Goal: Communication & Community: Answer question/provide support

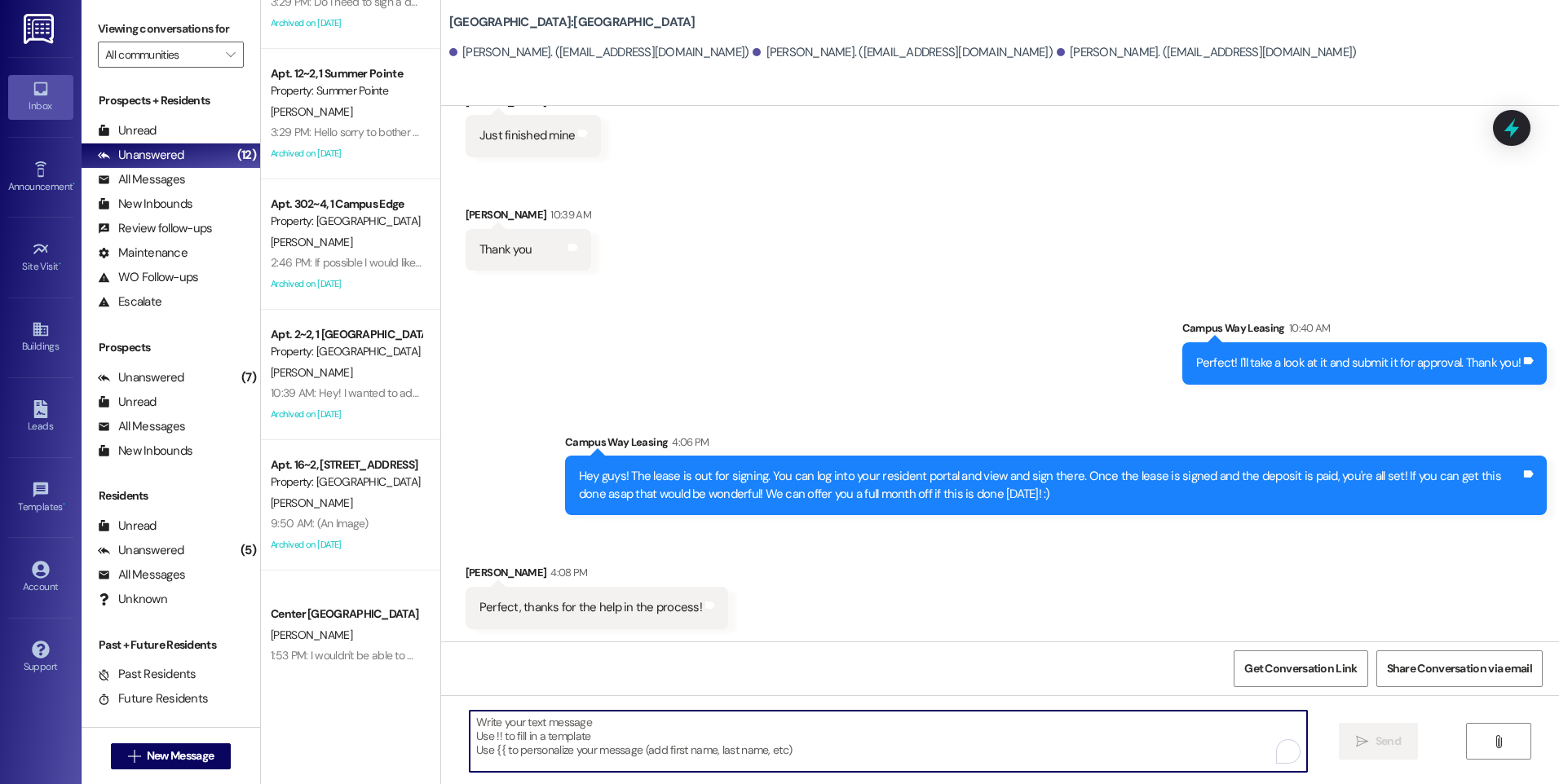
scroll to position [348, 0]
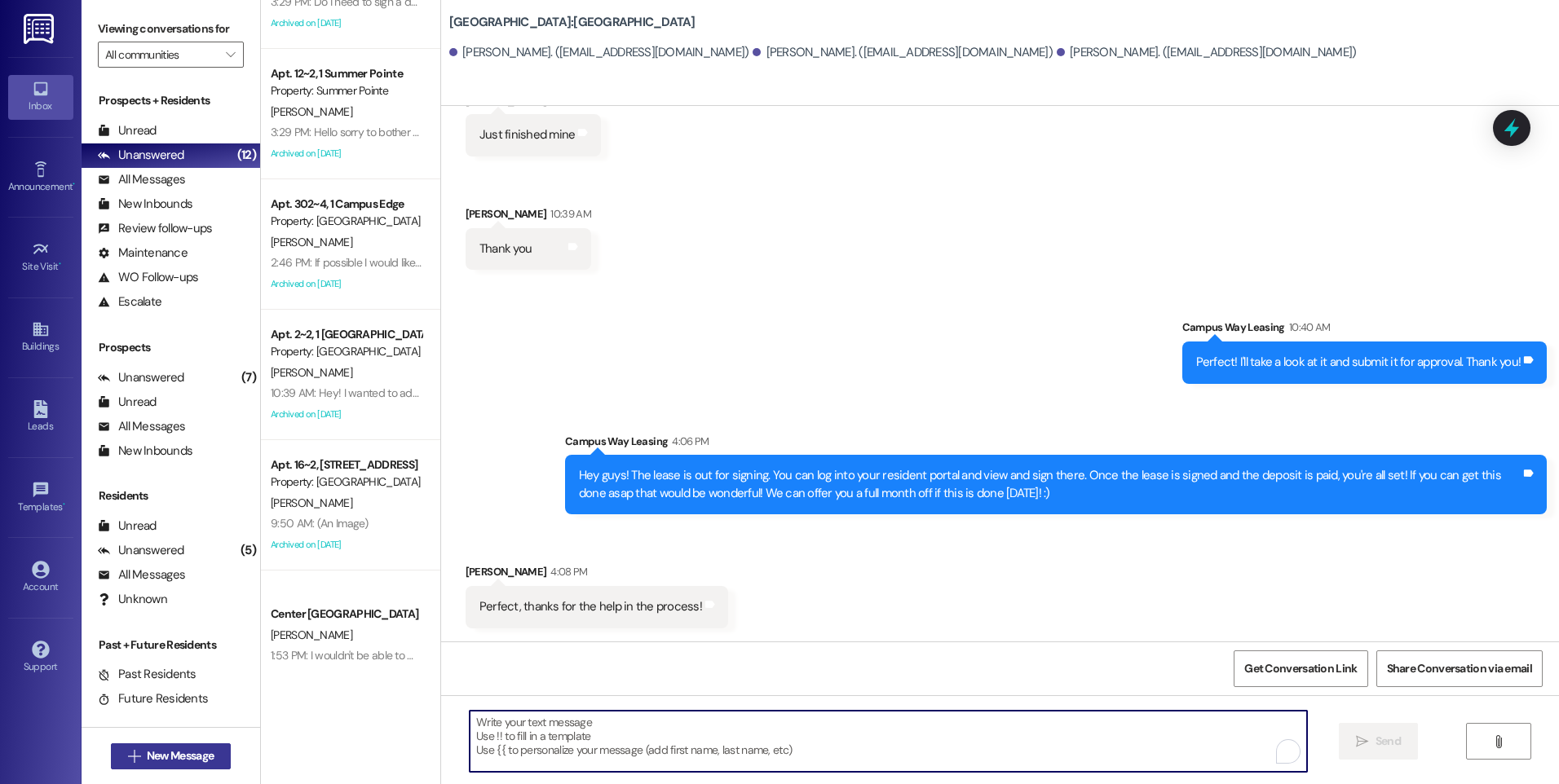
click at [223, 763] on button " New Message" at bounding box center [171, 756] width 121 height 26
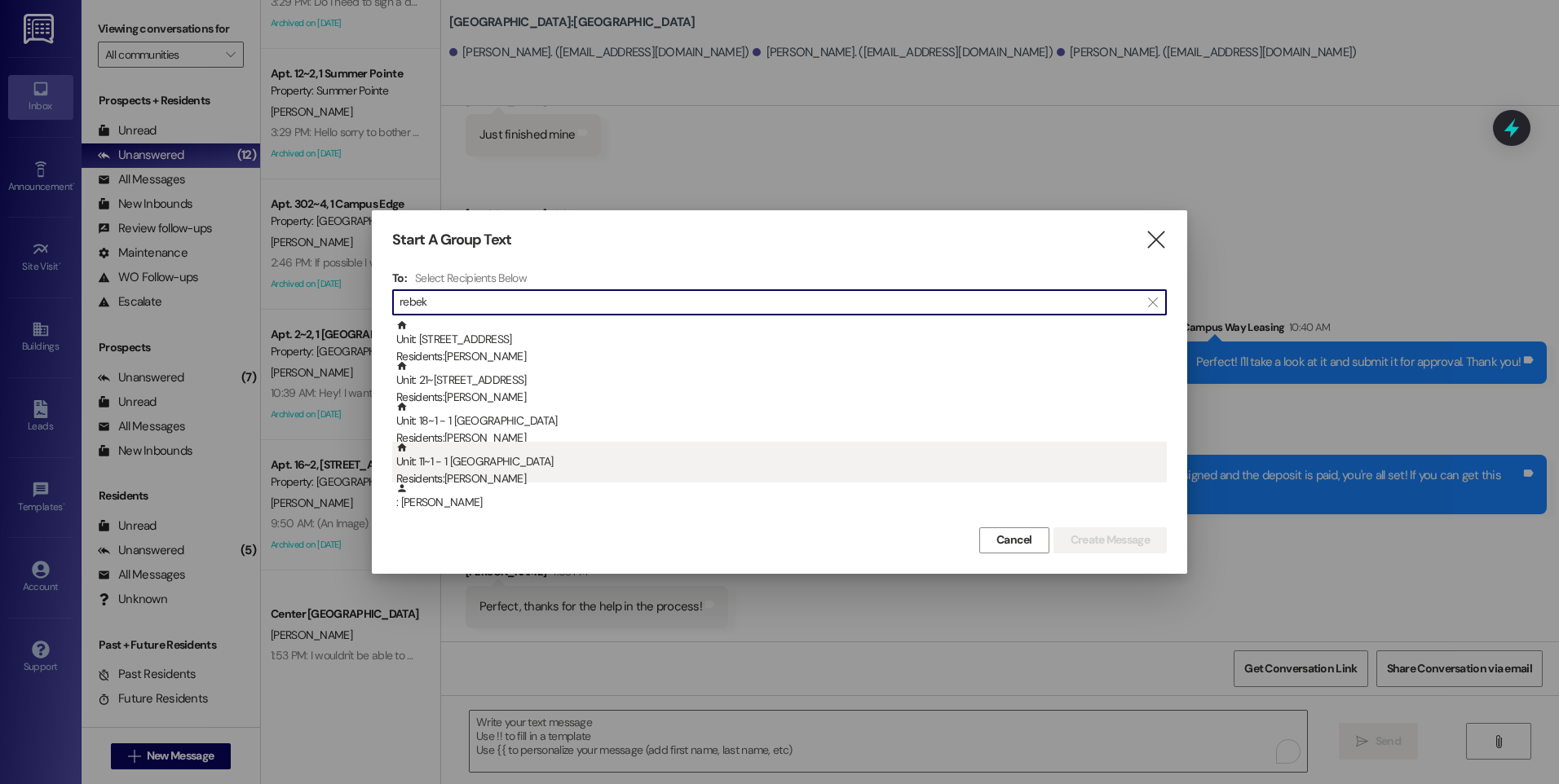
type input "rebek"
click at [527, 467] on div "Unit: 11~1 - 1 [GEOGRAPHIC_DATA] Residents: [PERSON_NAME]" at bounding box center [781, 466] width 770 height 47
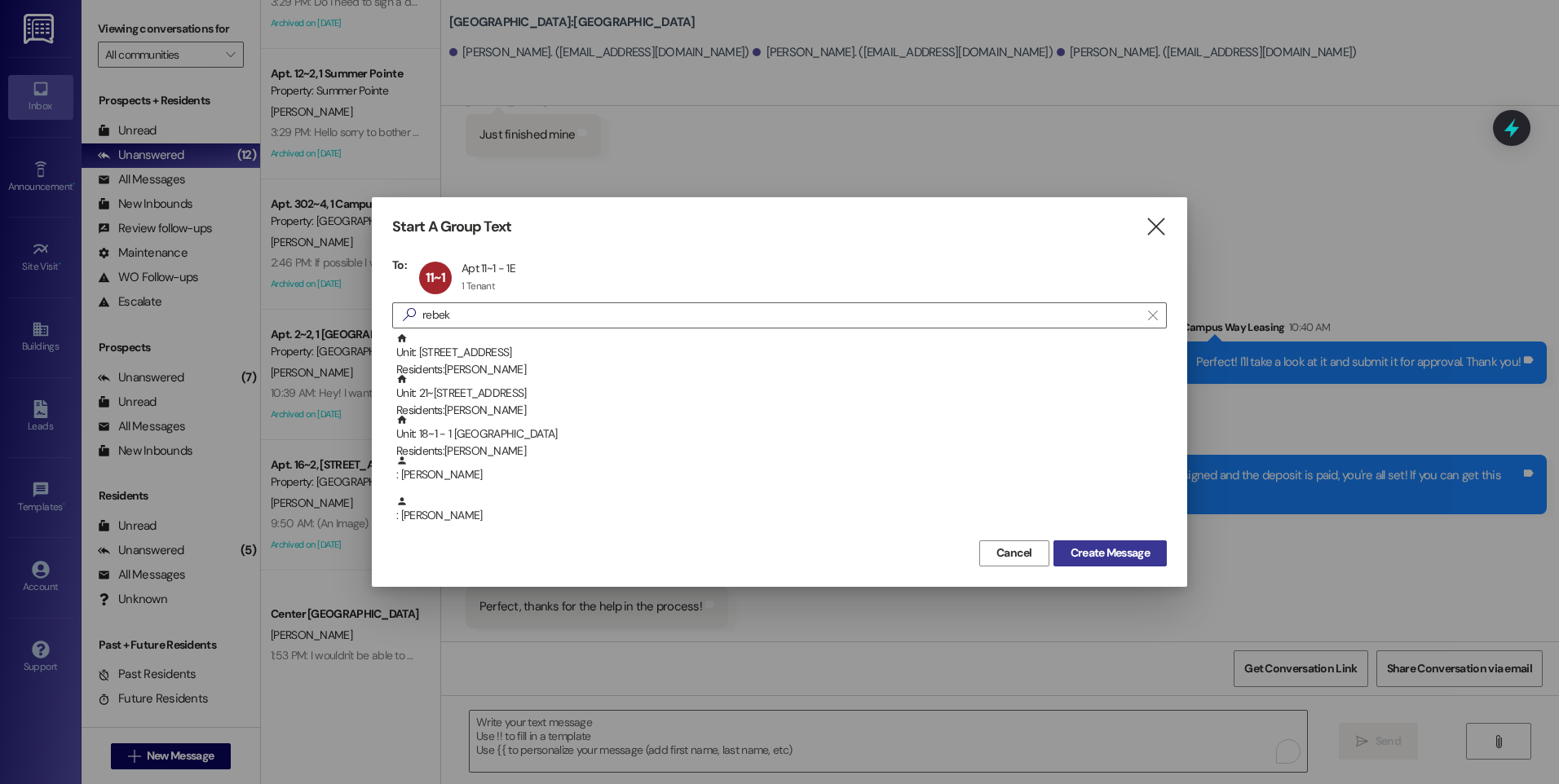
click at [1107, 549] on span "Create Message" at bounding box center [1109, 553] width 79 height 17
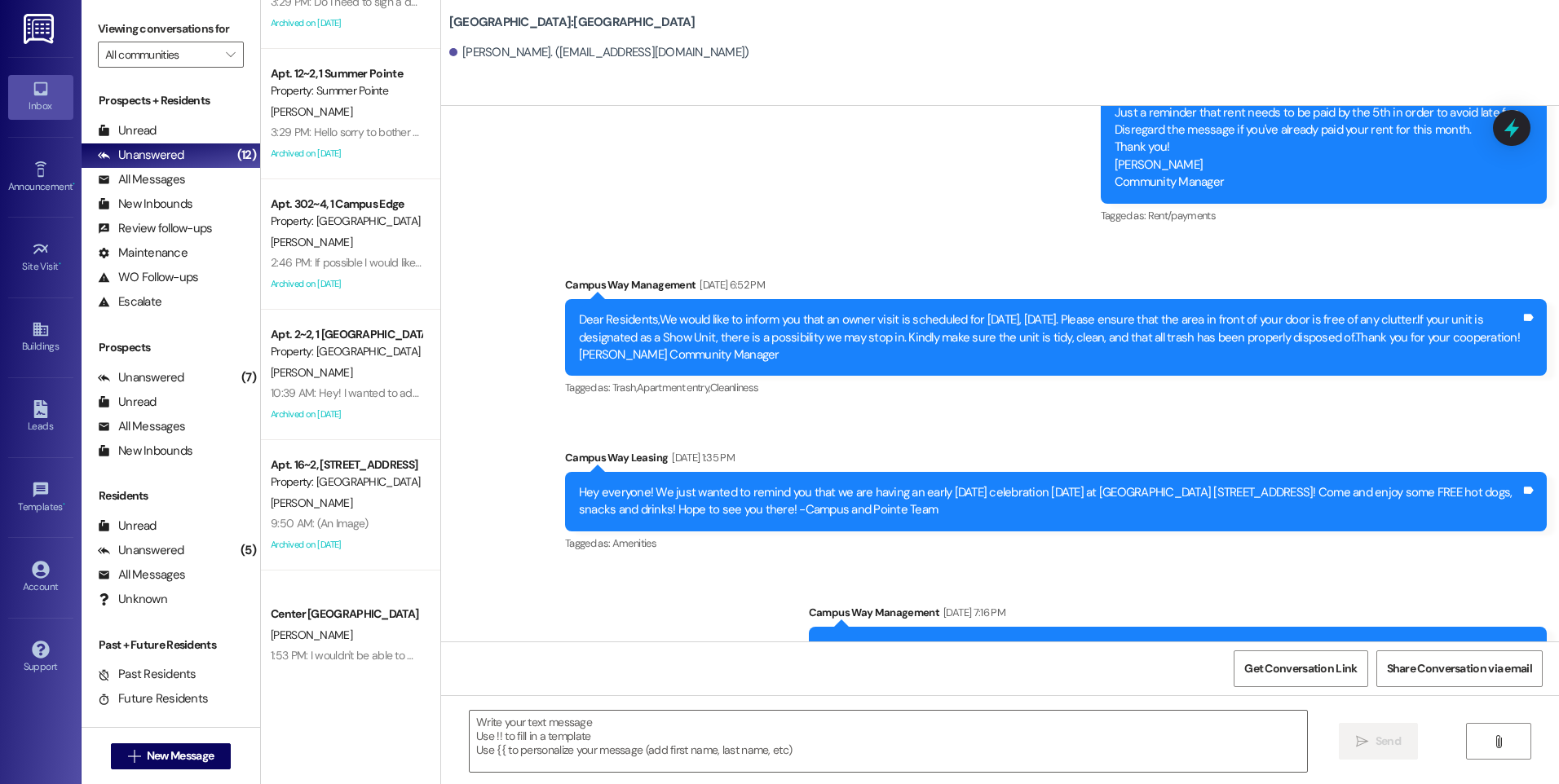
scroll to position [6801, 0]
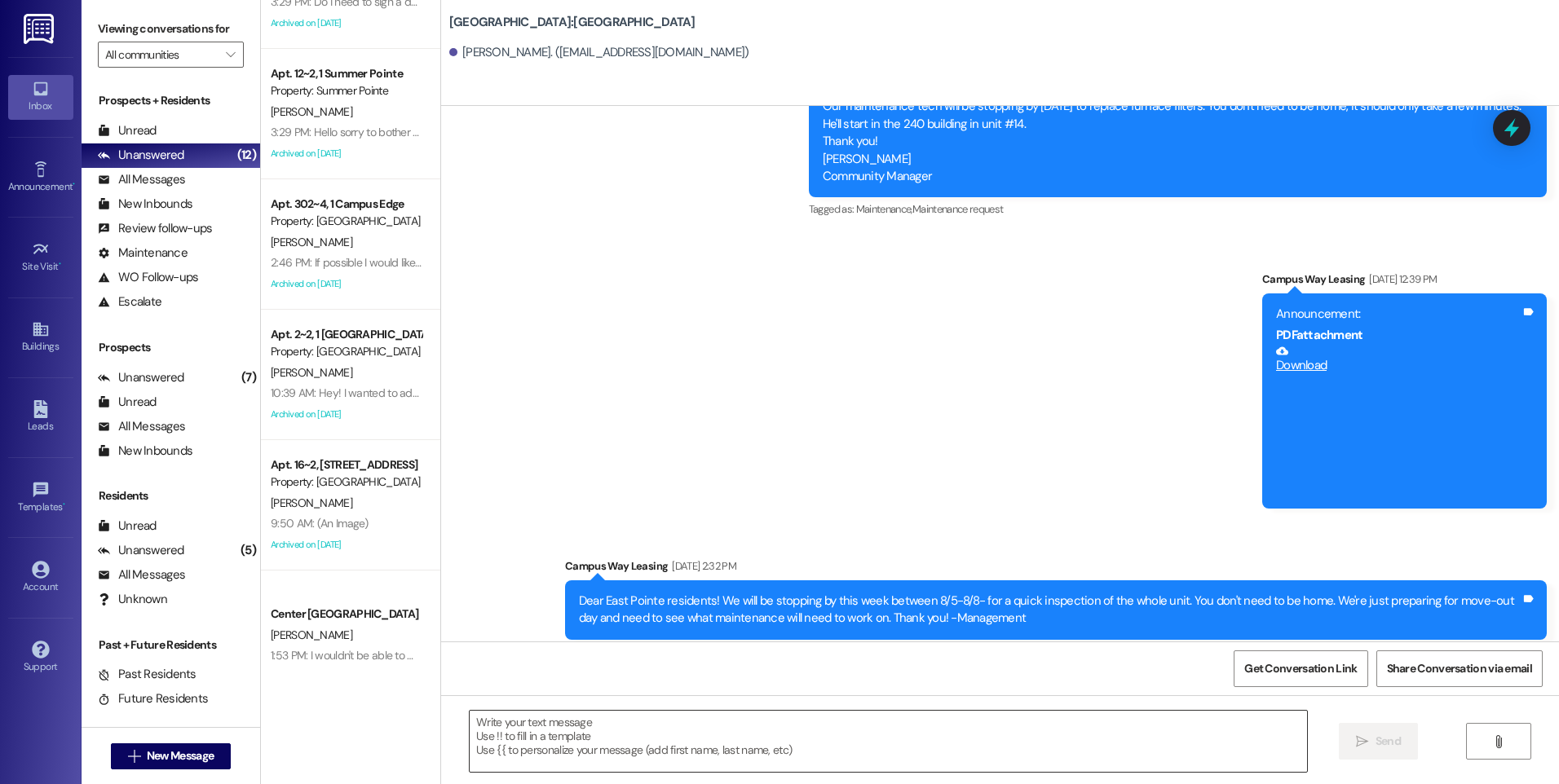
click at [831, 752] on textarea at bounding box center [887, 741] width 837 height 61
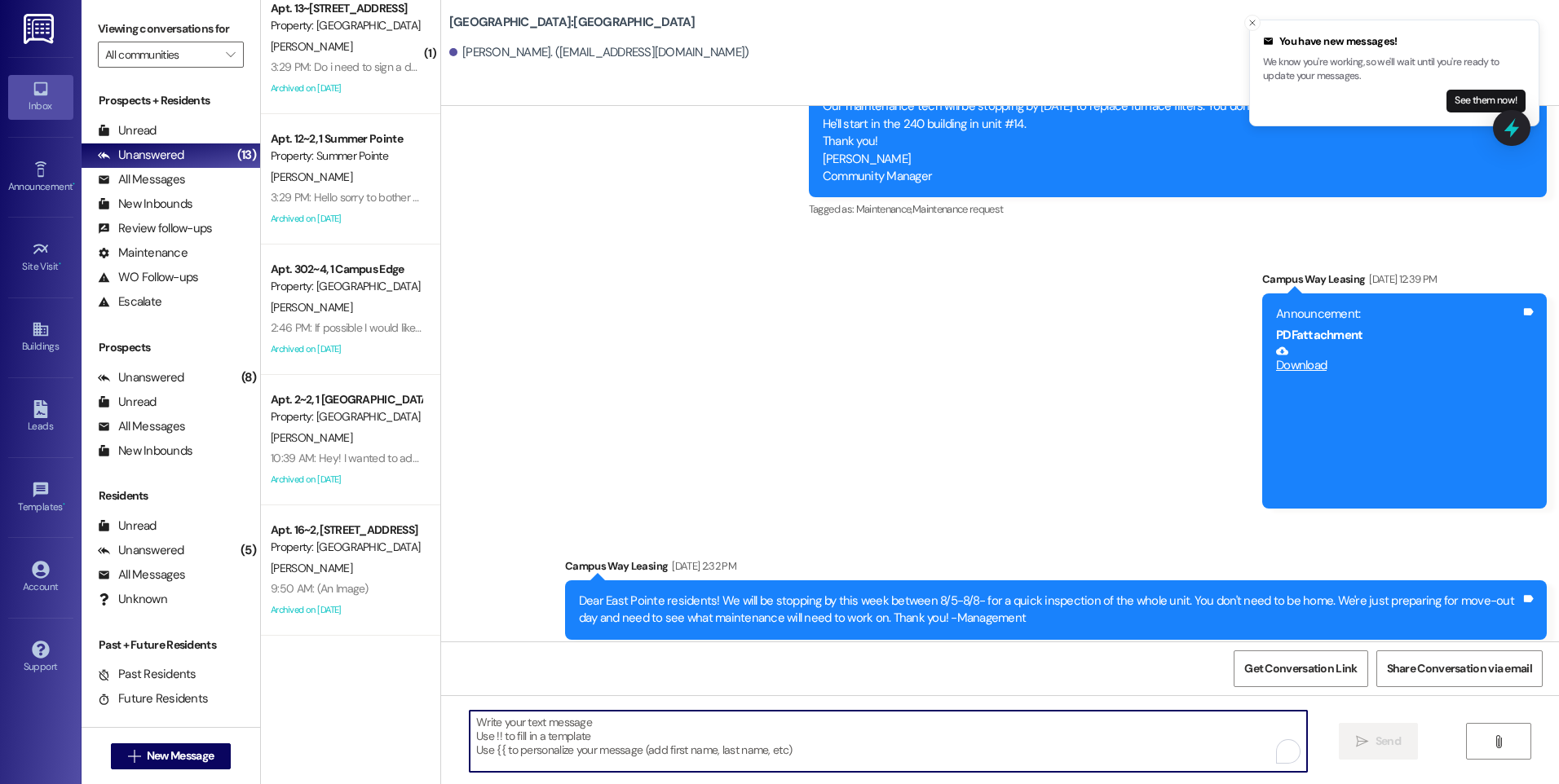
scroll to position [0, 0]
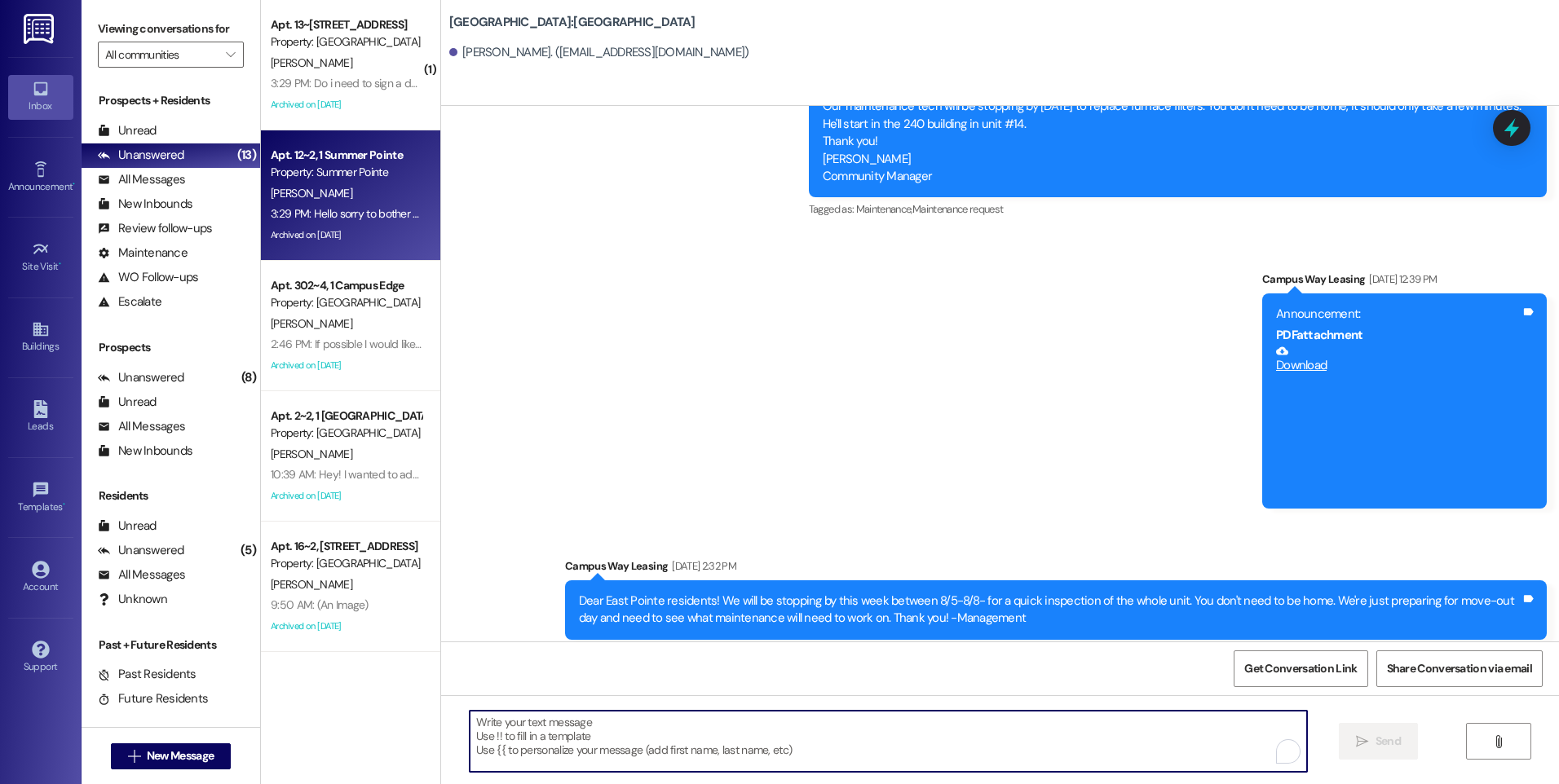
click at [319, 185] on div "[PERSON_NAME]" at bounding box center [346, 194] width 154 height 21
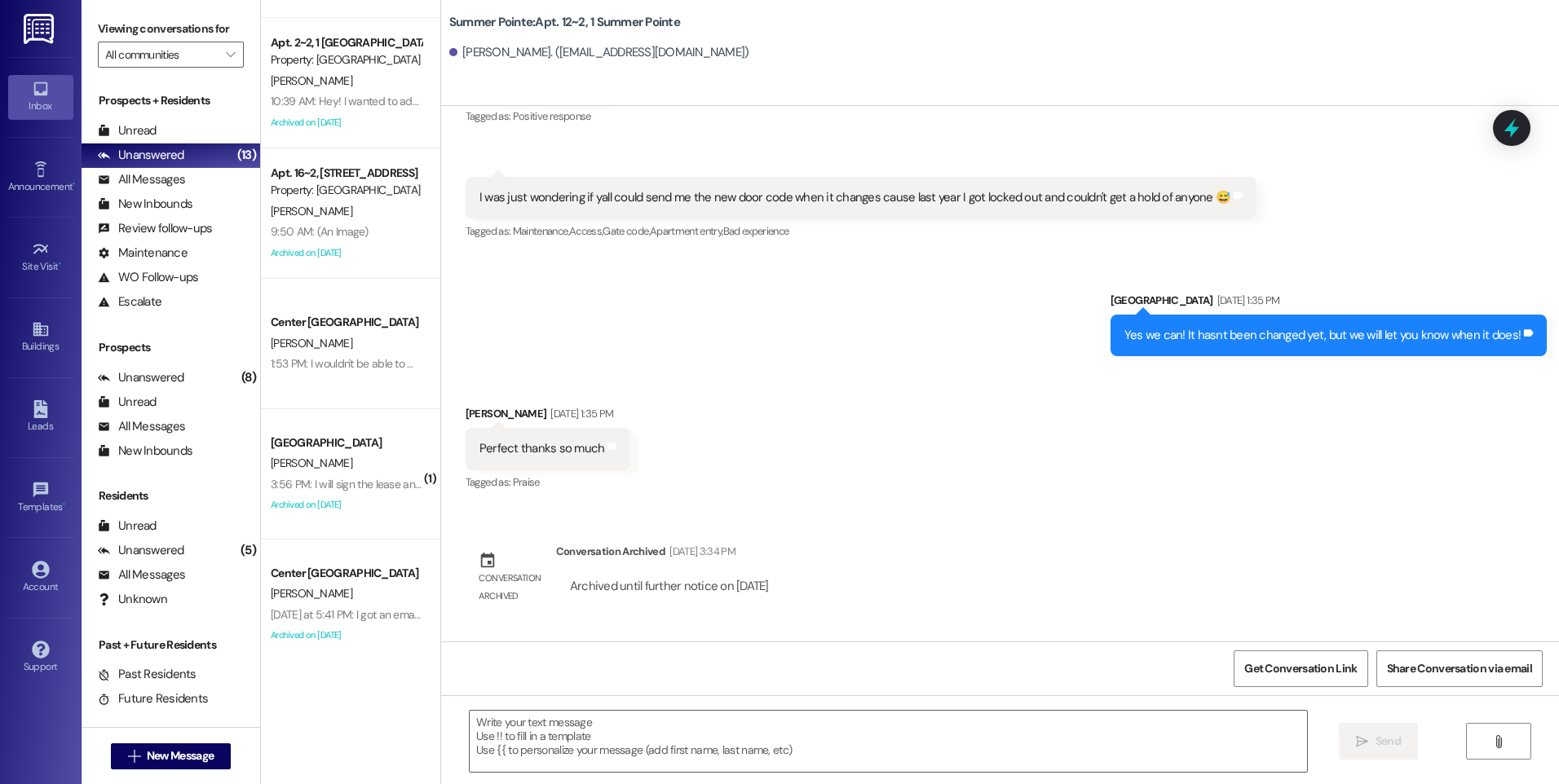
scroll to position [375, 0]
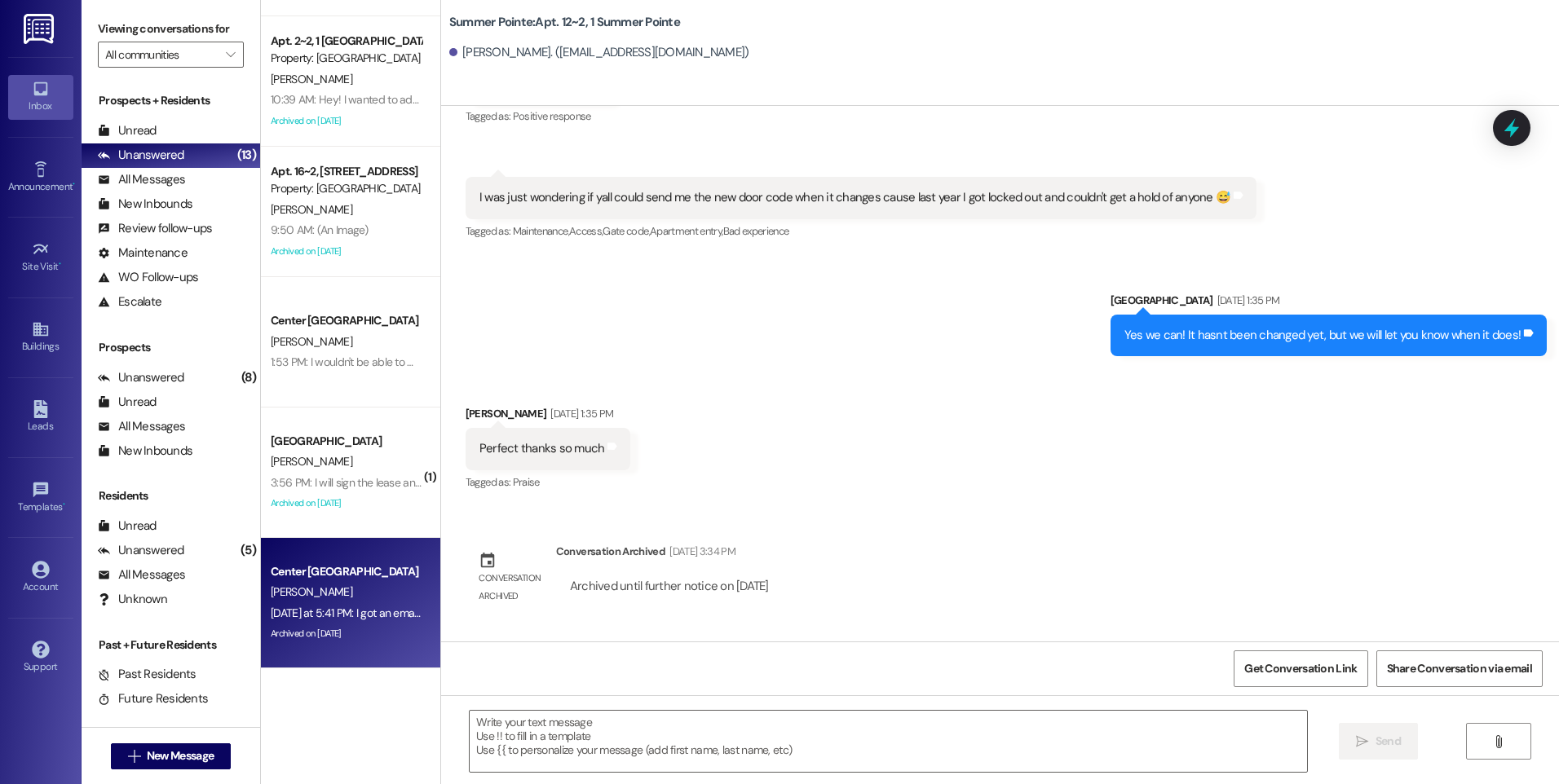
click at [336, 609] on div "[DATE] at 5:41 PM: I got an email with parking info. Is there a fee for handica…" at bounding box center [470, 613] width 400 height 15
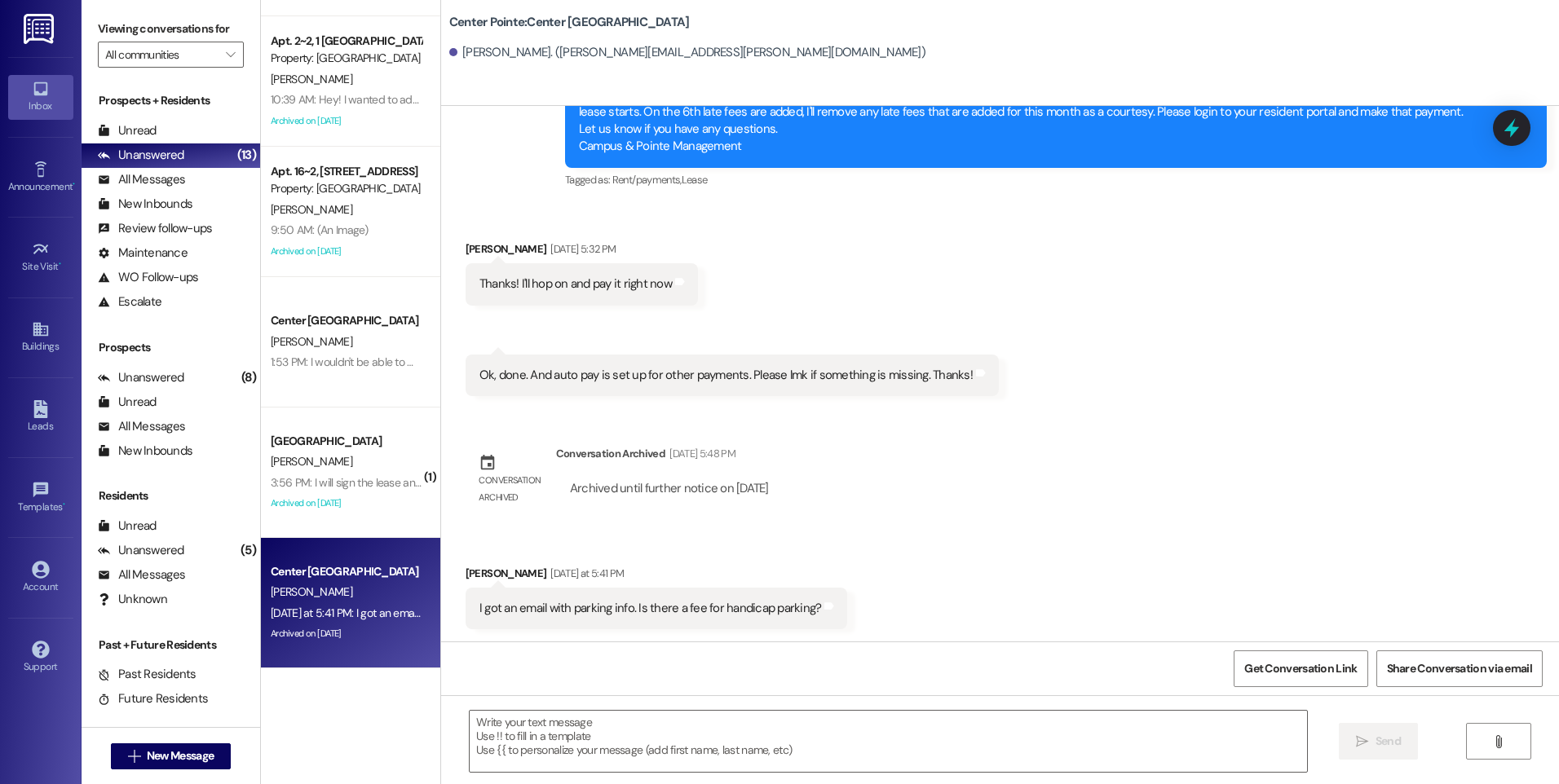
scroll to position [2199, 0]
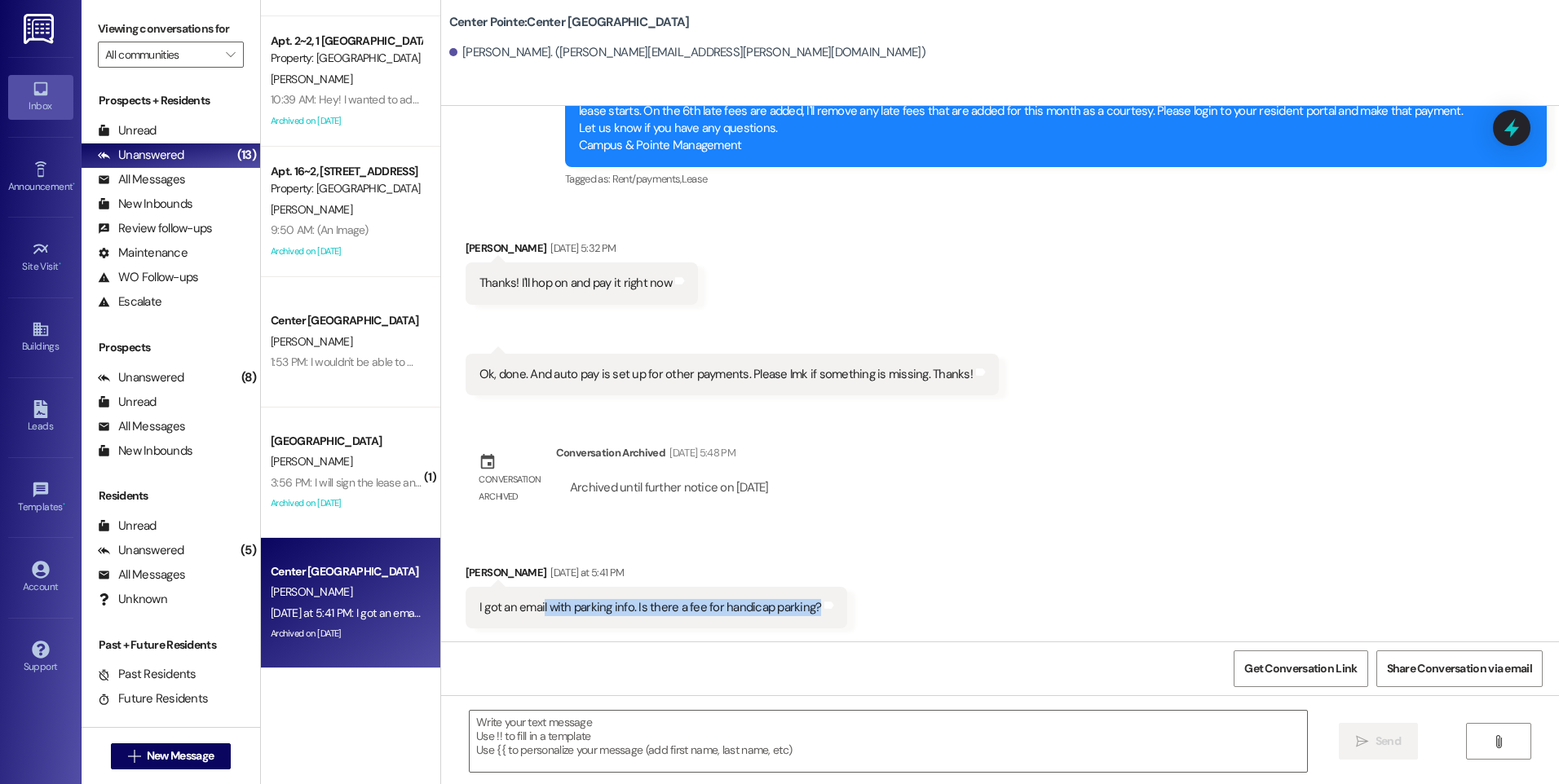
drag, startPoint x: 530, startPoint y: 613, endPoint x: 828, endPoint y: 628, distance: 298.4
click at [828, 628] on div "Received via SMS [PERSON_NAME] [DATE] at 5:41 PM I got an email with parking in…" at bounding box center [657, 596] width 407 height 89
drag, startPoint x: 828, startPoint y: 628, endPoint x: 877, endPoint y: 558, distance: 85.4
click at [1032, 520] on div "Sent via [GEOGRAPHIC_DATA] [DATE] 11:09 AM Hey [PERSON_NAME]! This is [PERSON_N…" at bounding box center [1000, 374] width 1118 height 536
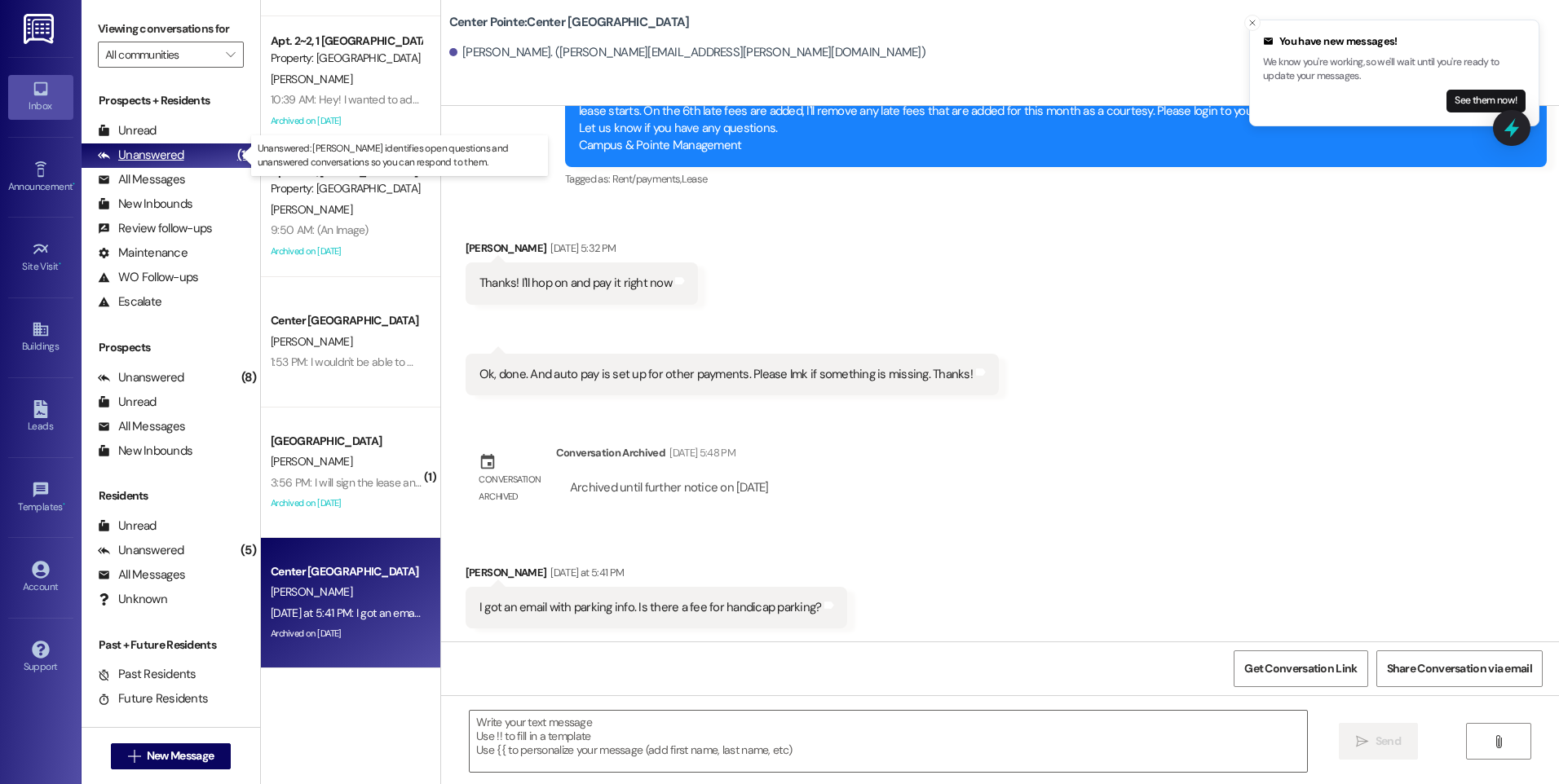
click at [147, 154] on div "Unanswered" at bounding box center [141, 155] width 86 height 17
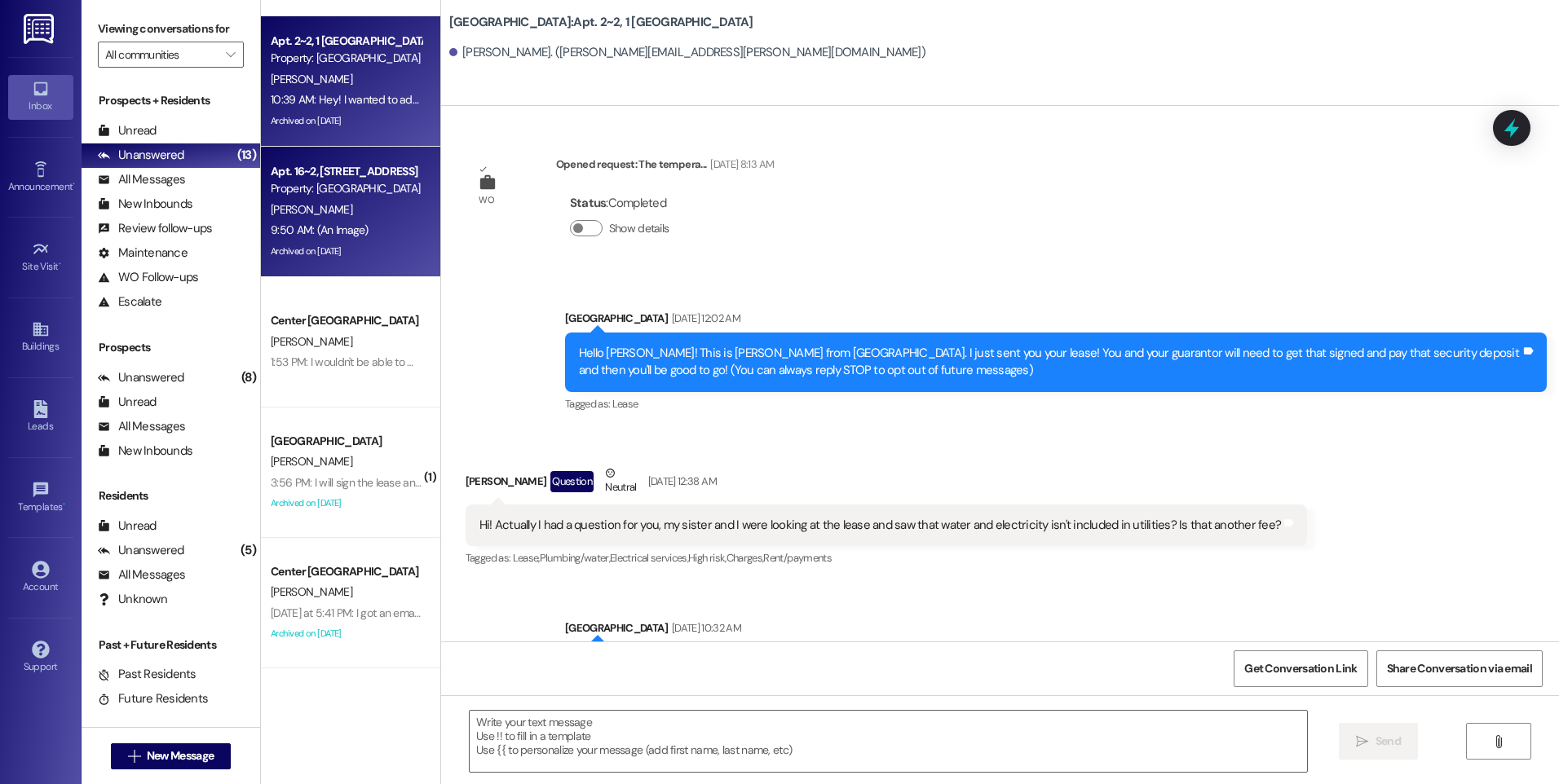
scroll to position [10430, 0]
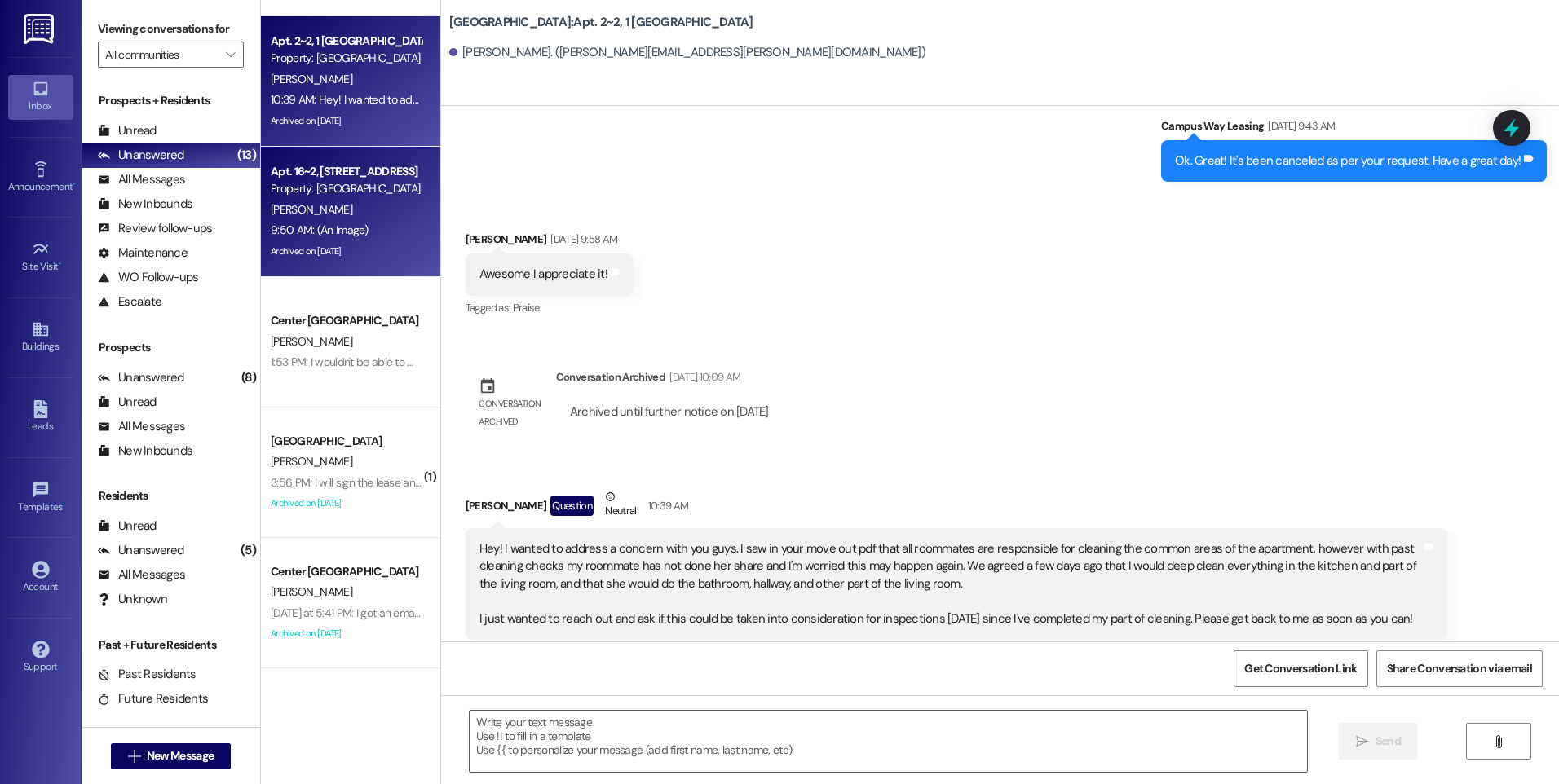
click at [342, 210] on div "[PERSON_NAME]" at bounding box center [346, 210] width 154 height 21
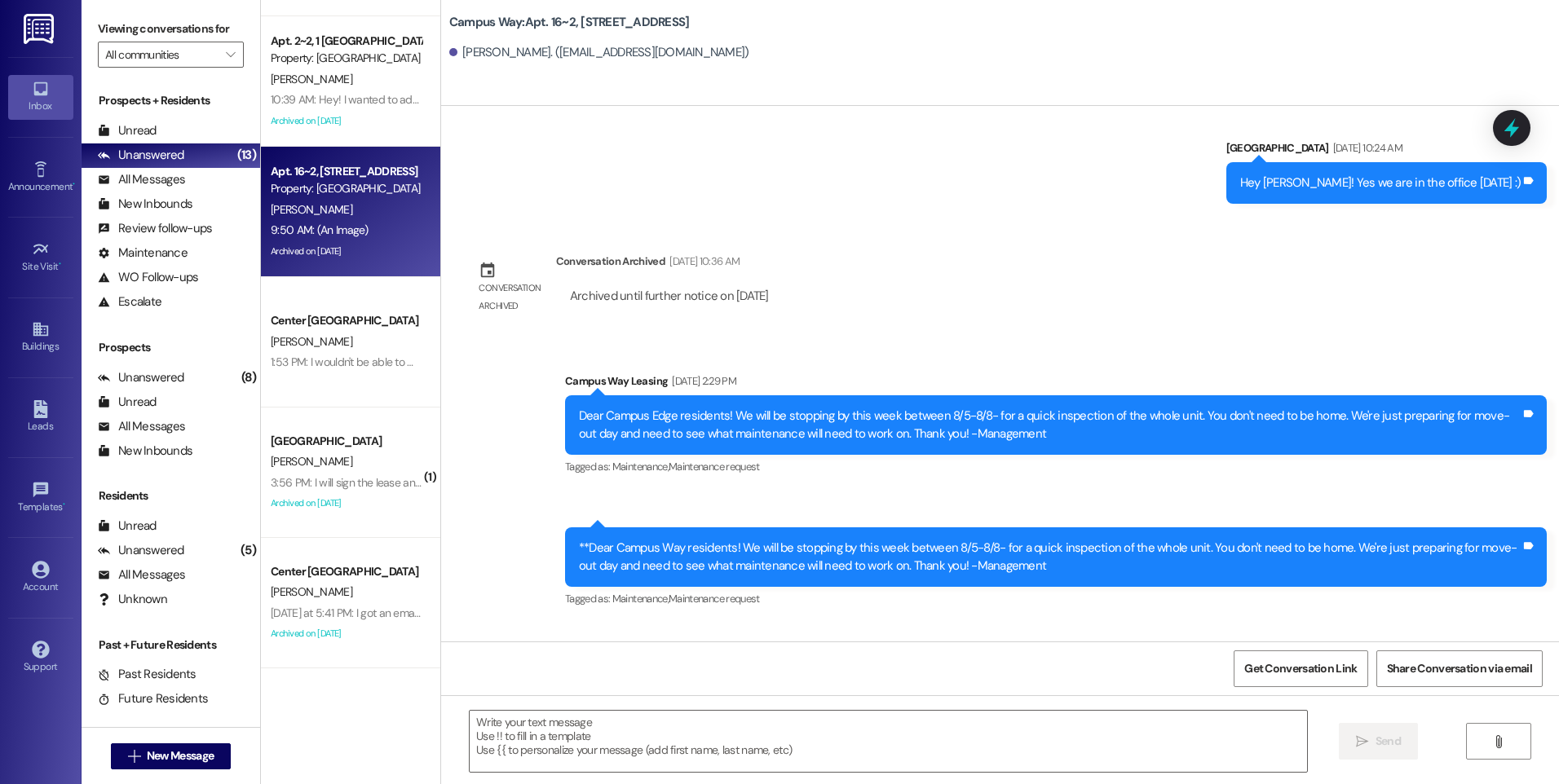
scroll to position [9402, 0]
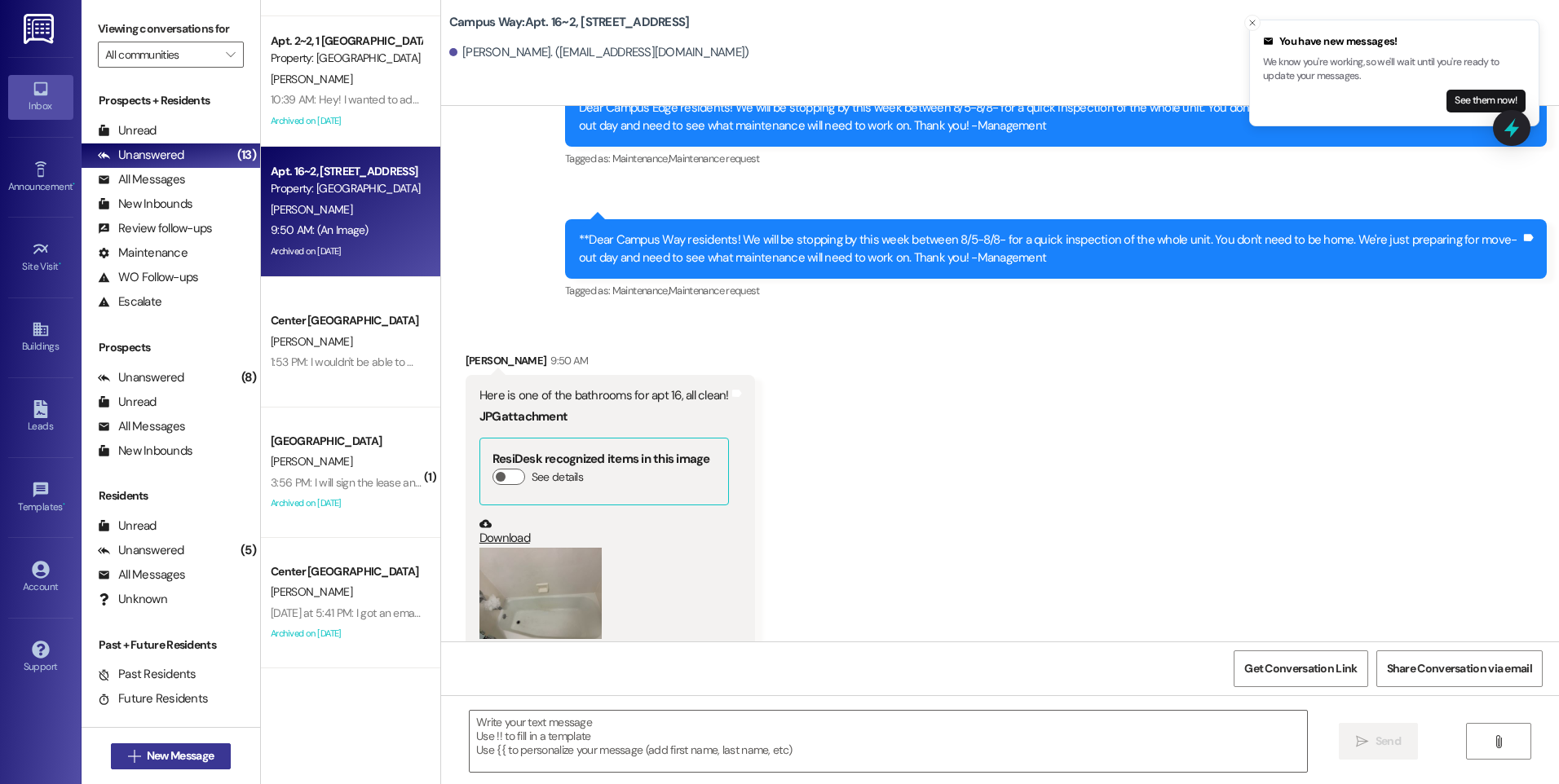
click at [167, 754] on span "New Message" at bounding box center [180, 756] width 67 height 17
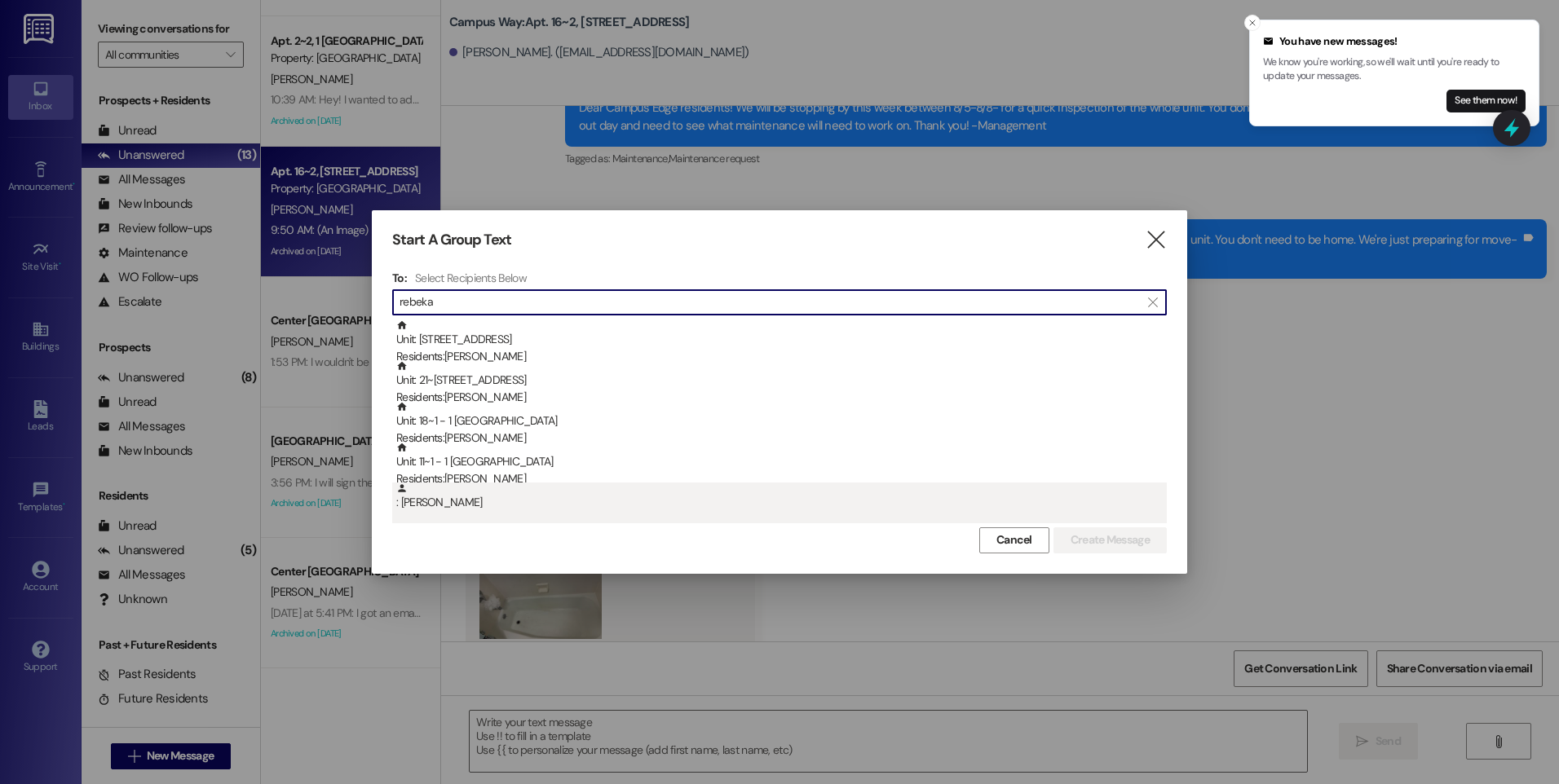
type input "rebeka"
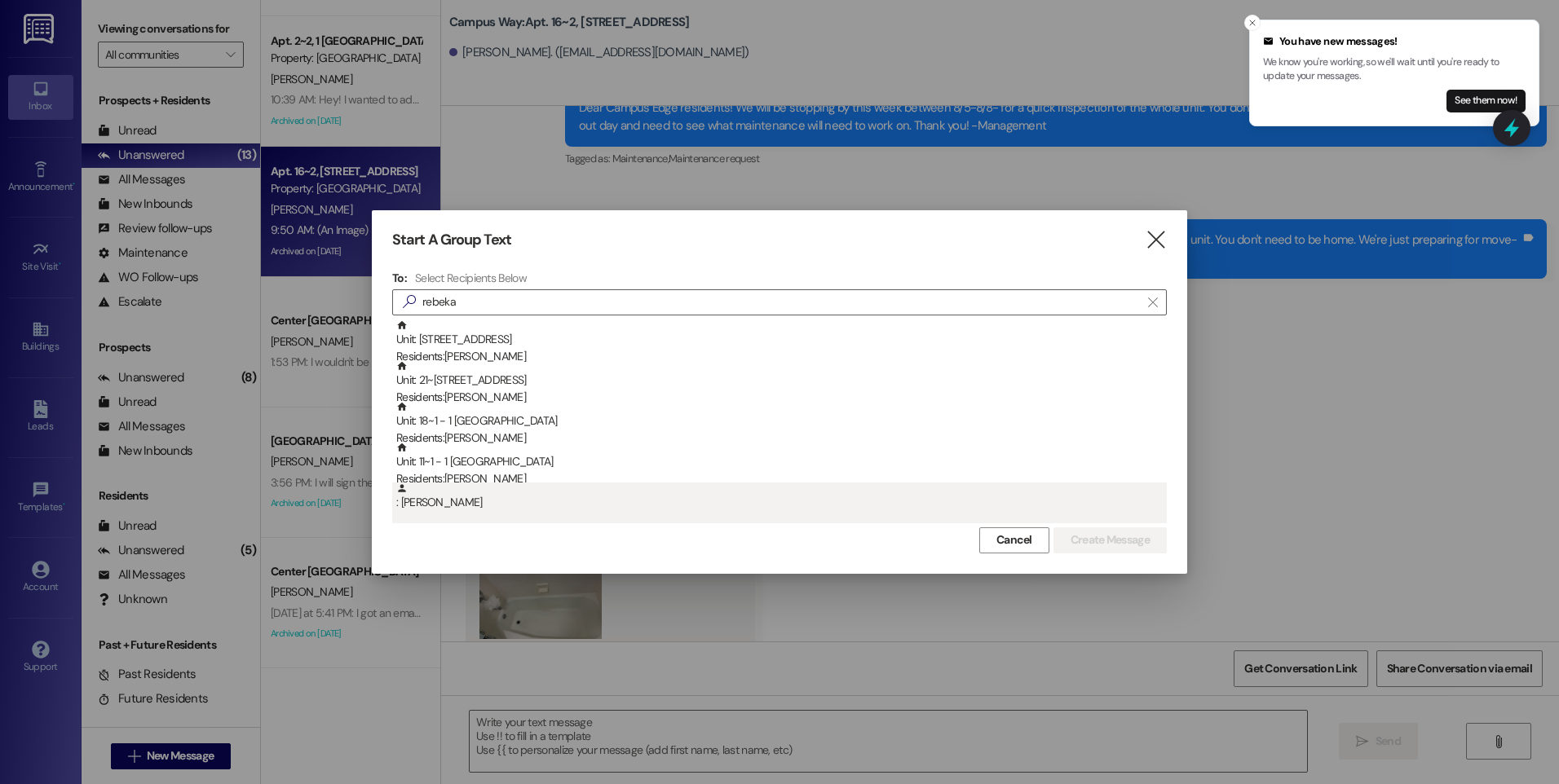
click at [505, 485] on div ": [PERSON_NAME]" at bounding box center [781, 496] width 770 height 28
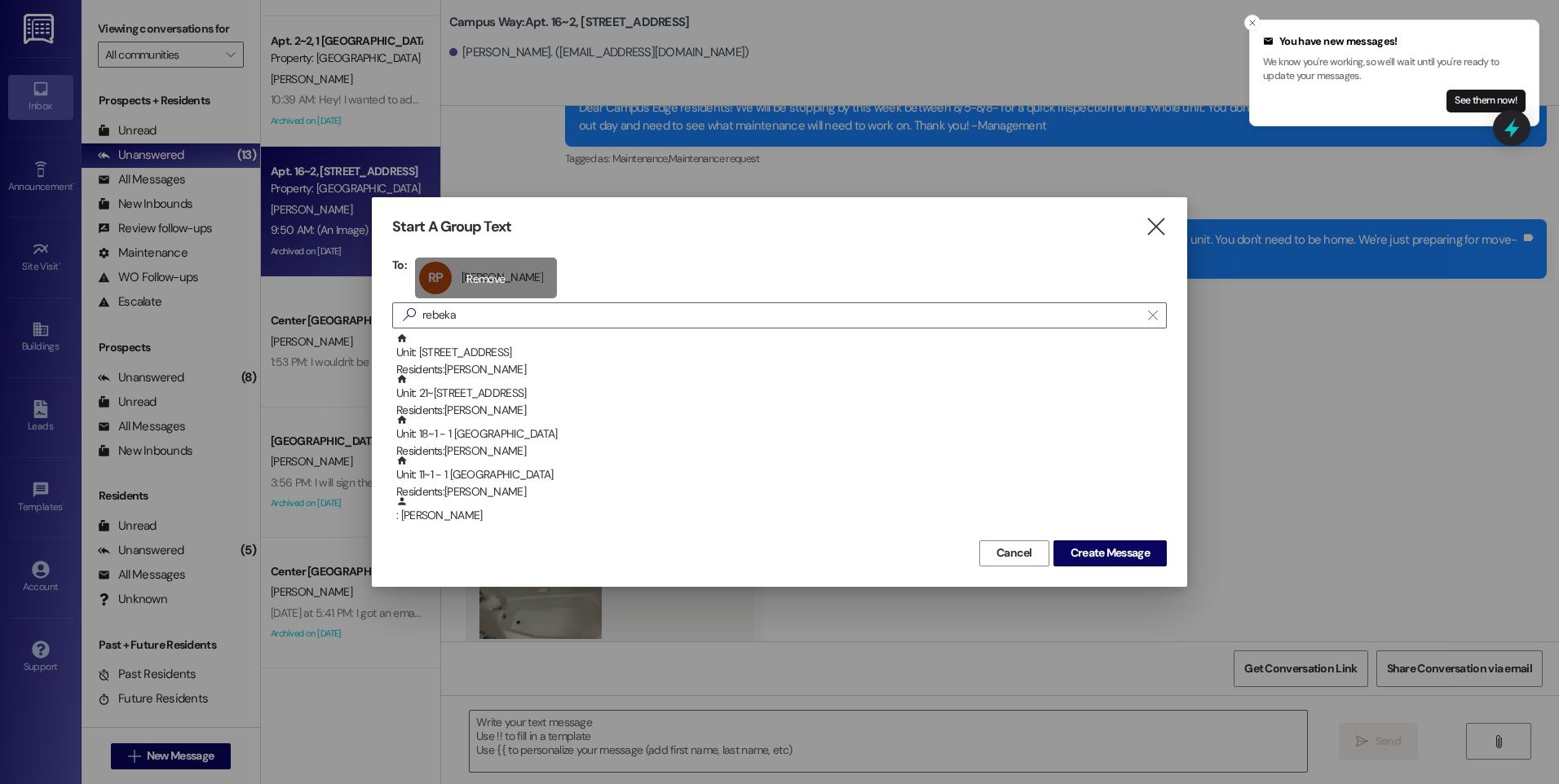
click at [505, 279] on div "RP [PERSON_NAME] [PERSON_NAME] click to remove" at bounding box center [485, 278] width 141 height 41
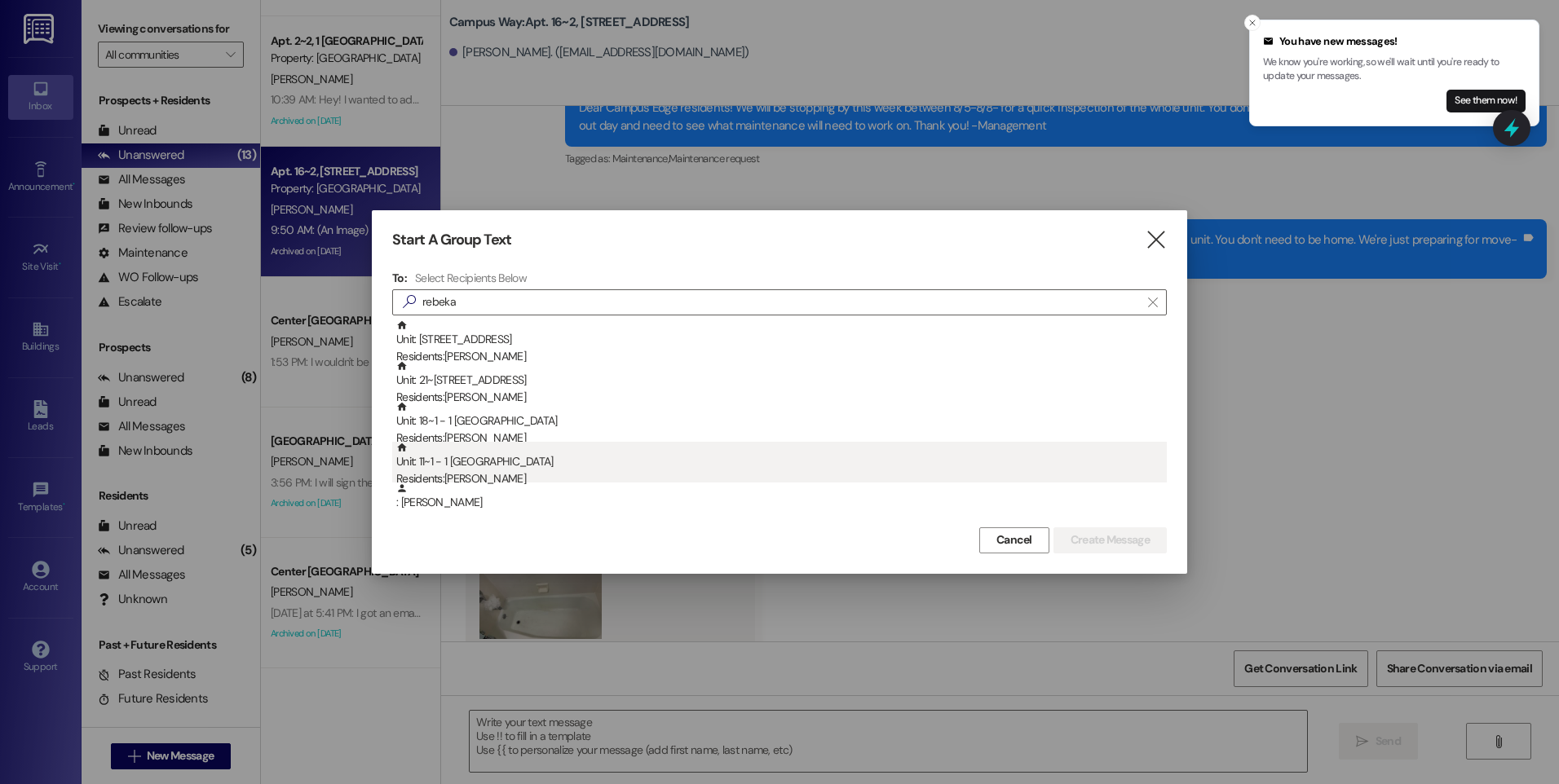
click at [494, 468] on div "Unit: 11~1 - 1 [GEOGRAPHIC_DATA] Residents: [PERSON_NAME]" at bounding box center [781, 466] width 770 height 47
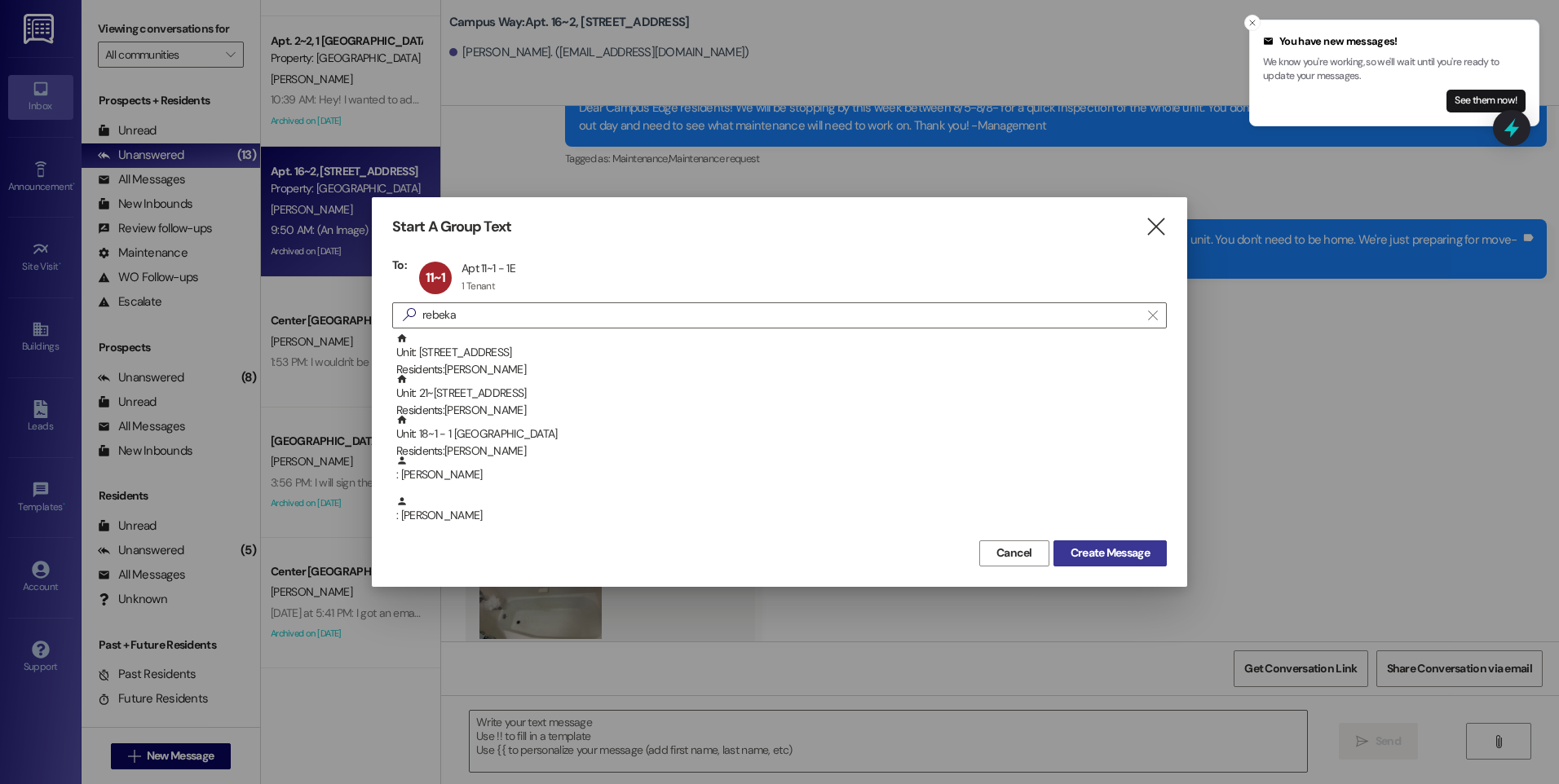
click at [1090, 549] on span "Create Message" at bounding box center [1109, 553] width 79 height 17
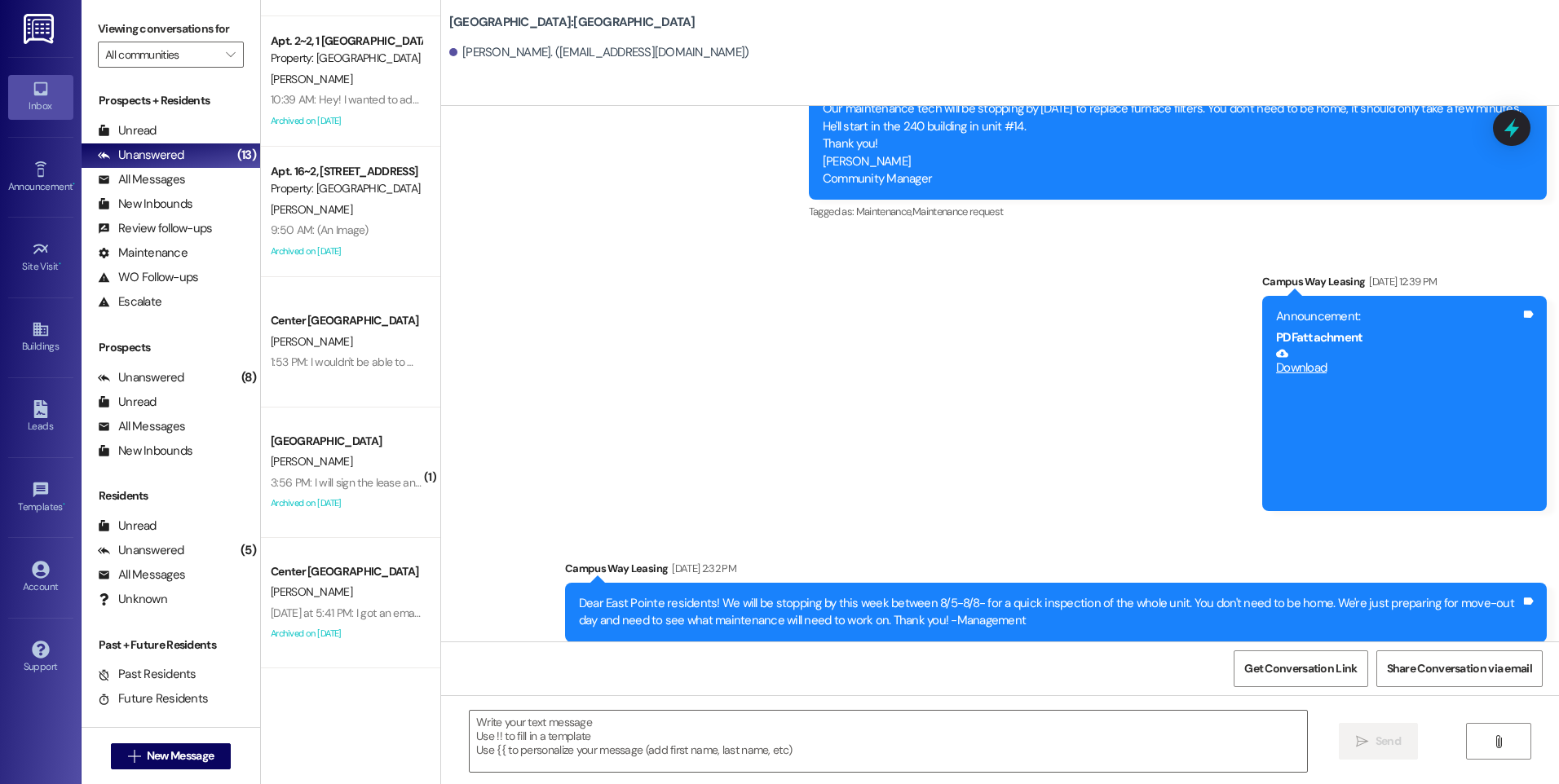
scroll to position [6801, 0]
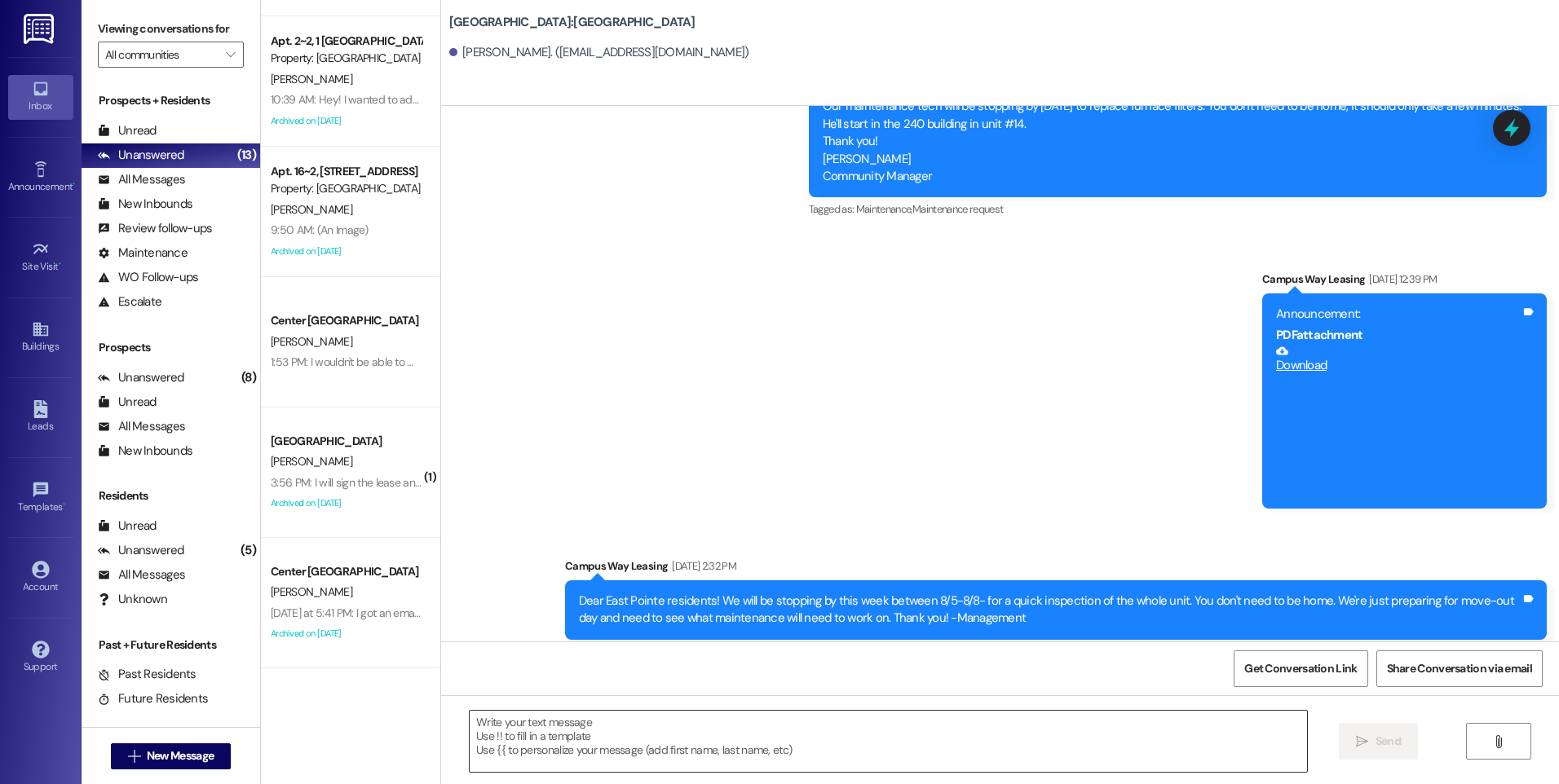
click at [835, 720] on textarea at bounding box center [887, 741] width 837 height 61
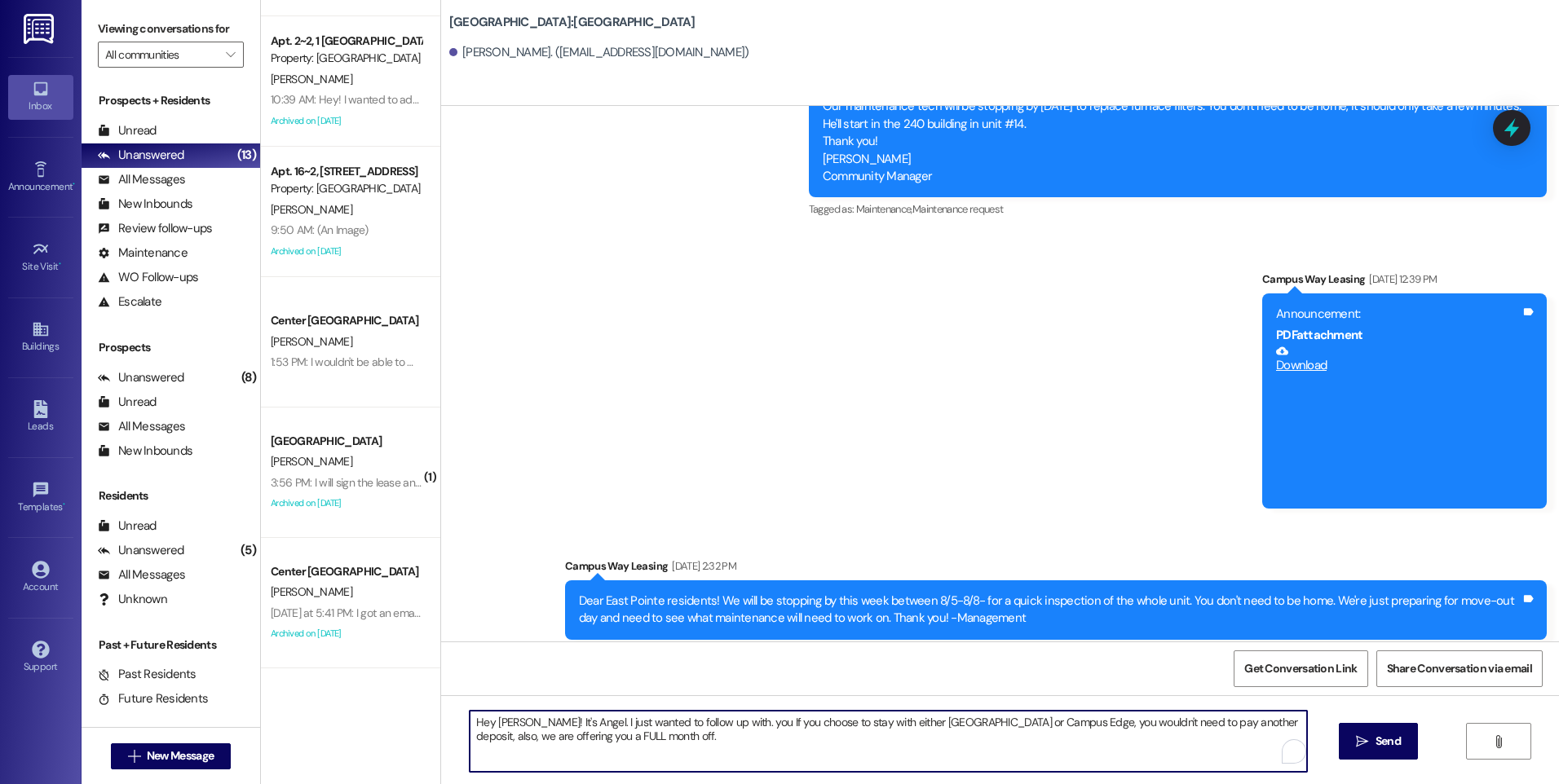
click at [735, 741] on textarea "Hey [PERSON_NAME]! It's Angel. I just wanted to follow up with. you If you choo…" at bounding box center [887, 741] width 837 height 61
click at [721, 722] on textarea "Hey [PERSON_NAME]! It's Angel. I just wanted to follow up with. you If you choo…" at bounding box center [887, 741] width 837 height 61
click at [1237, 725] on textarea "Hey [PERSON_NAME]! It's Angel. I just wanted to follow up with you; If you choo…" at bounding box center [887, 741] width 837 height 61
type textarea "Hey [PERSON_NAME]! It's Angel. I just wanted to follow up with you; If you choo…"
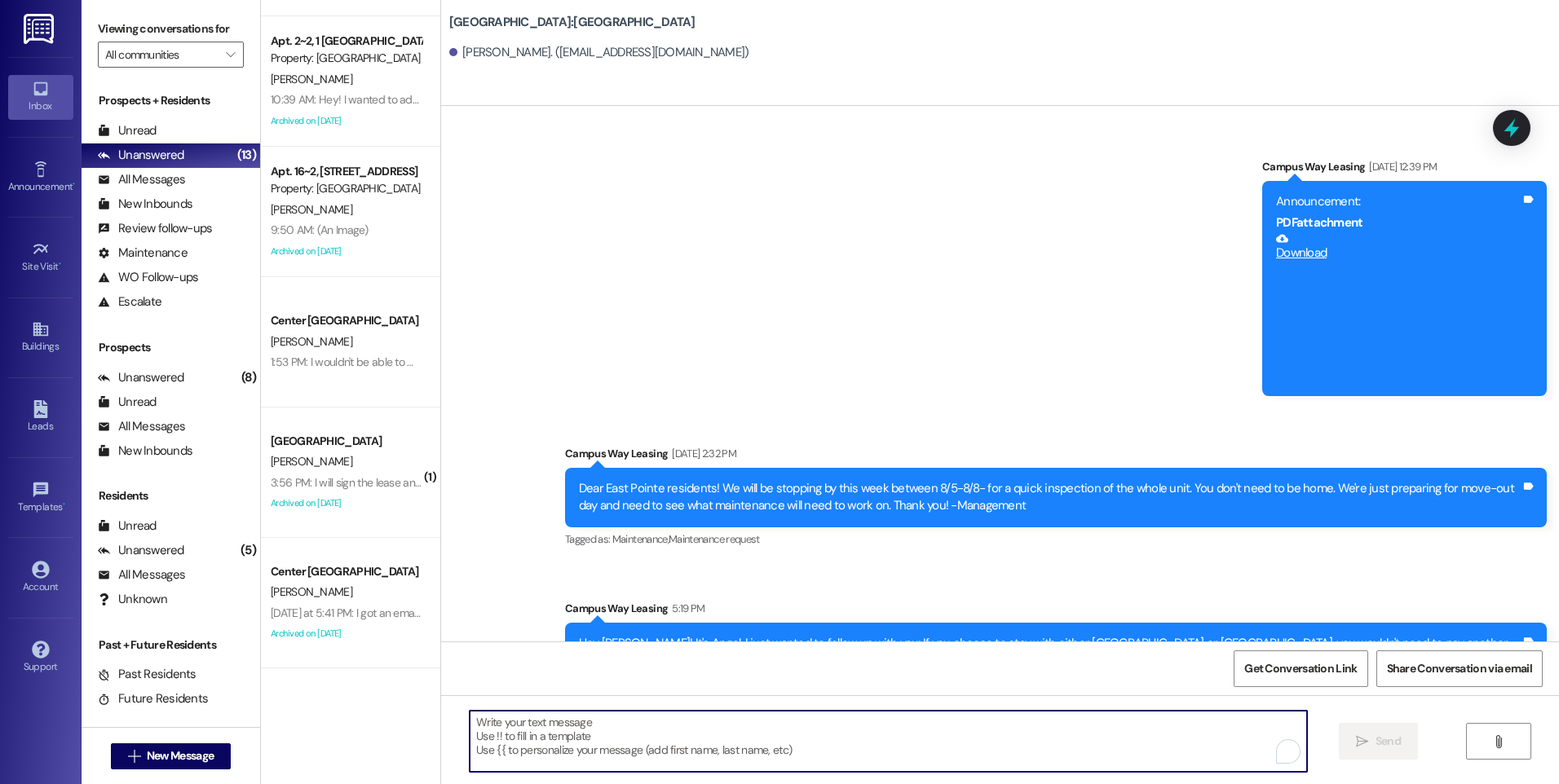
scroll to position [6932, 0]
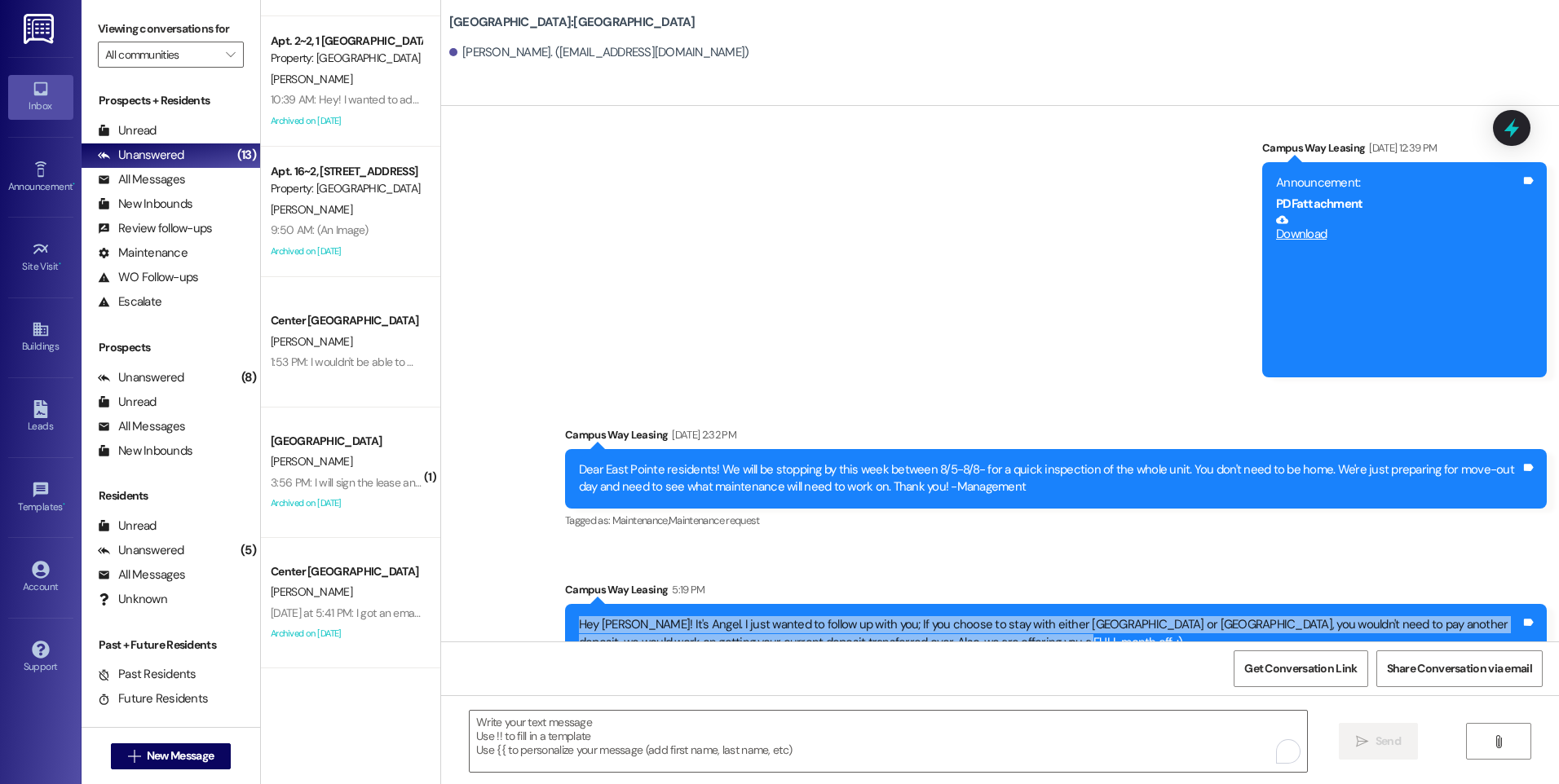
drag, startPoint x: 1070, startPoint y: 612, endPoint x: 554, endPoint y: 588, distance: 516.6
click at [565, 604] on div "Hey [PERSON_NAME]! It's Angel. I just wanted to follow up with you; If you choo…" at bounding box center [1056, 634] width 982 height 60
drag, startPoint x: 554, startPoint y: 588, endPoint x: 646, endPoint y: 586, distance: 92.0
copy div "Hey [PERSON_NAME]! It's Angel. I just wanted to follow up with you; If you choo…"
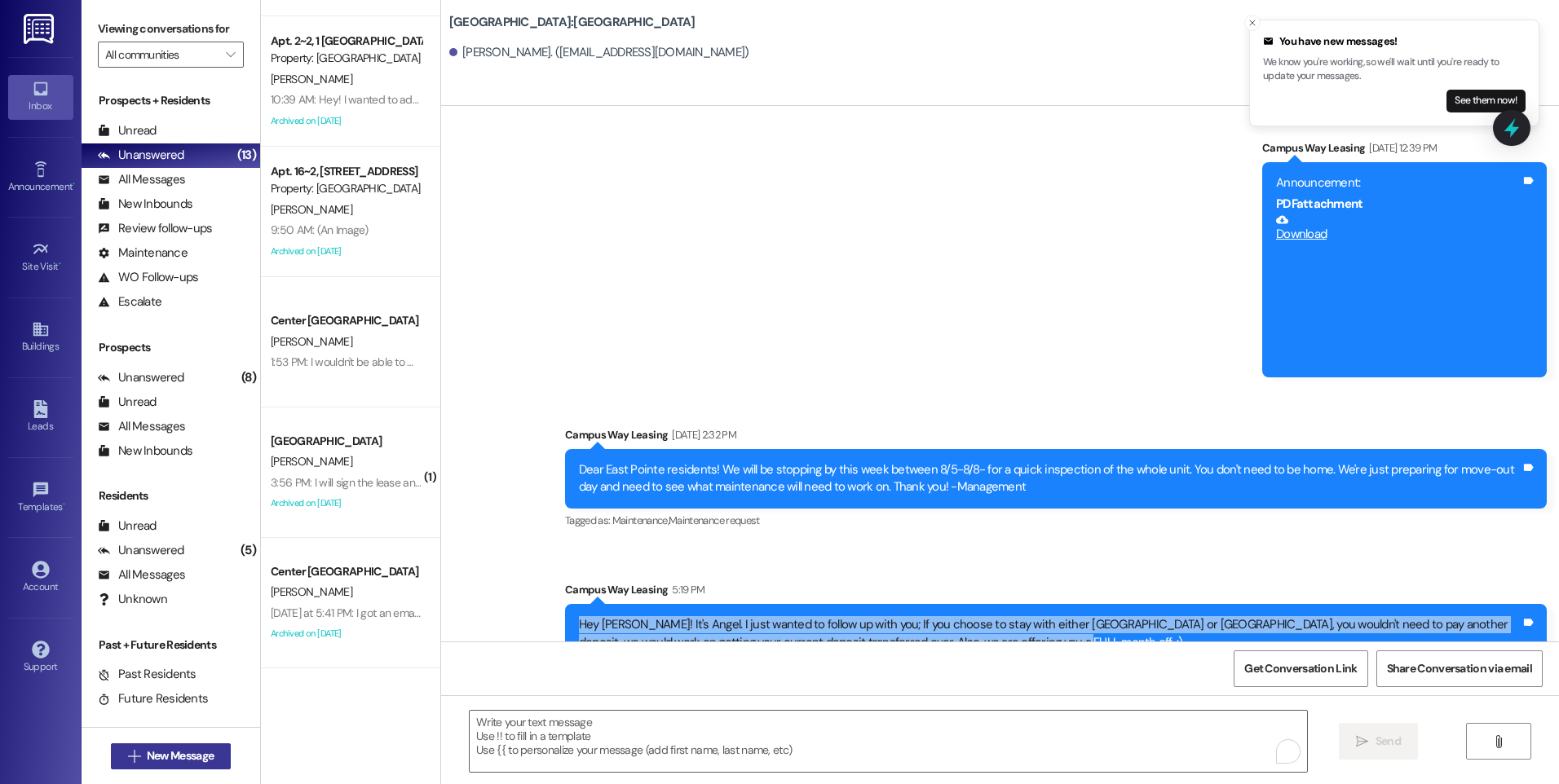
click at [166, 743] on button " New Message" at bounding box center [171, 756] width 121 height 26
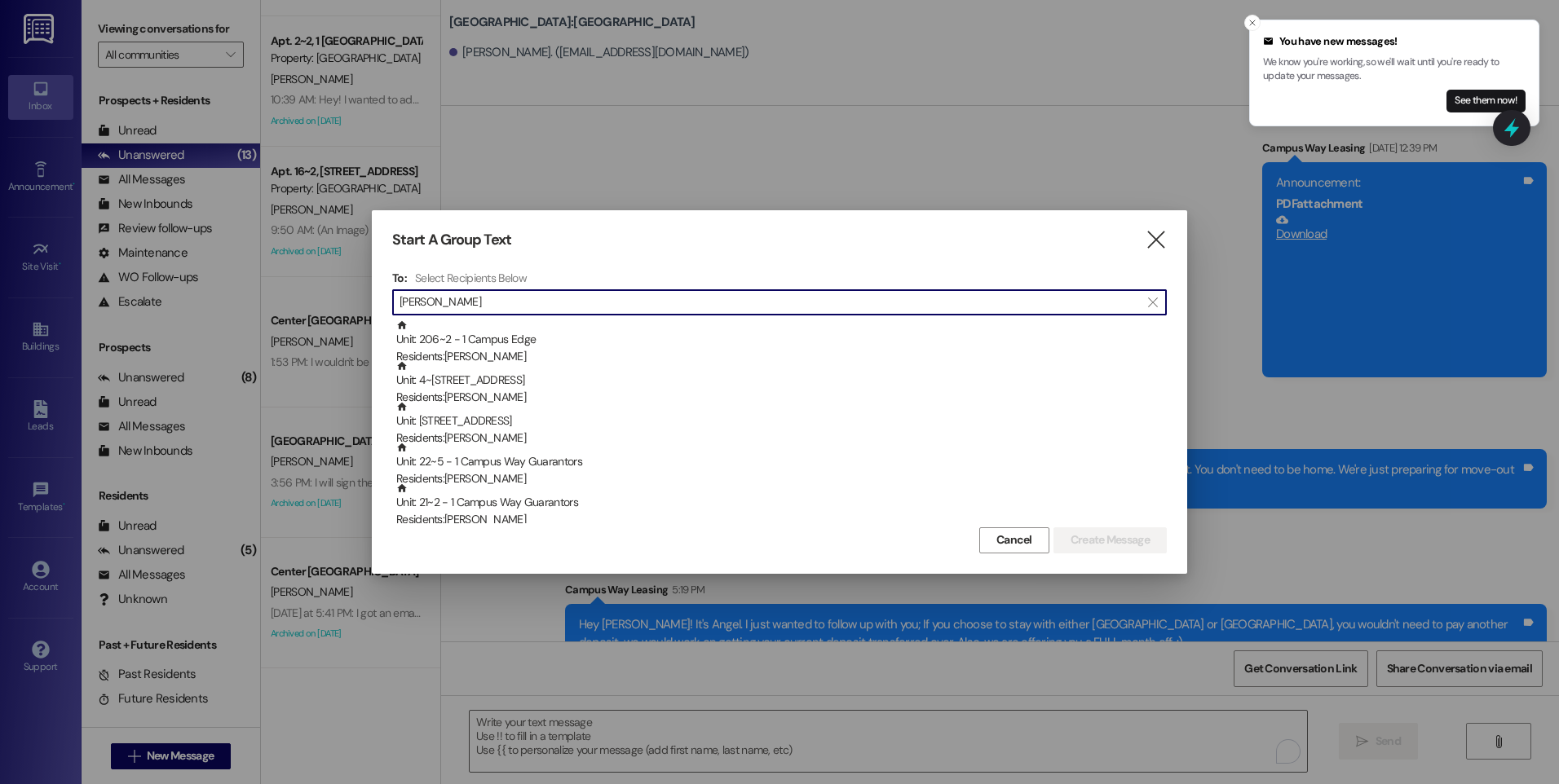
click at [1245, 22] on button "Close toast" at bounding box center [1252, 22] width 16 height 16
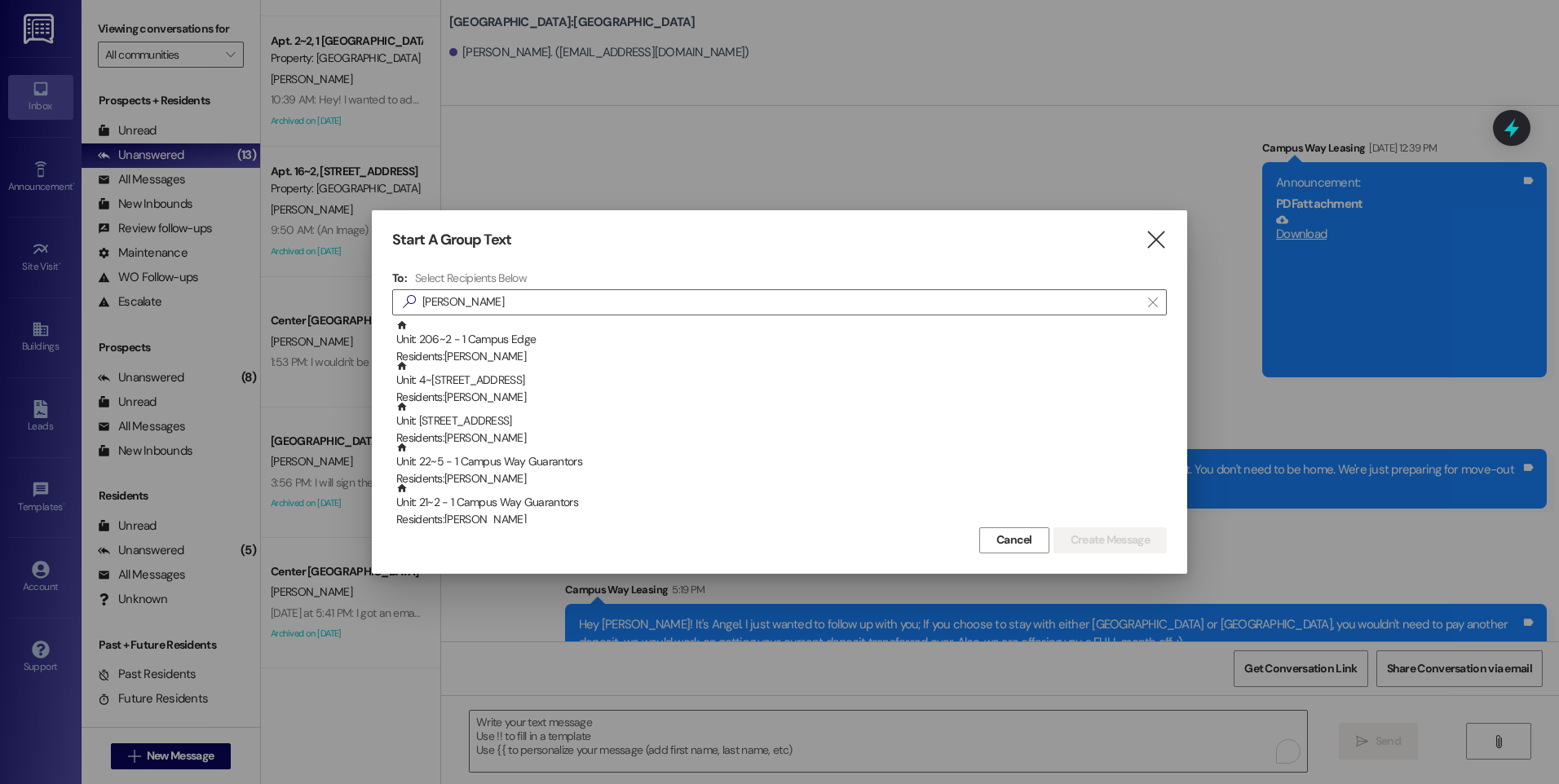
click at [1248, 23] on div at bounding box center [780, 392] width 1559 height 784
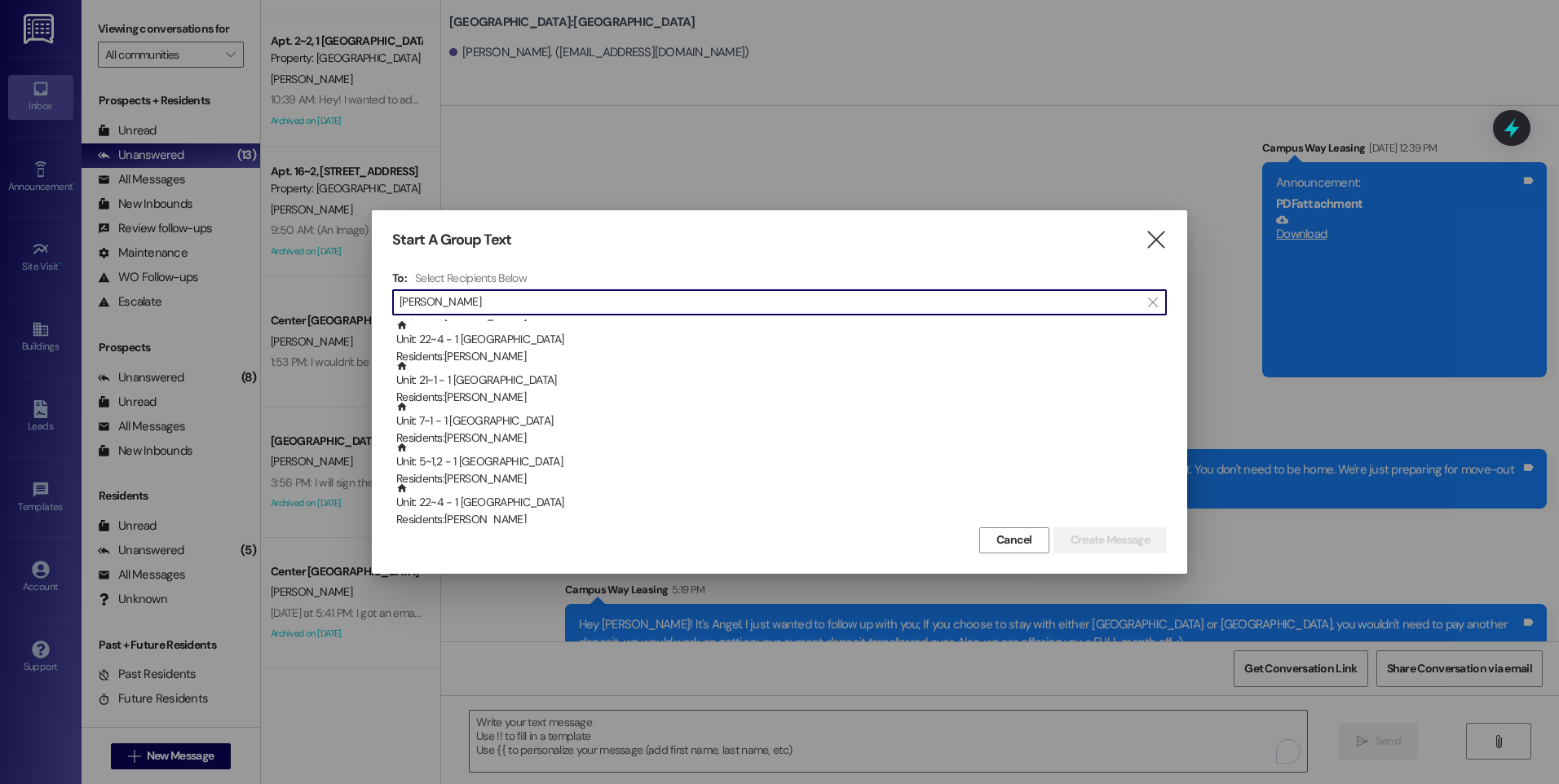
click at [515, 295] on input "[PERSON_NAME]" at bounding box center [769, 303] width 740 height 22
type input "J"
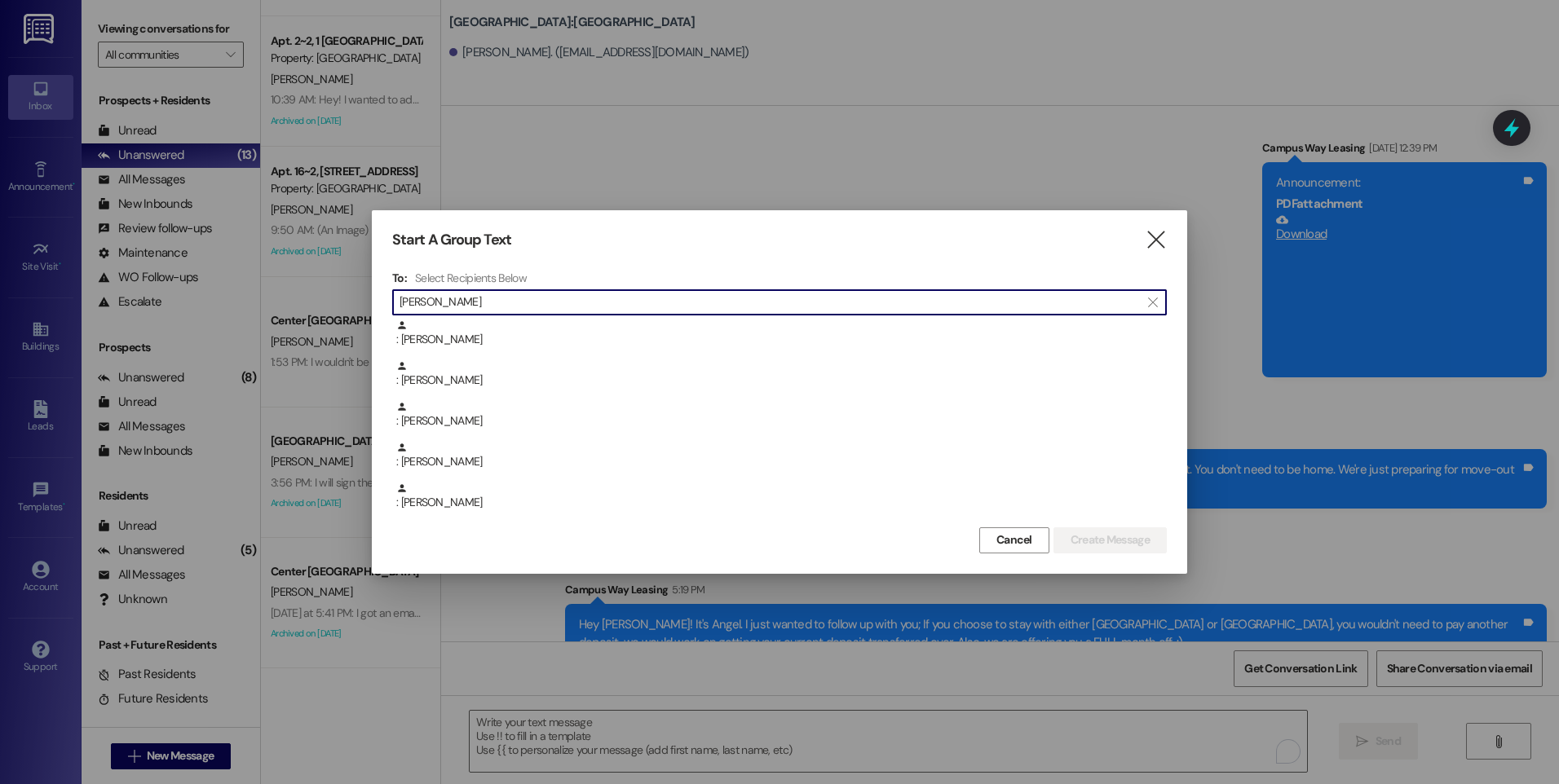
scroll to position [0, 0]
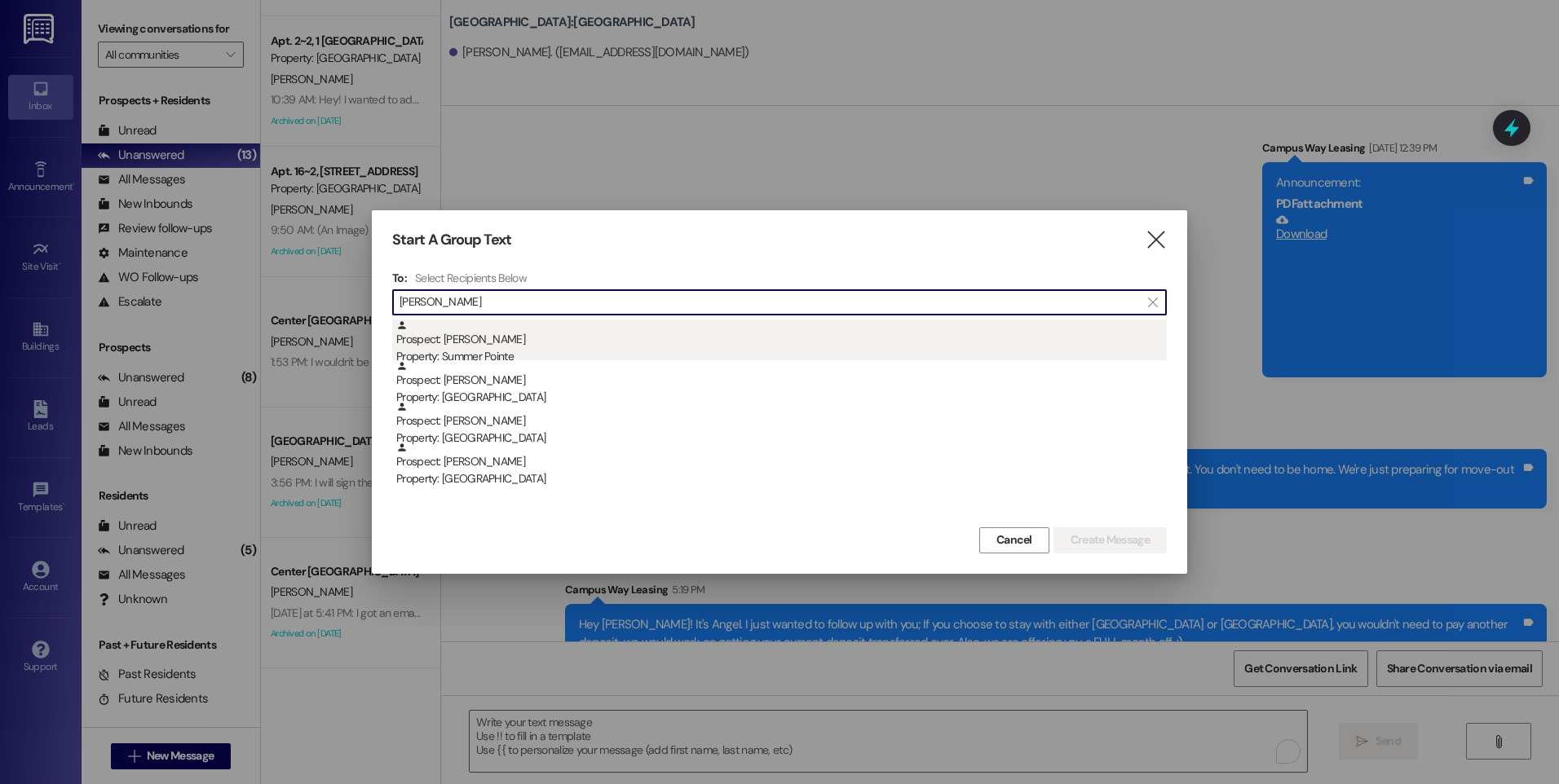
type input "[PERSON_NAME]"
click at [505, 336] on div "Prospect: [PERSON_NAME] Property: Summer Pointe" at bounding box center [781, 343] width 770 height 47
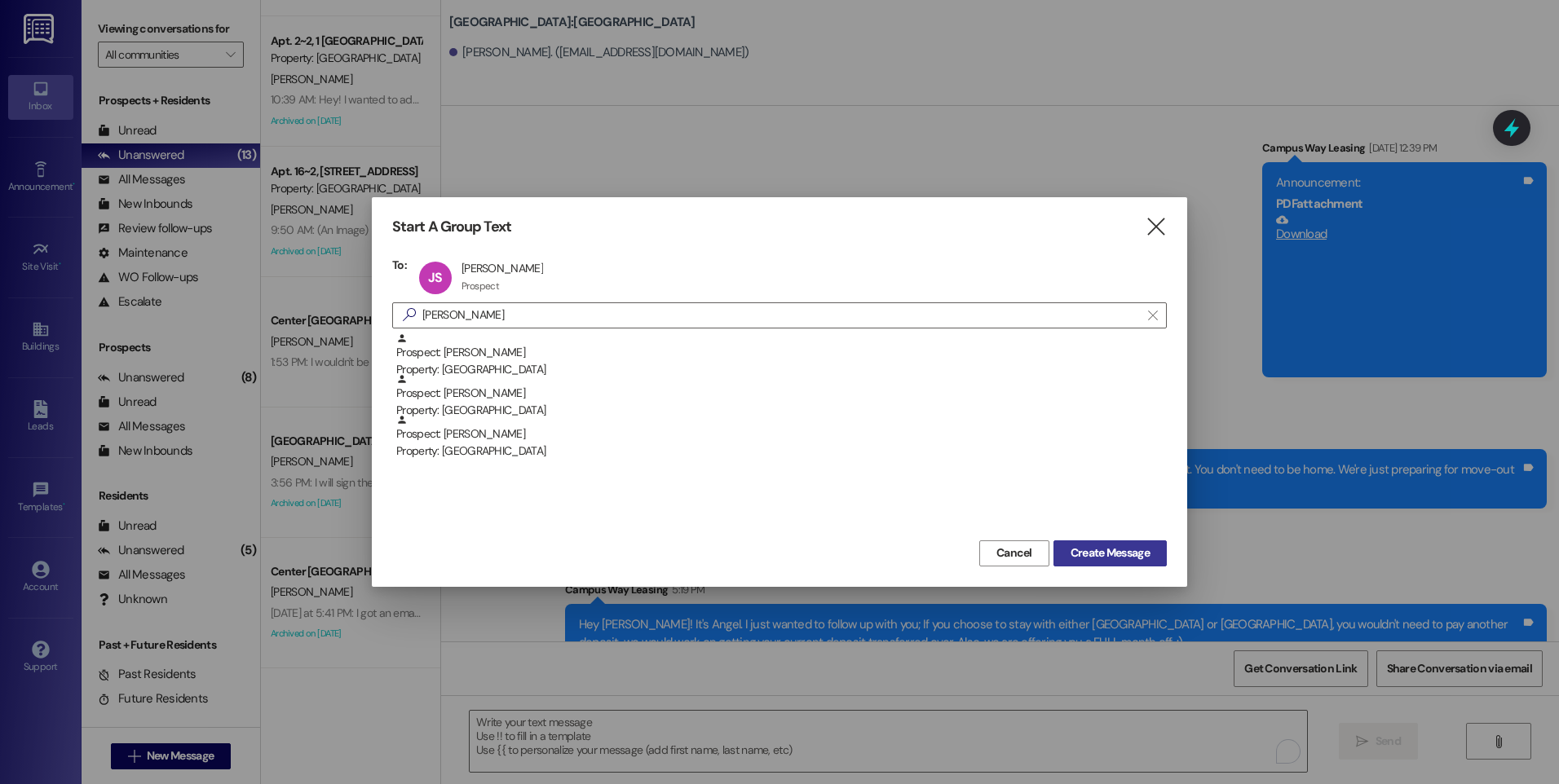
click at [1131, 550] on span "Create Message" at bounding box center [1109, 553] width 79 height 17
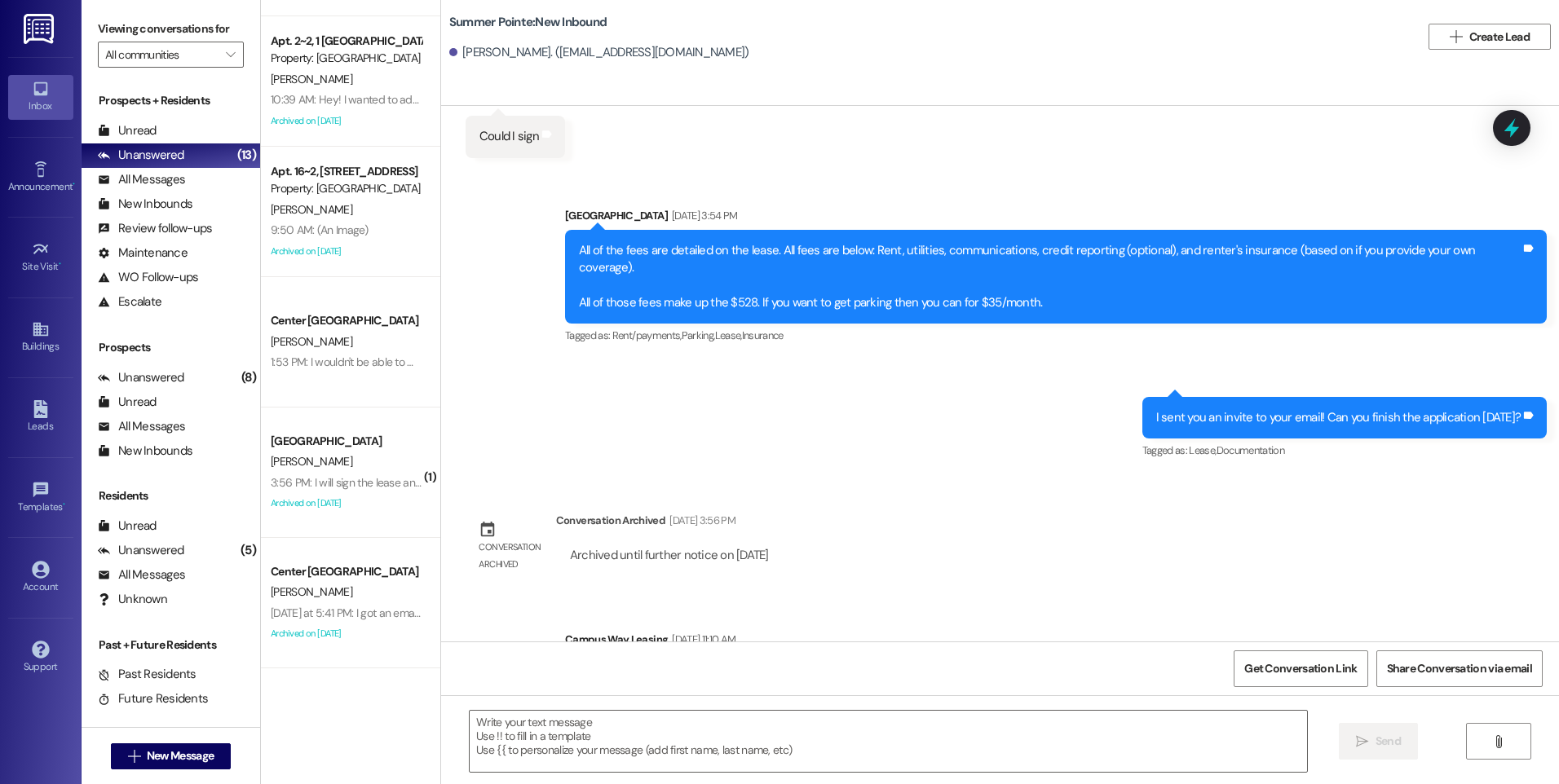
scroll to position [1278, 0]
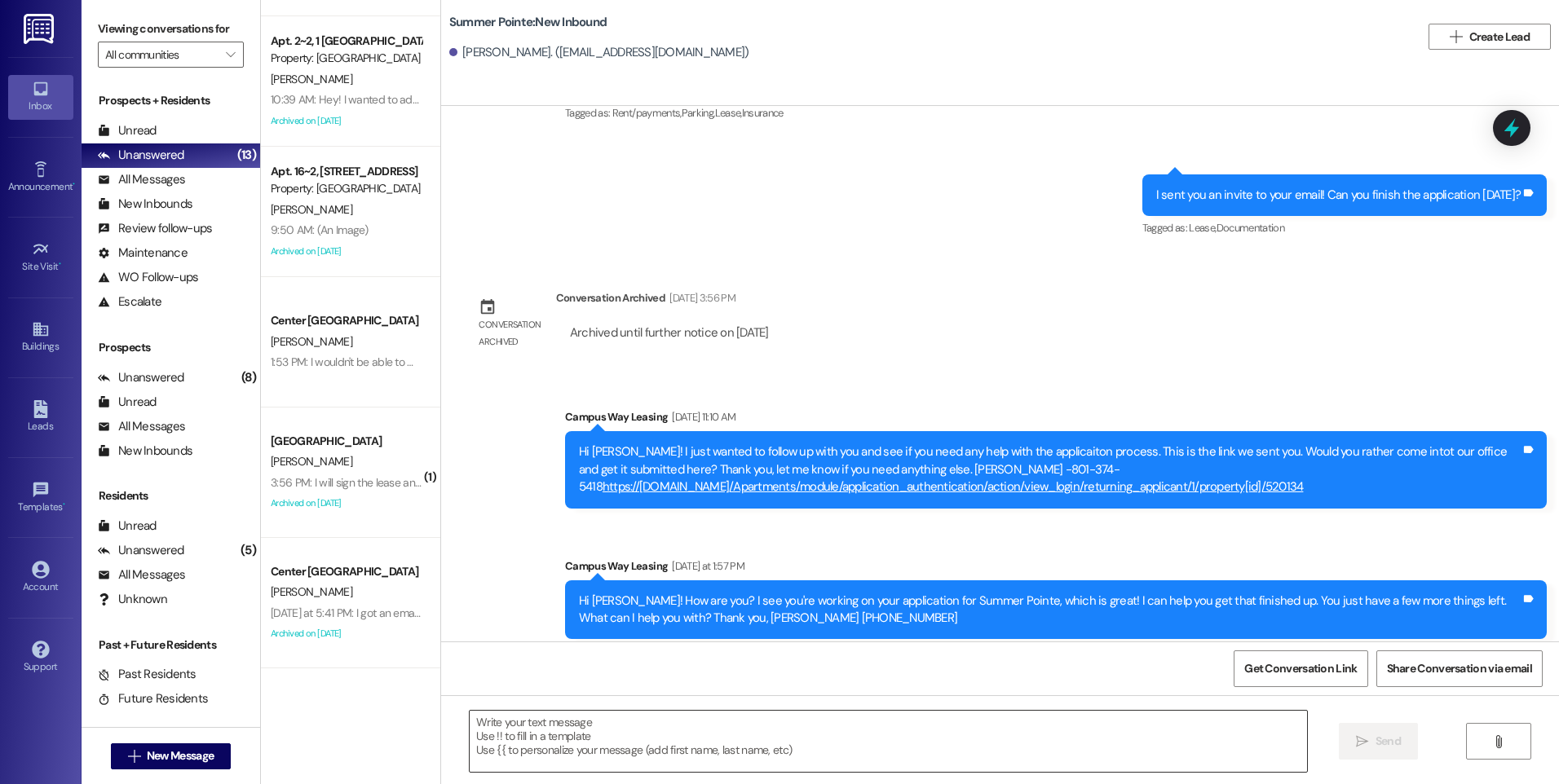
click at [881, 716] on textarea at bounding box center [887, 741] width 837 height 61
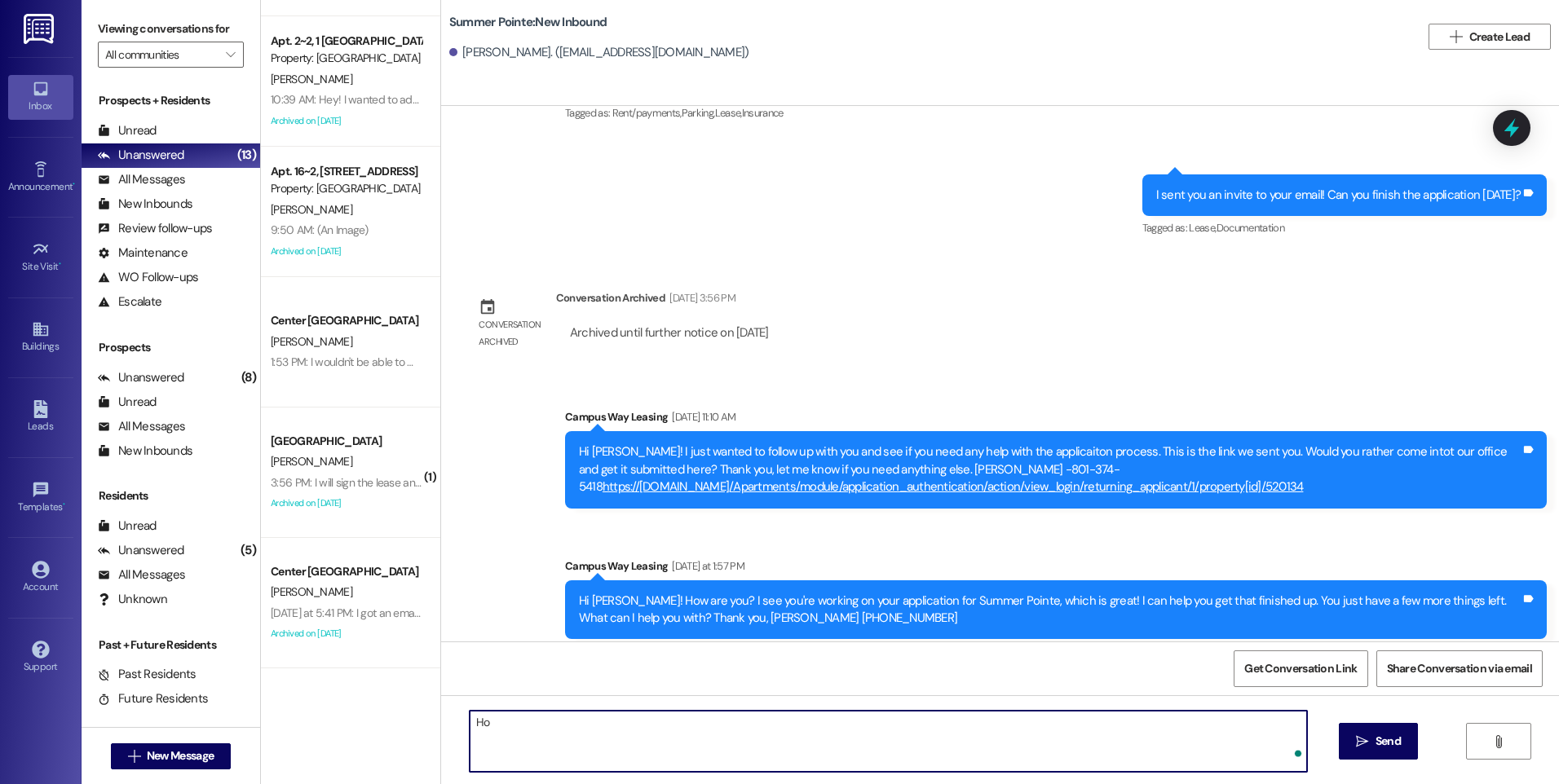
type textarea "H"
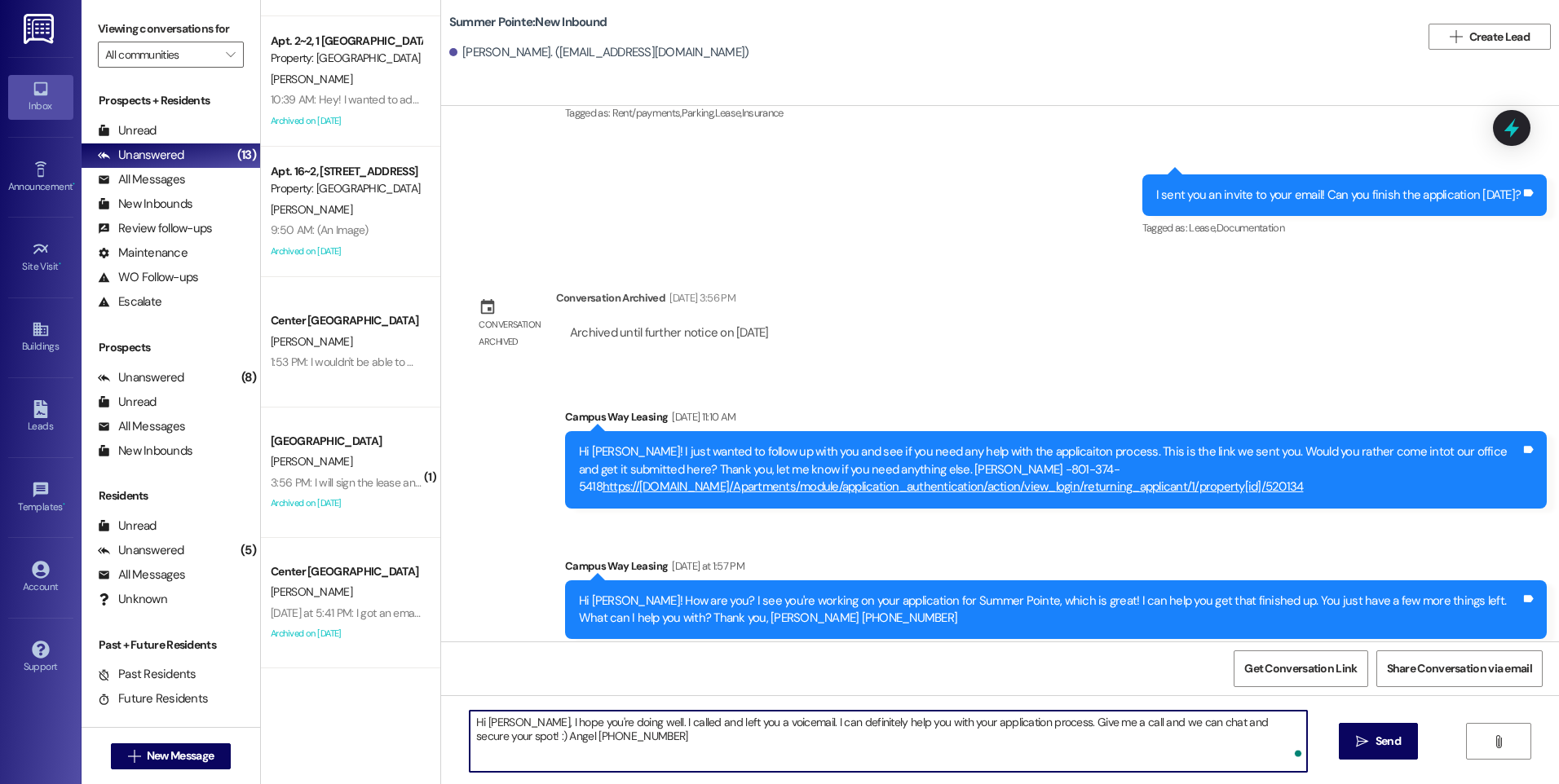
type textarea "Hi [PERSON_NAME], I hope you're doing well. I called and left you a voicemail. …"
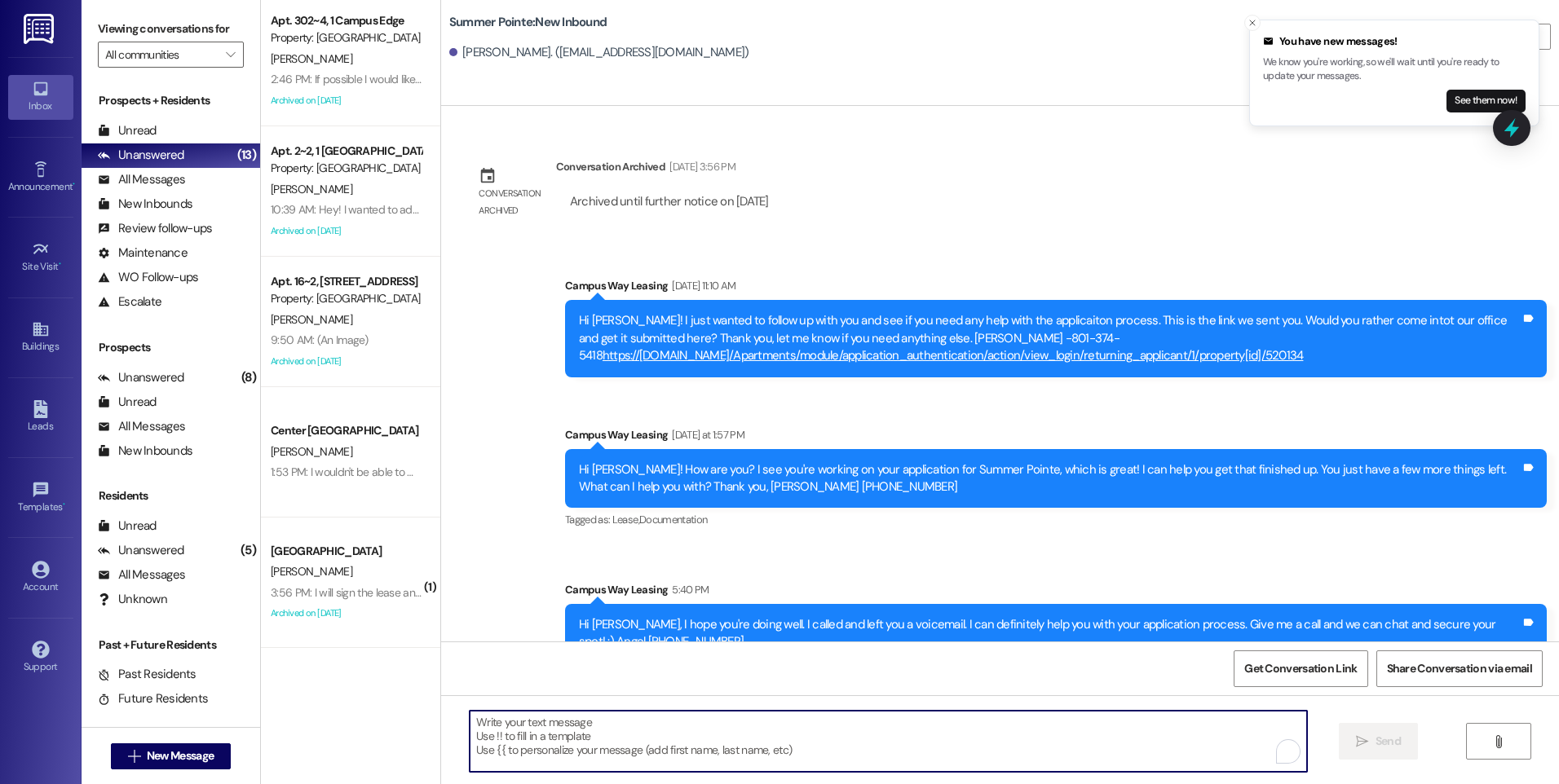
scroll to position [375, 0]
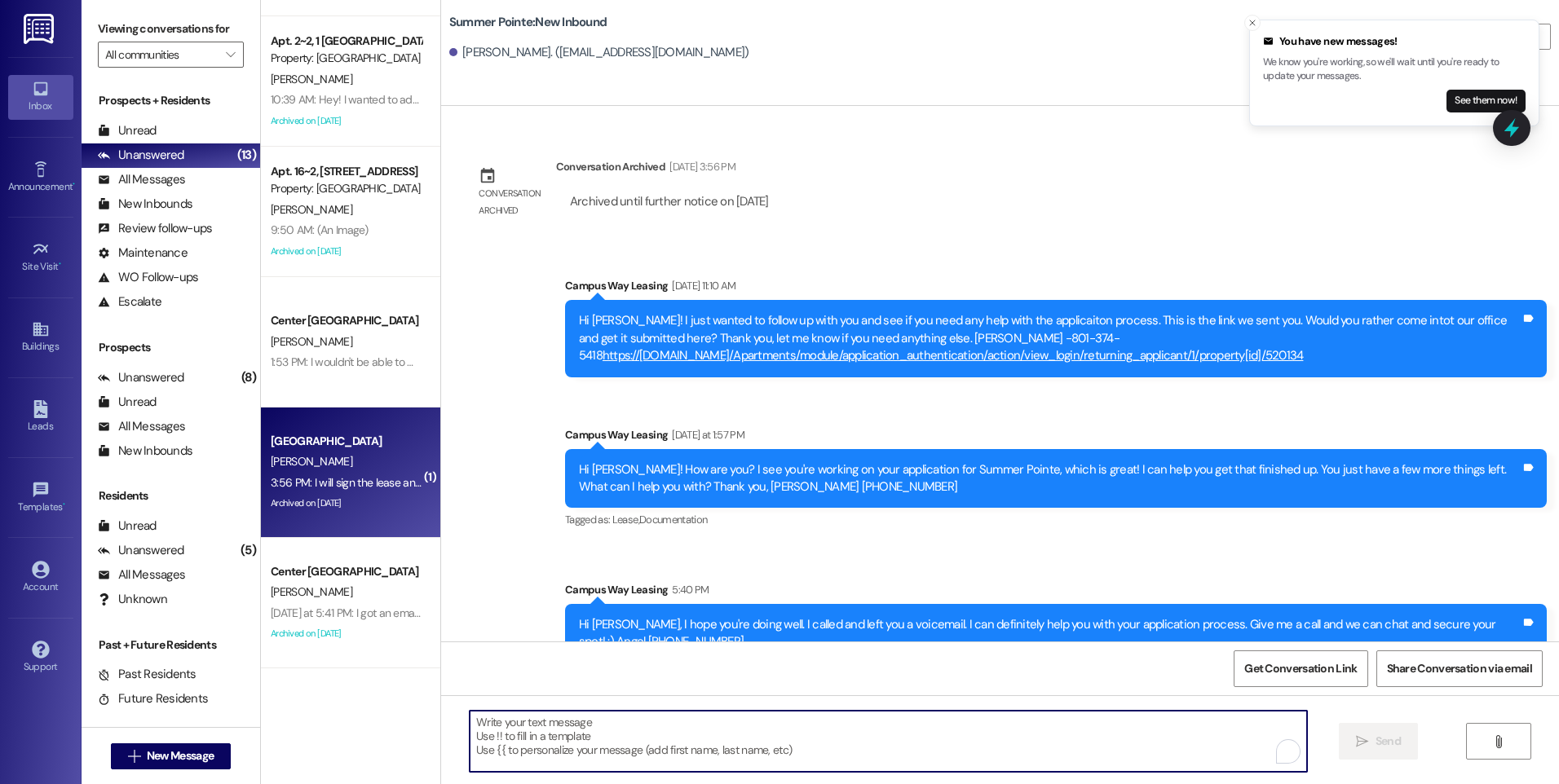
click at [310, 495] on div "Archived on [DATE]" at bounding box center [346, 503] width 154 height 21
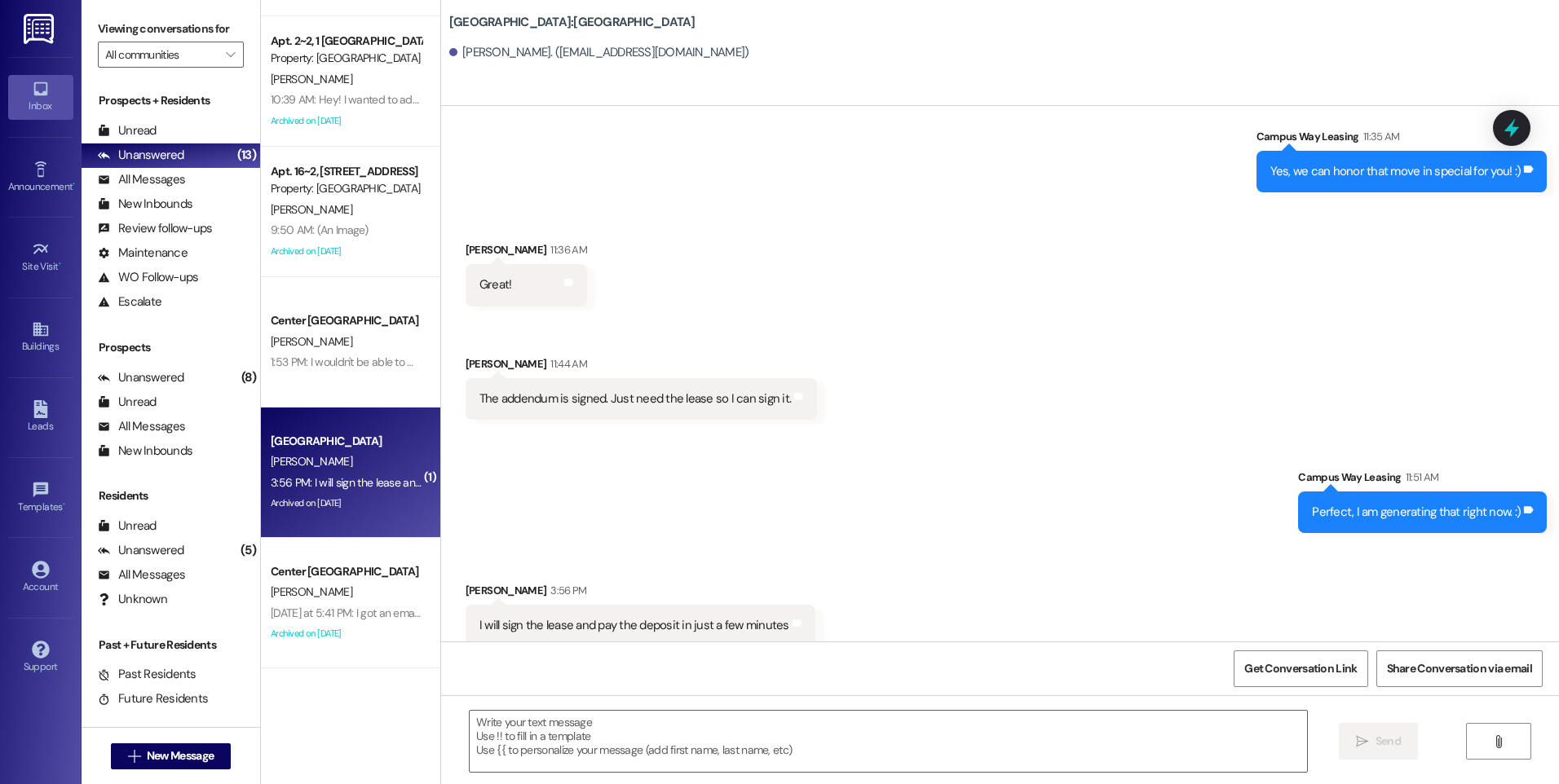
scroll to position [3040, 0]
click at [853, 722] on textarea at bounding box center [887, 741] width 837 height 61
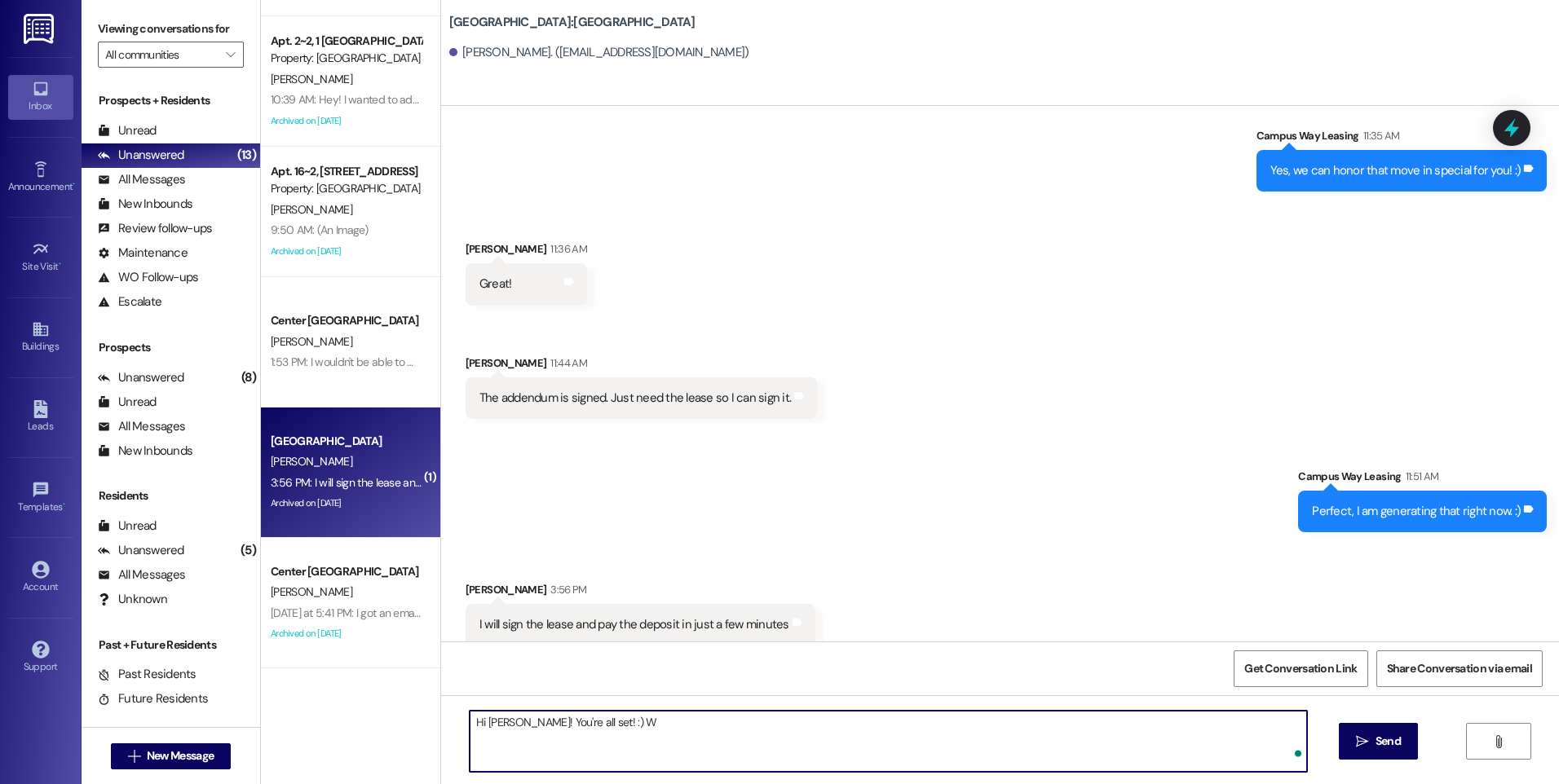
type textarea "Hi [PERSON_NAME]! You're all set! :)"
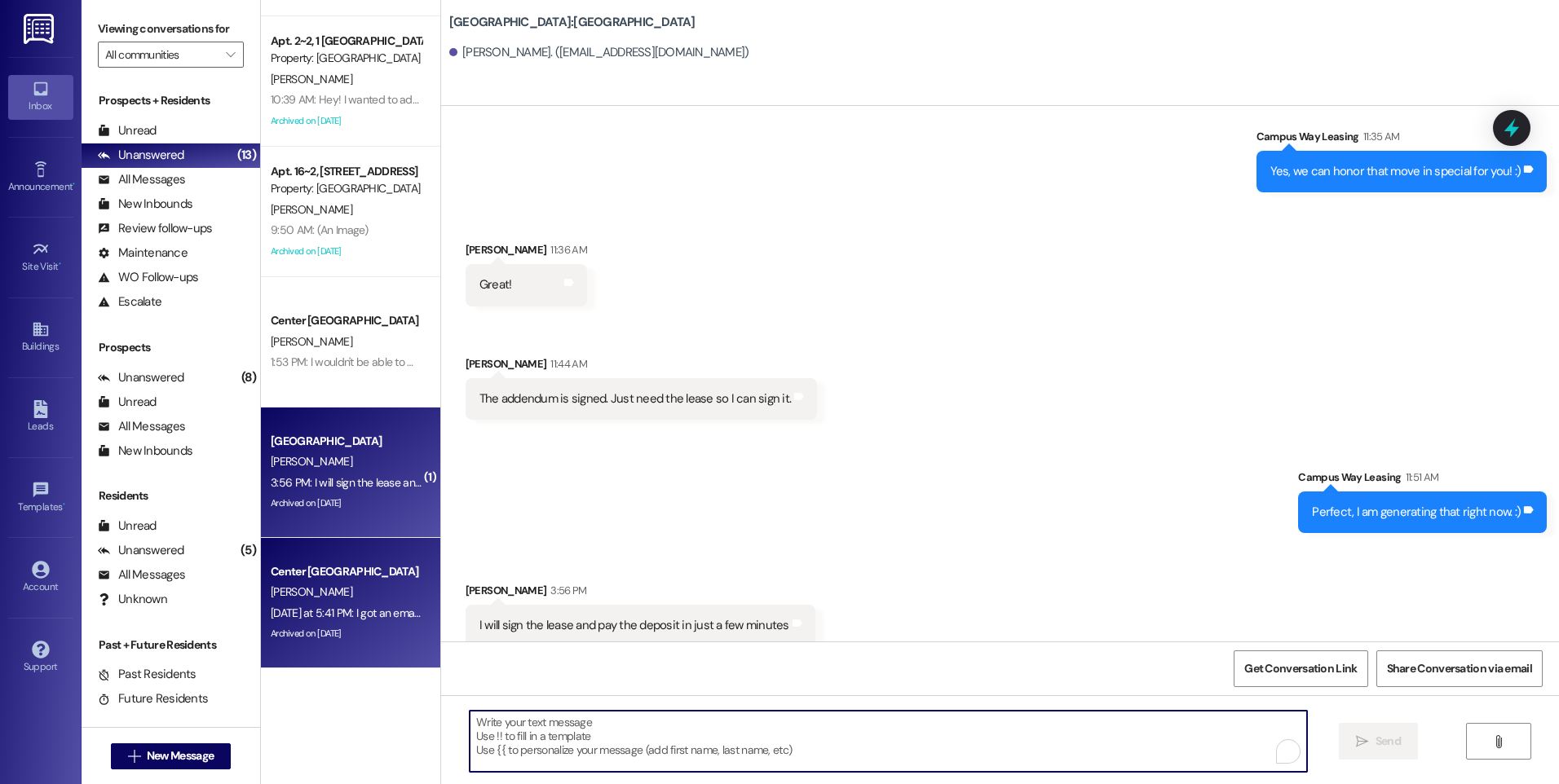
click at [332, 566] on div "Center [GEOGRAPHIC_DATA]" at bounding box center [346, 571] width 151 height 17
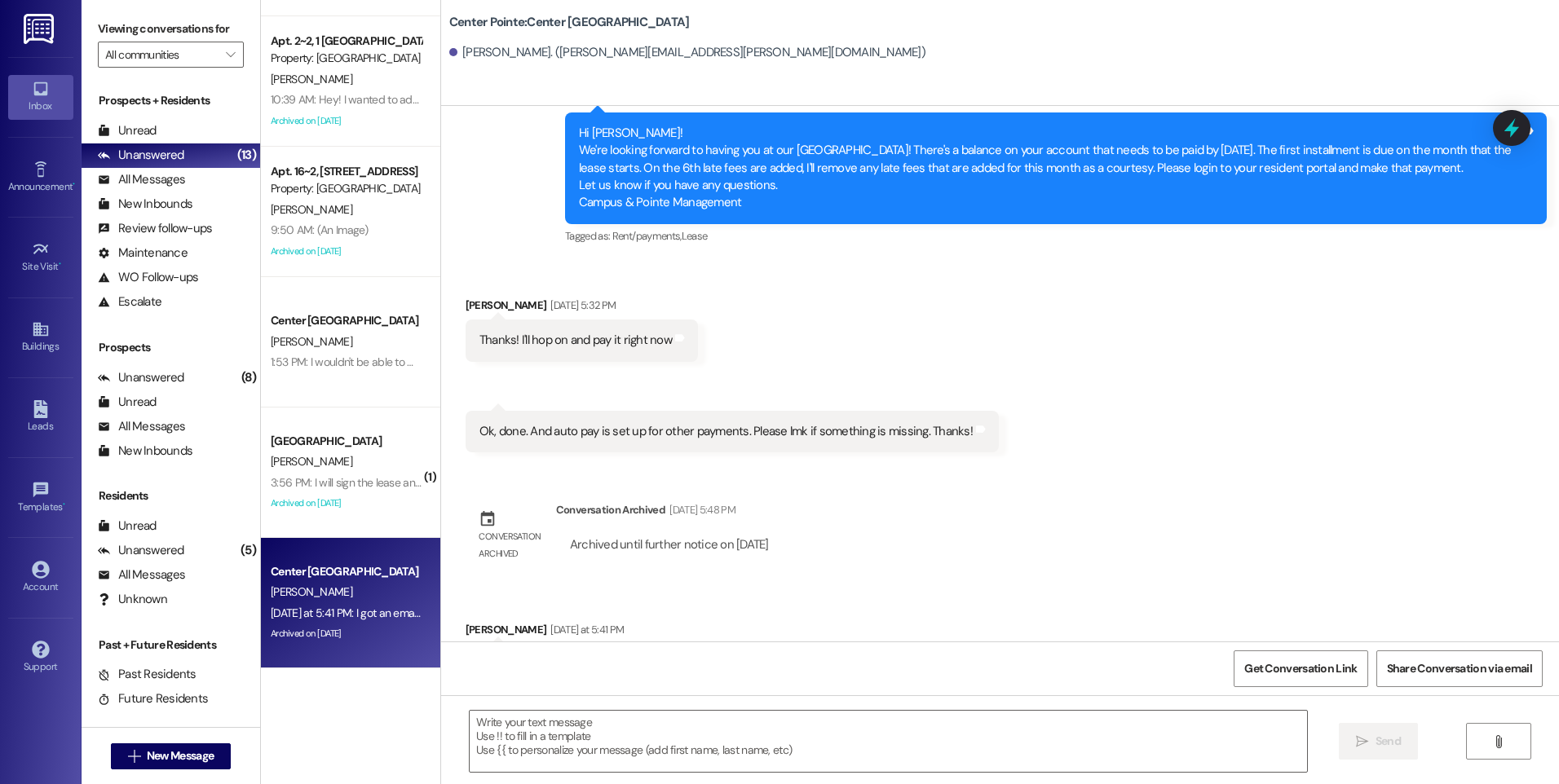
scroll to position [2199, 0]
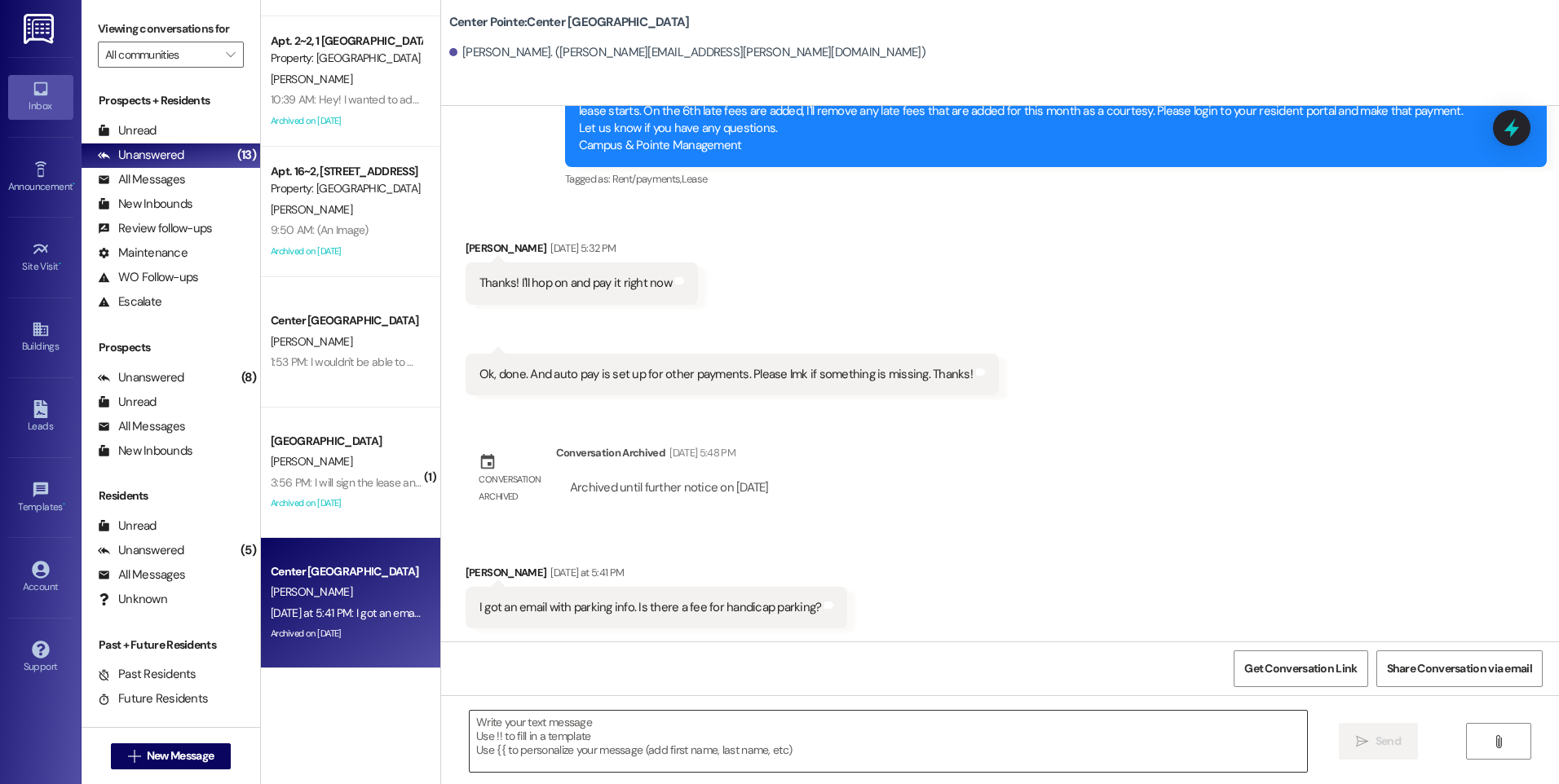
click at [809, 725] on textarea at bounding box center [887, 741] width 837 height 61
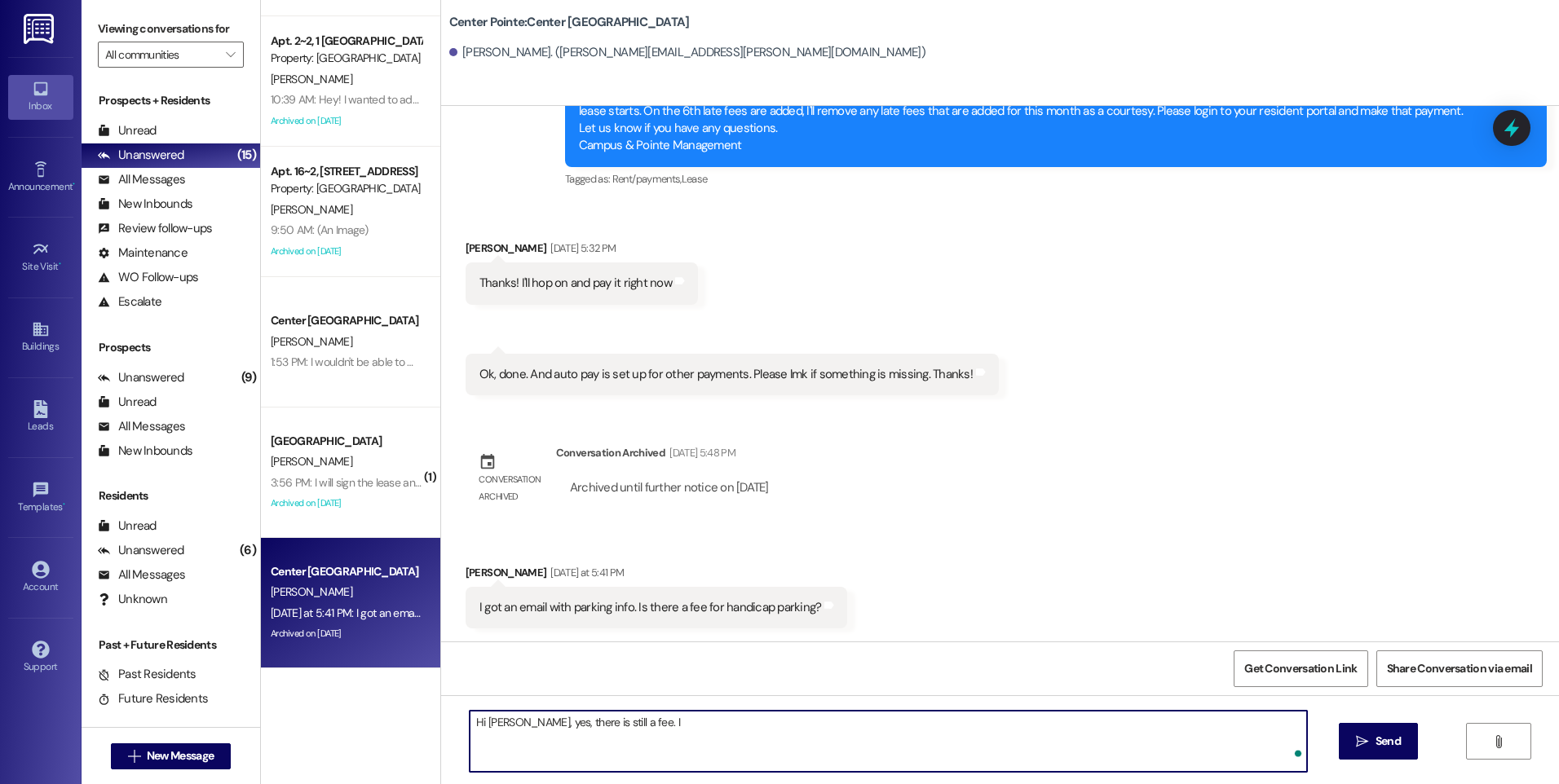
type textarea "Hi [PERSON_NAME], yes, there is still a fee."
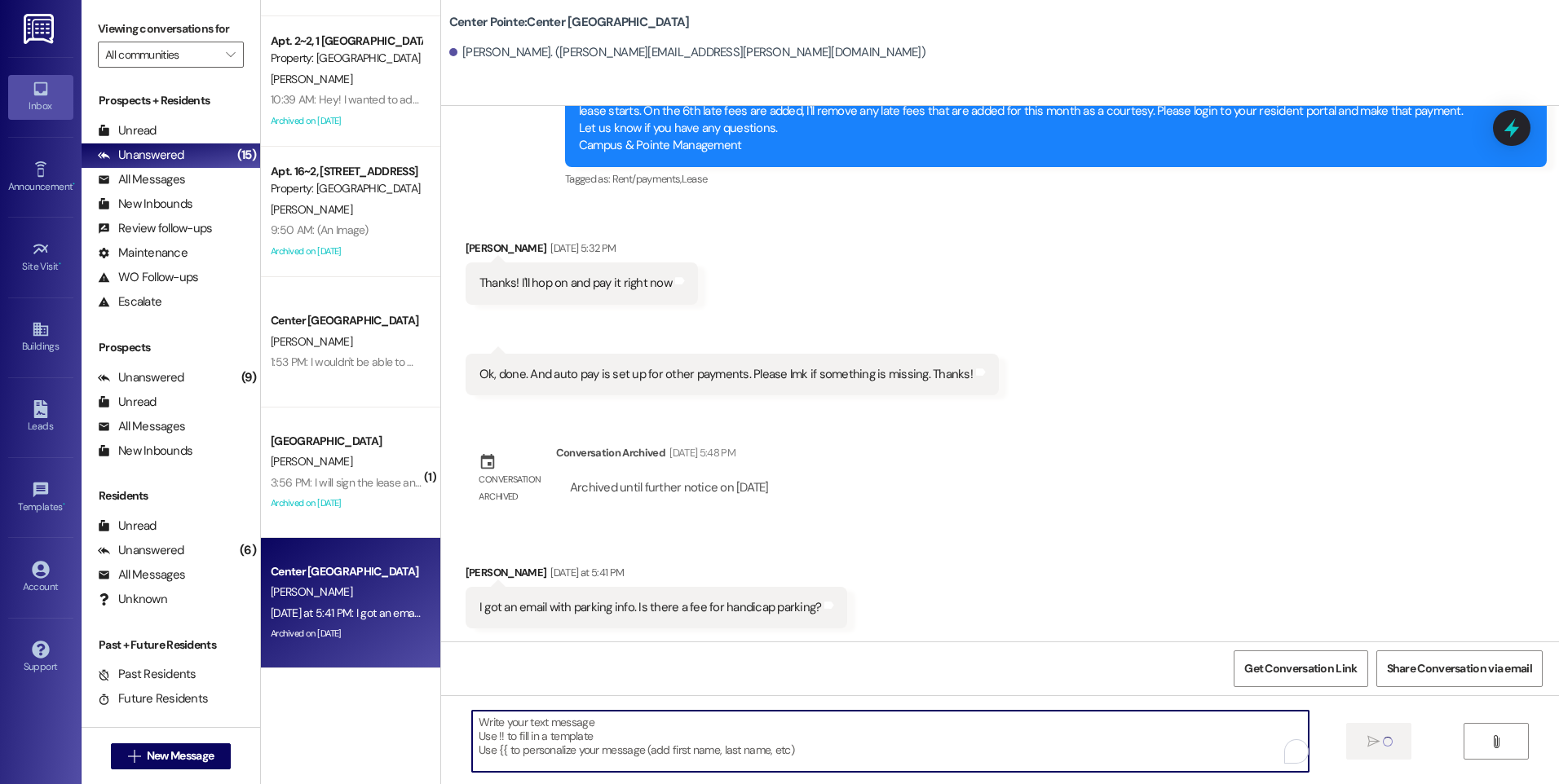
scroll to position [2198, 0]
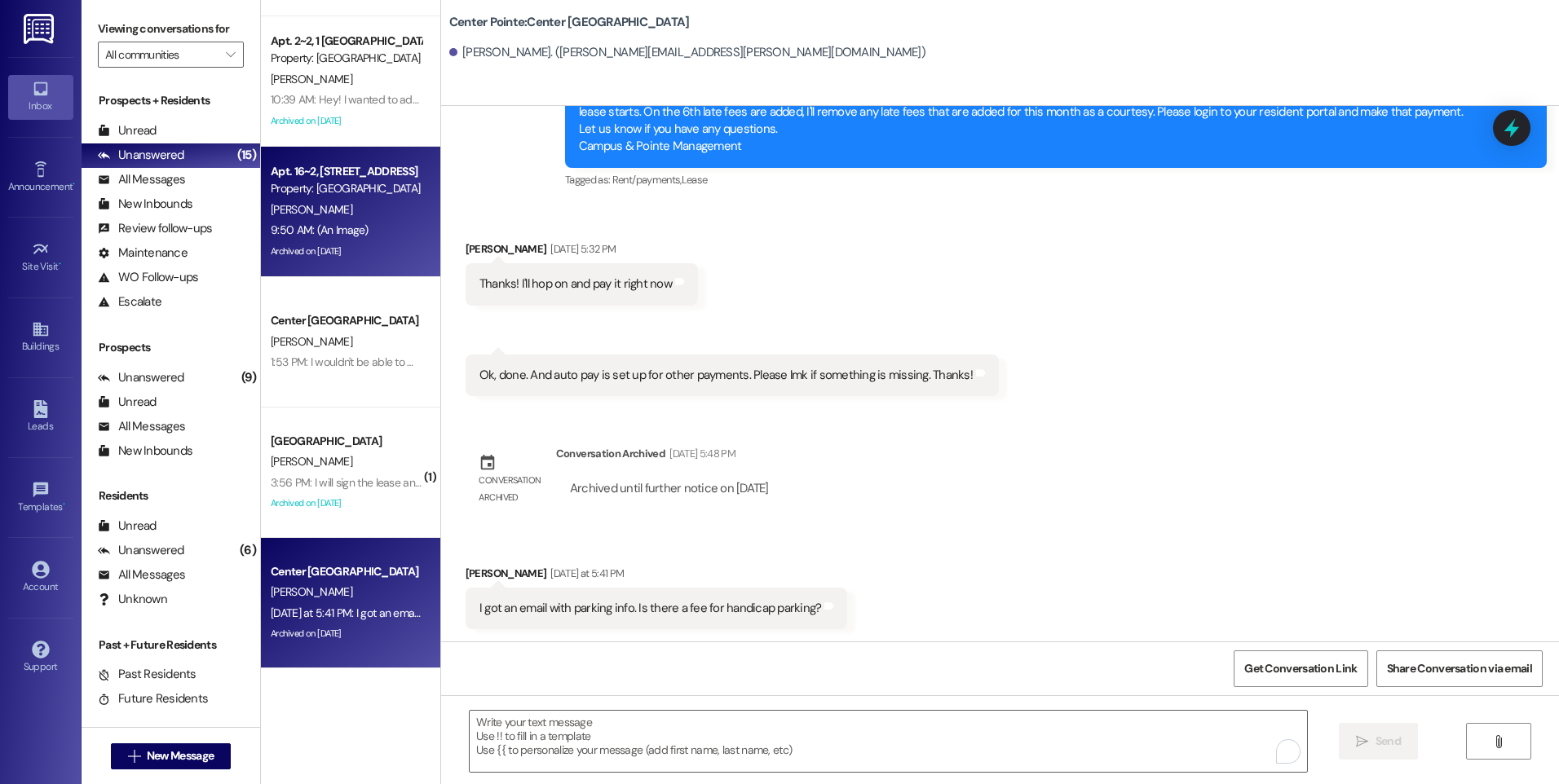
click at [325, 200] on div "[PERSON_NAME]" at bounding box center [346, 210] width 154 height 21
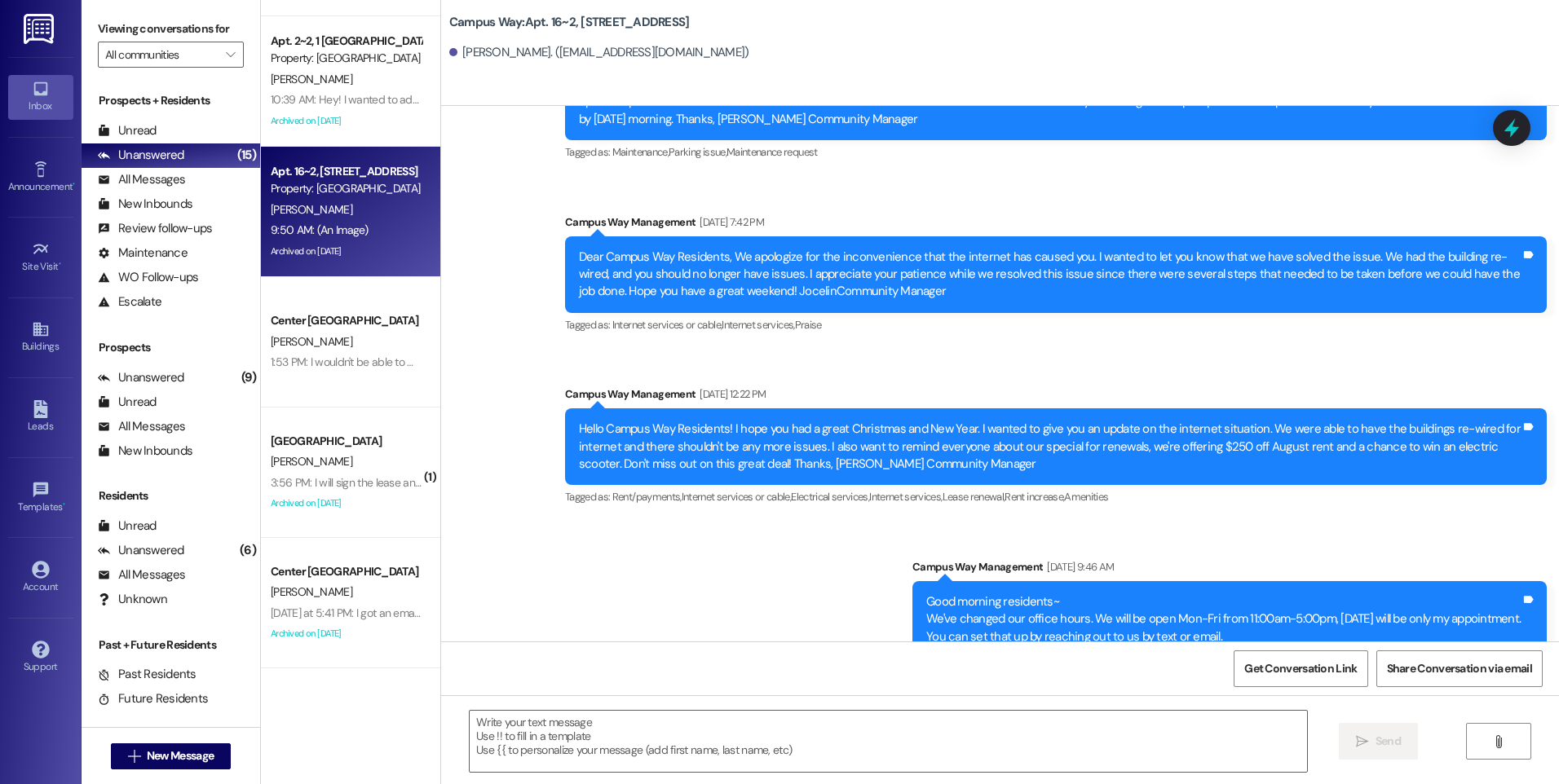
scroll to position [9402, 0]
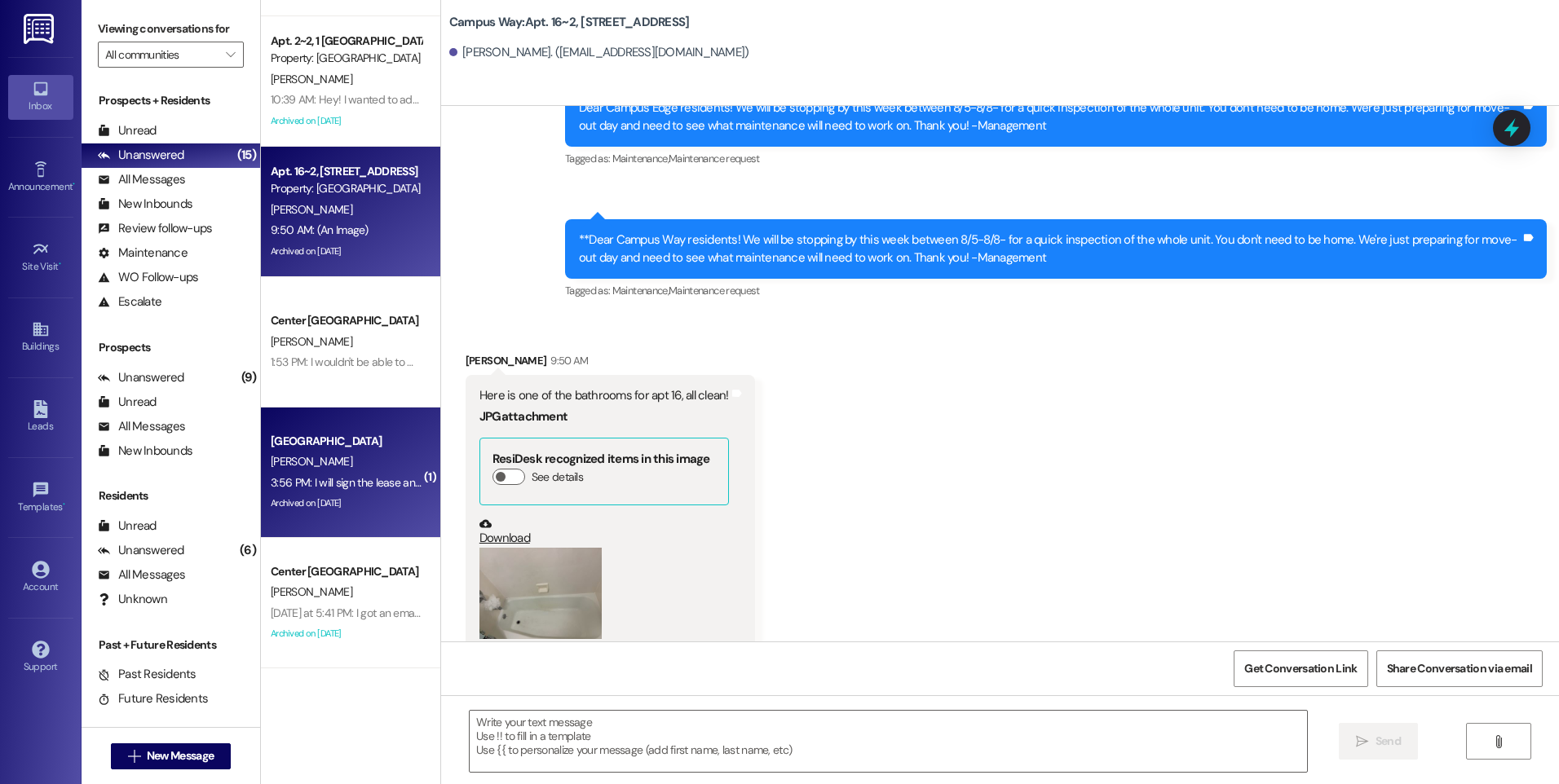
click at [327, 459] on div "[PERSON_NAME]" at bounding box center [346, 462] width 154 height 21
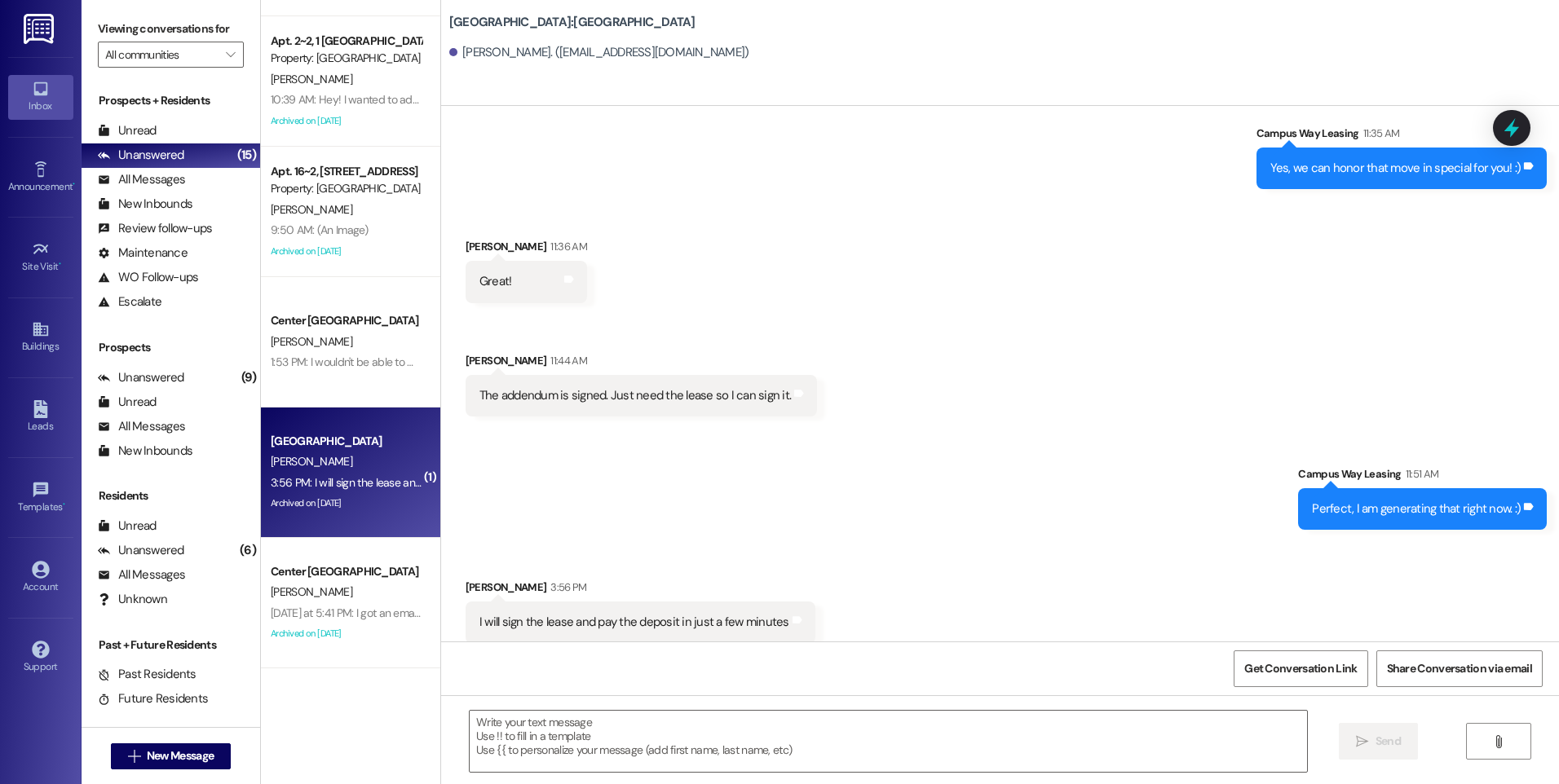
scroll to position [3155, 0]
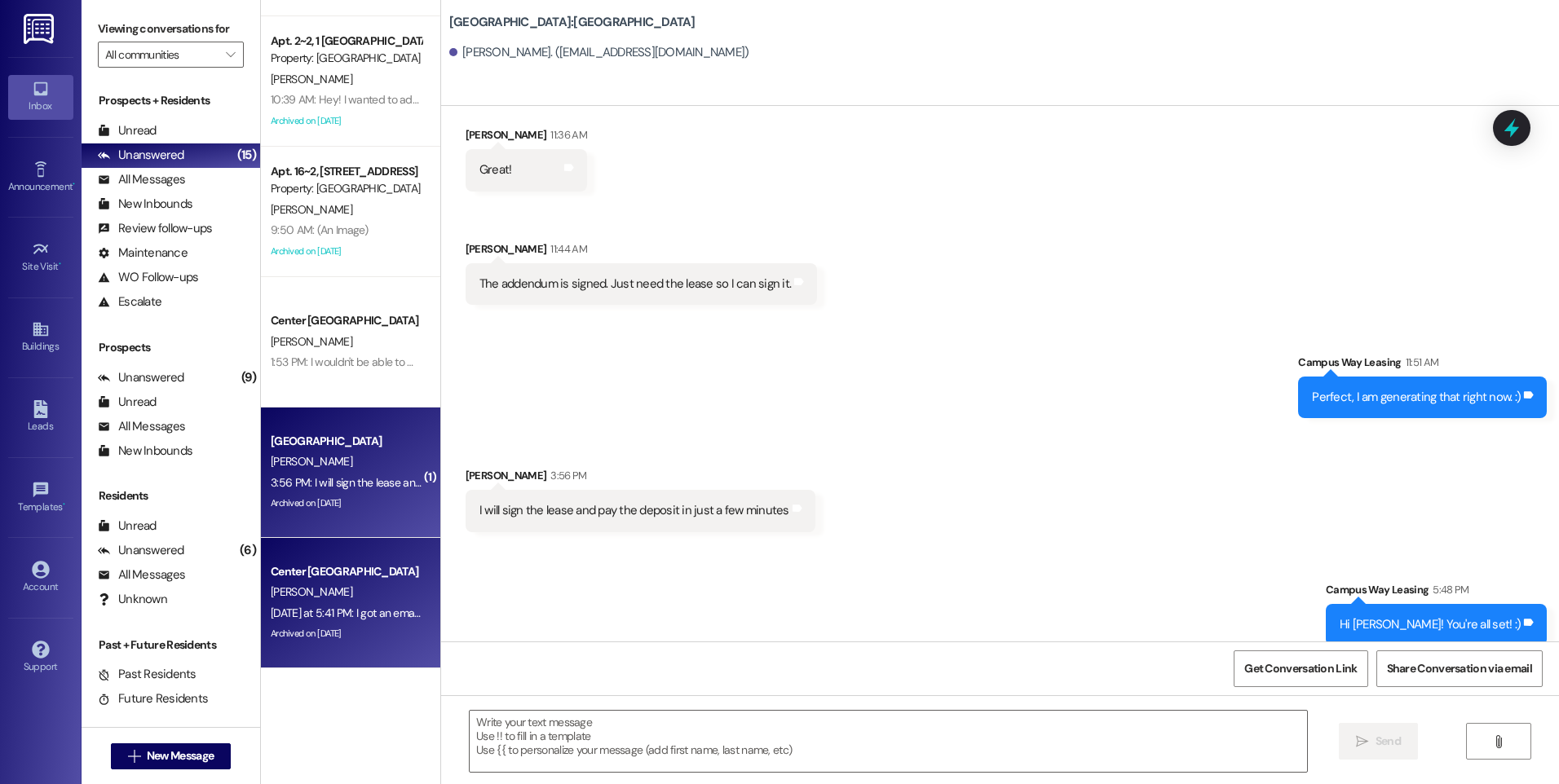
click at [316, 589] on div "[PERSON_NAME]" at bounding box center [346, 592] width 154 height 21
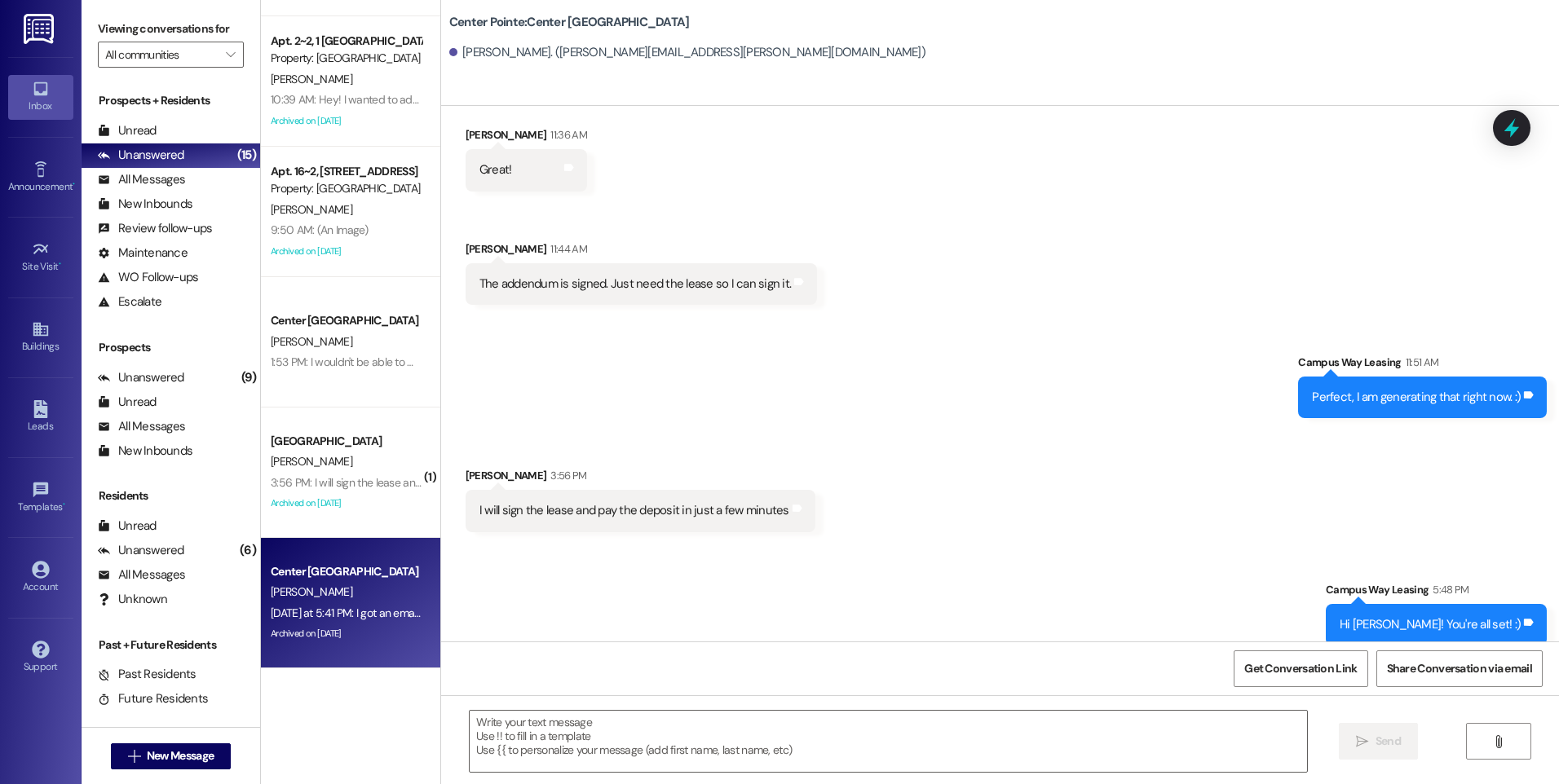
scroll to position [2314, 0]
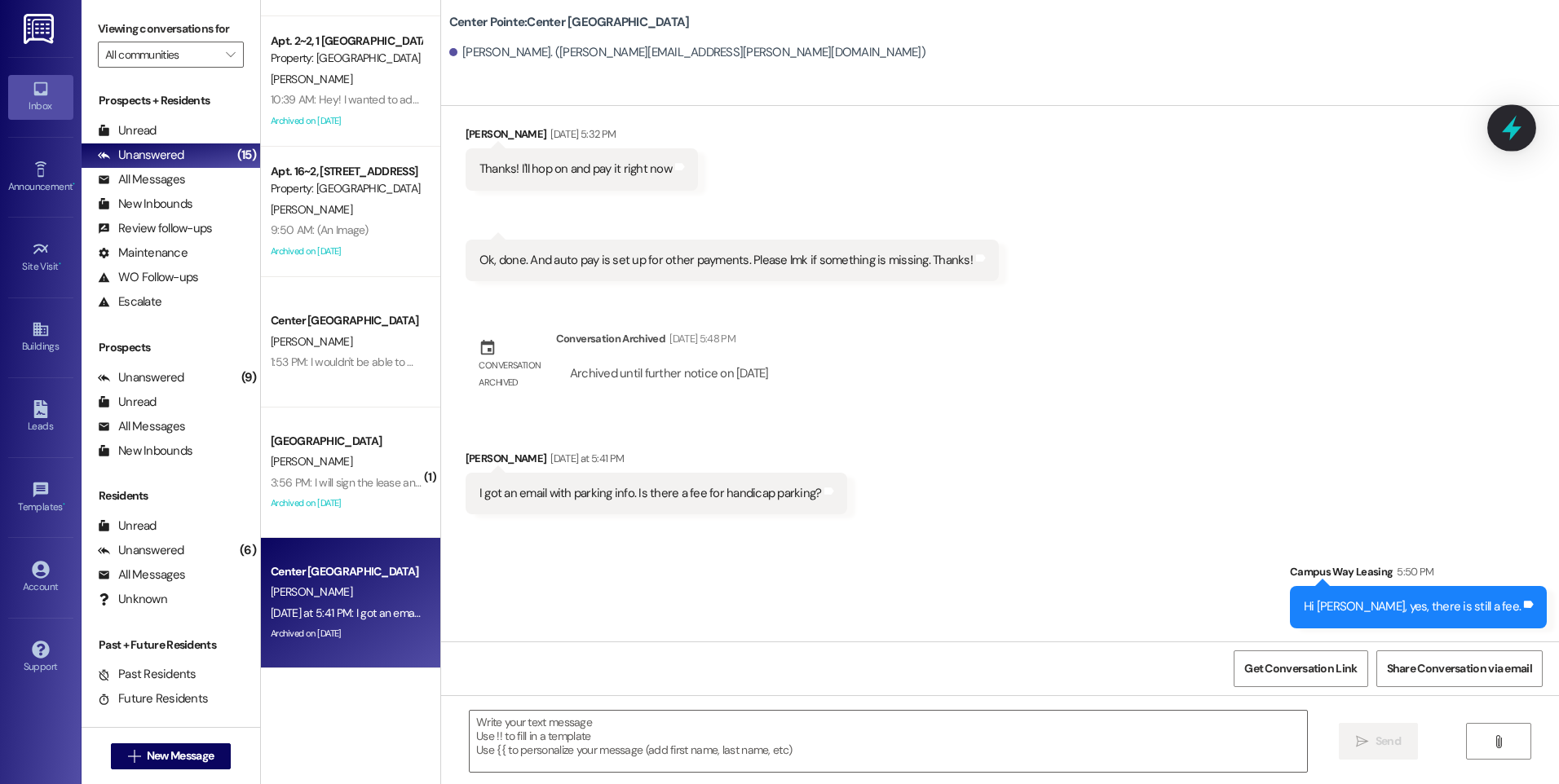
click at [1522, 123] on icon at bounding box center [1511, 128] width 28 height 28
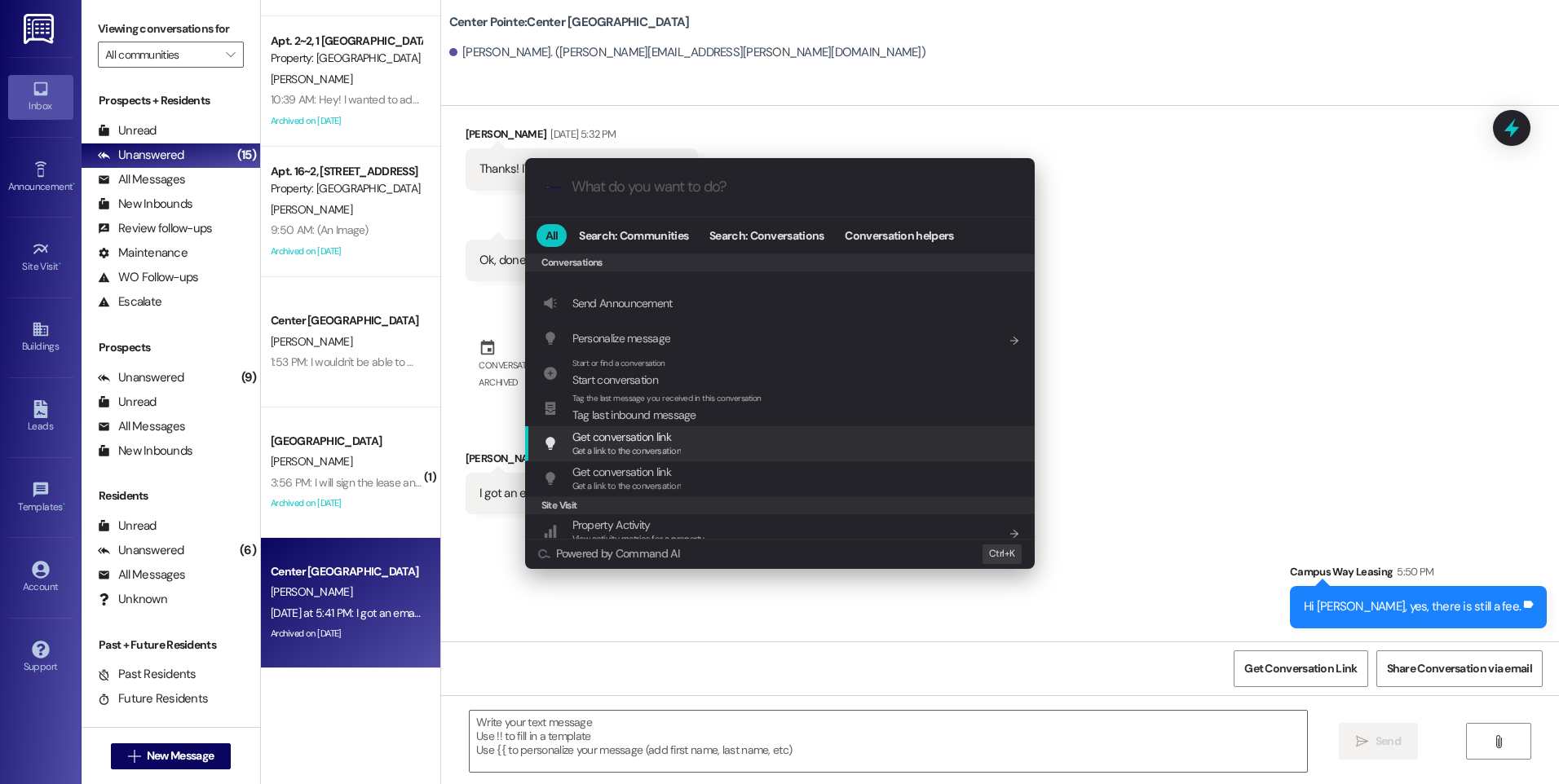
scroll to position [711, 0]
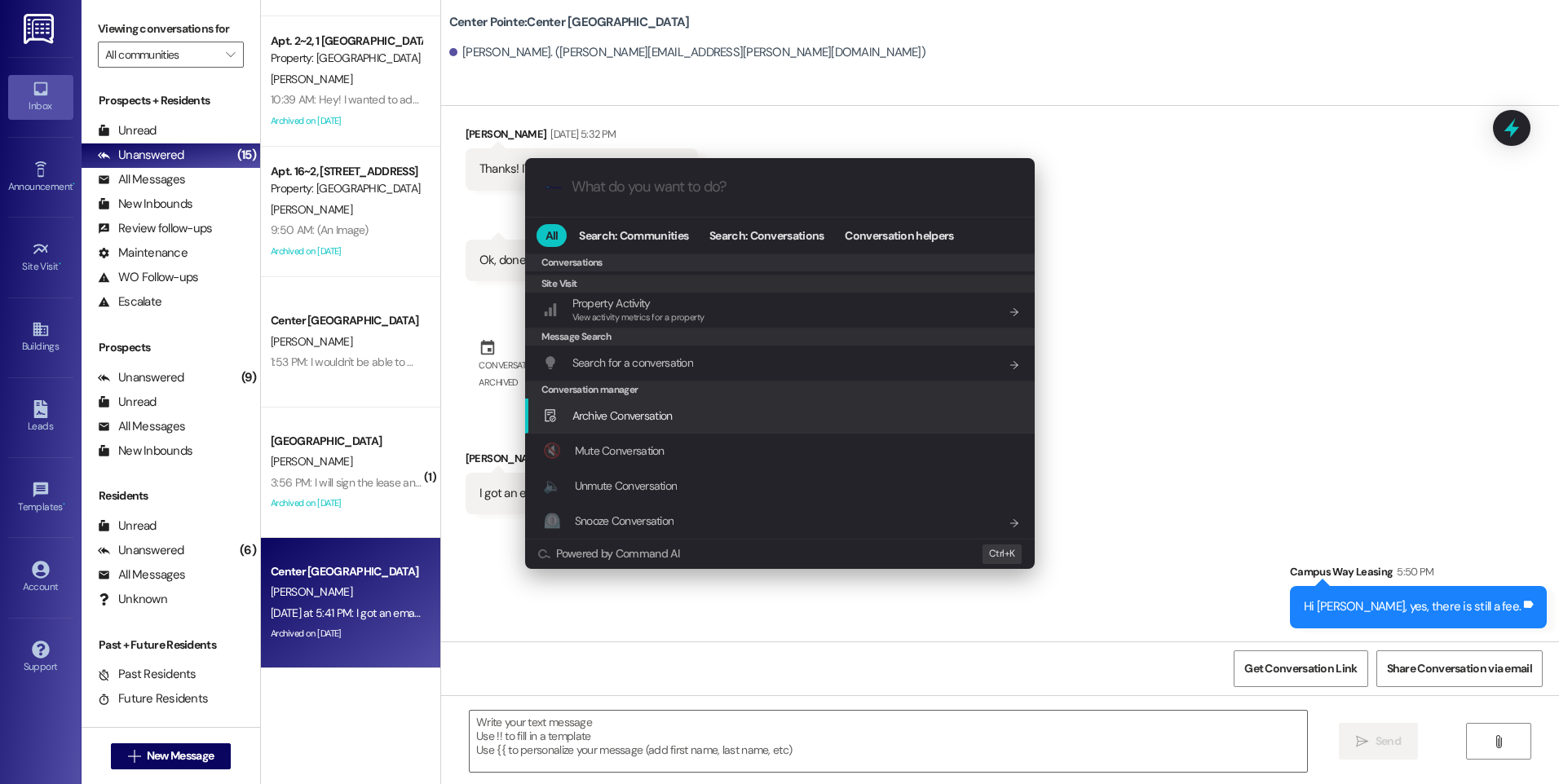
click at [611, 417] on span "Archive Conversation" at bounding box center [622, 416] width 100 height 15
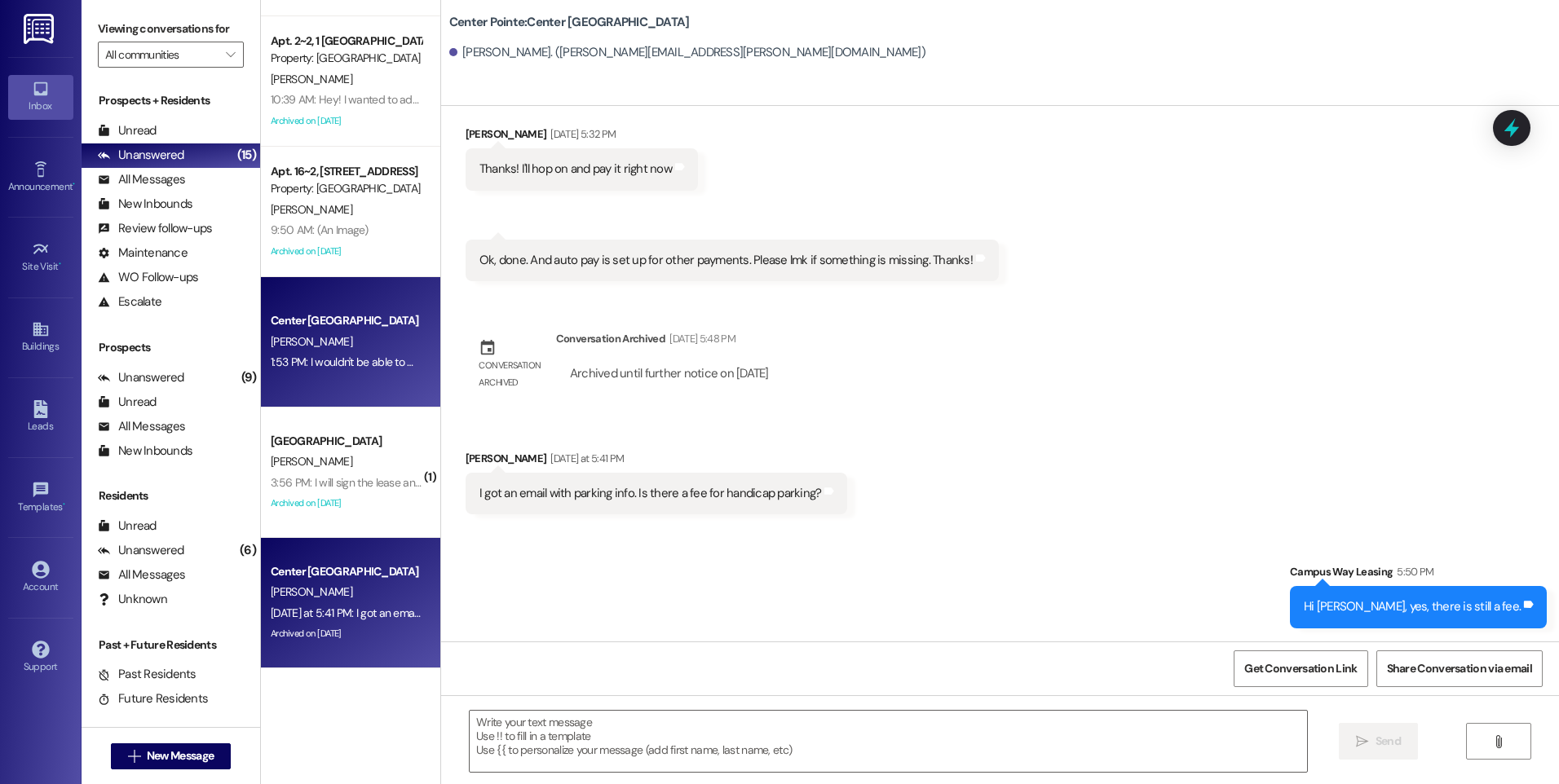
click at [359, 353] on div "1:53 PM: I wouldn't be able to make those times. I will be in AF/PG/[GEOGRAPHIC…" at bounding box center [346, 362] width 154 height 21
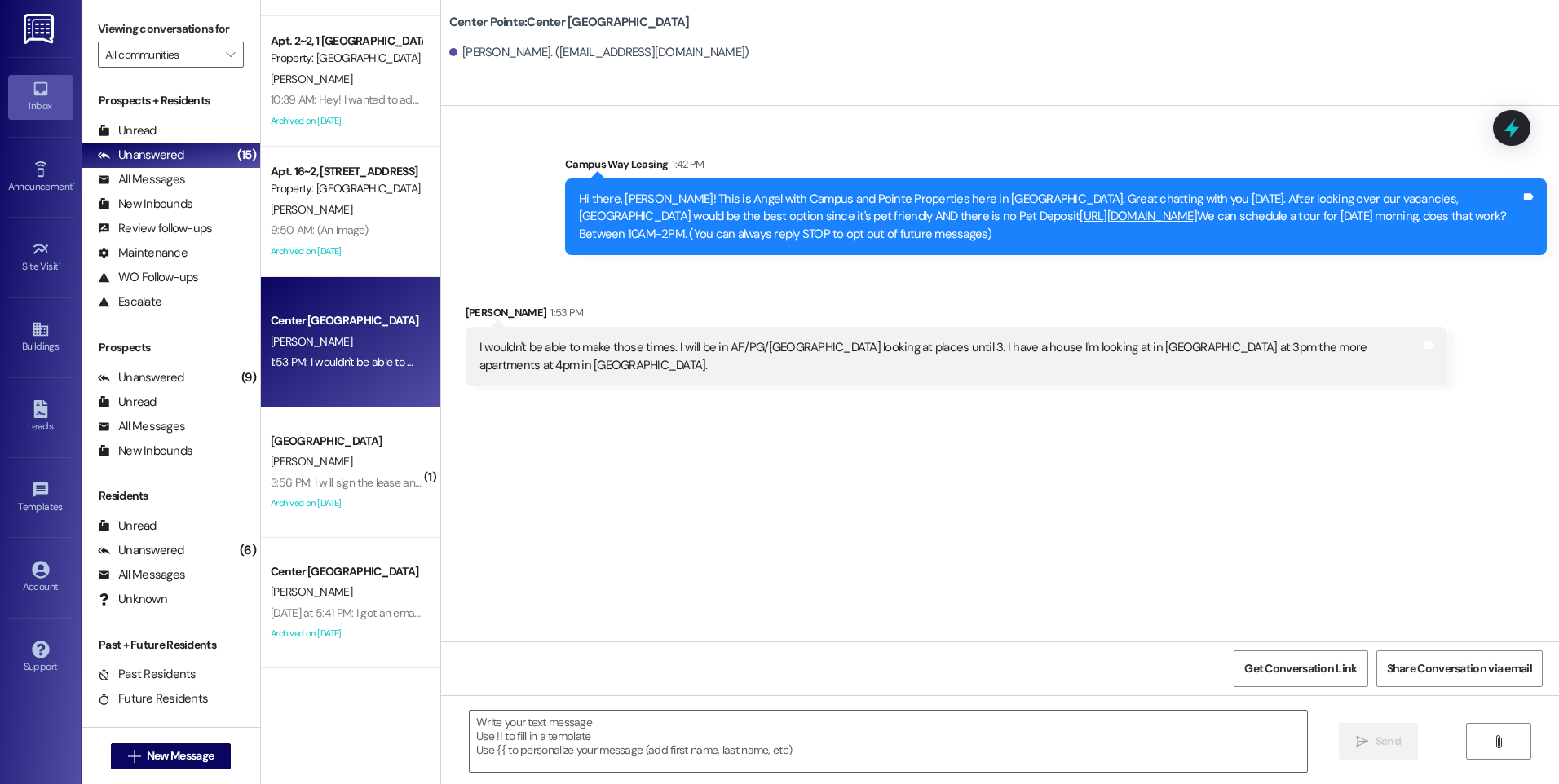
scroll to position [0, 0]
drag, startPoint x: 711, startPoint y: 348, endPoint x: 1172, endPoint y: 378, distance: 462.0
click at [1172, 378] on div "Received via SMS [PERSON_NAME] 1:53 PM I wouldn't be able to make those times. …" at bounding box center [957, 345] width 1006 height 107
click at [819, 448] on div "Sent via SMS Campus Way Leasing 1:42 PM Hi there, [GEOGRAPHIC_DATA]! This is An…" at bounding box center [1000, 374] width 1118 height 536
drag, startPoint x: 438, startPoint y: 19, endPoint x: 698, endPoint y: 68, distance: 264.6
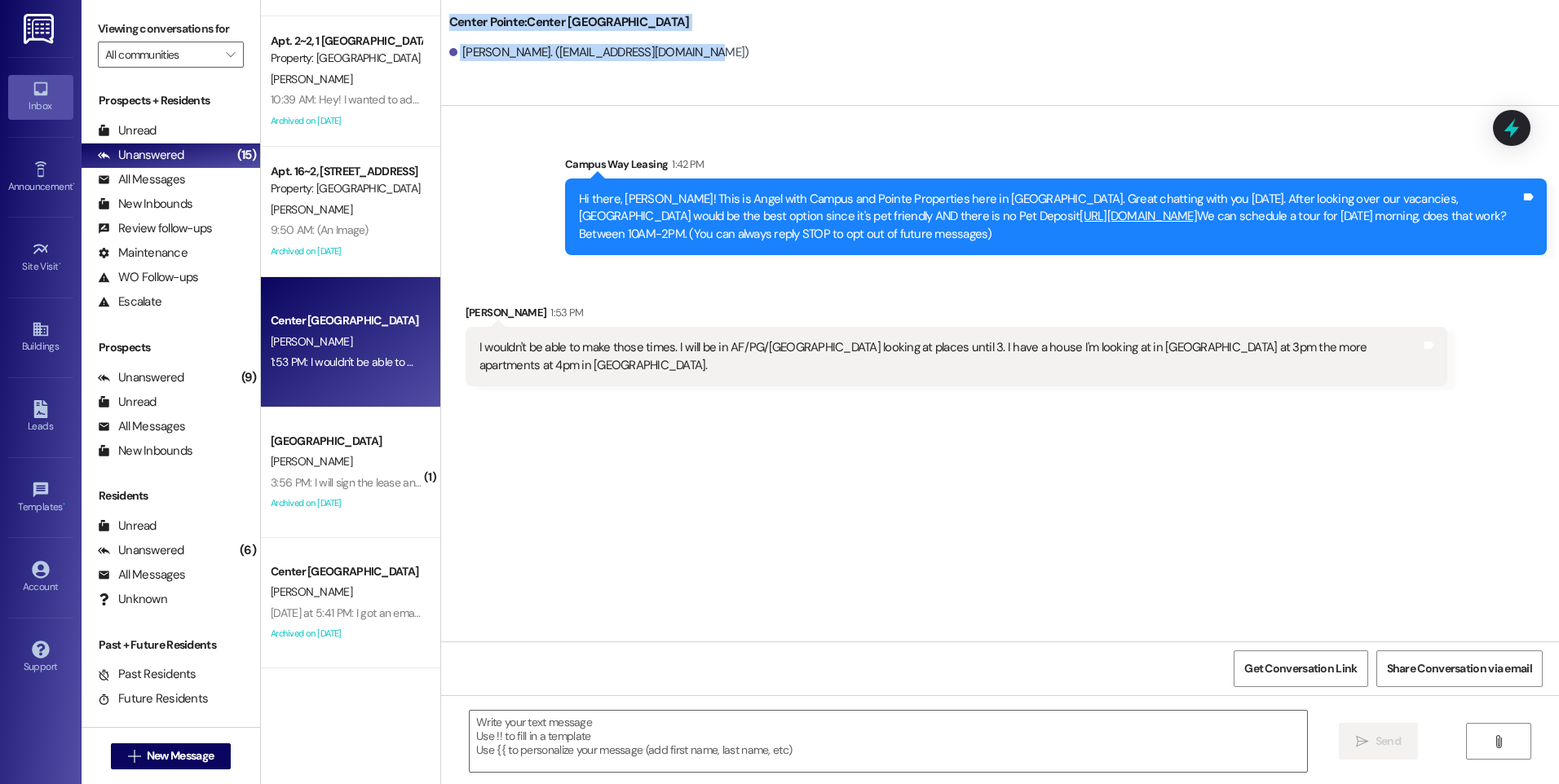
click at [698, 68] on div "Center Pointe: [GEOGRAPHIC_DATA][PERSON_NAME]. ([EMAIL_ADDRESS][DOMAIN_NAME])" at bounding box center [1003, 37] width 1109 height 66
drag, startPoint x: 1270, startPoint y: 209, endPoint x: 1428, endPoint y: 260, distance: 166.0
click at [1428, 260] on div "Sent via SMS Campus Way Leasing 1:42 PM Hi there, [GEOGRAPHIC_DATA]! This is An…" at bounding box center [1056, 205] width 1006 height 124
drag, startPoint x: 1525, startPoint y: 135, endPoint x: 1500, endPoint y: 136, distance: 25.0
click at [1525, 135] on div at bounding box center [1511, 127] width 37 height 36
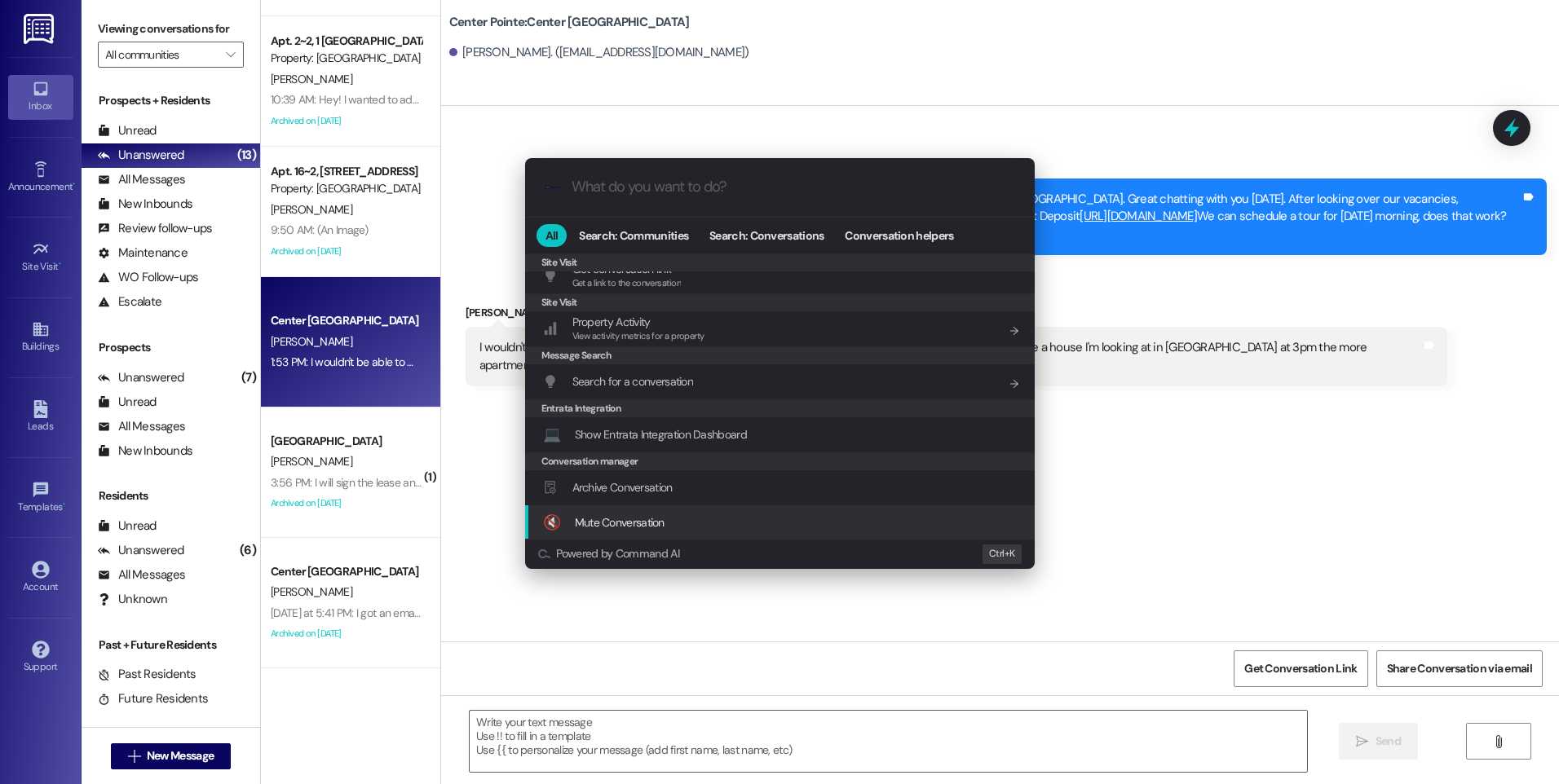
scroll to position [763, 0]
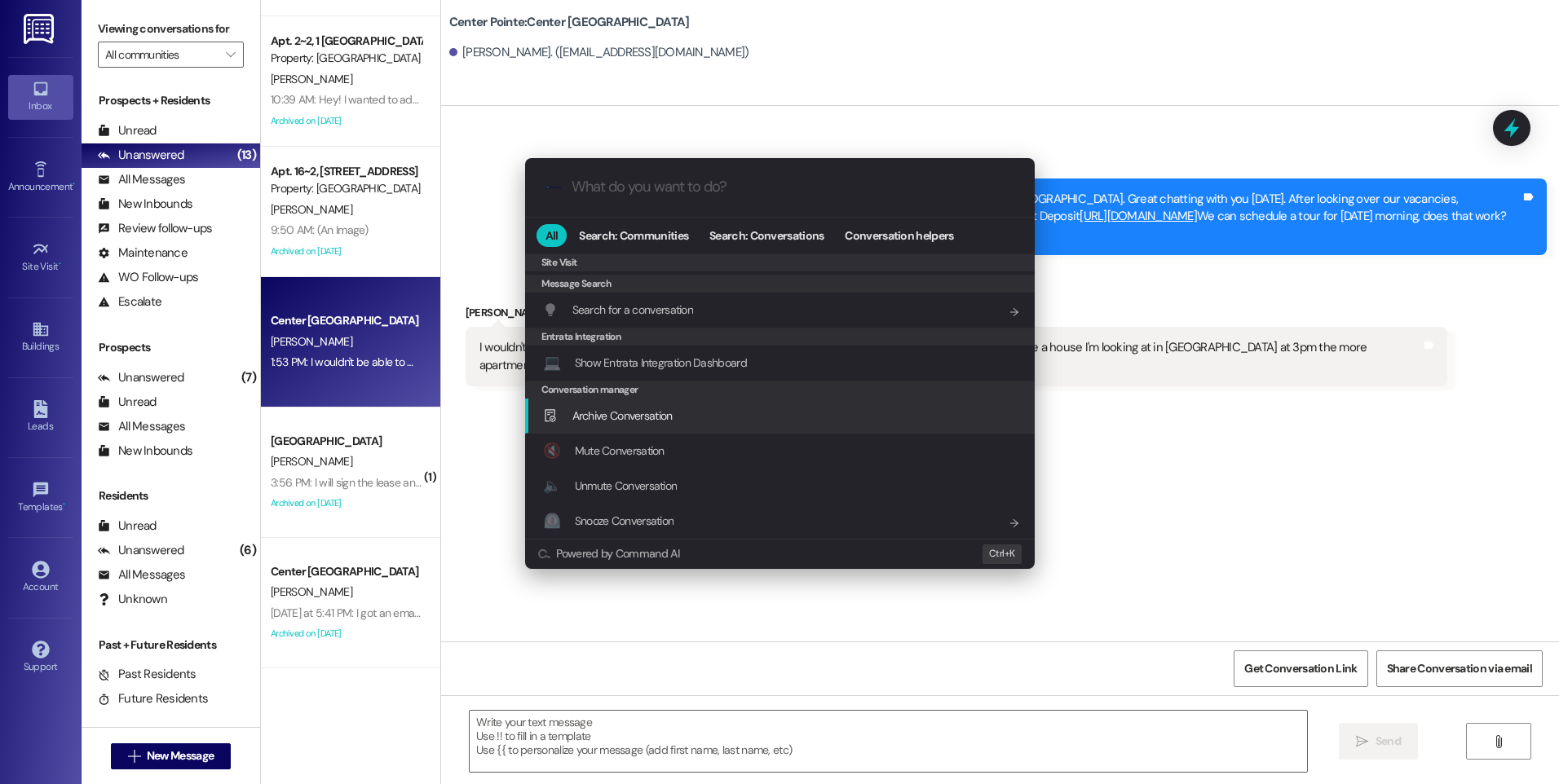
click at [663, 424] on div "Archive Conversation Add shortcut" at bounding box center [780, 415] width 510 height 35
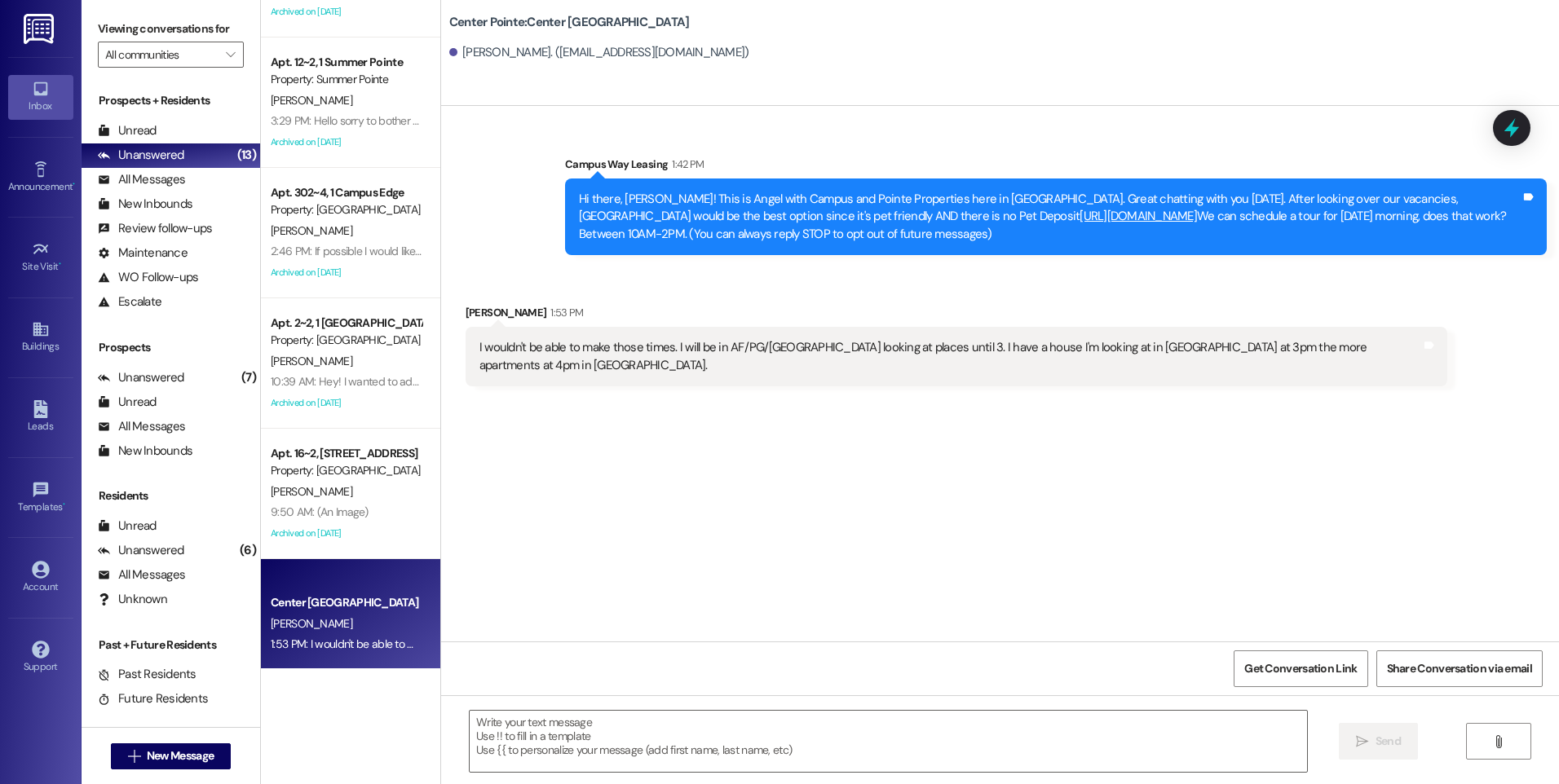
scroll to position [0, 0]
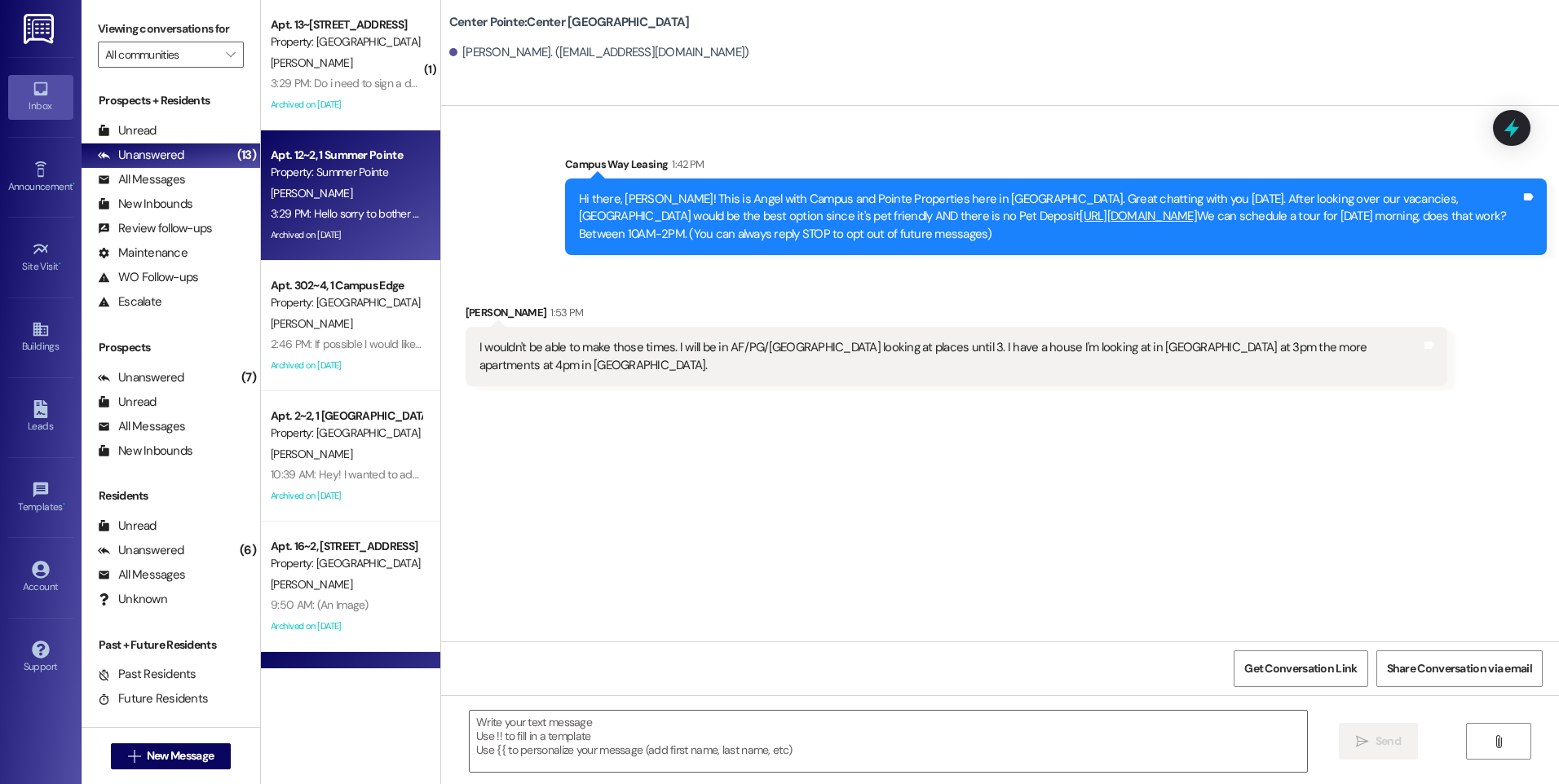
click at [277, 149] on div "Apt. 12~2, 1 Summer Pointe" at bounding box center [346, 155] width 151 height 17
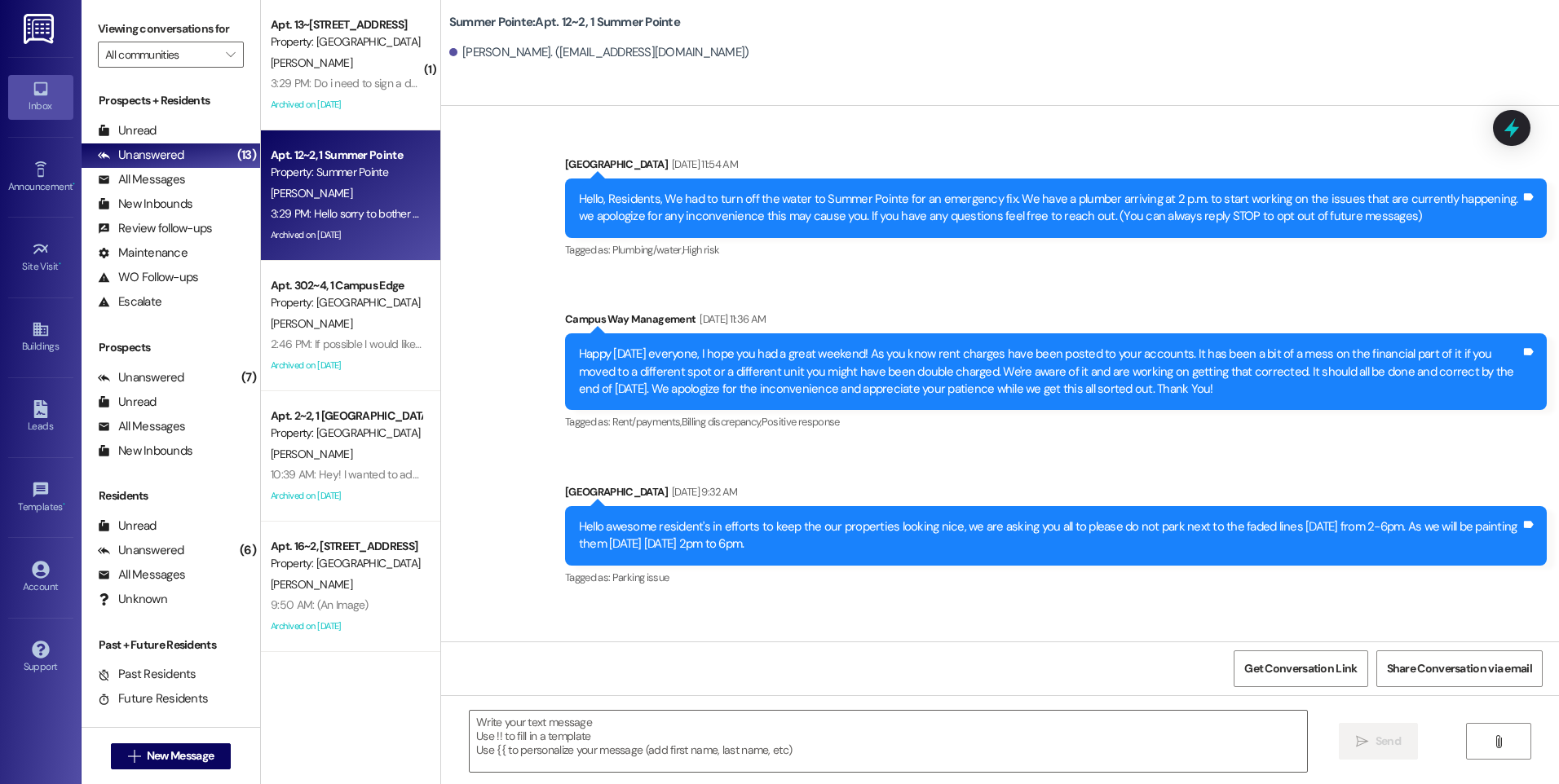
scroll to position [25663, 0]
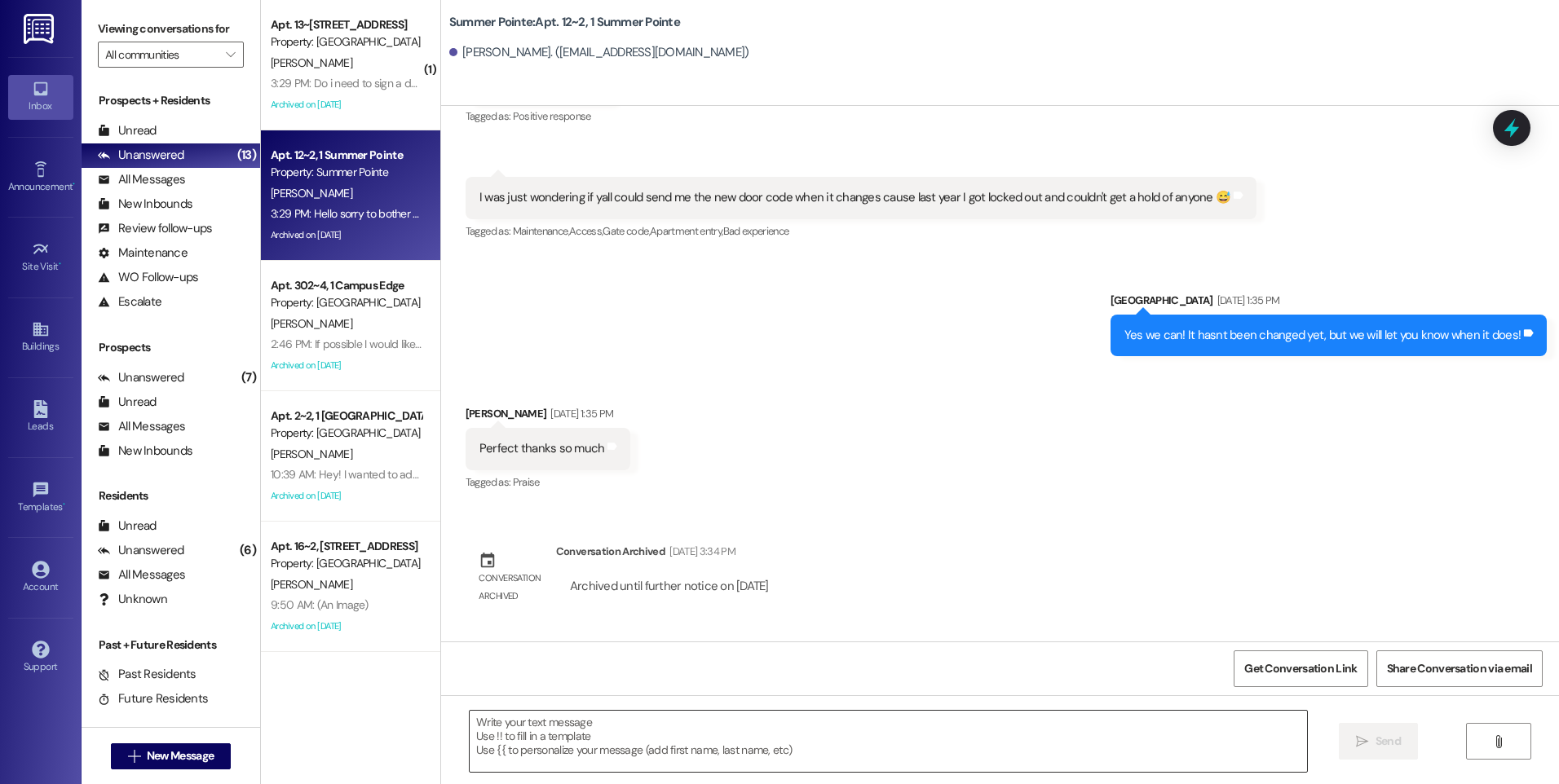
click at [803, 720] on textarea at bounding box center [887, 741] width 837 height 61
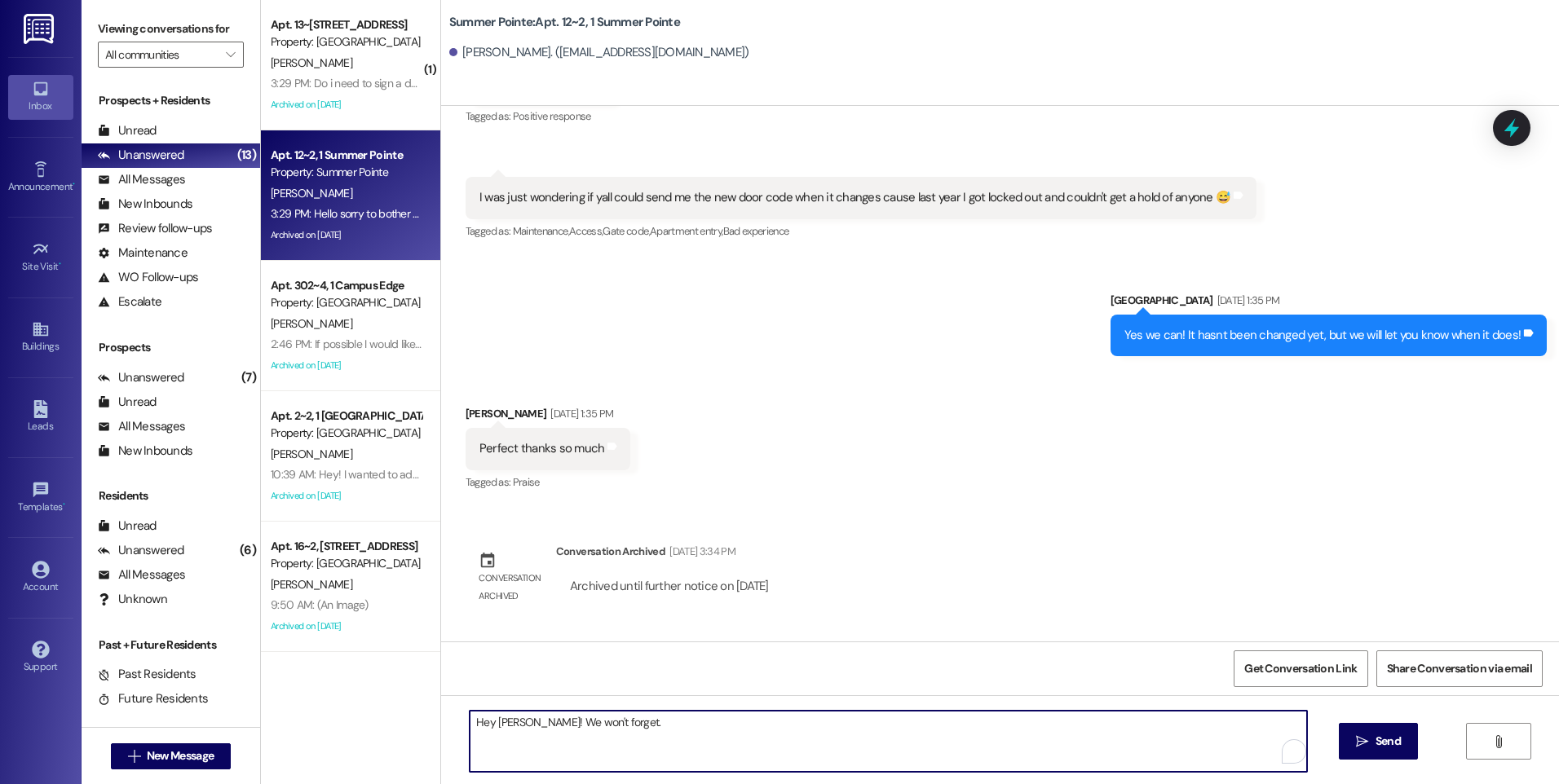
drag, startPoint x: 646, startPoint y: 723, endPoint x: 398, endPoint y: 730, distance: 248.1
click at [398, 730] on div "( 1 ) Apt. 13~3, 1 Campus Way Property: [GEOGRAPHIC_DATA] [PERSON_NAME] 3:29 PM…" at bounding box center [909, 392] width 1298 height 784
type textarea "Hey [PERSON_NAME]! We will send our your code this evening."
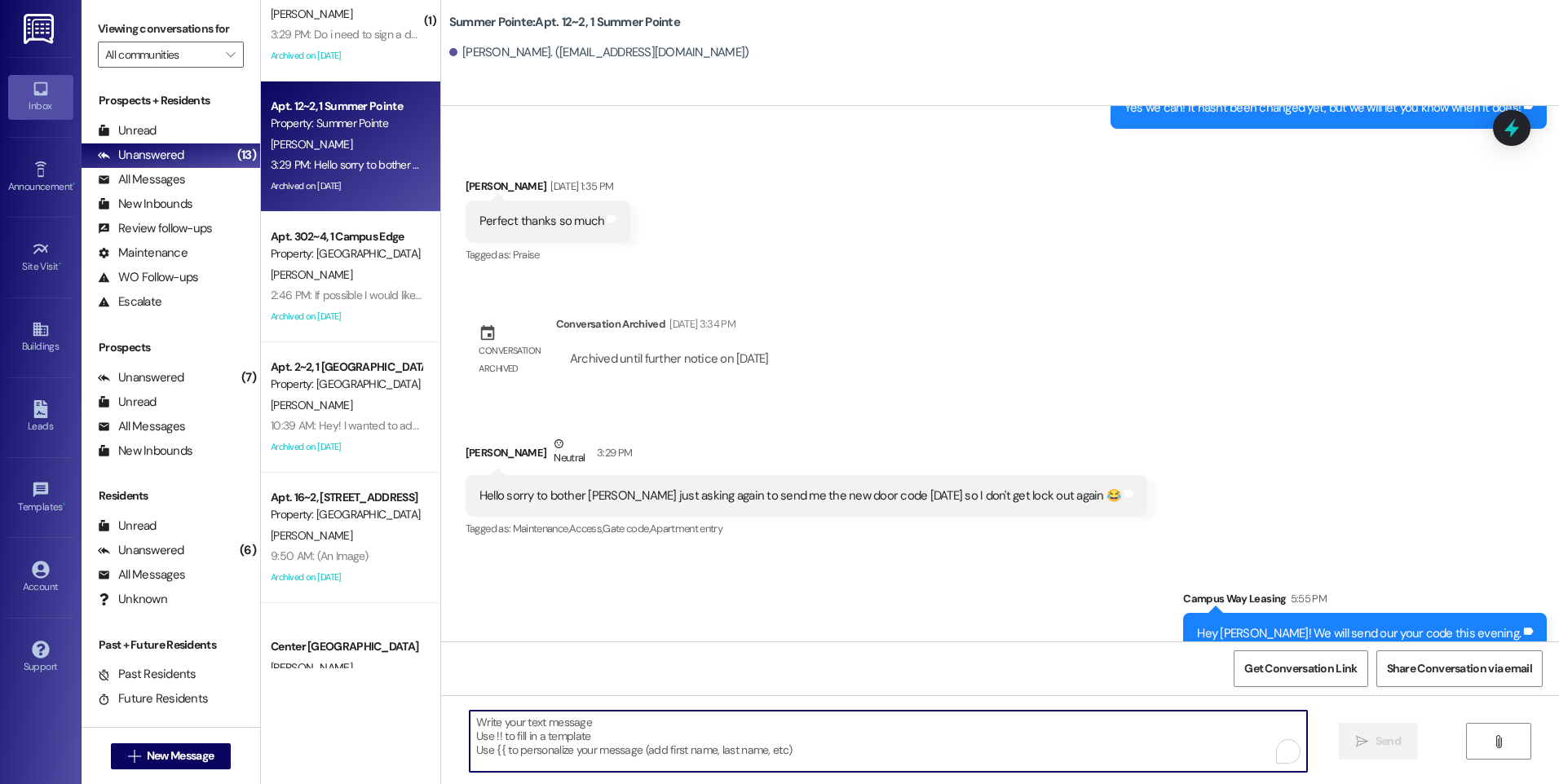
scroll to position [0, 0]
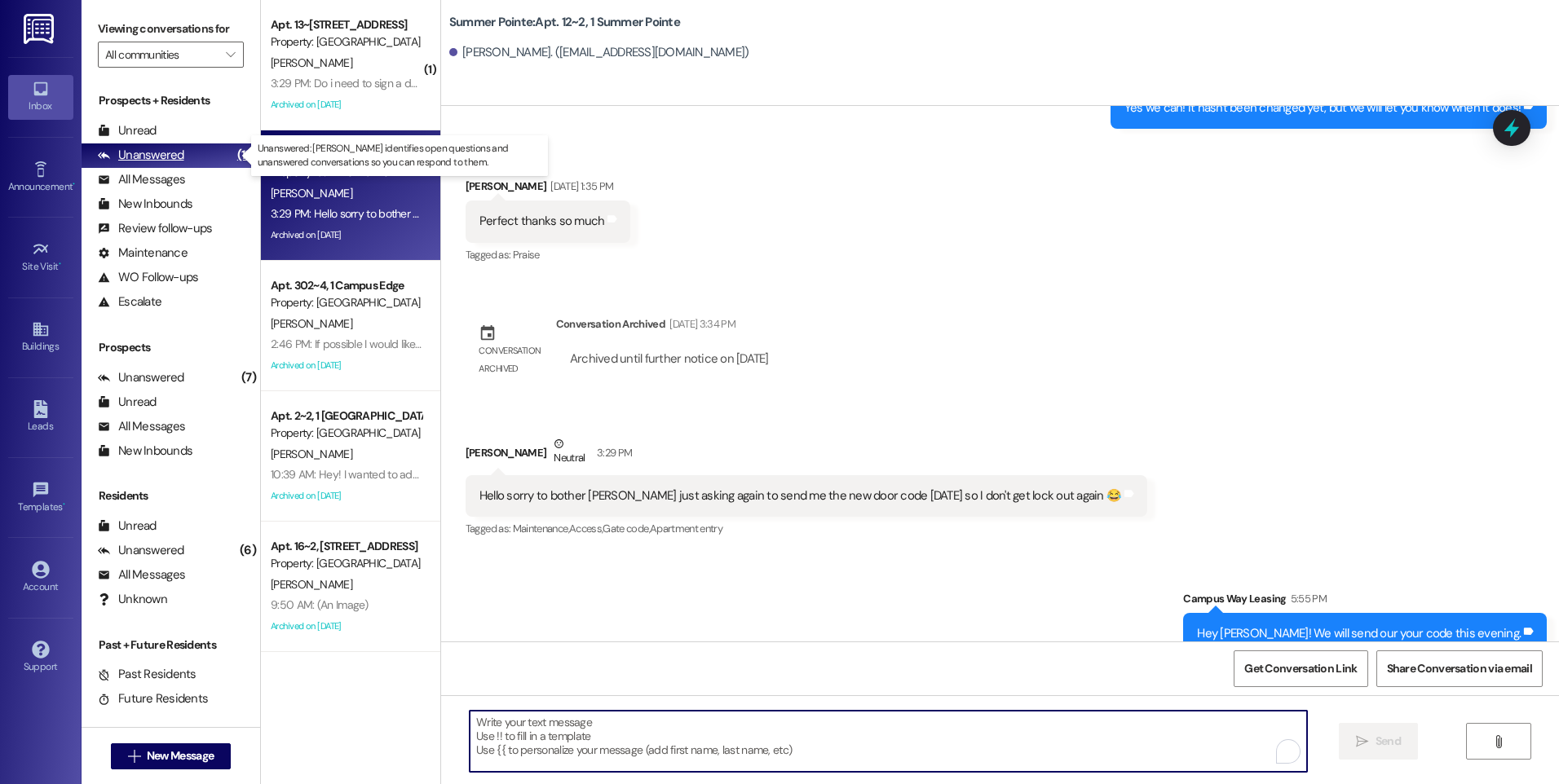
click at [153, 154] on div "Unanswered" at bounding box center [141, 155] width 86 height 17
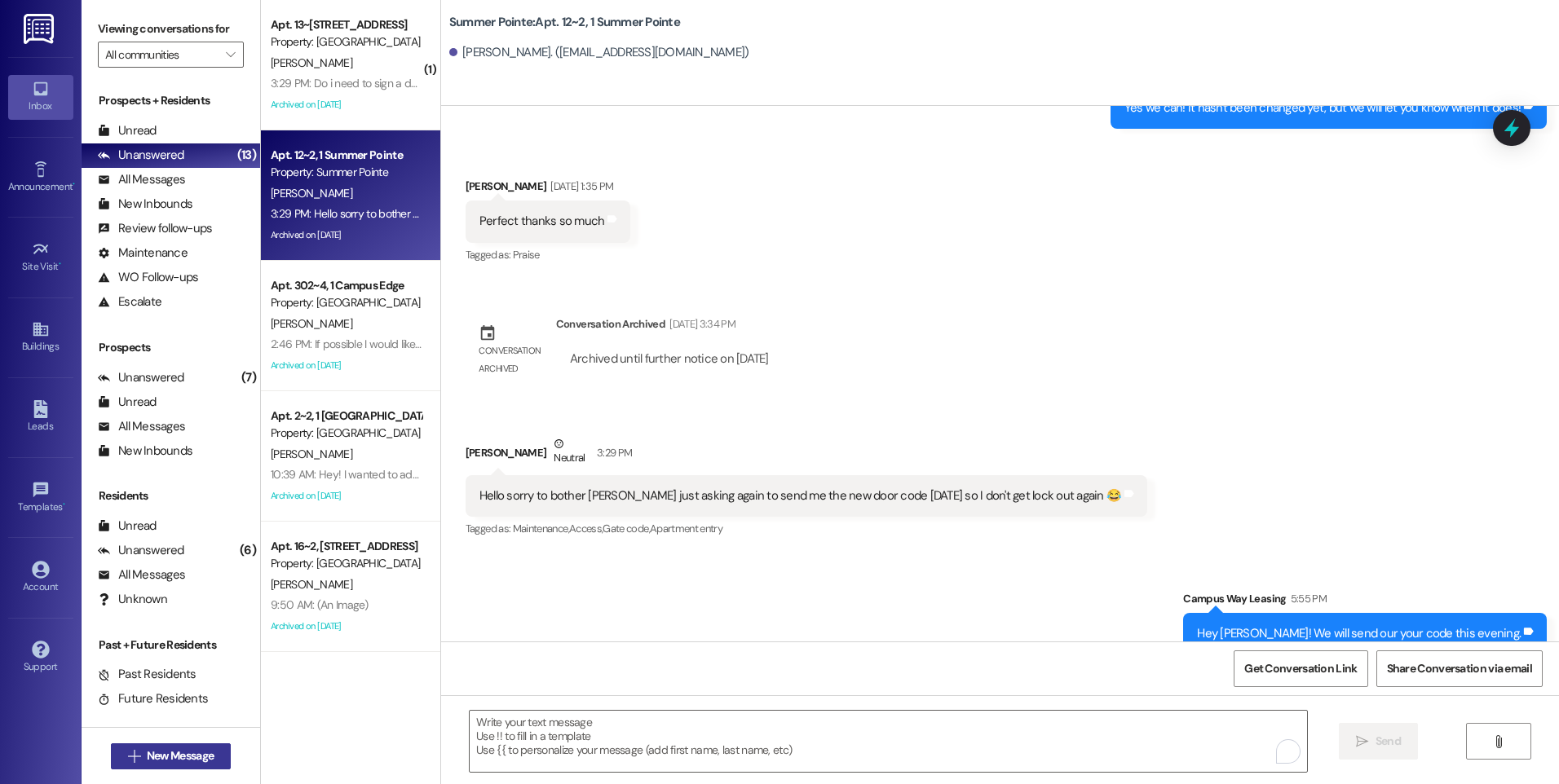
click at [177, 753] on span "New Message" at bounding box center [180, 756] width 67 height 17
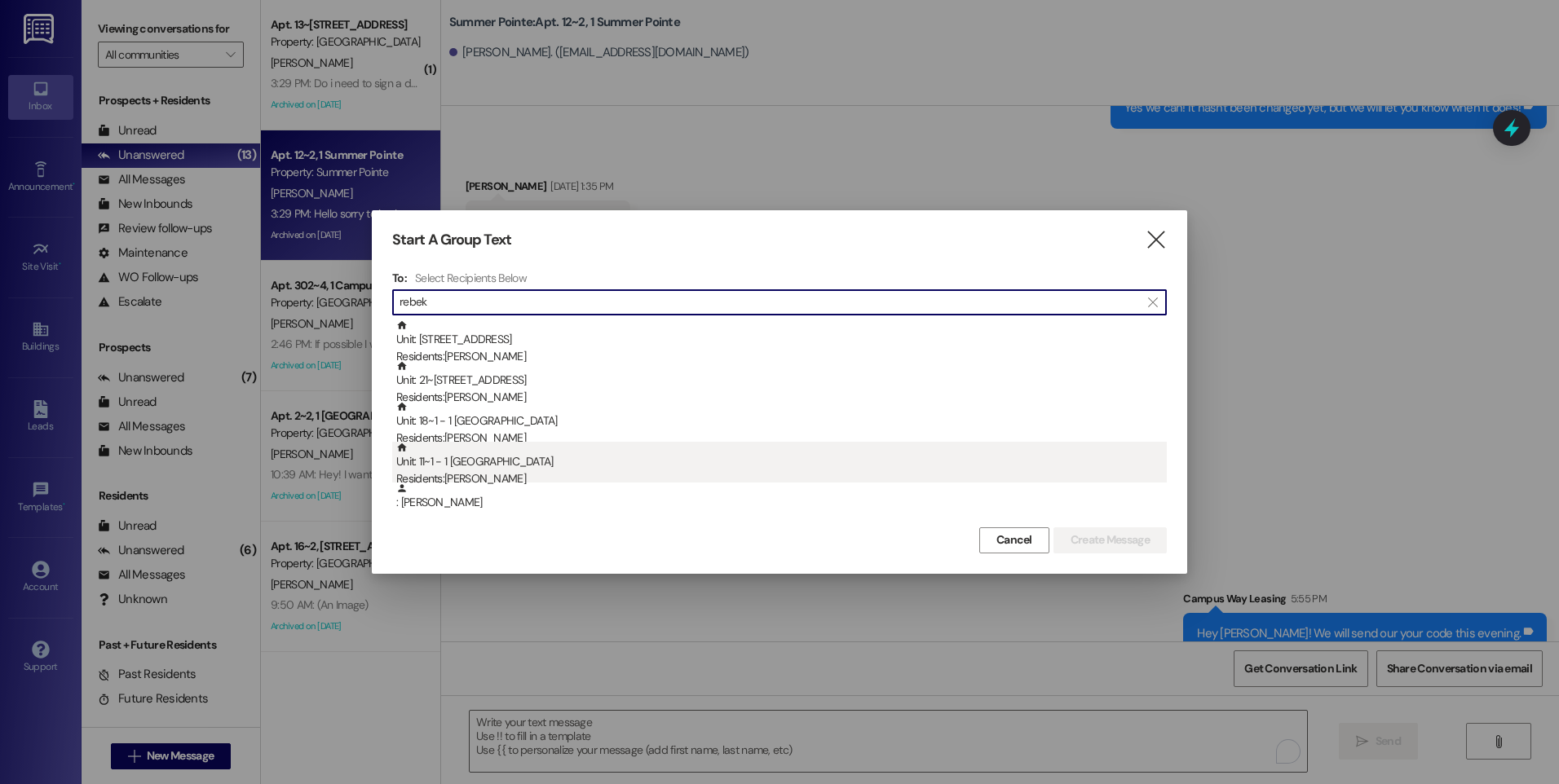
type input "rebek"
click at [502, 472] on div "Residents: [PERSON_NAME]" at bounding box center [781, 479] width 770 height 17
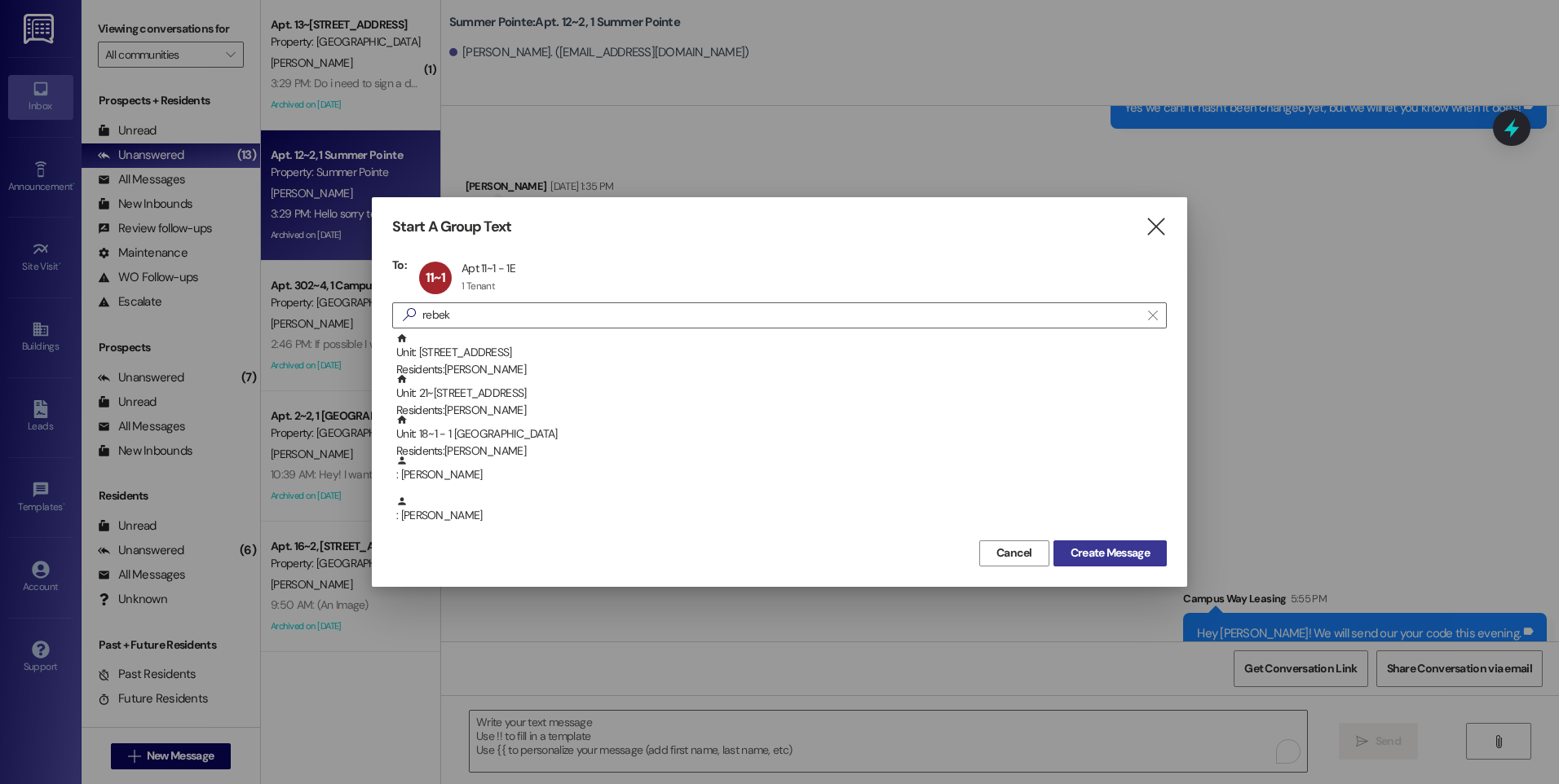
click at [1107, 557] on span "Create Message" at bounding box center [1109, 553] width 79 height 17
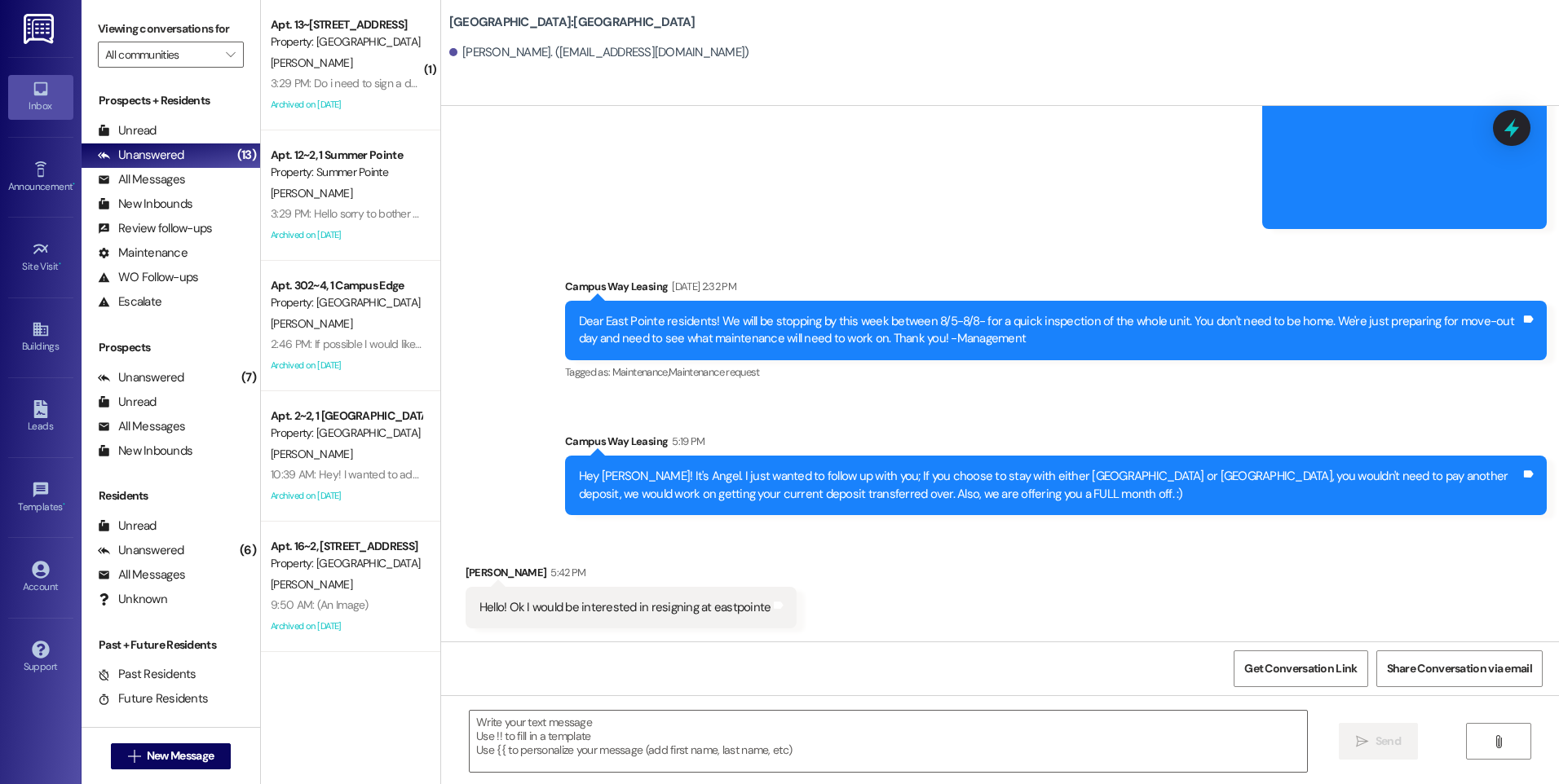
scroll to position [7046, 0]
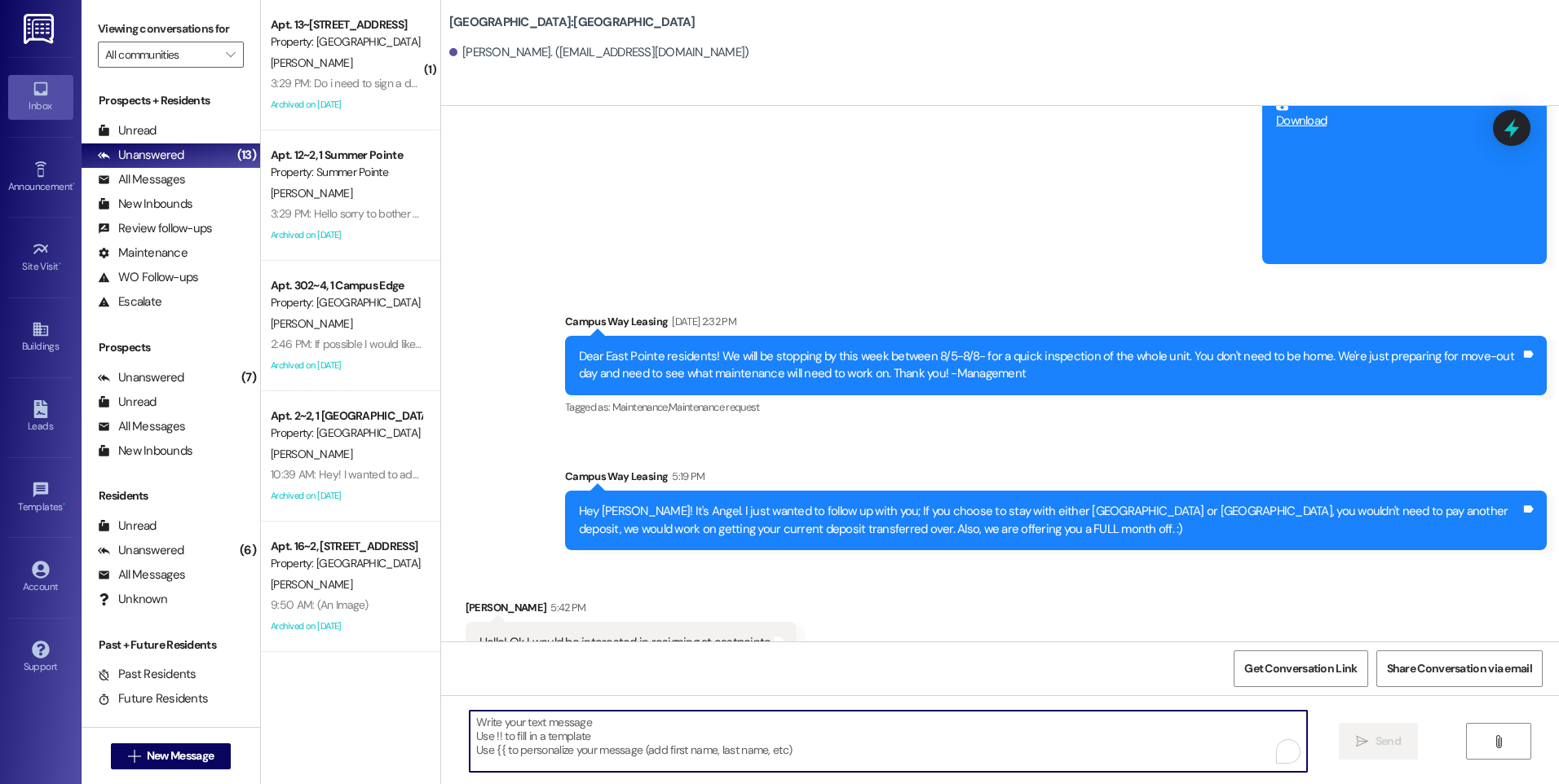
click at [798, 722] on textarea "To enrich screen reader interactions, please activate Accessibility in Grammarl…" at bounding box center [887, 741] width 837 height 61
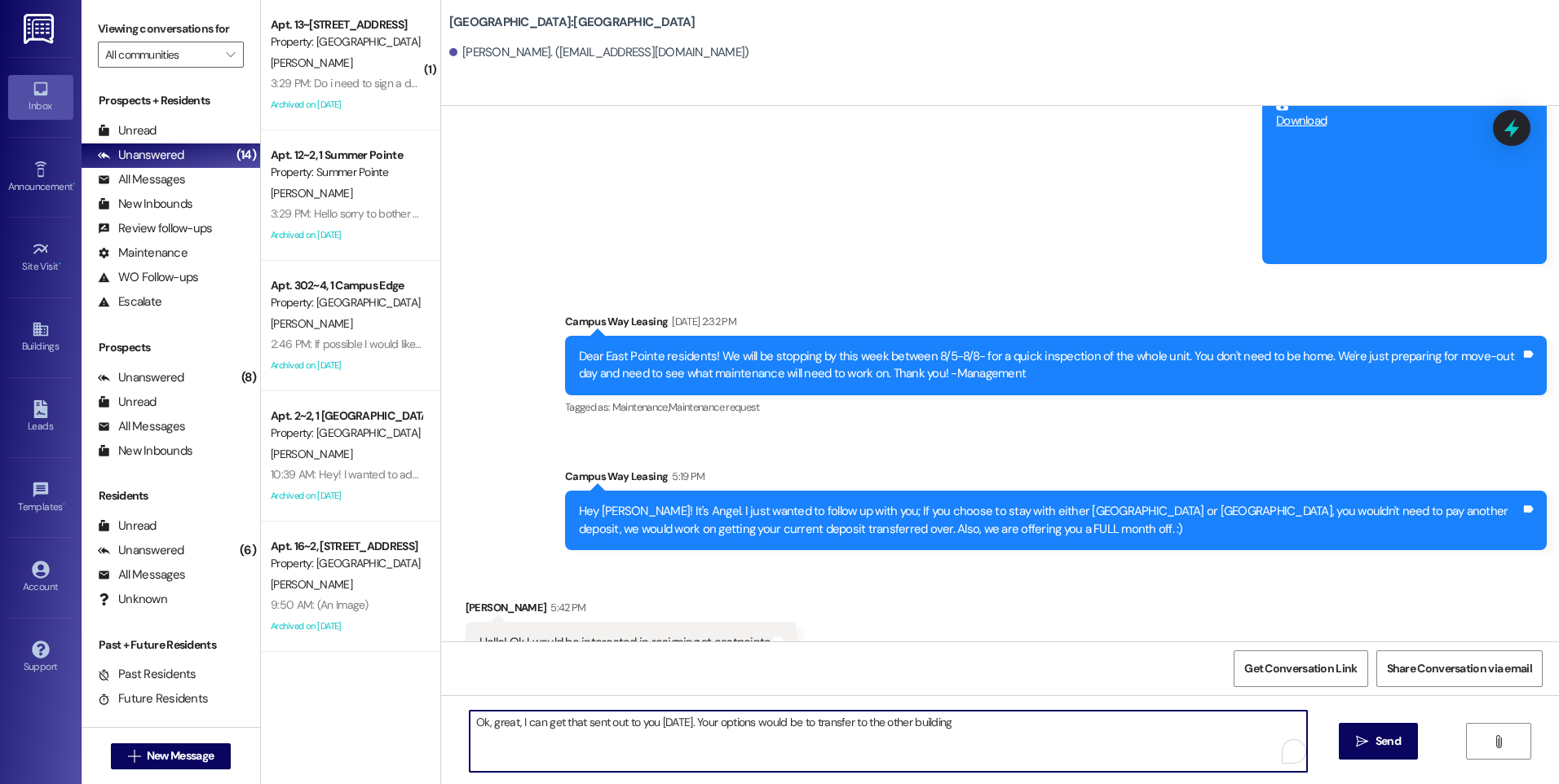
click at [511, 723] on textarea "Ok, great, I can get that sent out to you [DATE]. Your options would be to tran…" at bounding box center [887, 741] width 837 height 61
click at [655, 722] on textarea "Ok, great! I can get that sent out to you [DATE]. Your options would be to tran…" at bounding box center [887, 741] width 837 height 61
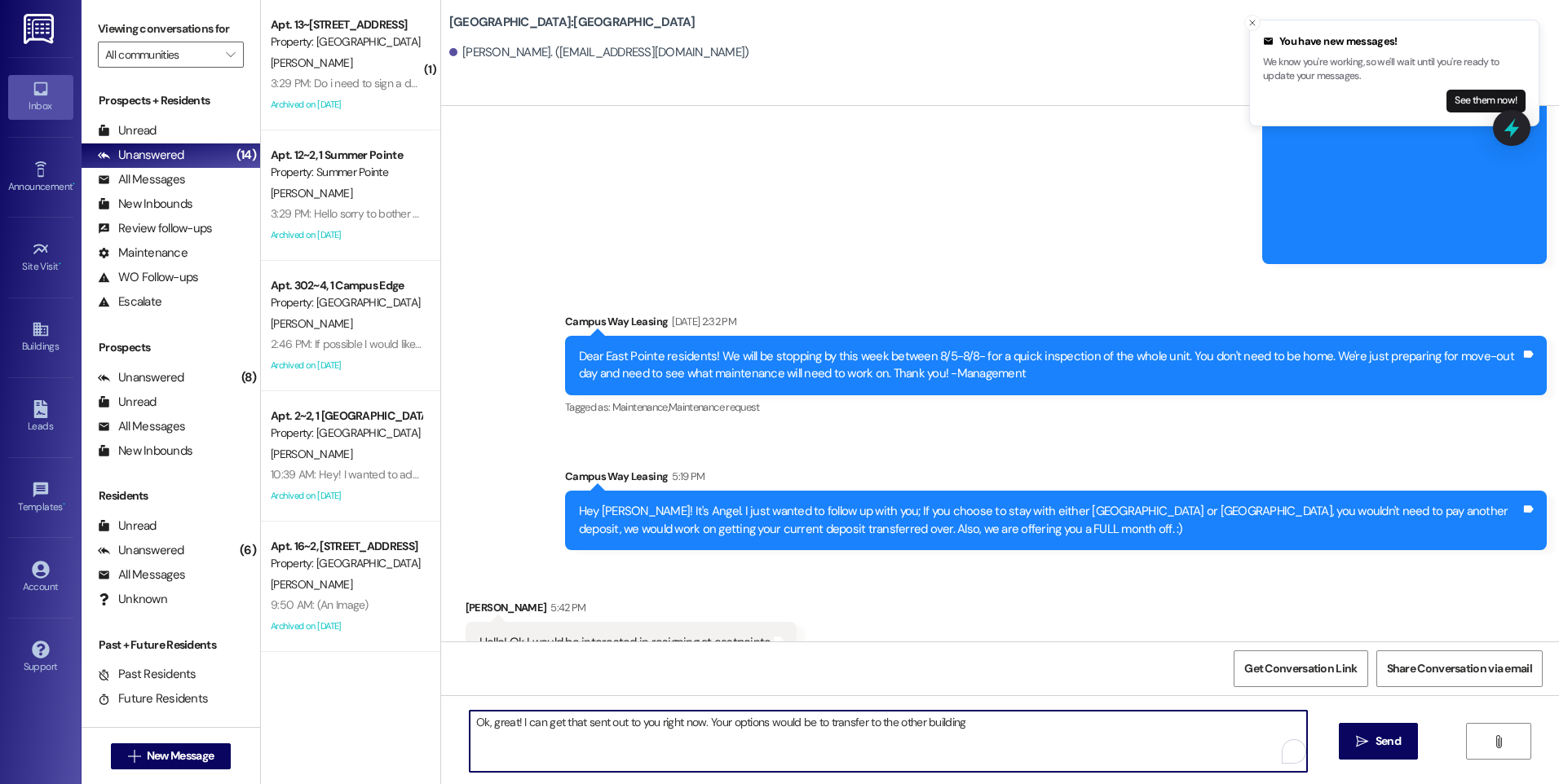
click at [812, 724] on textarea "Ok, great! I can get that sent out to you right now. Your options would be to t…" at bounding box center [887, 741] width 837 height 61
click at [1242, 718] on textarea "Ok, great! I can get that sent out to you right now. Your options would be to s…" at bounding box center [887, 741] width 837 height 61
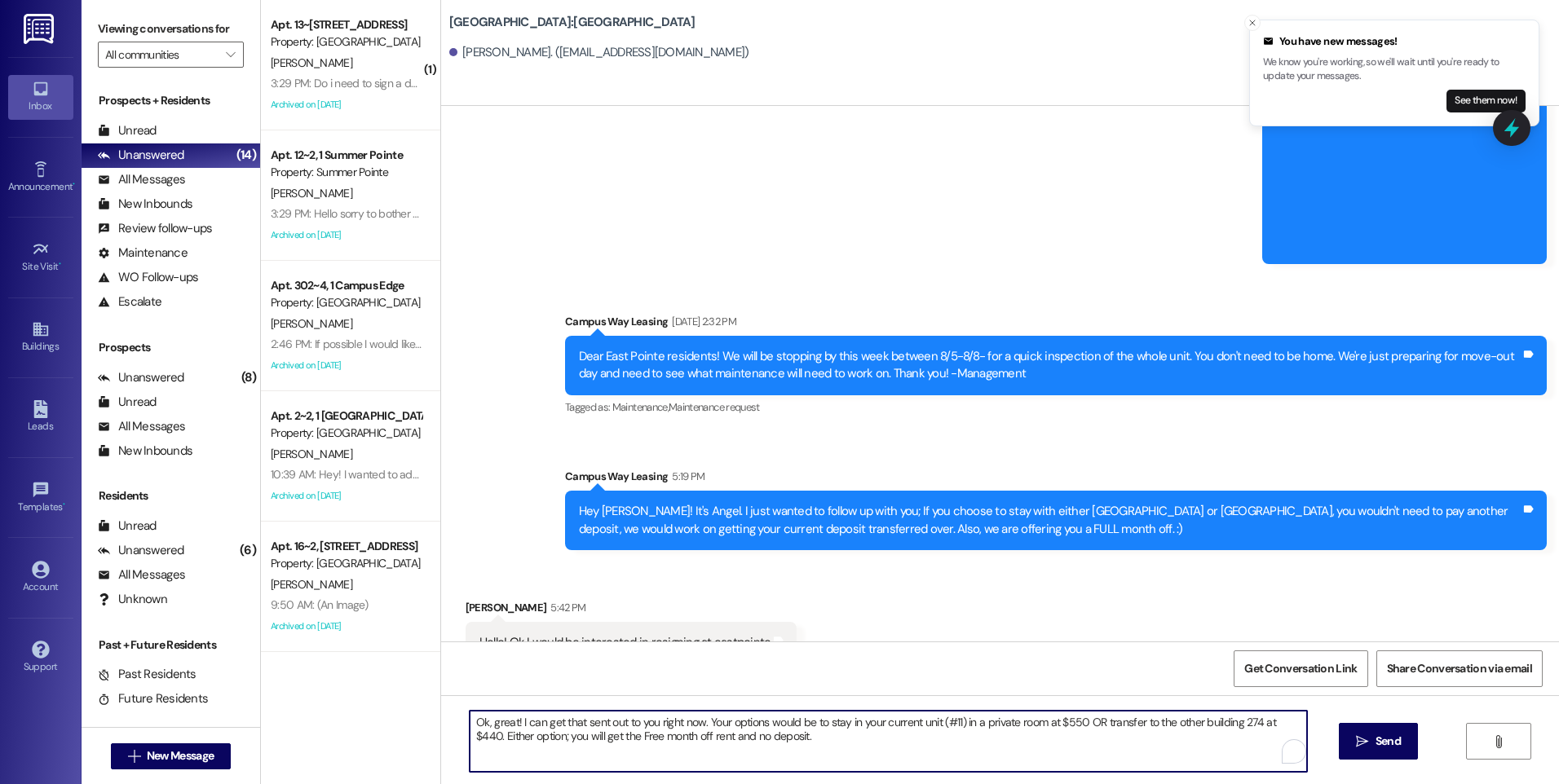
type textarea "Ok, great! I can get that sent out to you right now. Your options would be to s…"
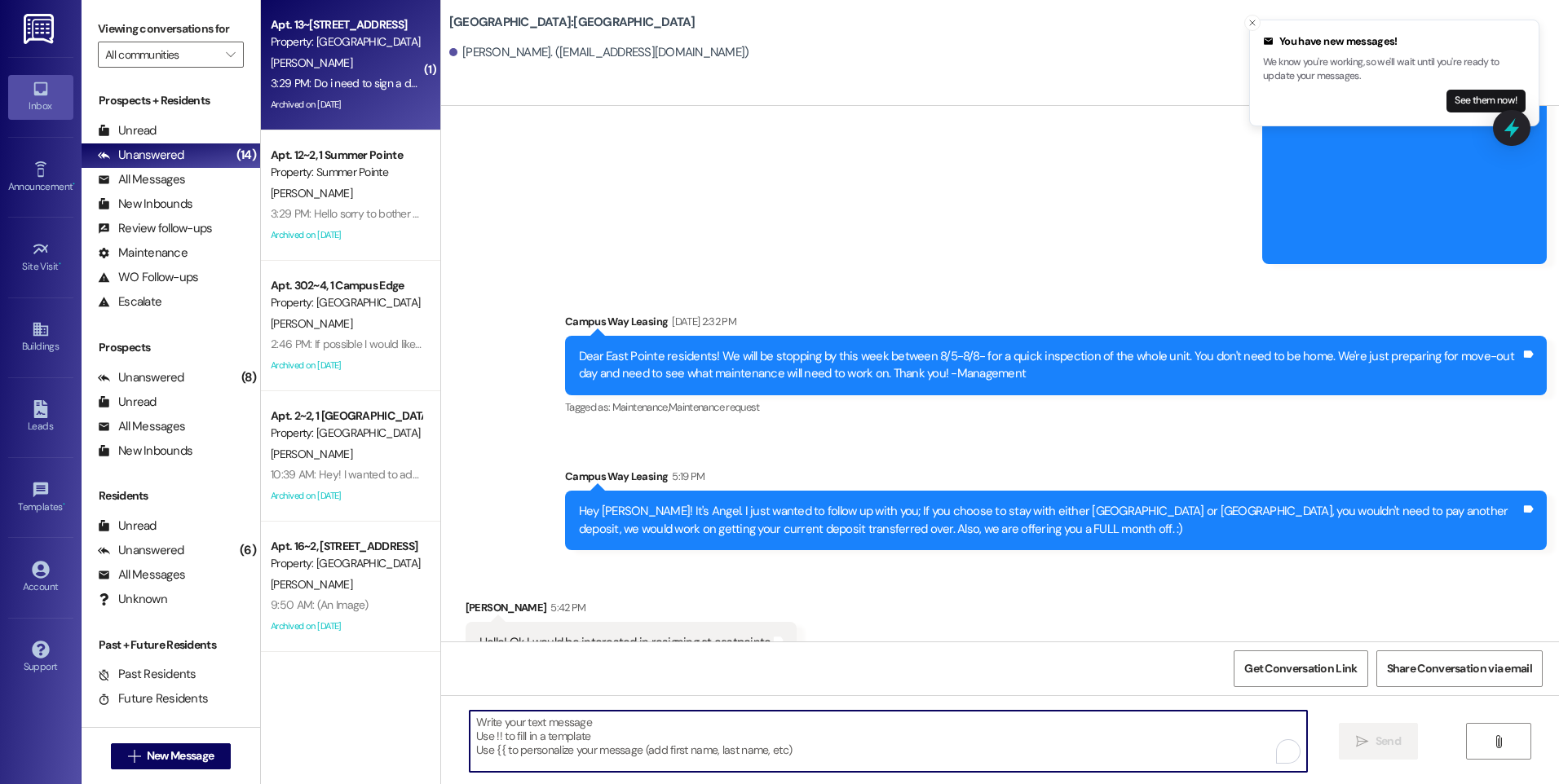
click at [293, 77] on div "3:29 PM: Do i need to sign a document with you guys for parking? I have already…" at bounding box center [526, 83] width 511 height 15
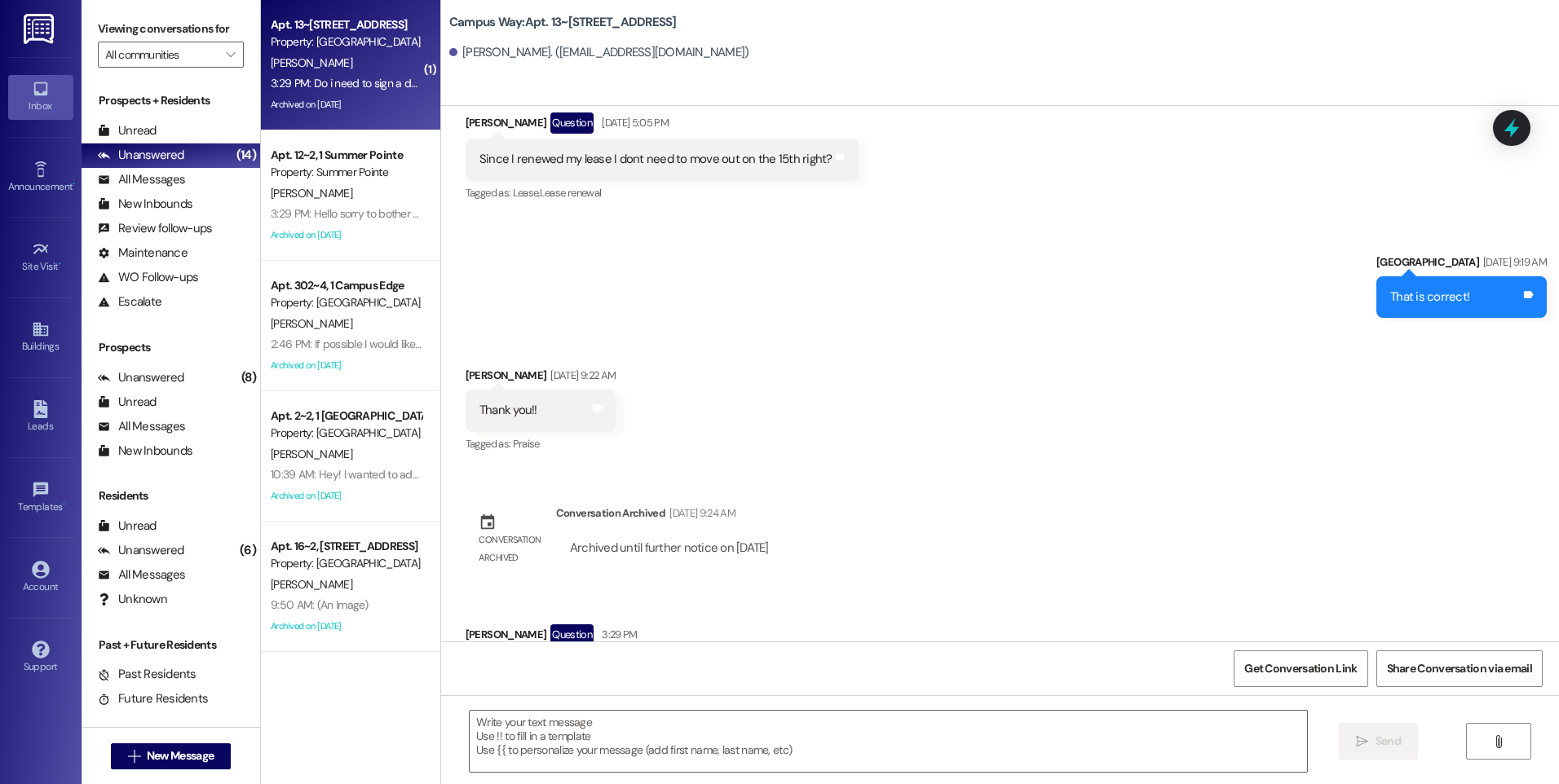
scroll to position [11115, 0]
click at [165, 150] on div "Unanswered" at bounding box center [141, 155] width 86 height 17
click at [132, 132] on div "Unread" at bounding box center [126, 131] width 59 height 17
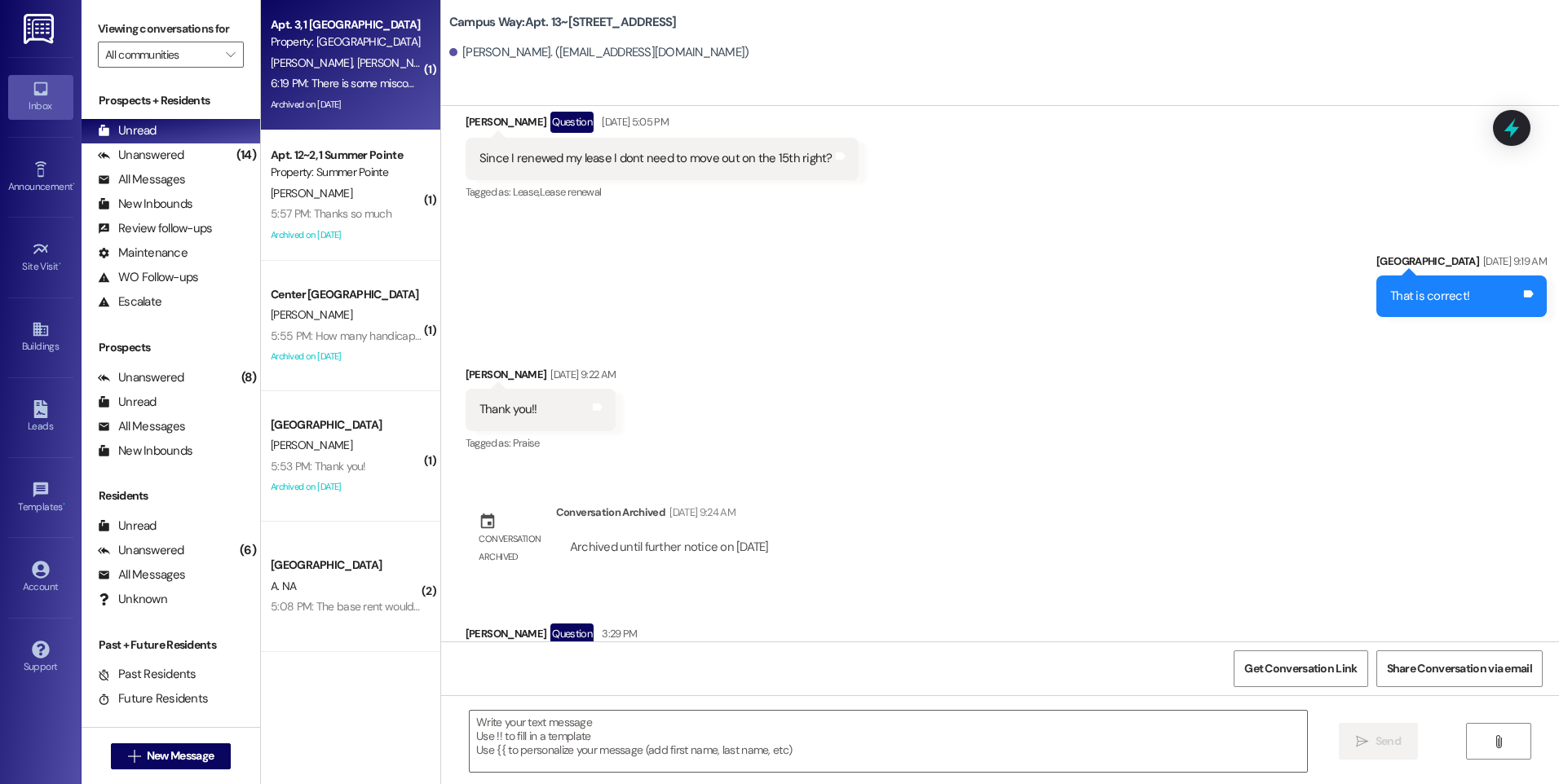
click at [328, 48] on div "Property: [GEOGRAPHIC_DATA]" at bounding box center [346, 42] width 151 height 17
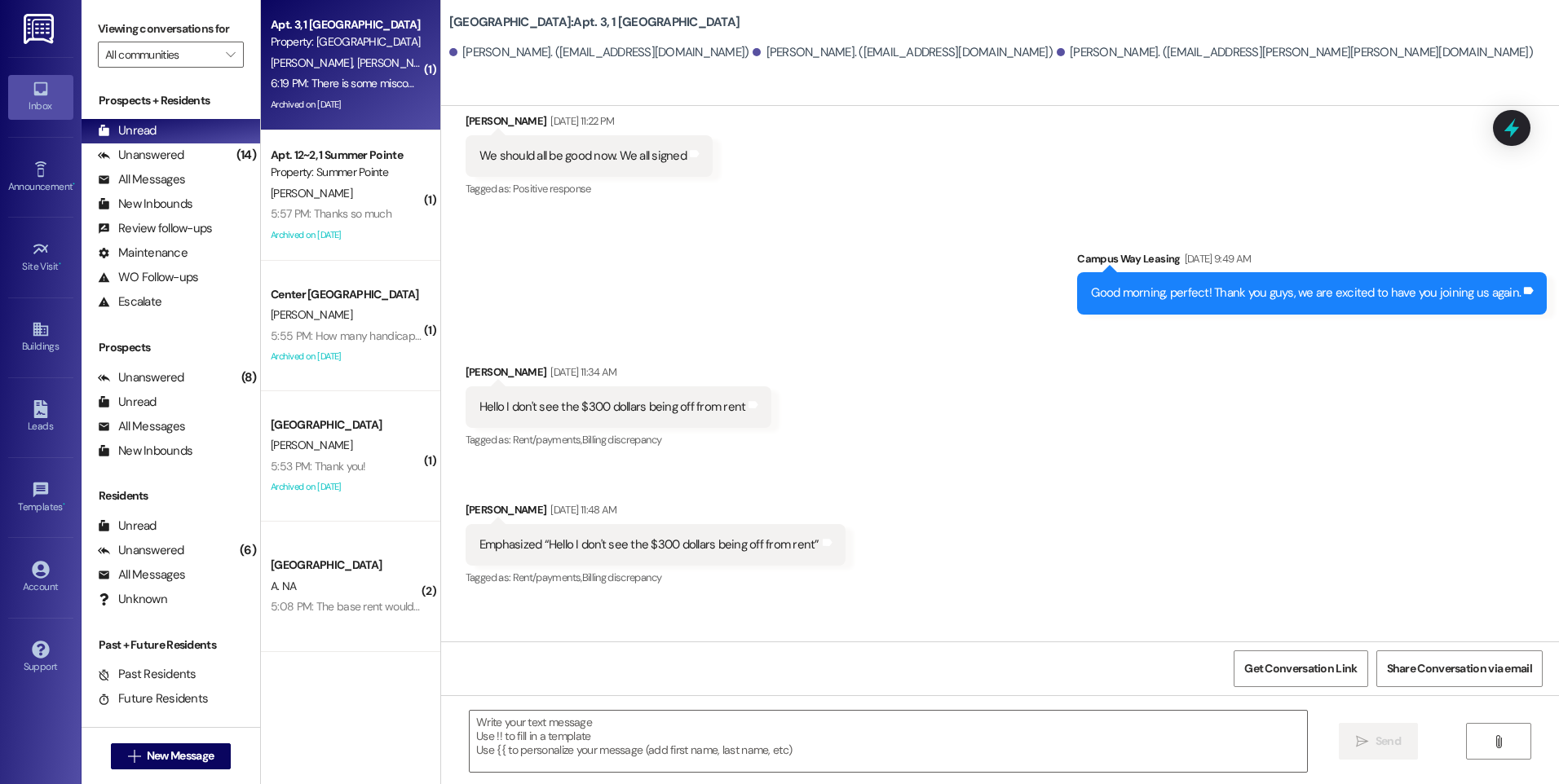
scroll to position [17525, 0]
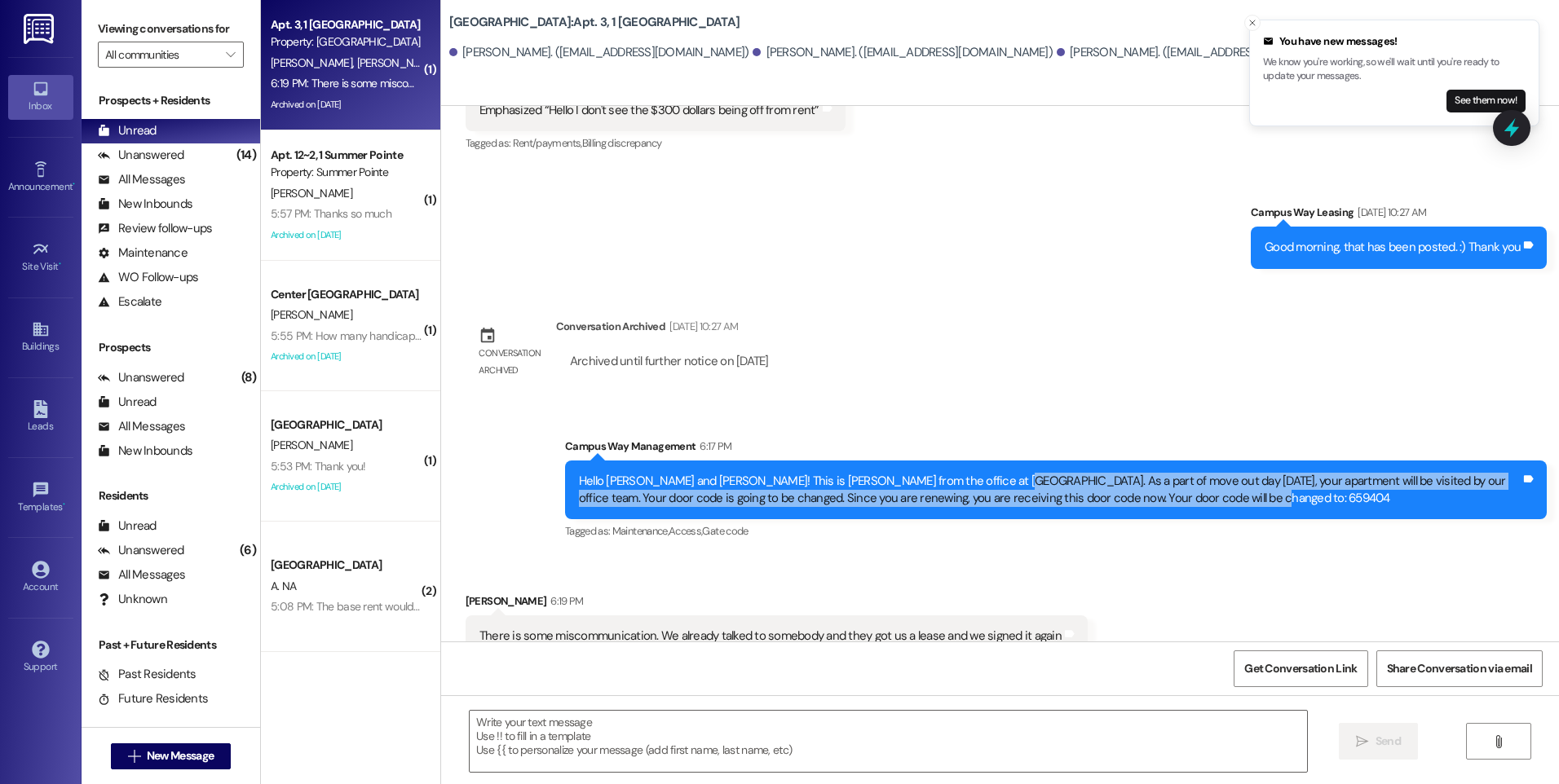
drag, startPoint x: 954, startPoint y: 423, endPoint x: 1311, endPoint y: 440, distance: 357.4
click at [1311, 473] on div "Hello [PERSON_NAME] and [PERSON_NAME]! This is [PERSON_NAME] from the office at…" at bounding box center [1049, 490] width 942 height 35
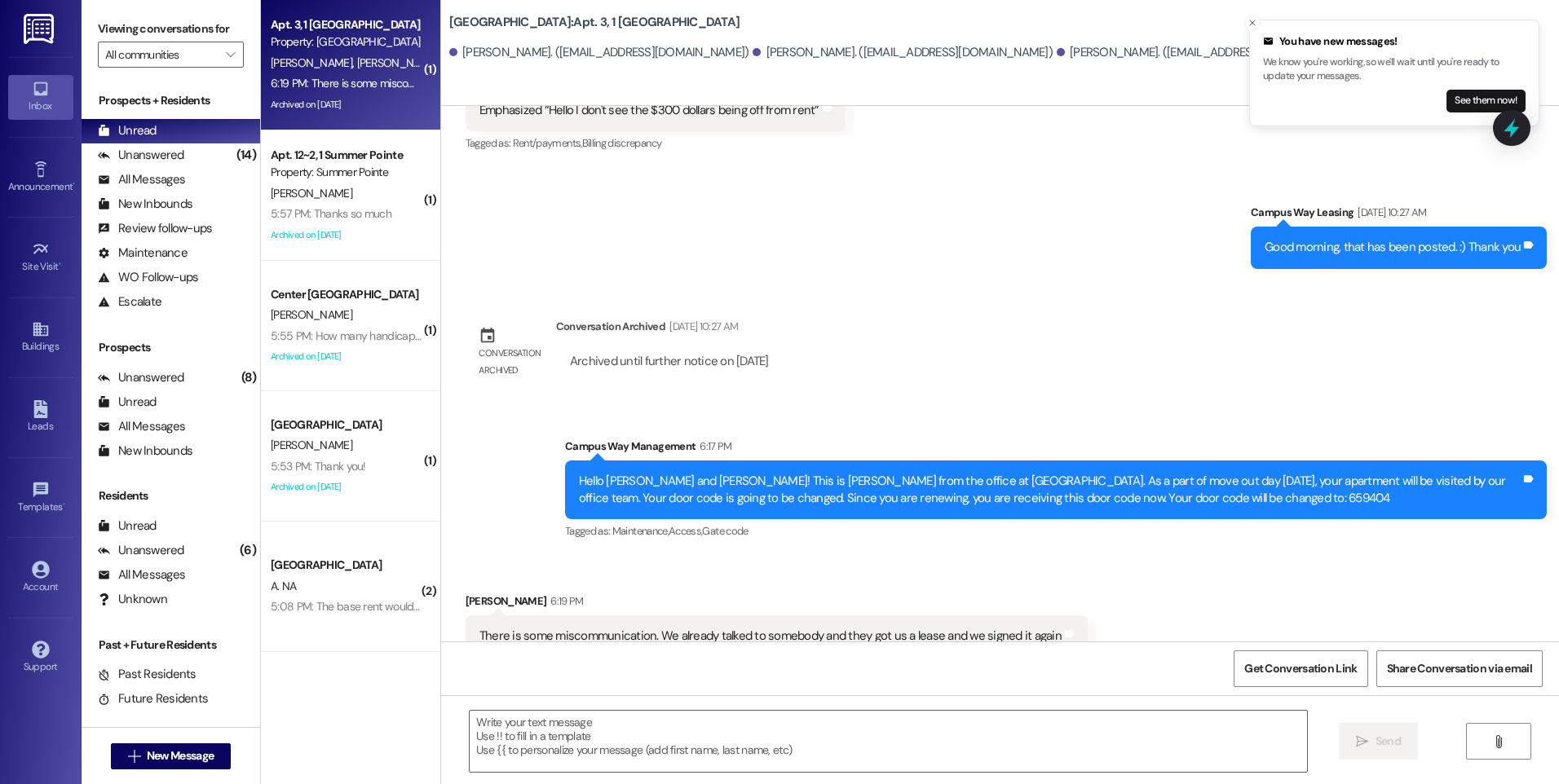
click at [922, 496] on div "Sent via SMS Campus Way Management 6:17 PM Hello [PERSON_NAME] and [PERSON_NAME…" at bounding box center [1056, 490] width 1006 height 130
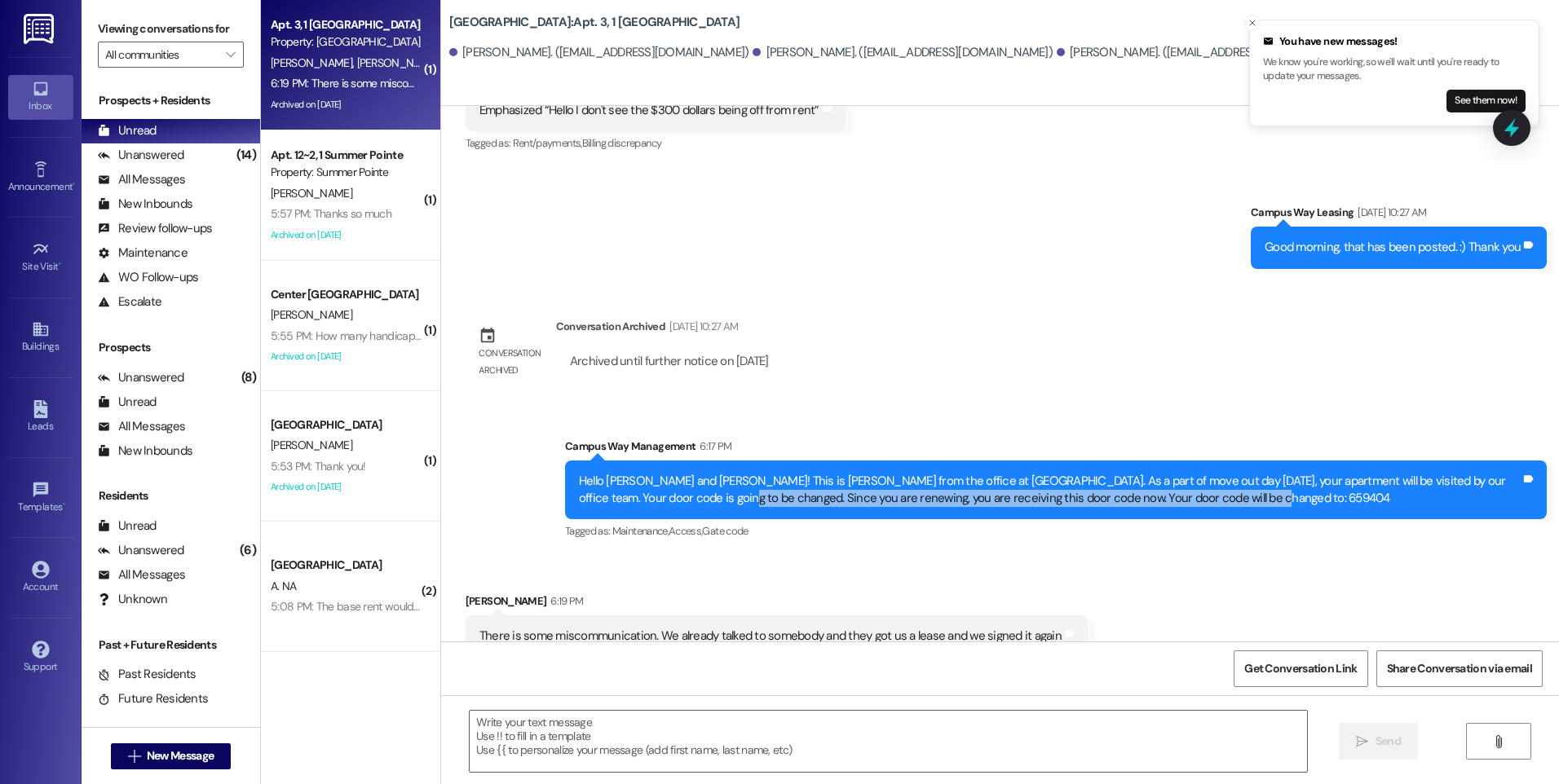
drag, startPoint x: 646, startPoint y: 449, endPoint x: 1220, endPoint y: 451, distance: 574.0
click at [1220, 473] on div "Hello [PERSON_NAME] and [PERSON_NAME]! This is [PERSON_NAME] from the office at…" at bounding box center [1049, 490] width 942 height 35
copy div "Since you are renewing, you are receiving this door code now. Your door code wi…"
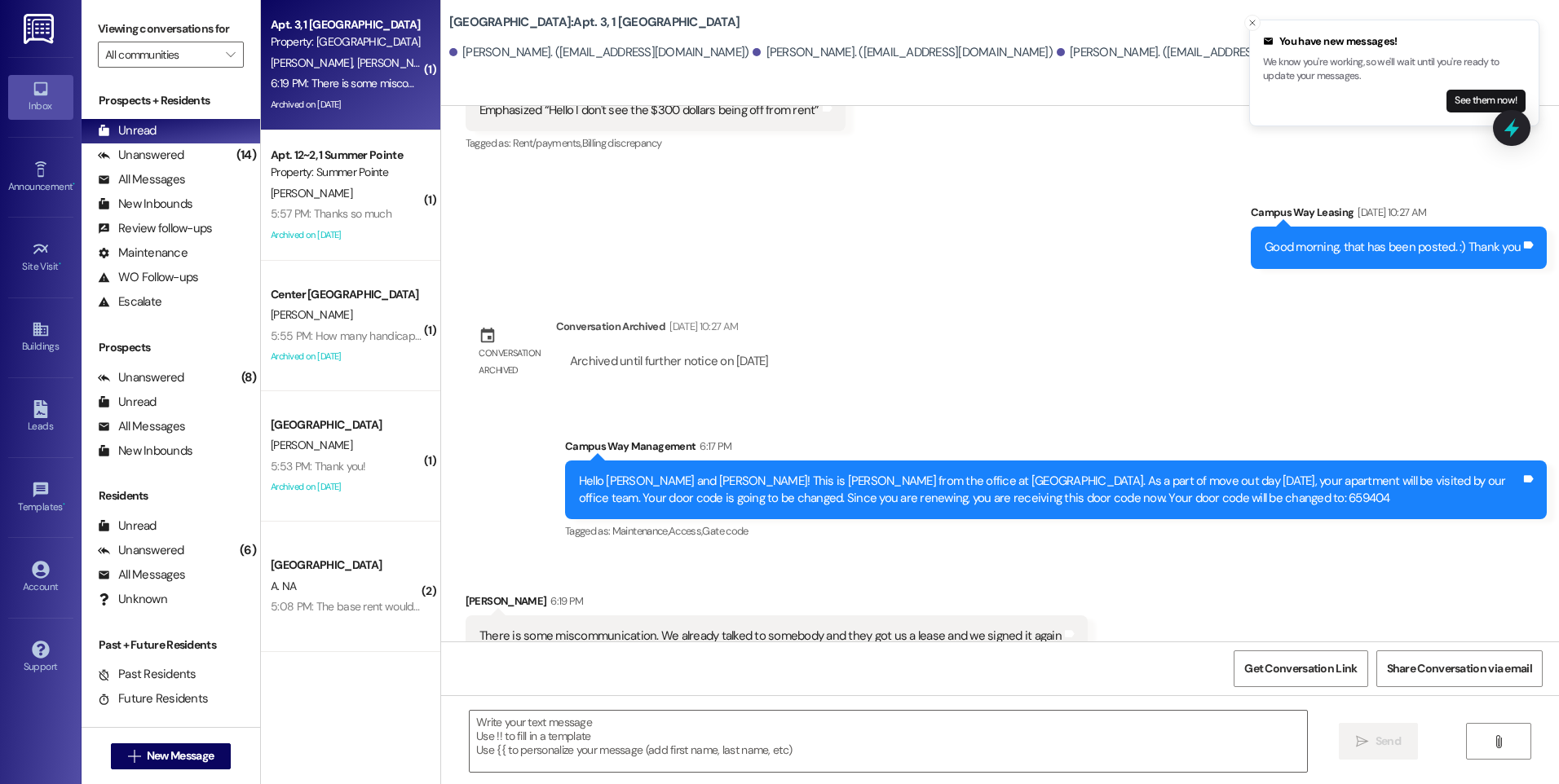
click at [748, 700] on div " Send " at bounding box center [1000, 756] width 1118 height 123
click at [759, 727] on textarea at bounding box center [887, 741] width 837 height 61
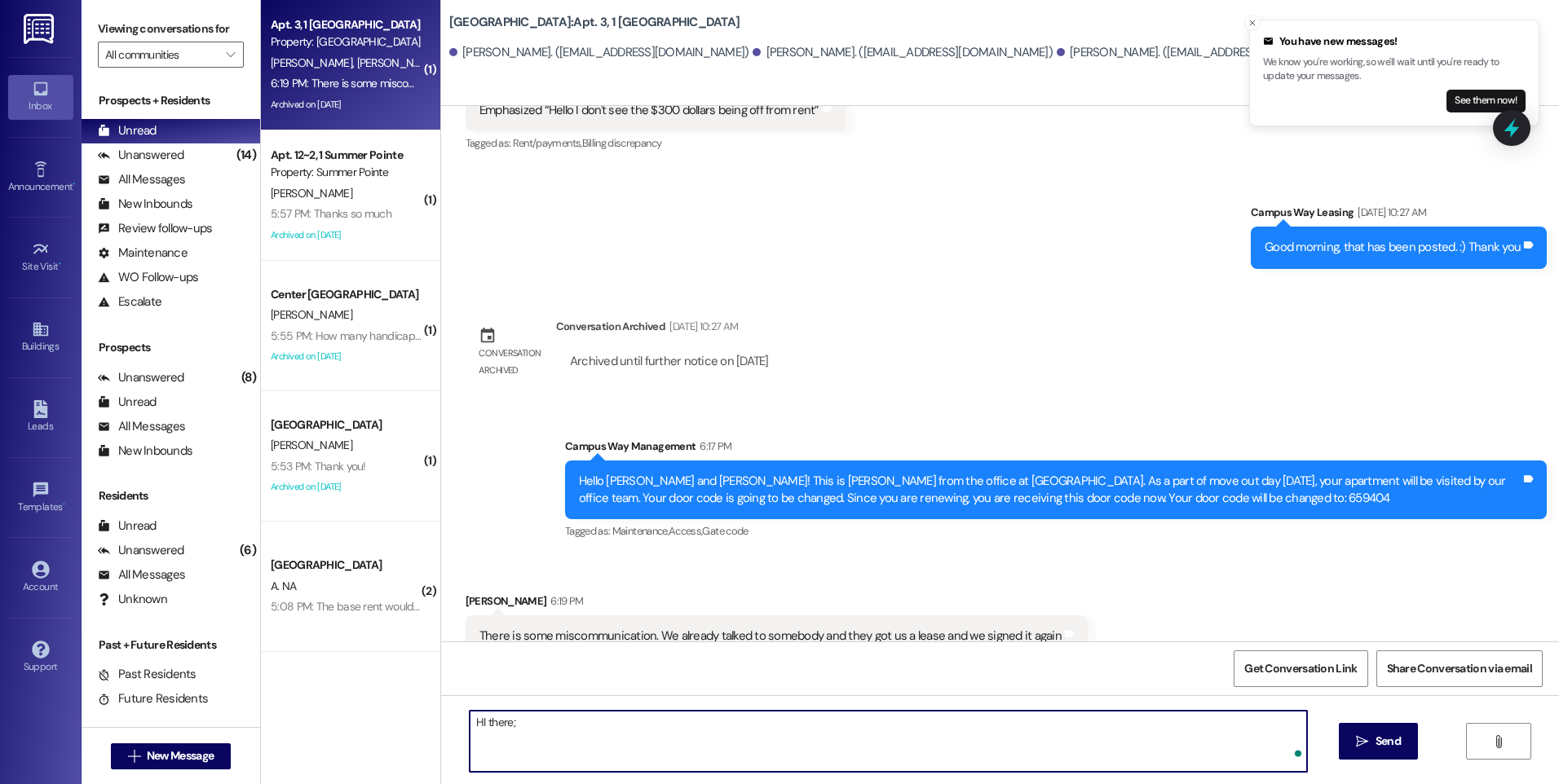
paste textarea "Since you are renewing, you are receiving this door code now. Your door code wi…"
type textarea "HI there; Since you are renewing, you are receiving this door code now. Your do…"
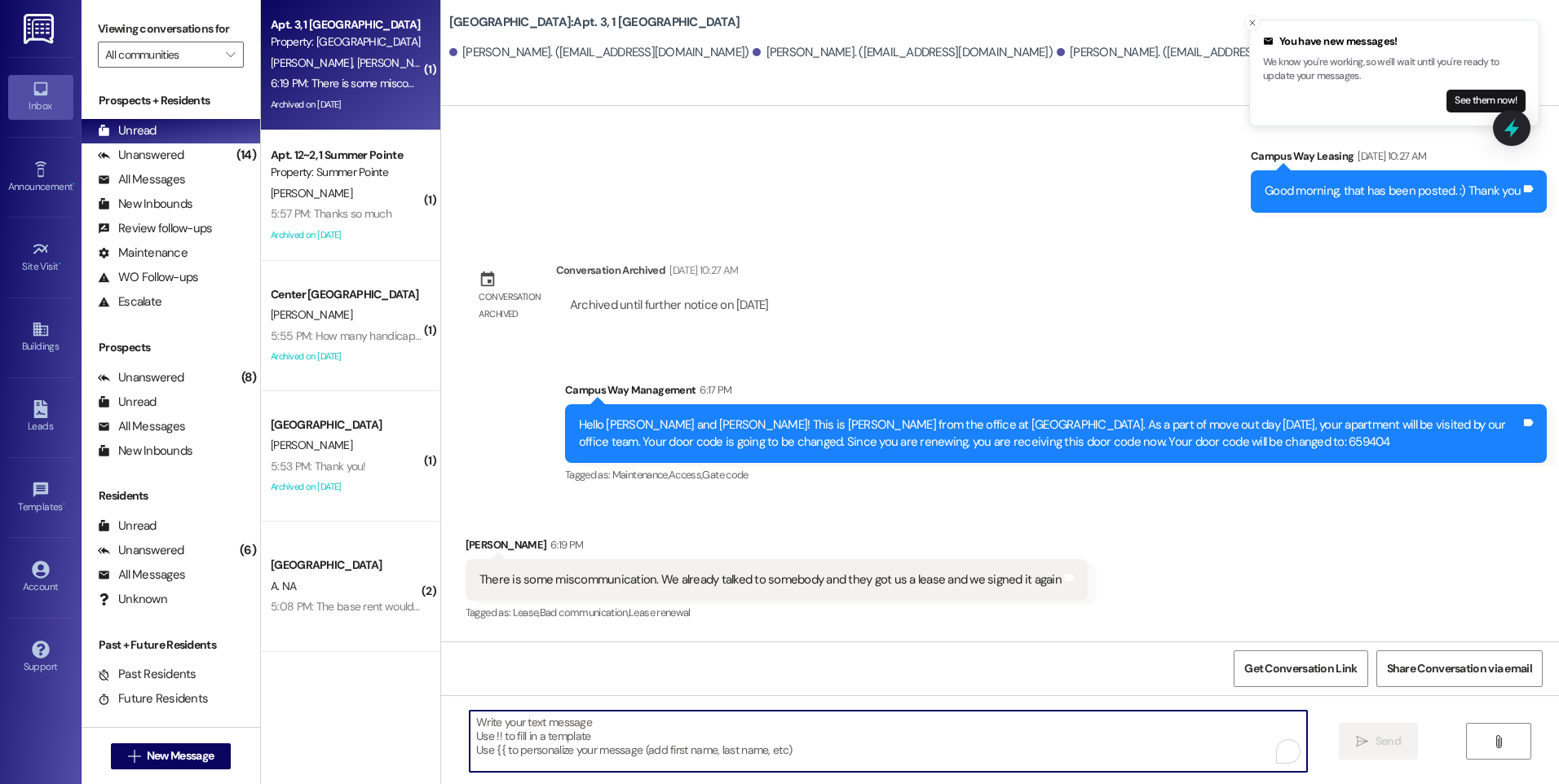
scroll to position [17640, 0]
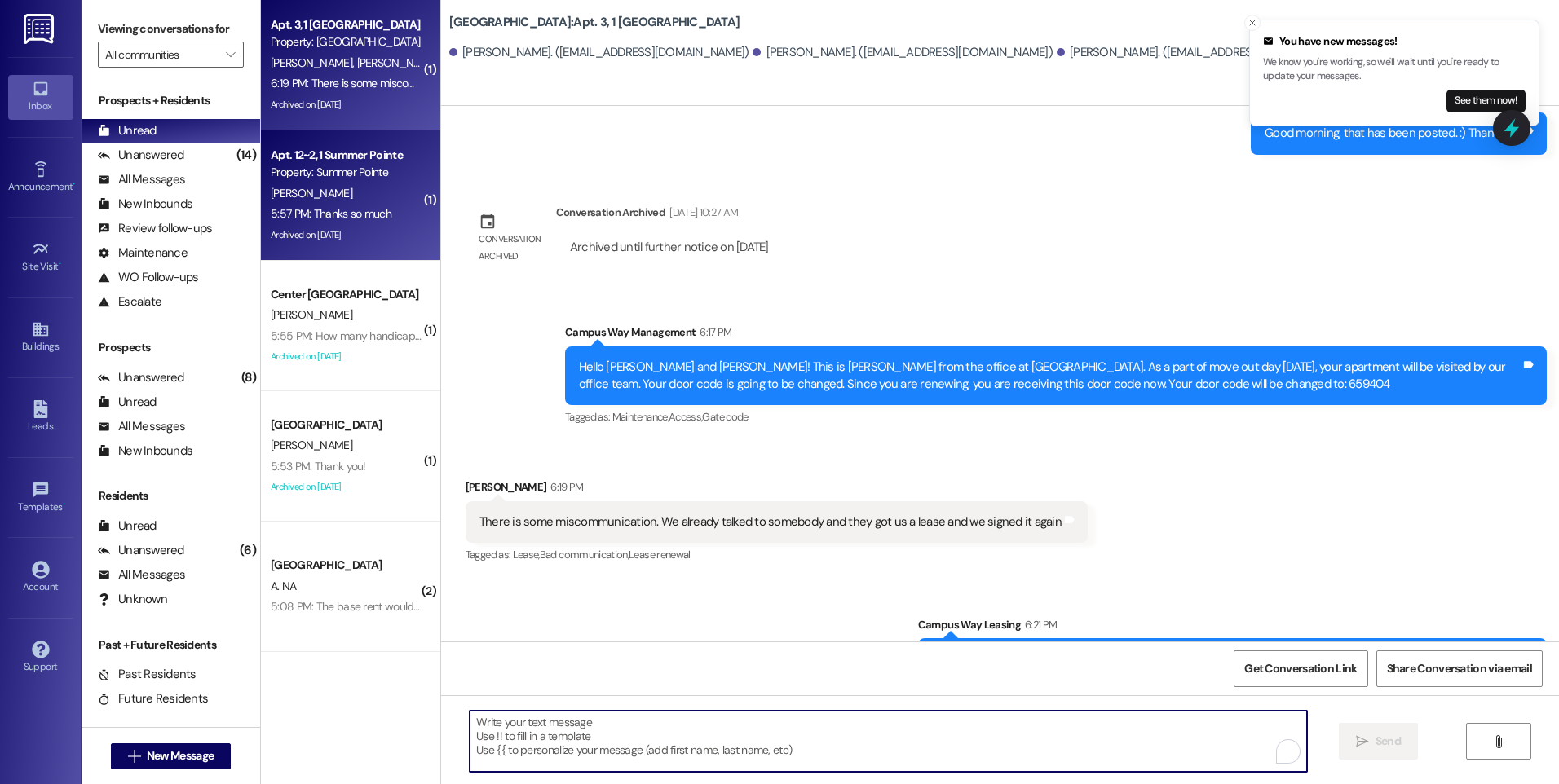
click at [315, 192] on div "[PERSON_NAME]" at bounding box center [346, 194] width 154 height 21
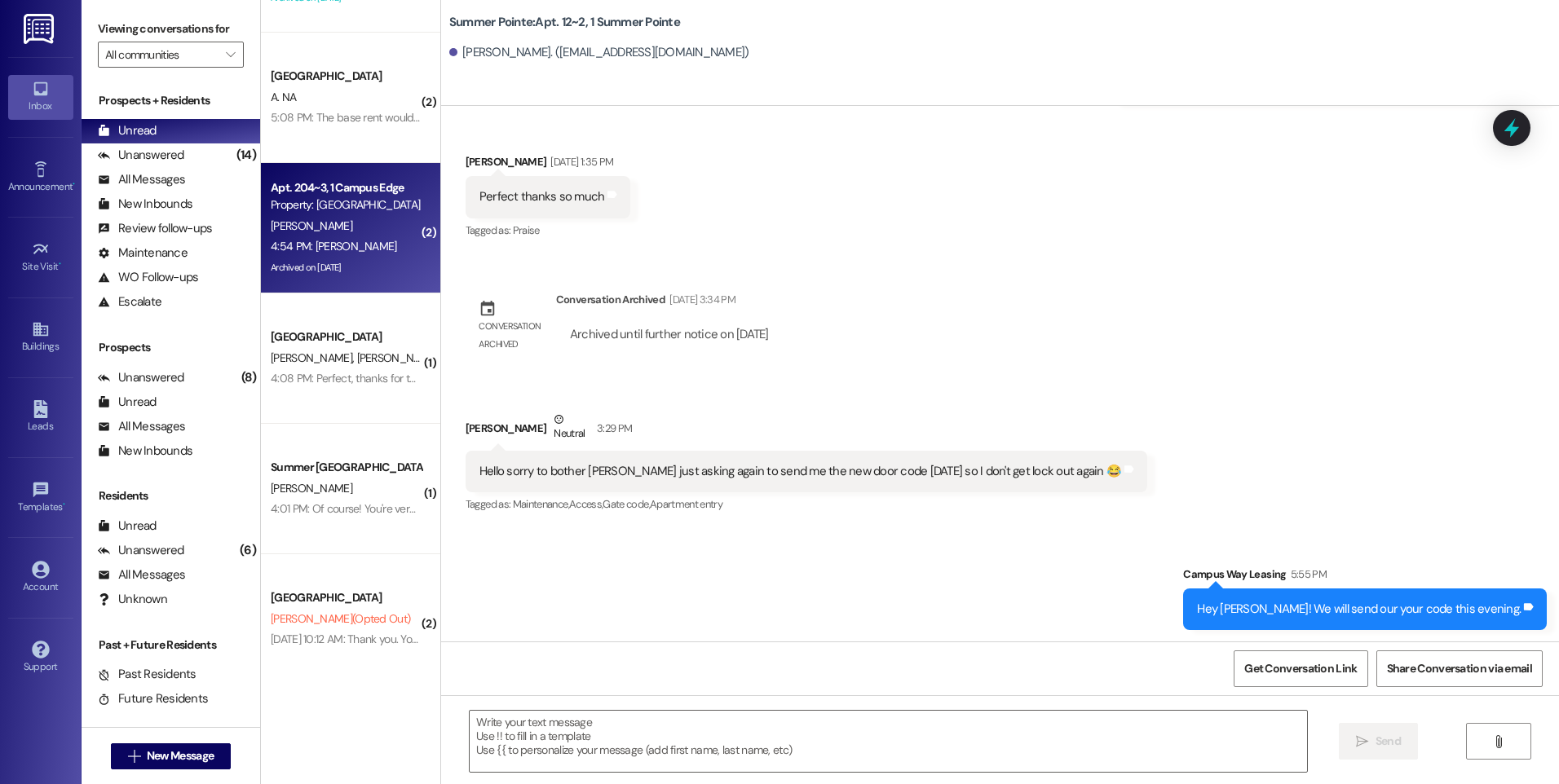
scroll to position [375, 0]
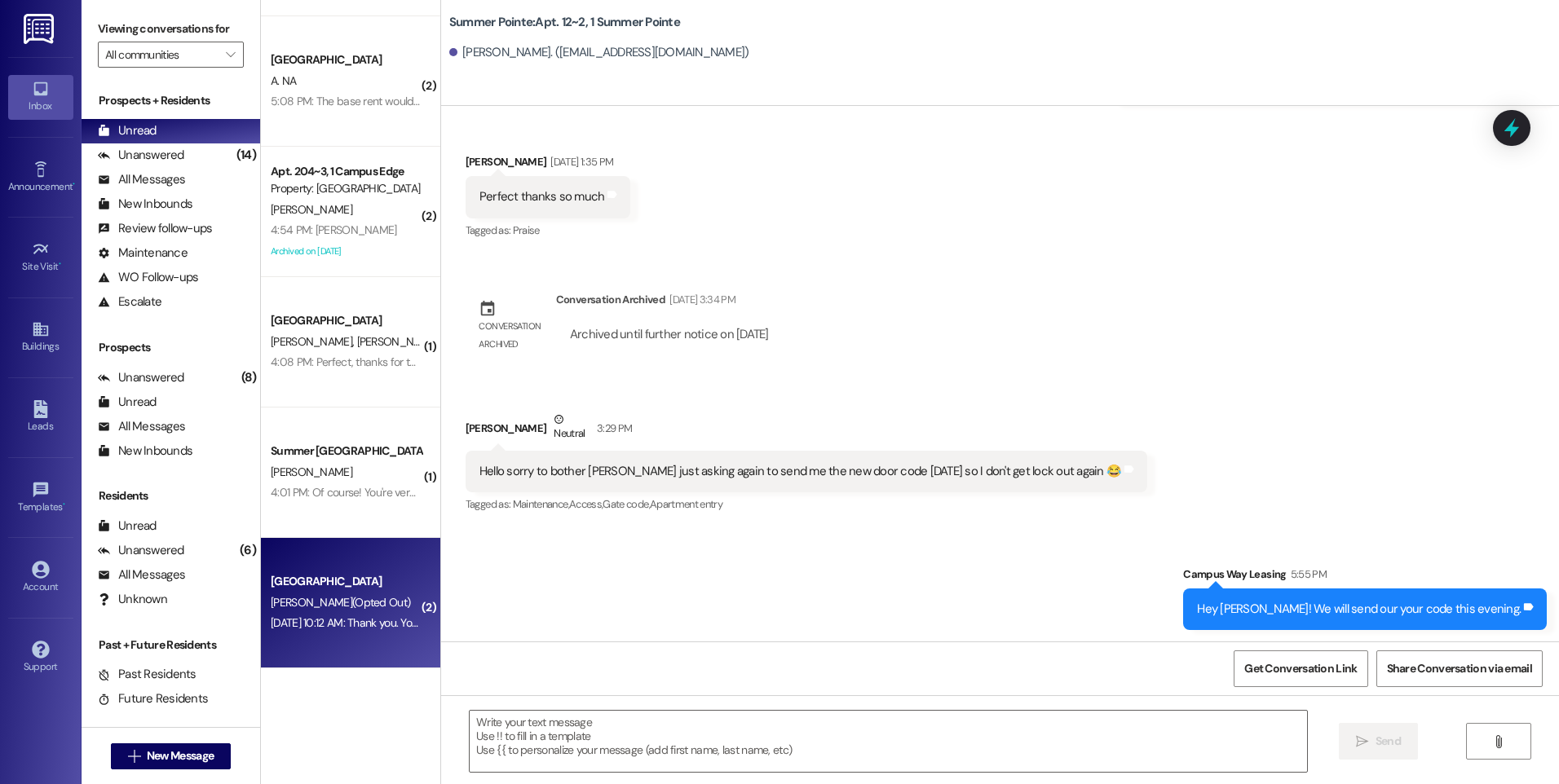
click at [390, 606] on div "[PERSON_NAME] (Opted Out)" at bounding box center [346, 603] width 154 height 21
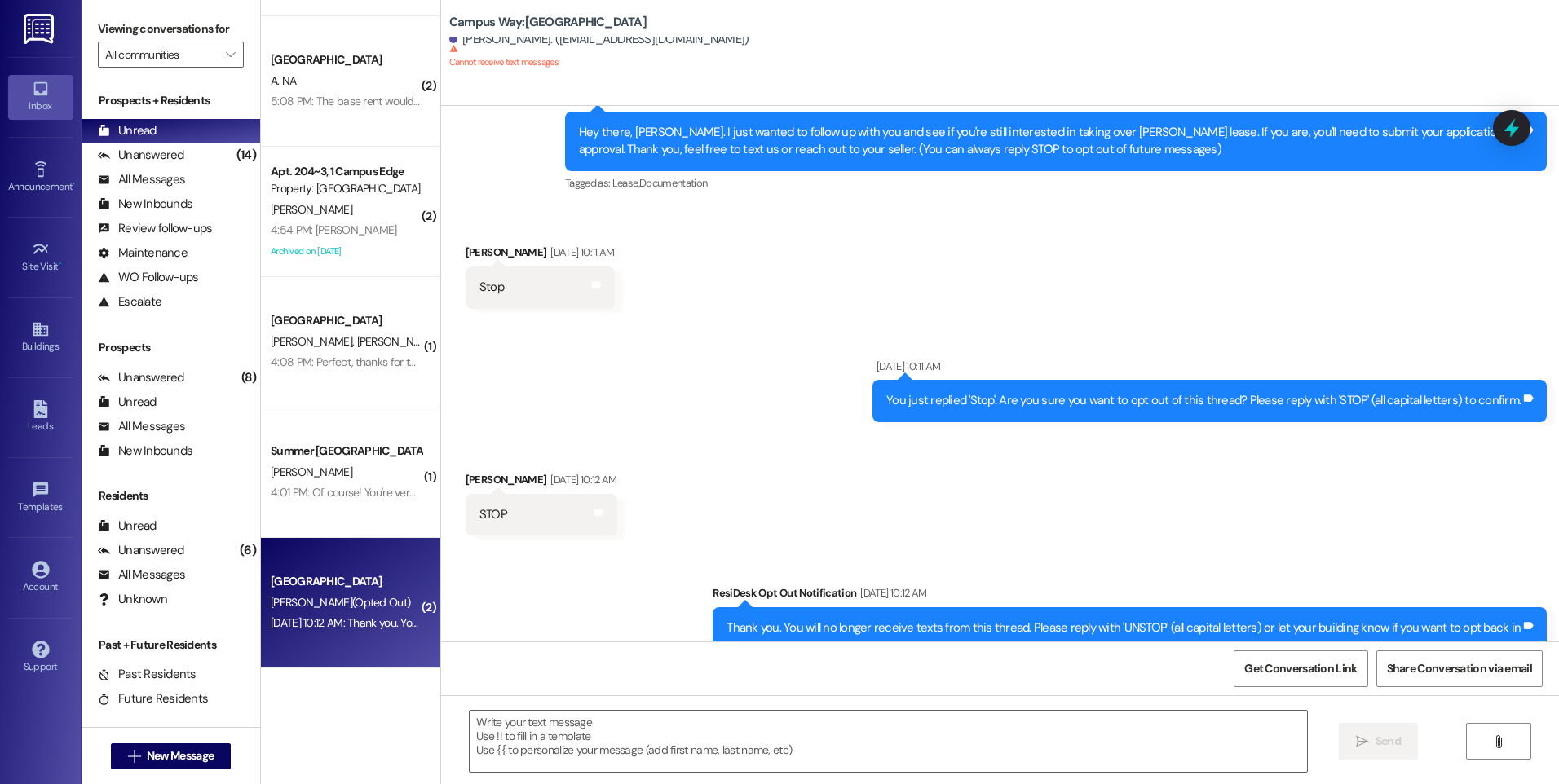
scroll to position [88, 0]
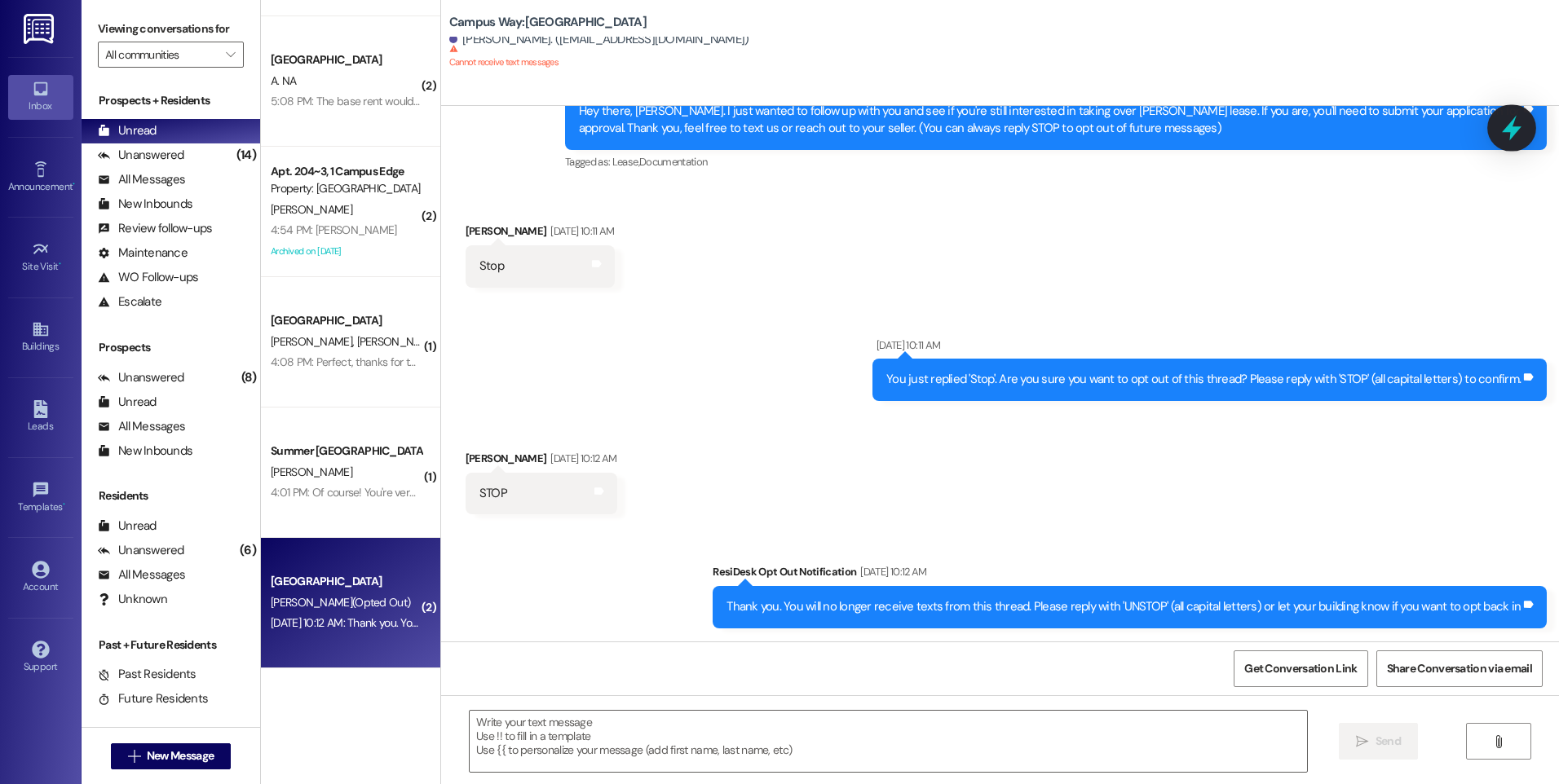
click at [1519, 112] on div at bounding box center [1511, 127] width 49 height 47
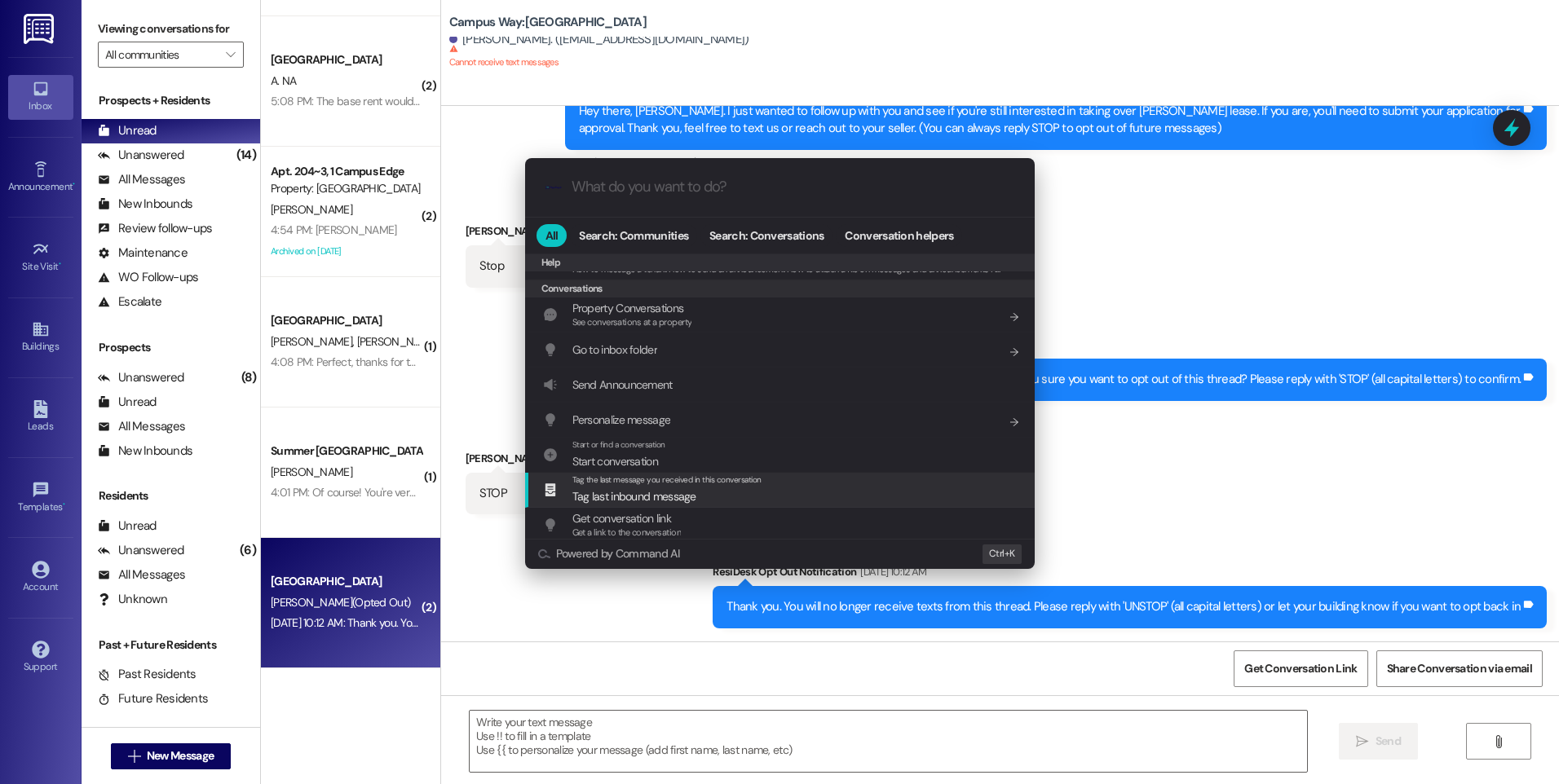
scroll to position [711, 0]
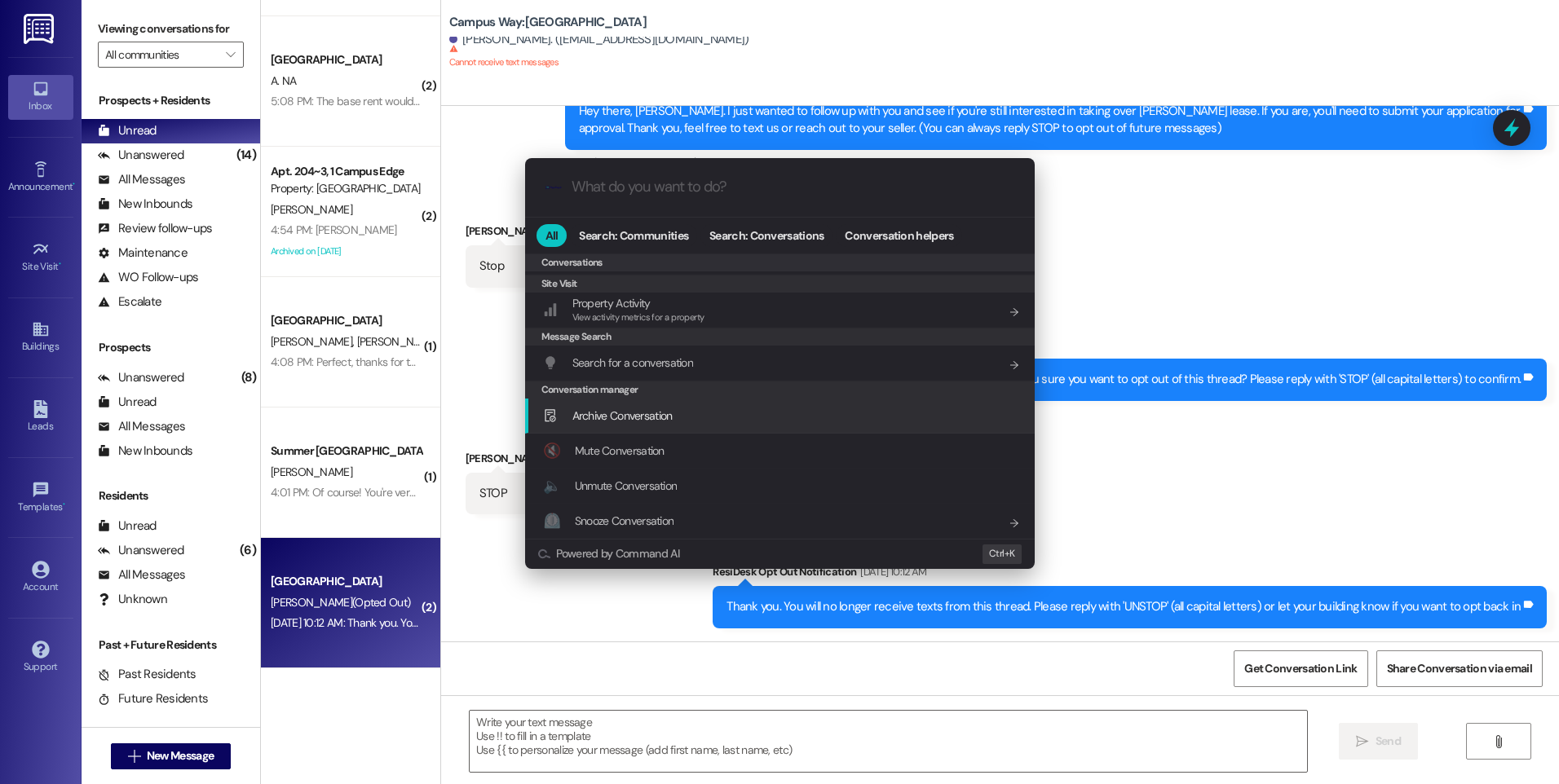
click at [631, 428] on div "Archive Conversation Add shortcut" at bounding box center [780, 415] width 510 height 35
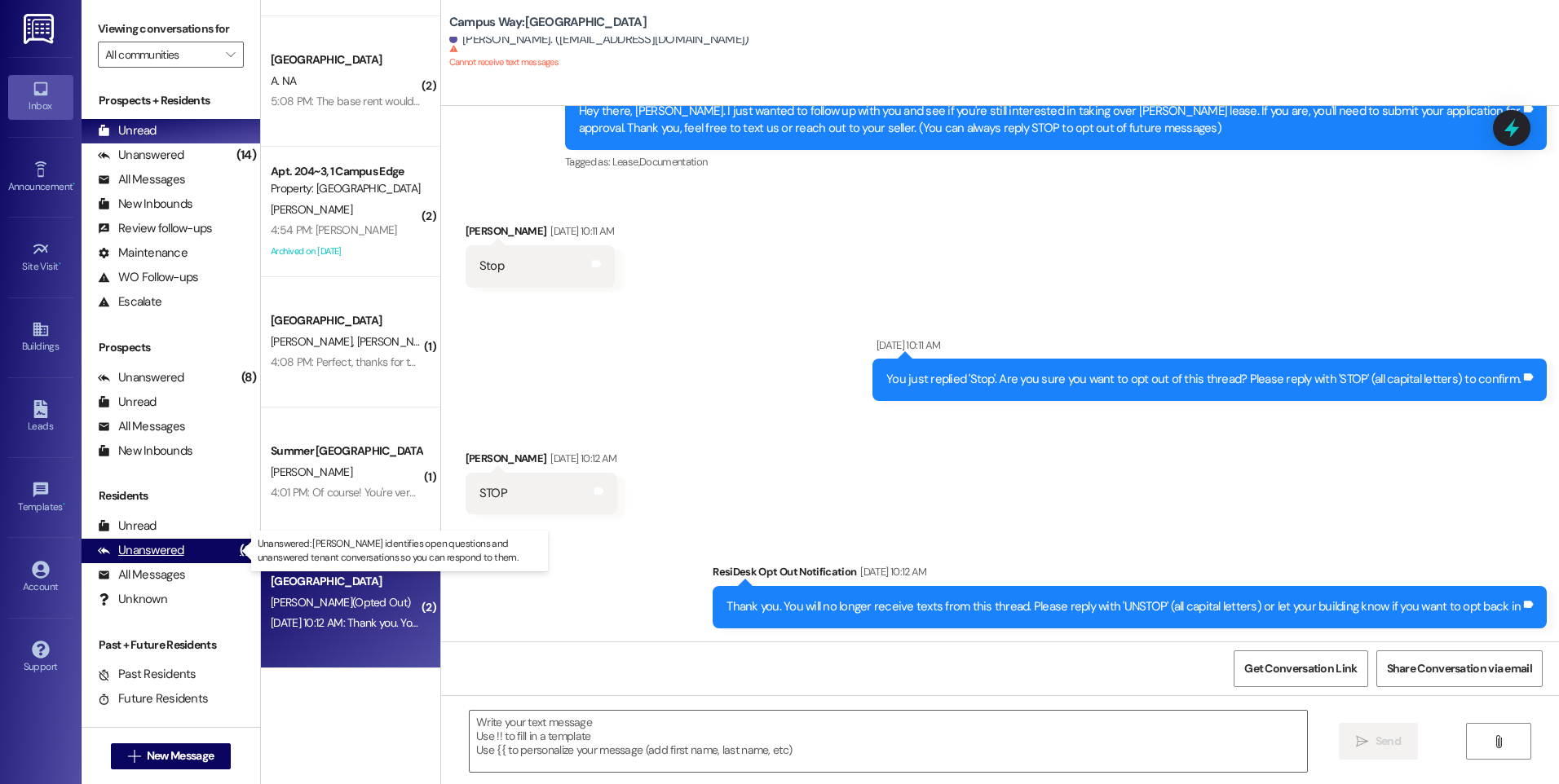
click at [186, 548] on div "Unanswered (6)" at bounding box center [171, 551] width 179 height 24
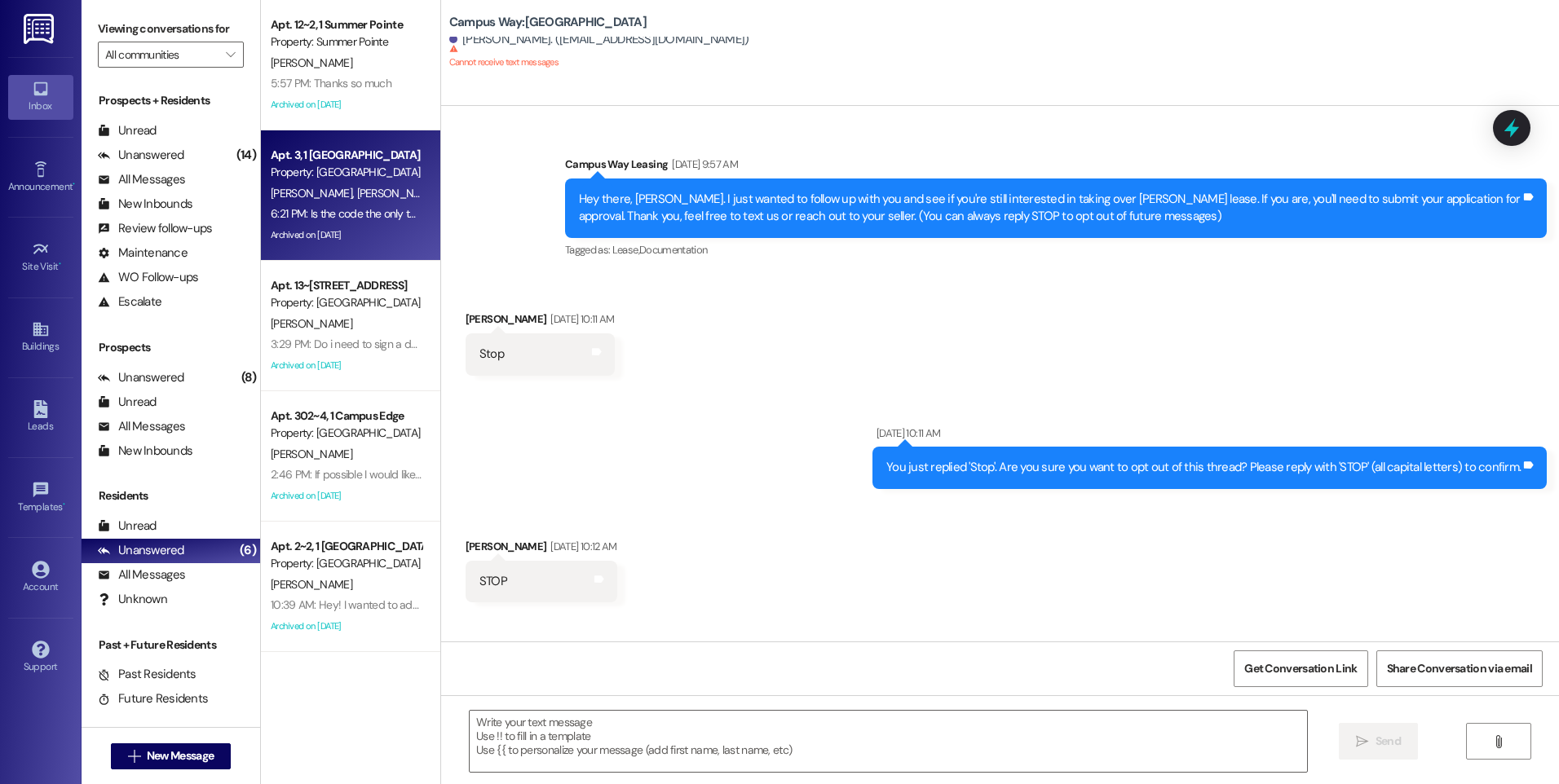
click at [363, 172] on div "Property: [GEOGRAPHIC_DATA]" at bounding box center [346, 172] width 151 height 17
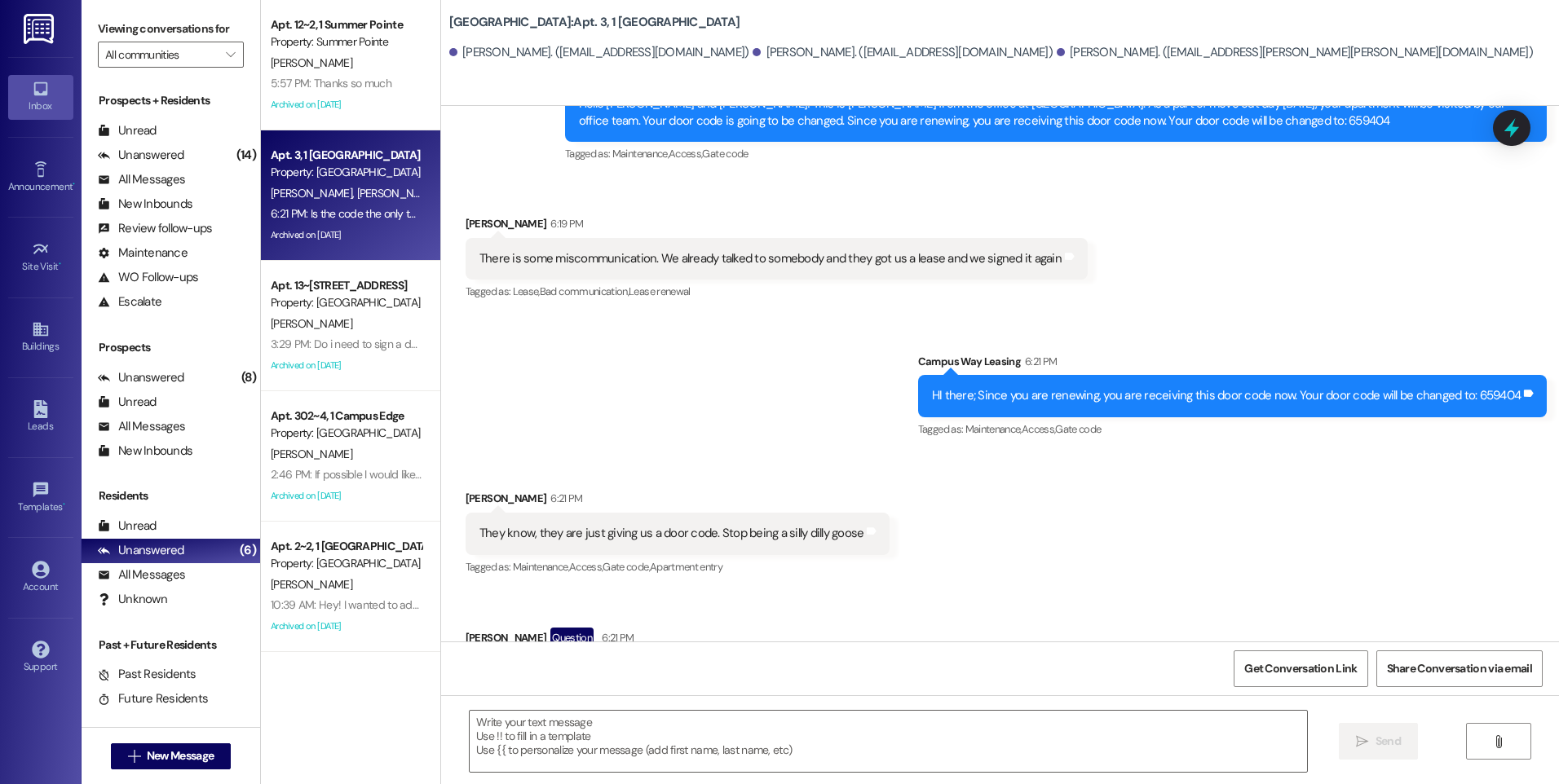
scroll to position [17917, 0]
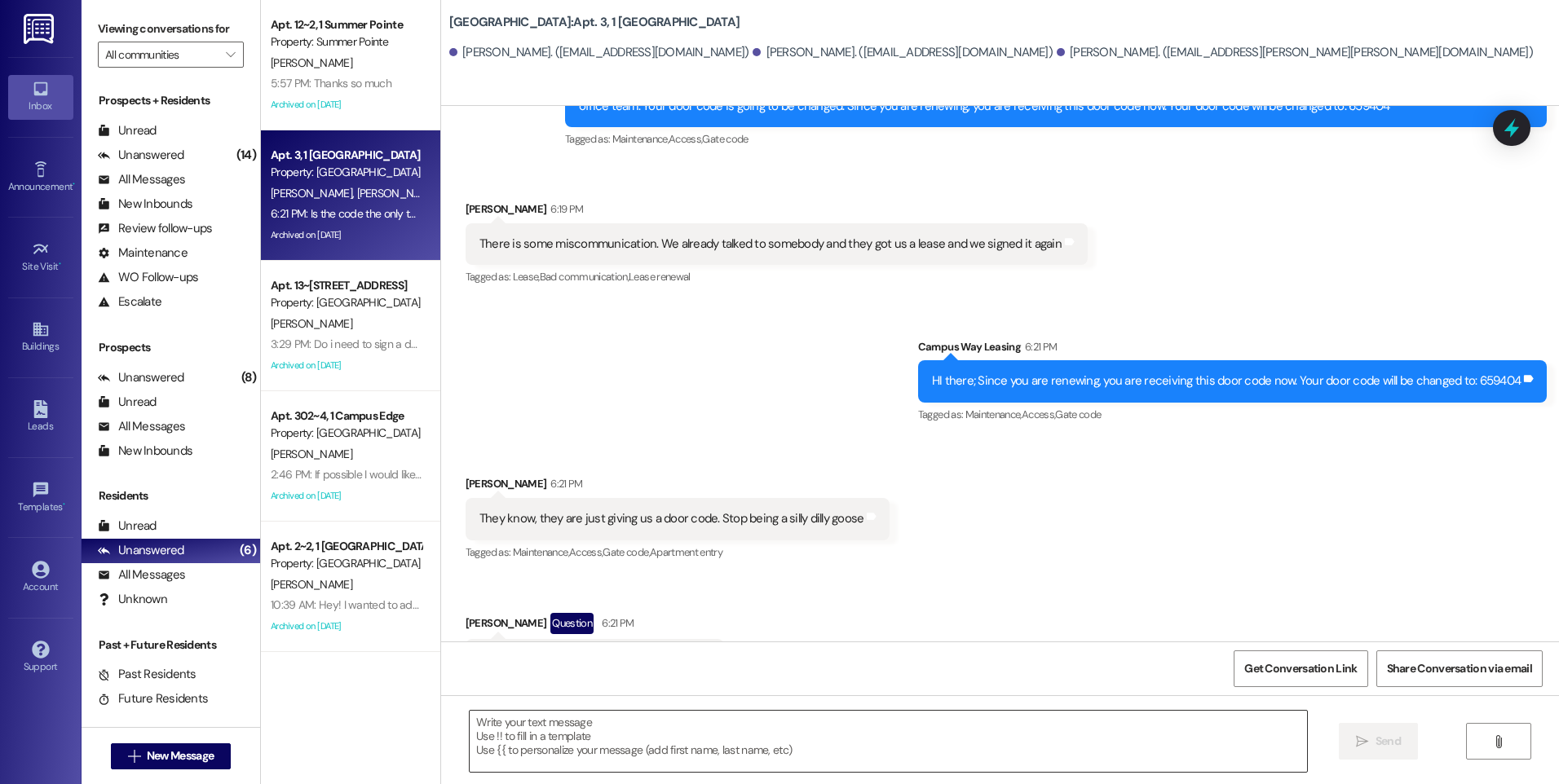
click at [793, 731] on textarea at bounding box center [887, 741] width 837 height 61
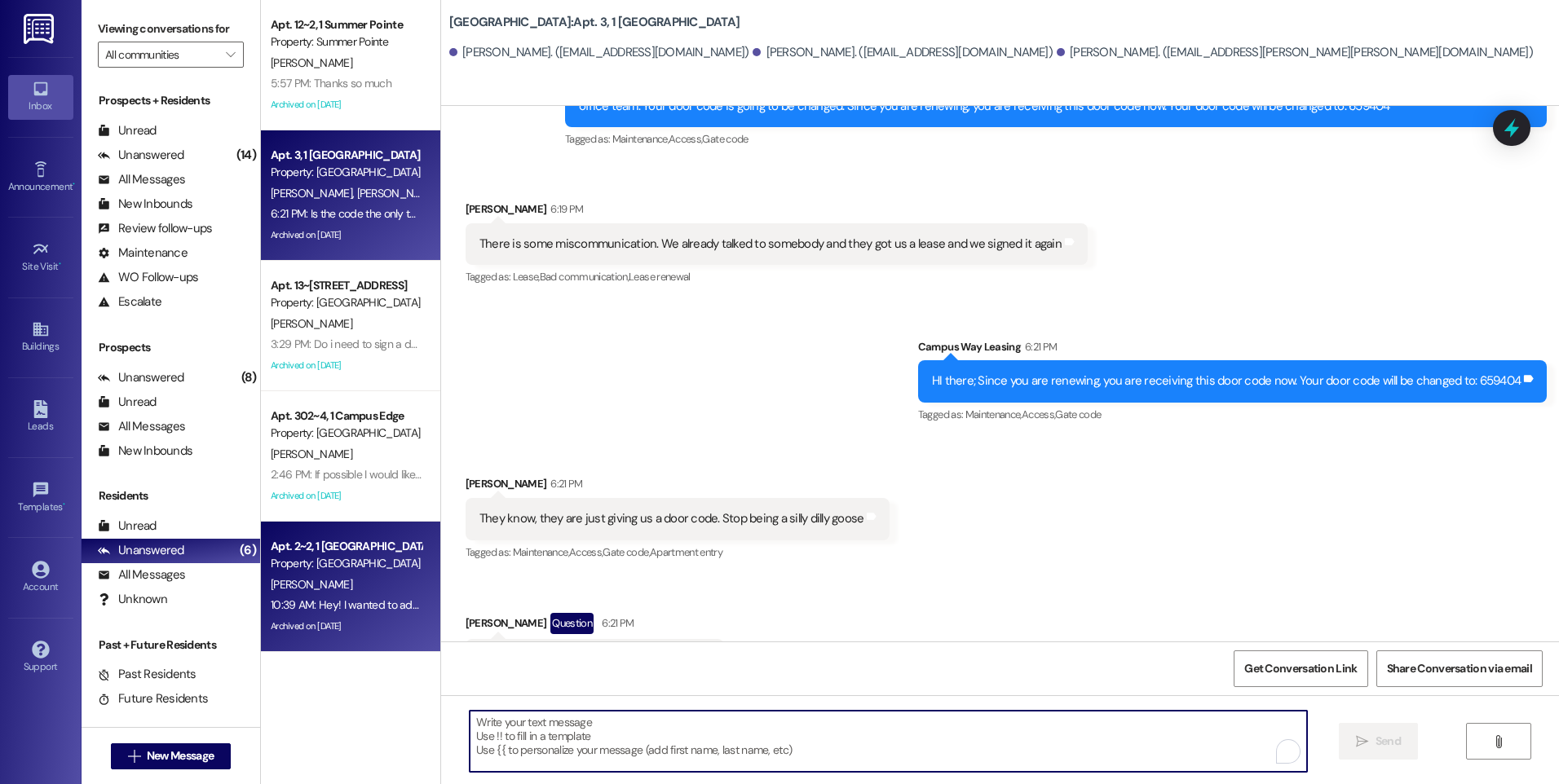
click at [334, 582] on div "[PERSON_NAME]" at bounding box center [346, 584] width 154 height 21
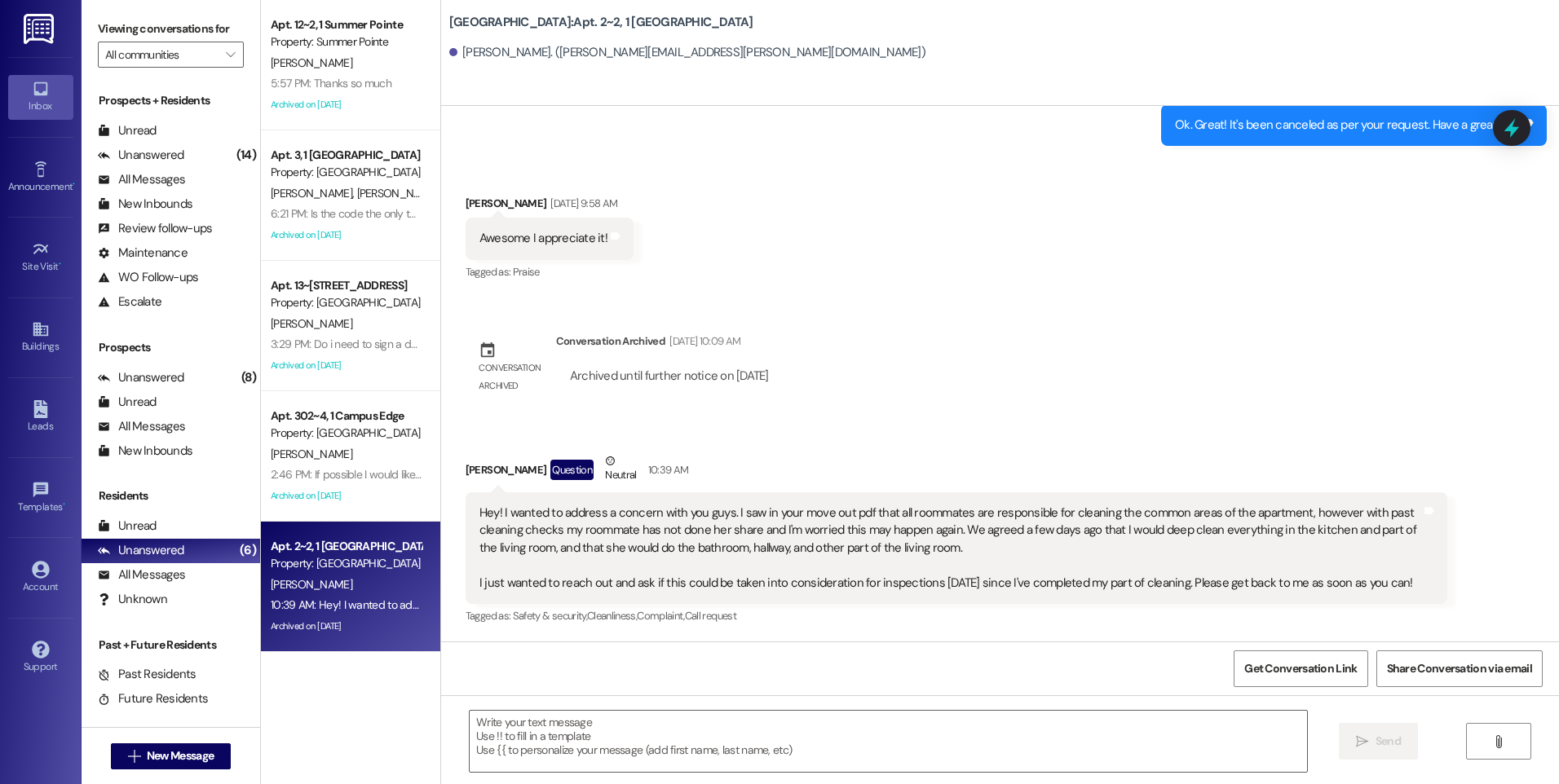
scroll to position [10431, 0]
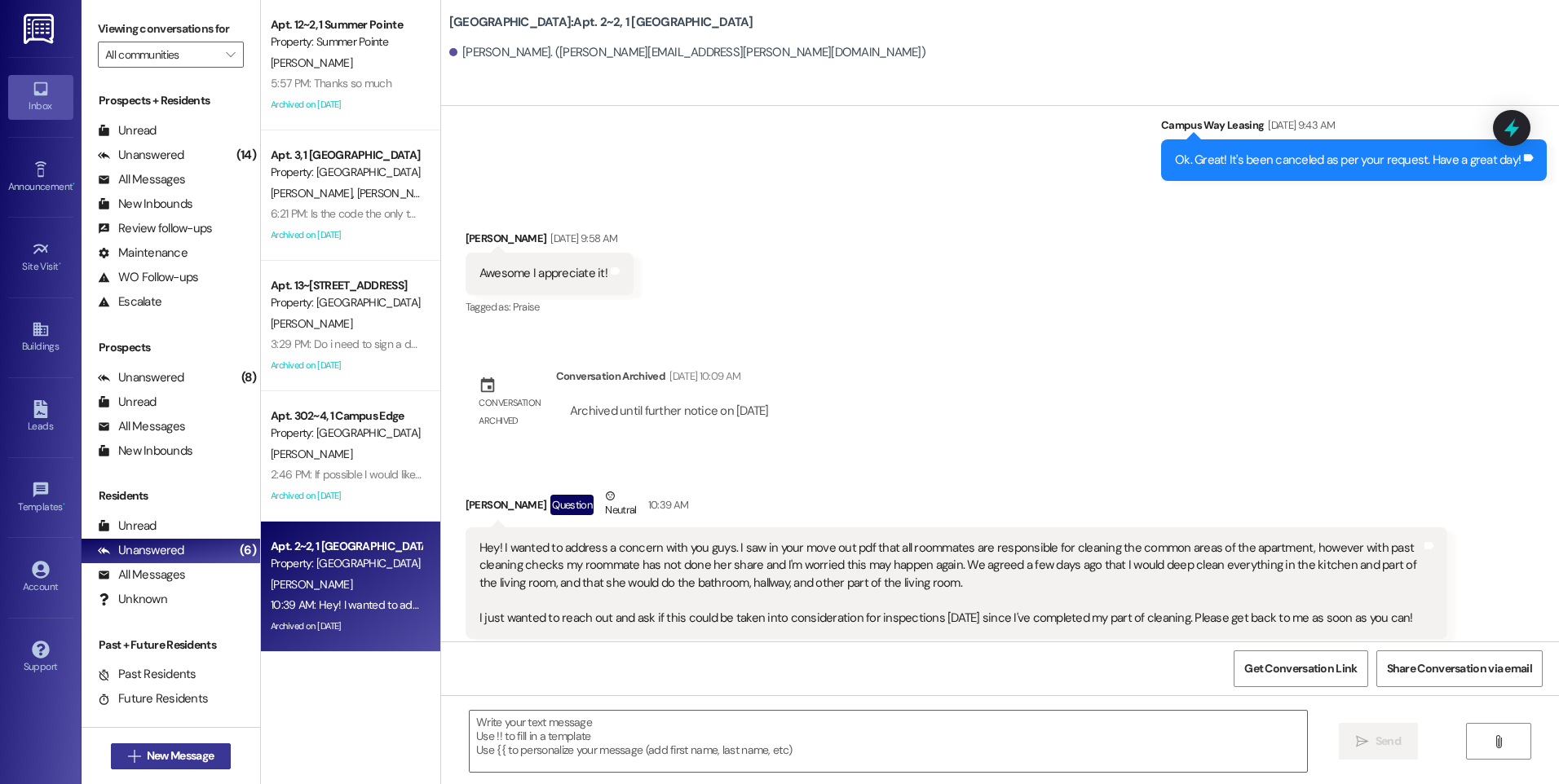
click at [207, 762] on span "New Message" at bounding box center [180, 756] width 67 height 17
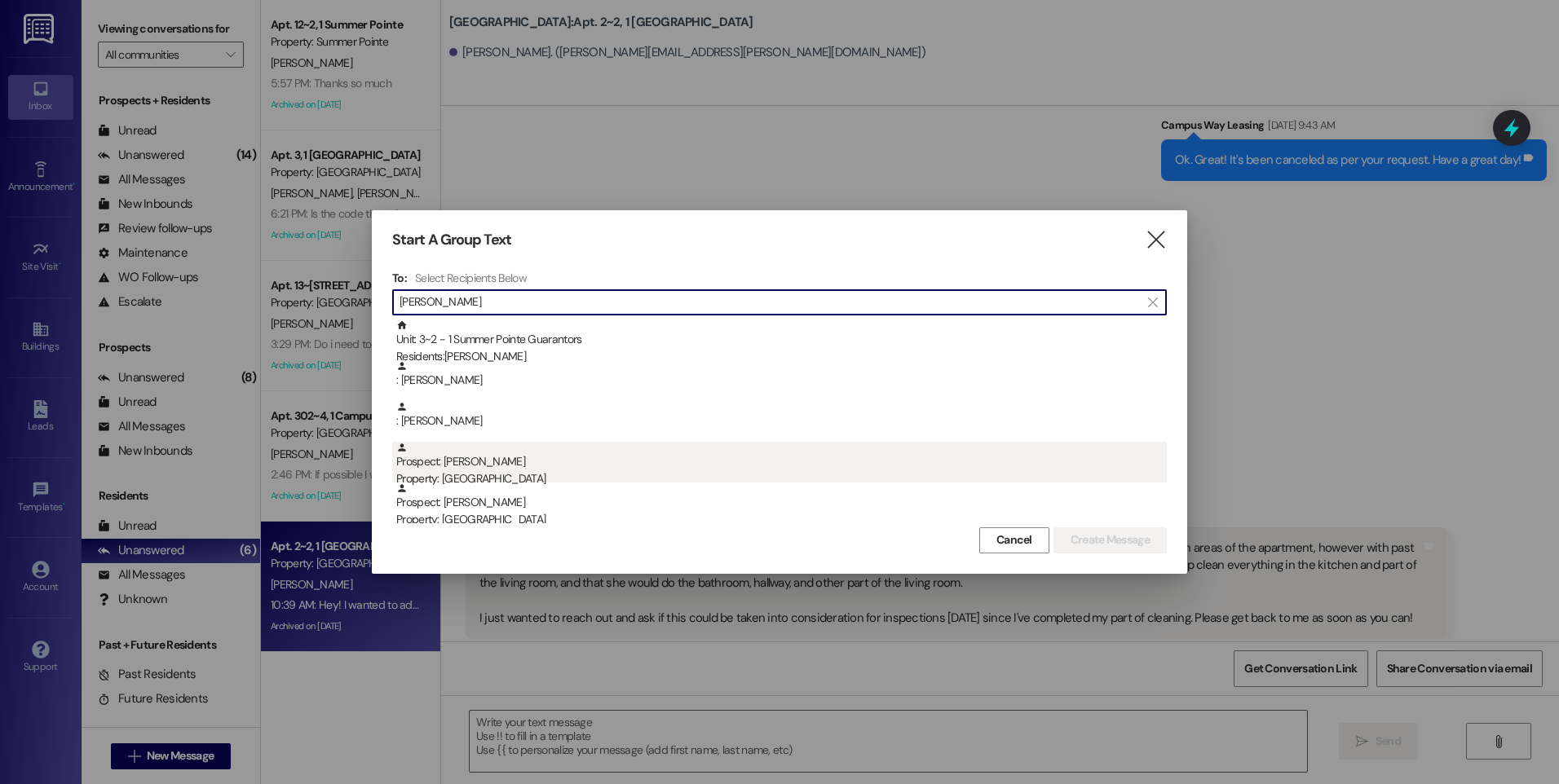
type input "[PERSON_NAME]"
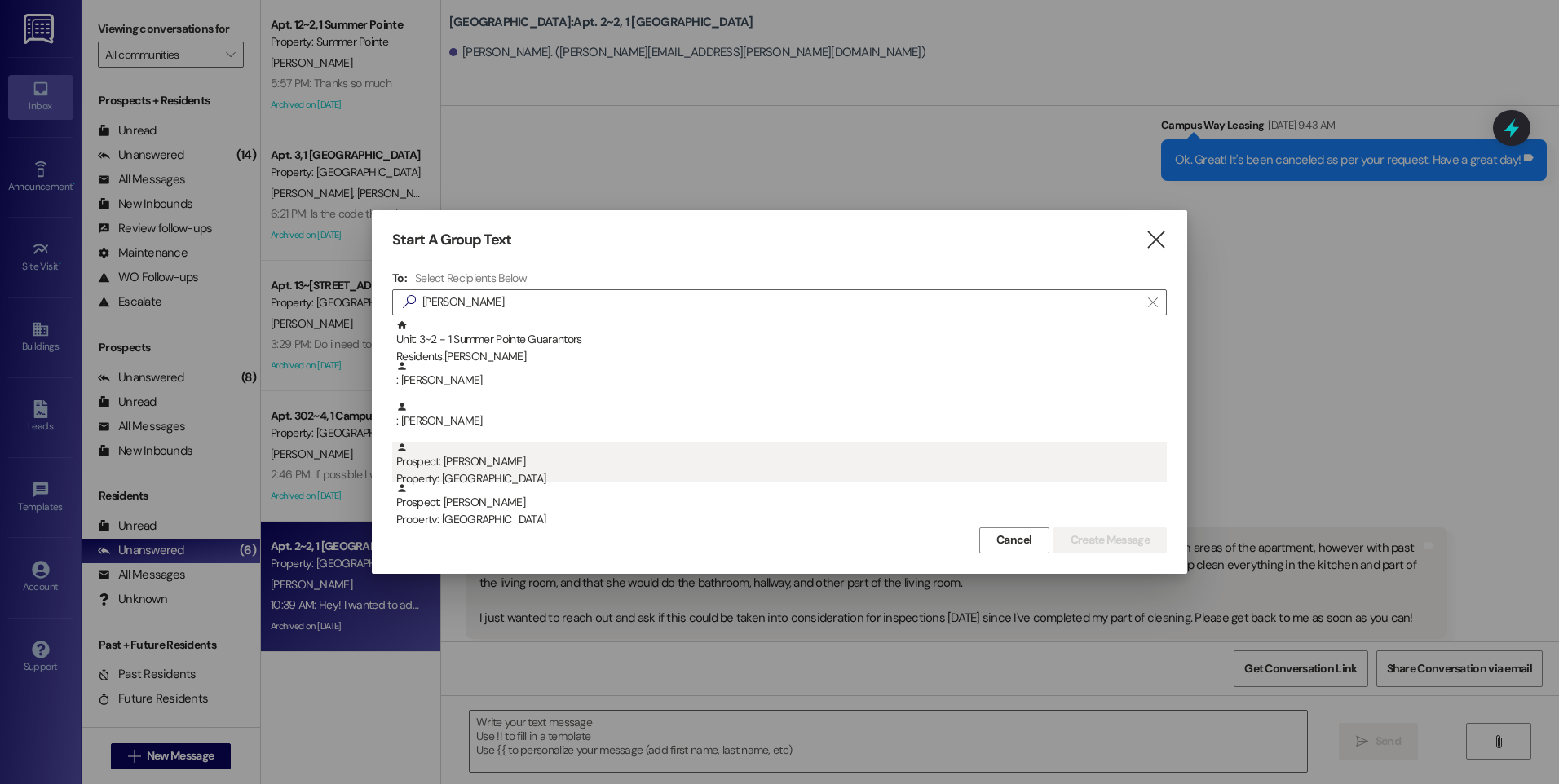
click at [502, 459] on div "Prospect: [PERSON_NAME] Property: Center Pointe" at bounding box center [781, 466] width 770 height 47
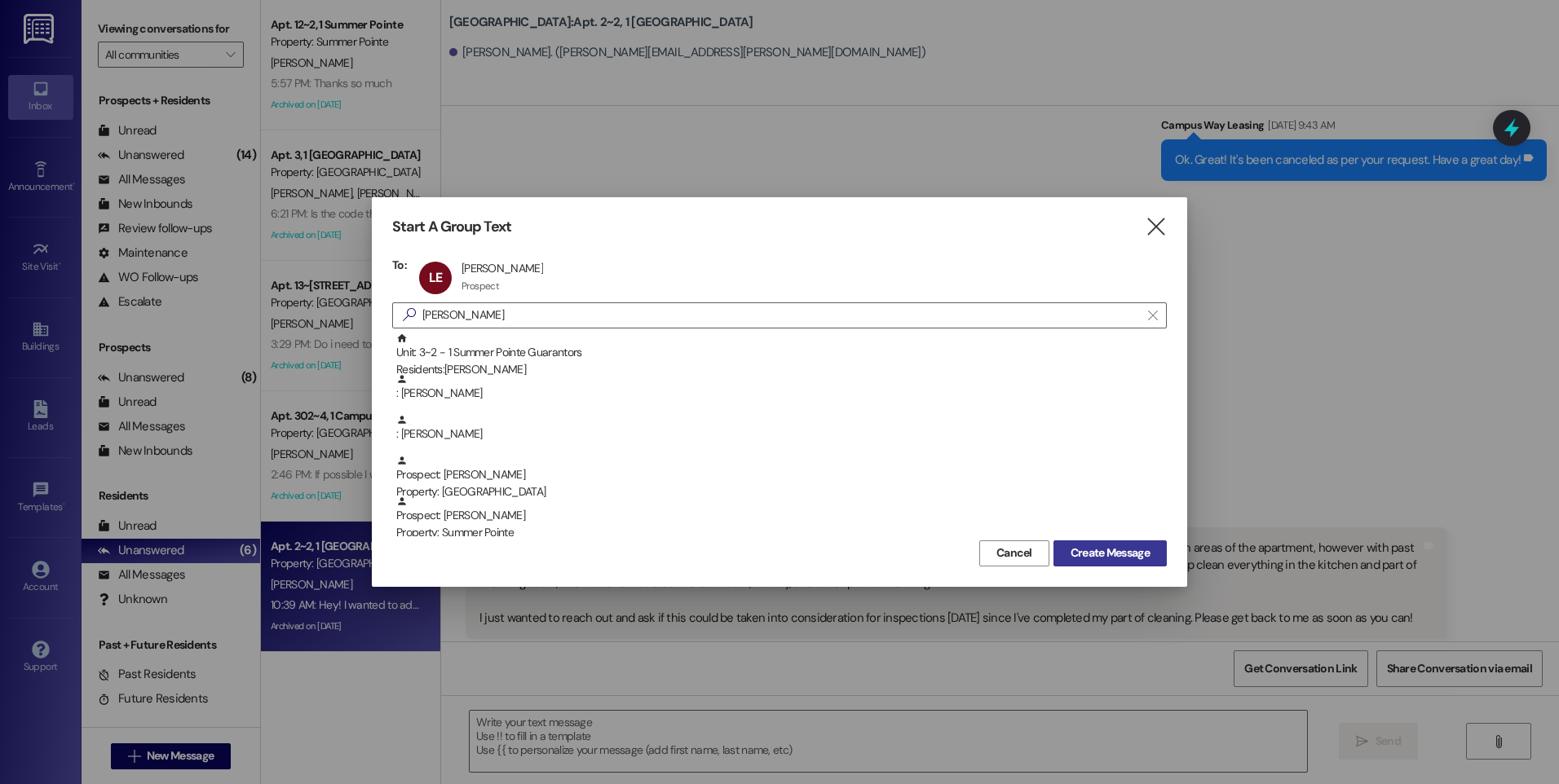
drag, startPoint x: 1120, startPoint y: 555, endPoint x: 1124, endPoint y: 546, distance: 9.8
click at [1120, 554] on span "Create Message" at bounding box center [1109, 553] width 79 height 17
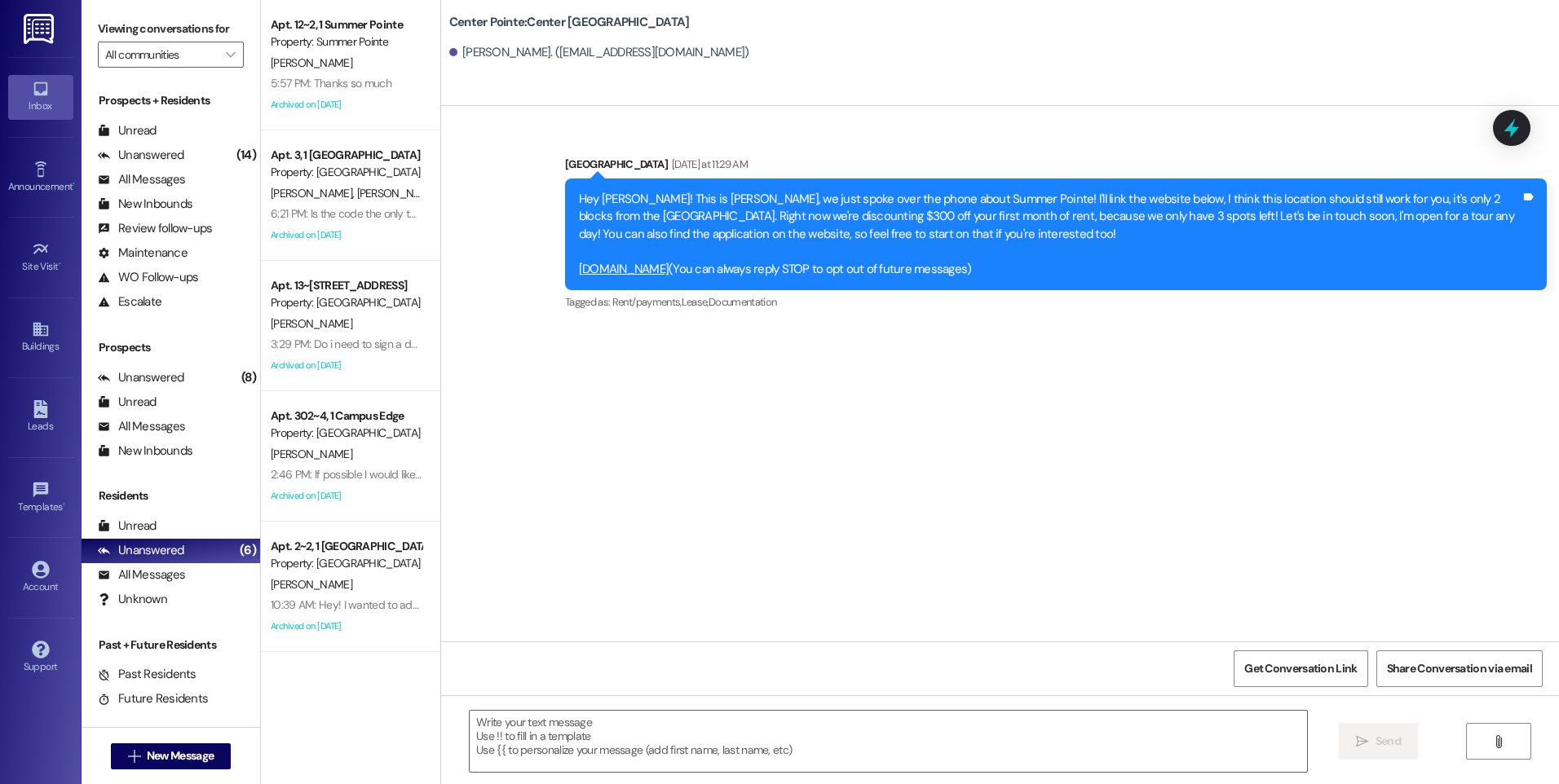
scroll to position [0, 0]
click at [637, 715] on textarea at bounding box center [887, 741] width 837 height 61
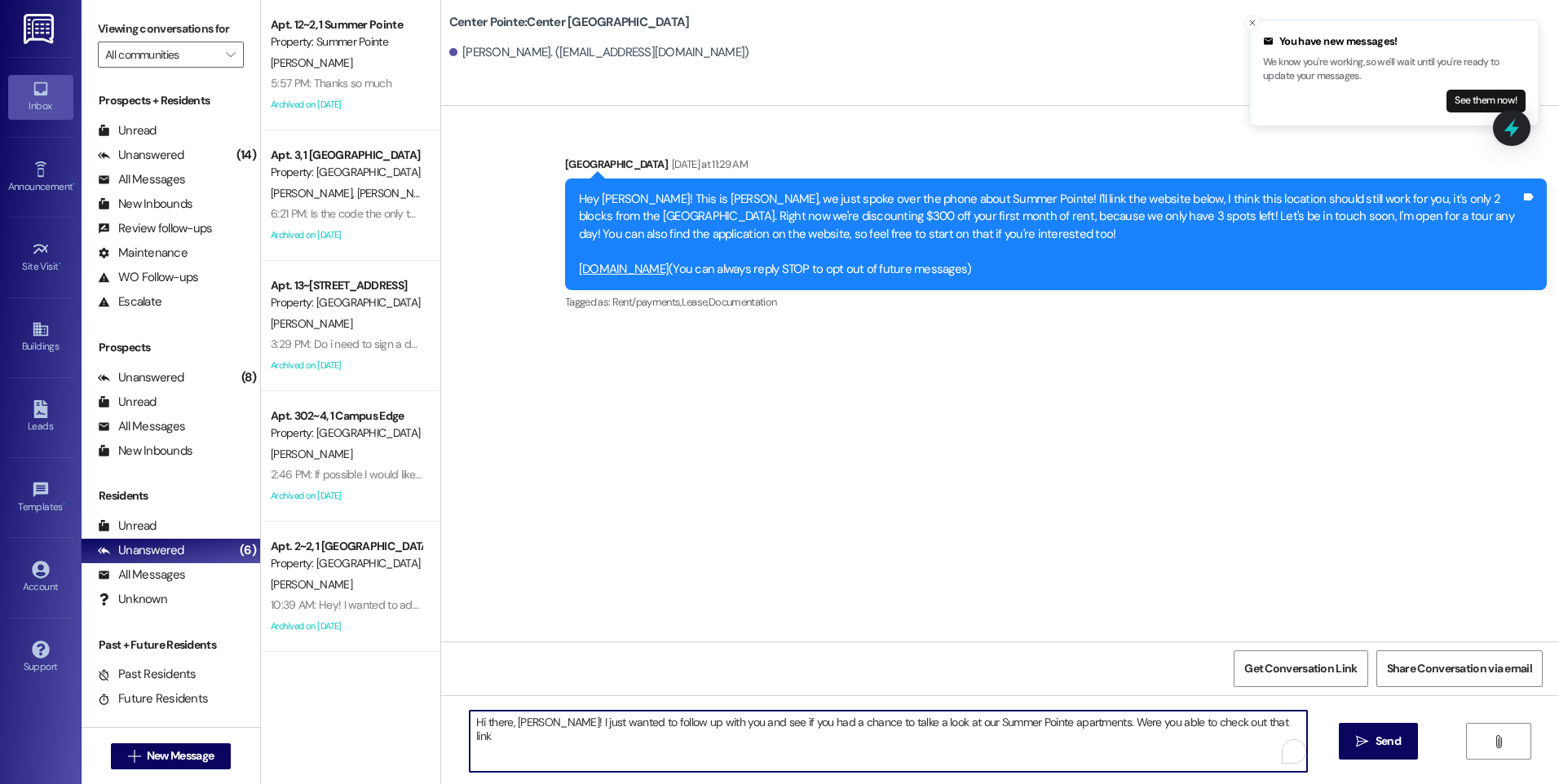
click at [857, 721] on textarea "Hi there, [PERSON_NAME]! I just wanted to follow up with you and see if you had…" at bounding box center [887, 741] width 837 height 61
drag, startPoint x: 1062, startPoint y: 718, endPoint x: 1238, endPoint y: 730, distance: 176.4
click at [1238, 730] on textarea "Hi there, [PERSON_NAME]! I just wanted to follow up with you and see if you had…" at bounding box center [887, 741] width 837 height 61
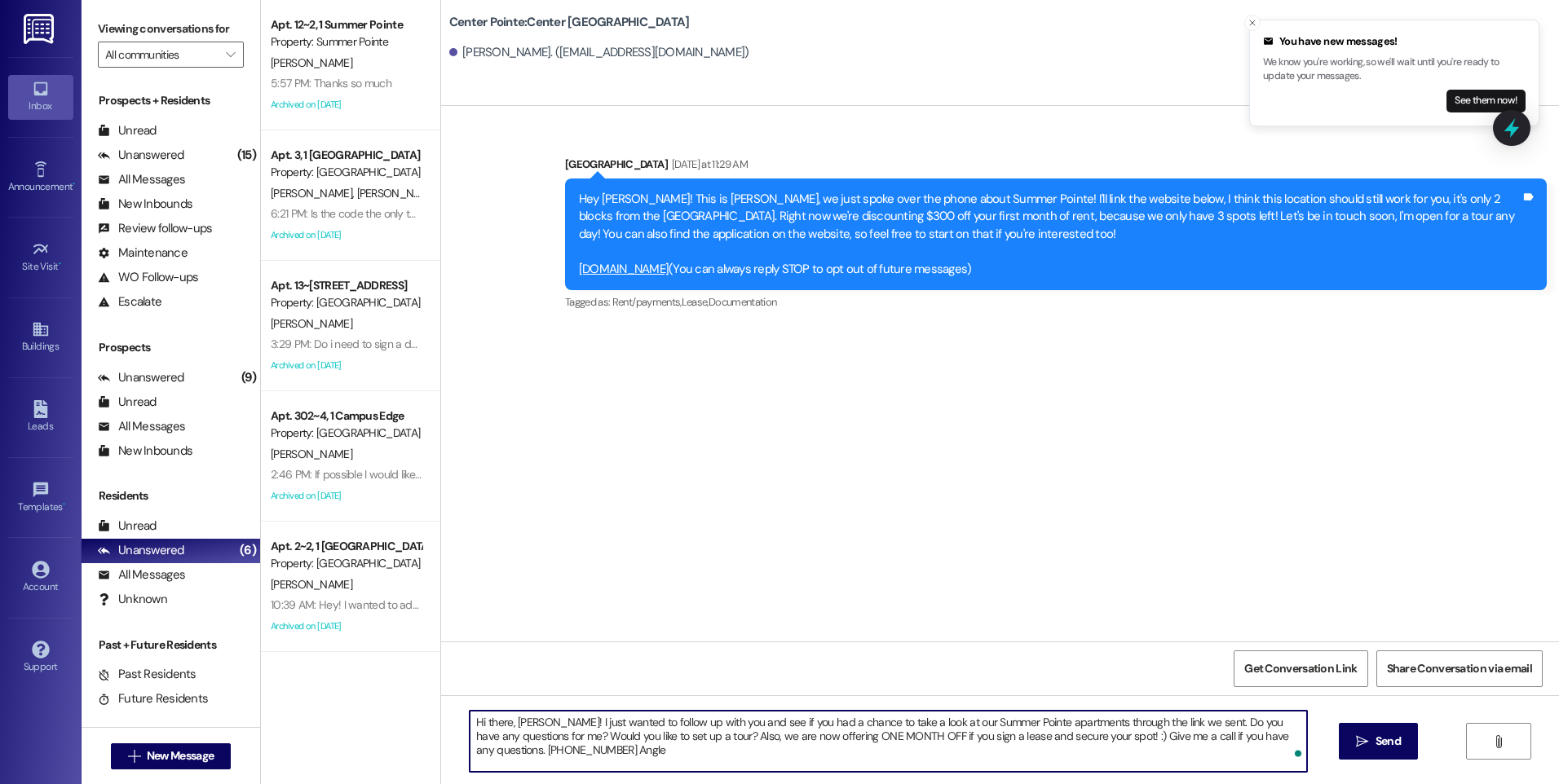
type textarea "Hi there, [PERSON_NAME]! I just wanted to follow up with you and see if you had…"
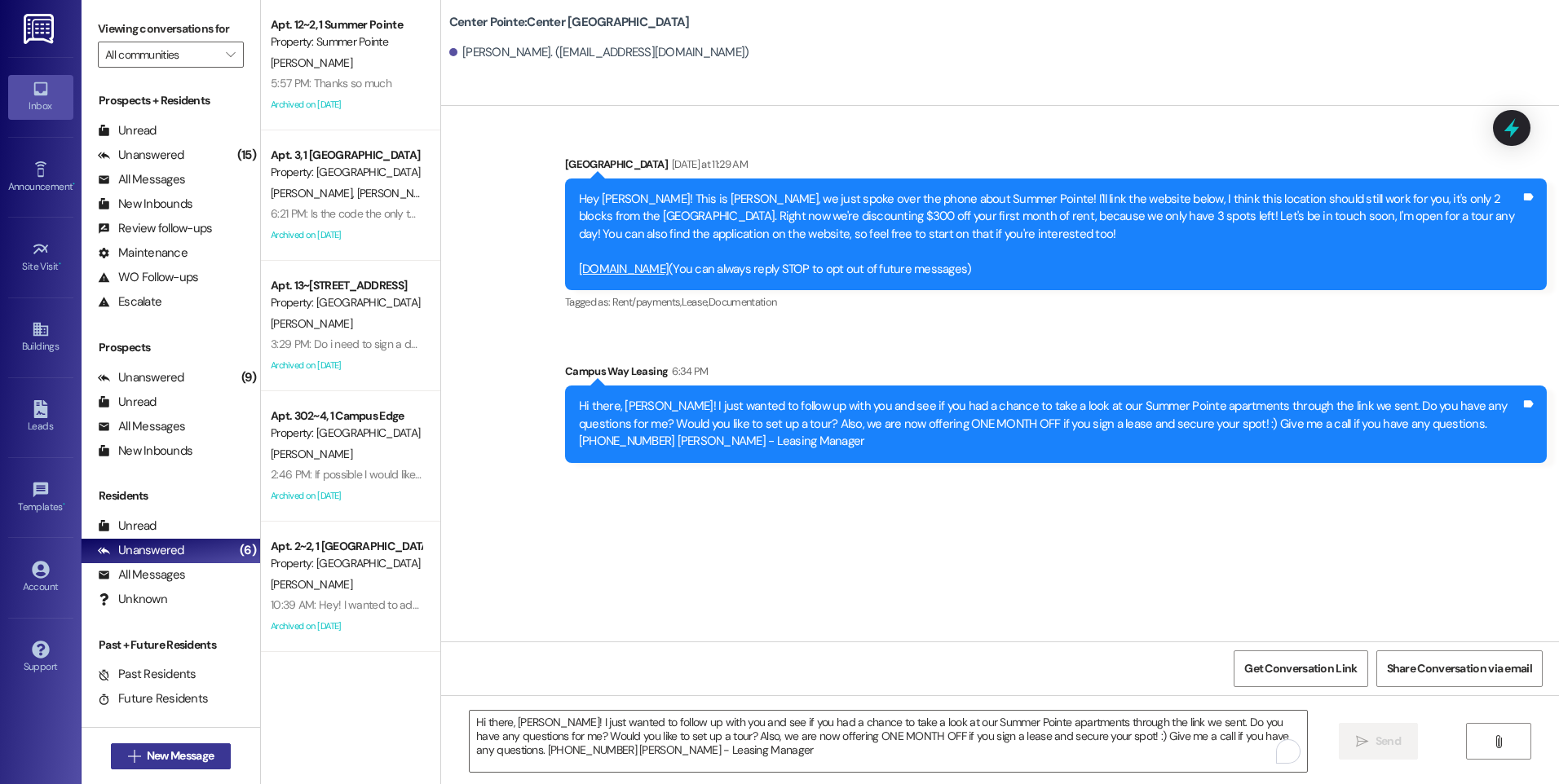
click at [172, 768] on button " New Message" at bounding box center [171, 756] width 121 height 26
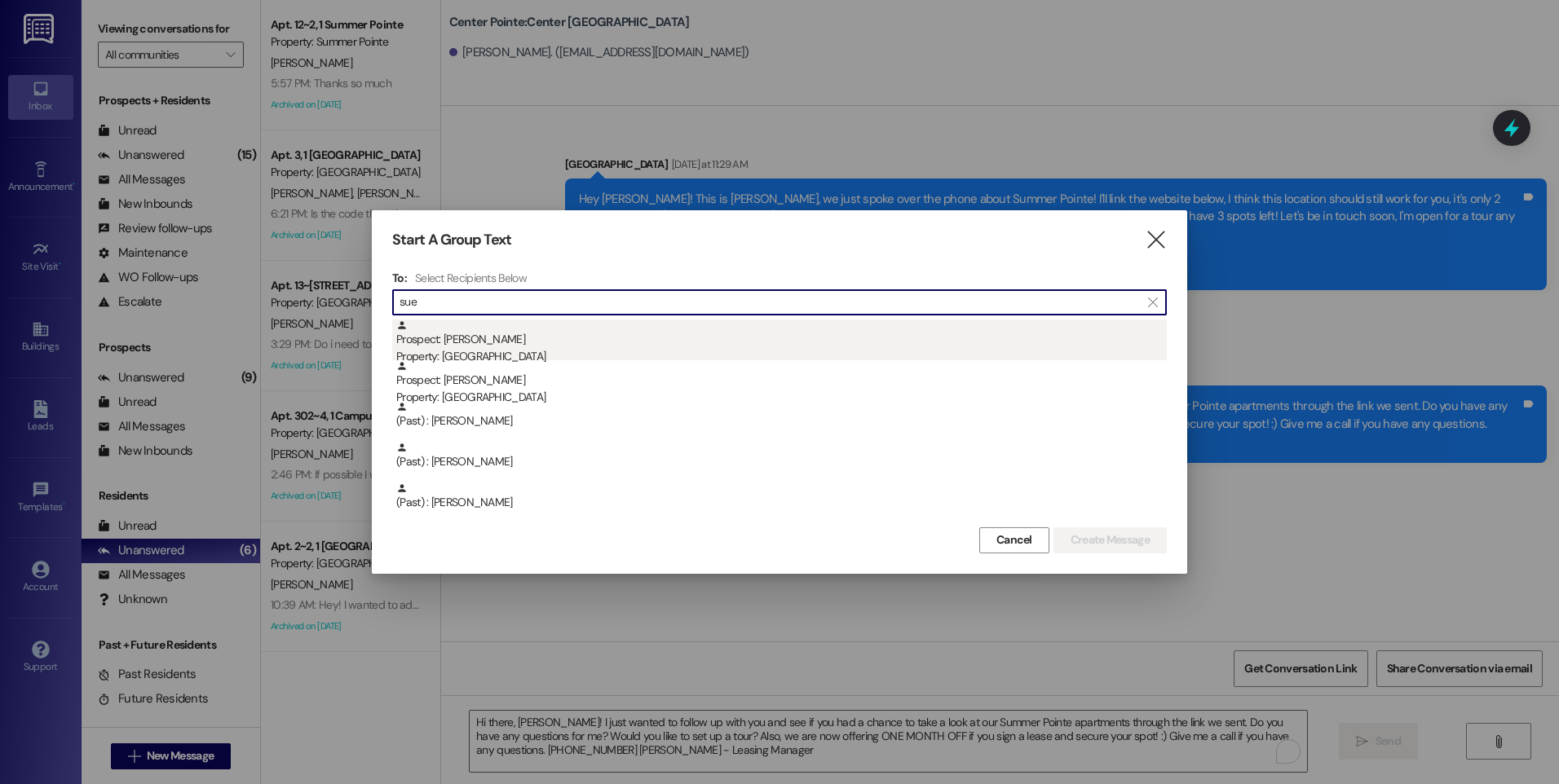
type input "sue"
click at [512, 350] on div "Property: [GEOGRAPHIC_DATA]" at bounding box center [781, 357] width 770 height 17
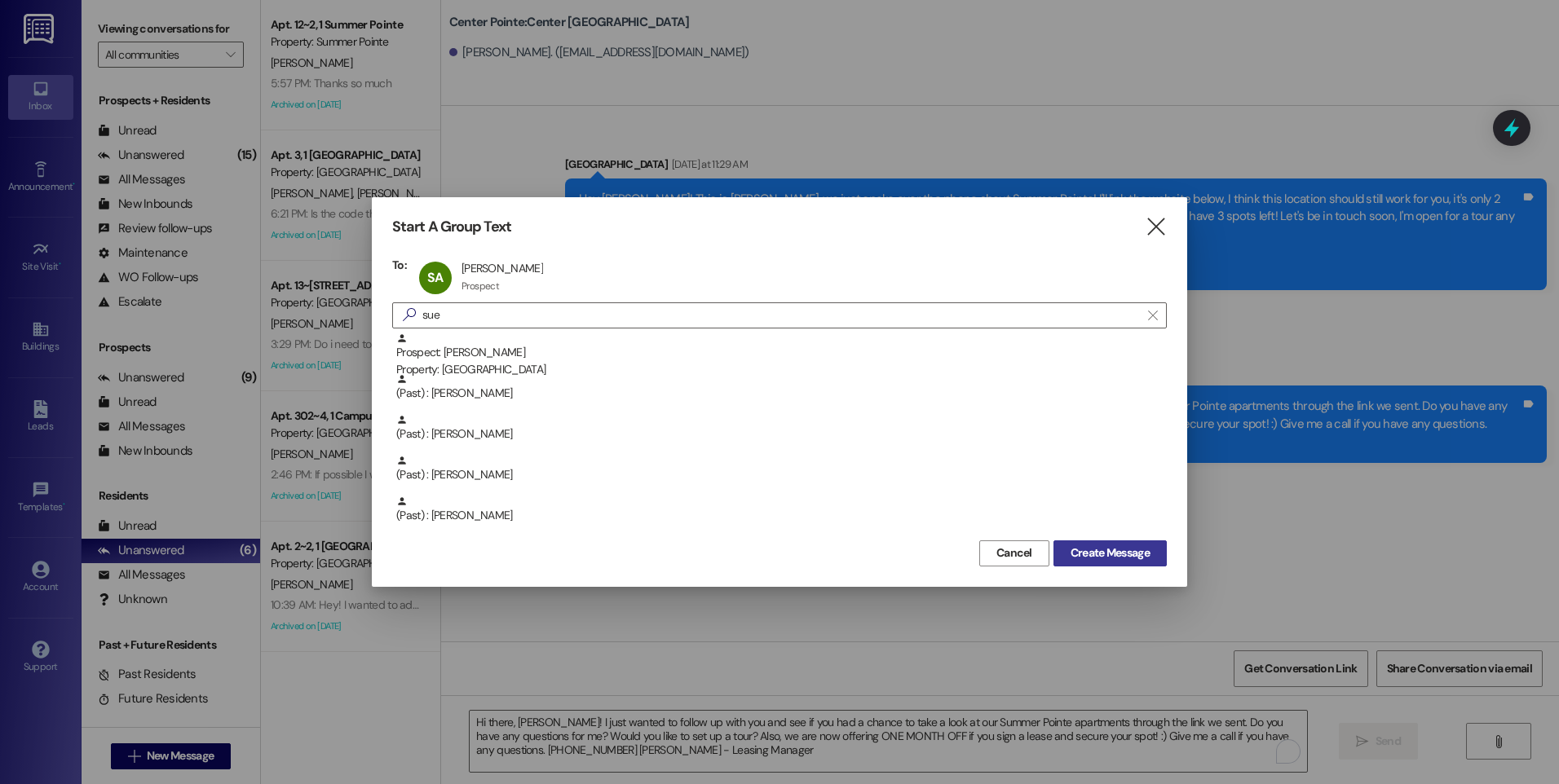
click at [1130, 560] on span "Create Message" at bounding box center [1109, 553] width 79 height 17
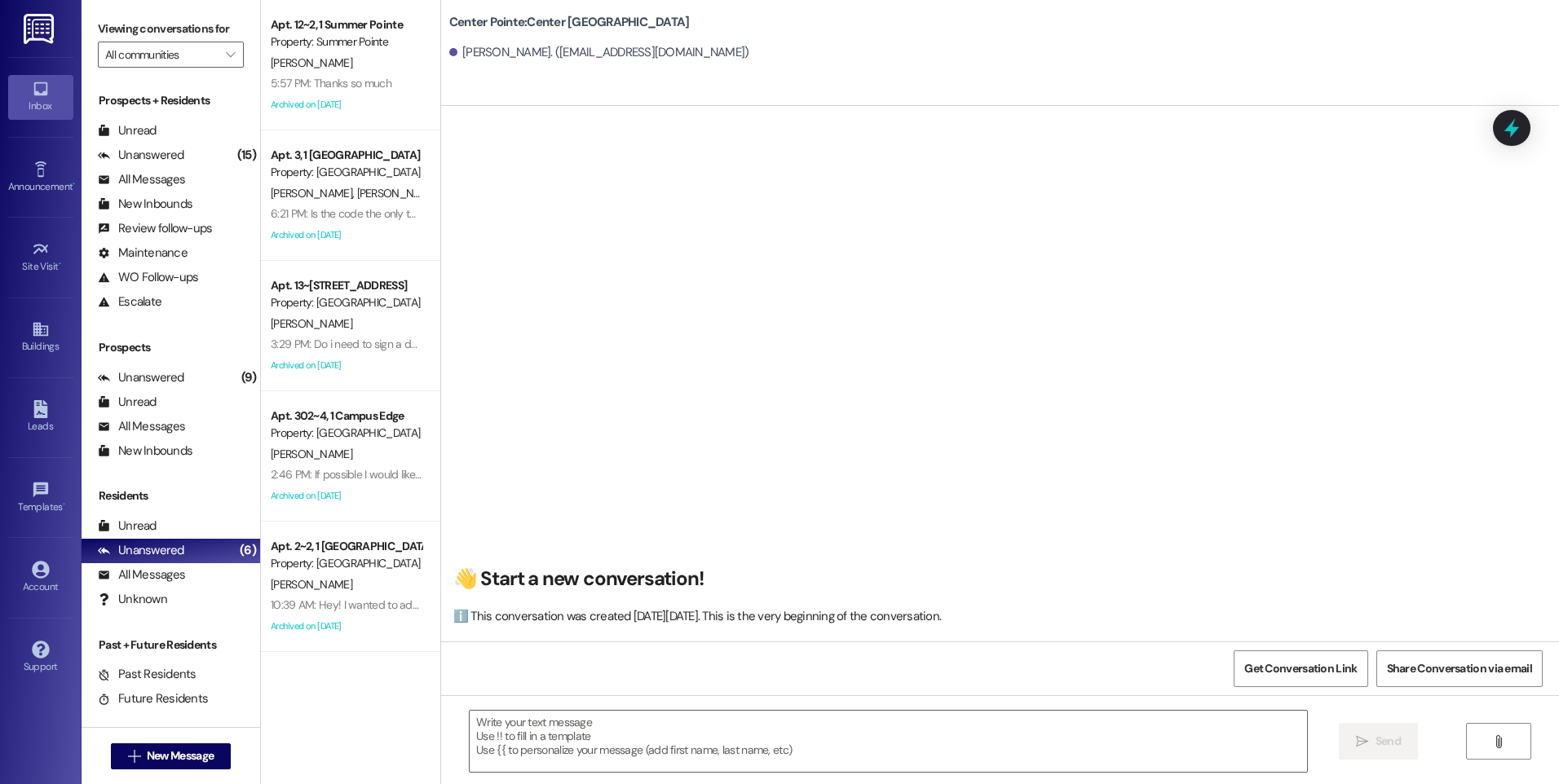
scroll to position [1, 0]
click at [202, 758] on span "New Message" at bounding box center [180, 756] width 67 height 17
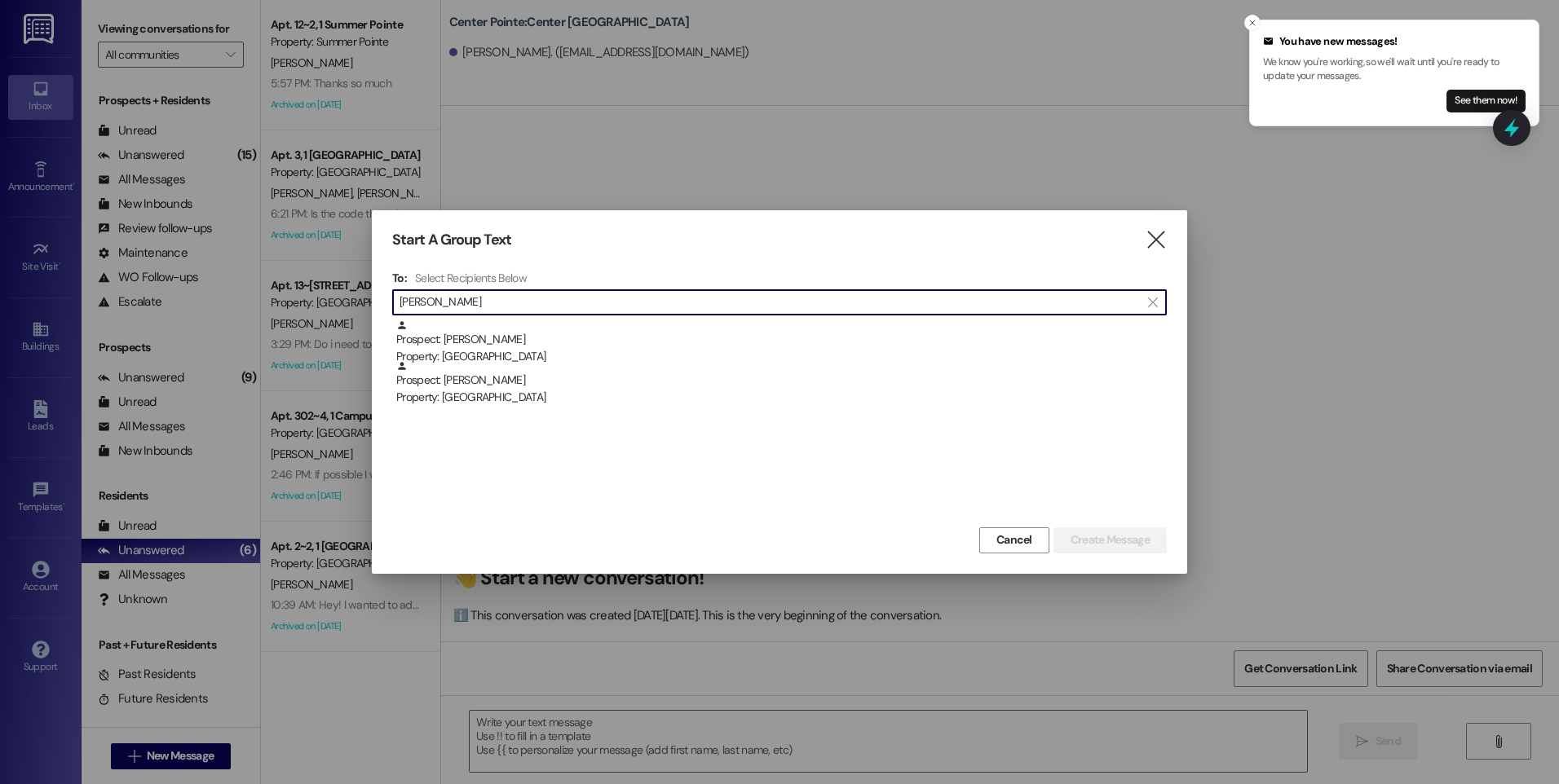
type input "leslie w"
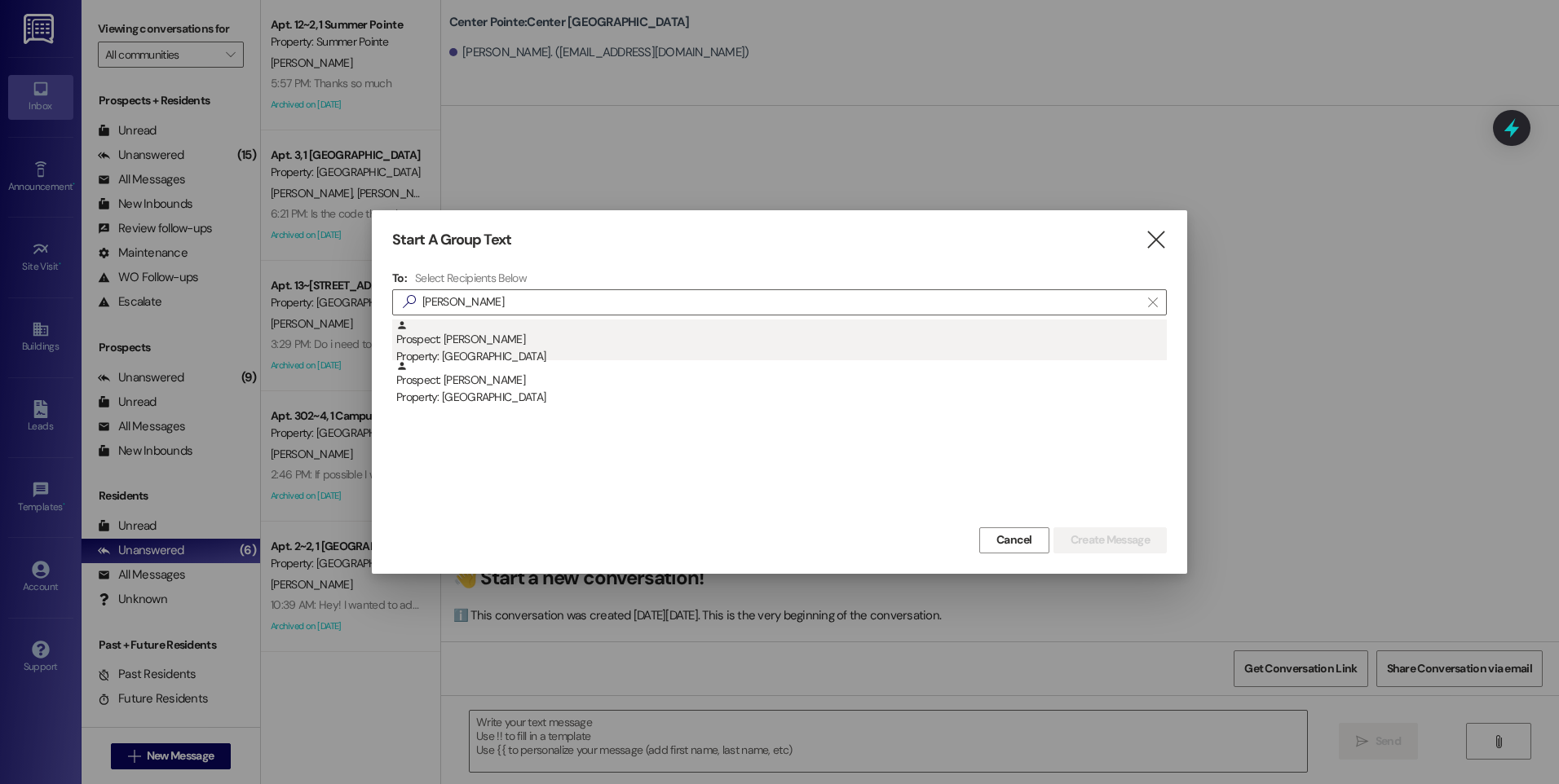
click at [477, 345] on div "Prospect: [PERSON_NAME] Property: Center Pointe" at bounding box center [781, 343] width 770 height 47
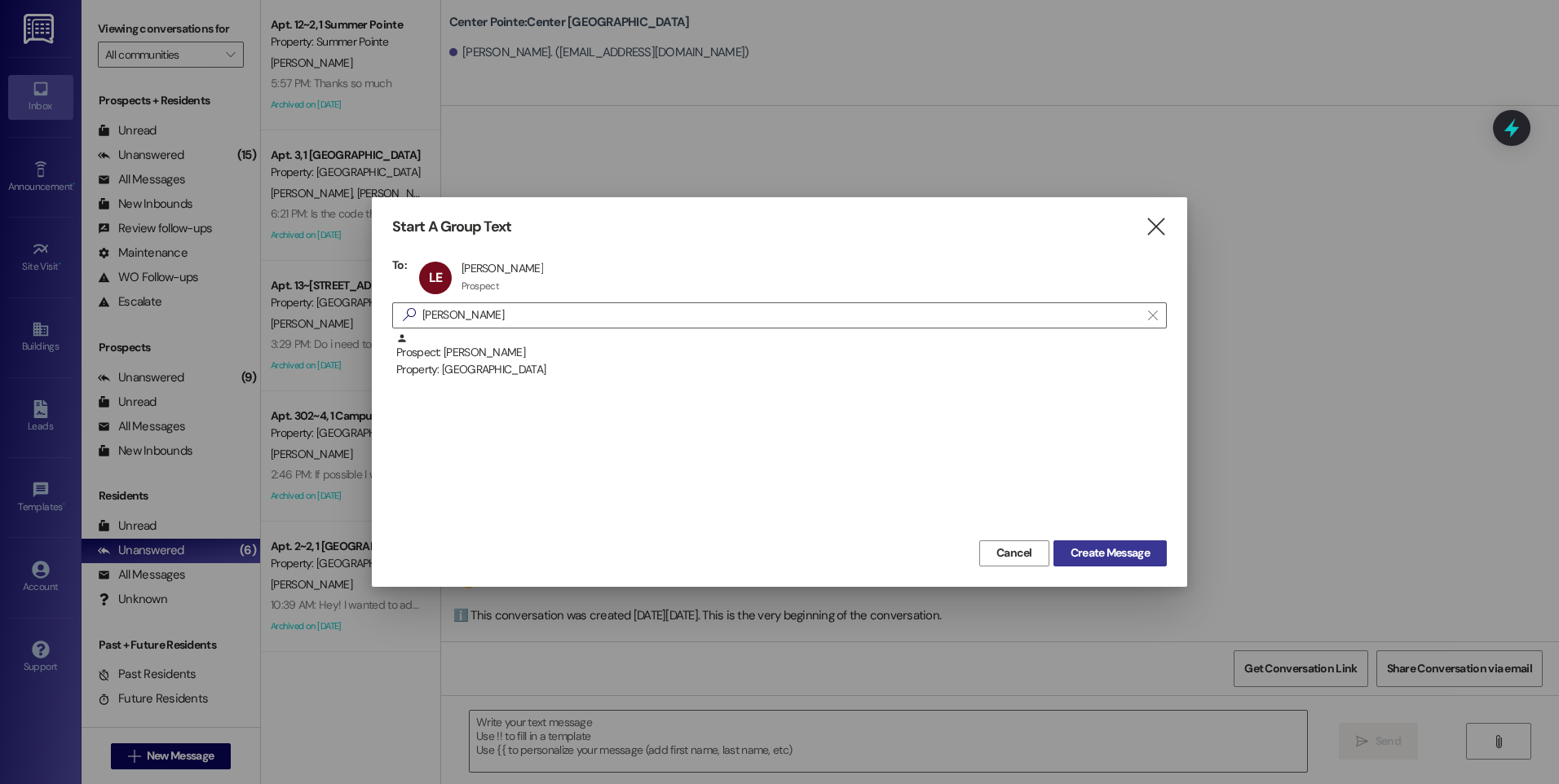
click at [1118, 551] on span "Create Message" at bounding box center [1109, 553] width 79 height 17
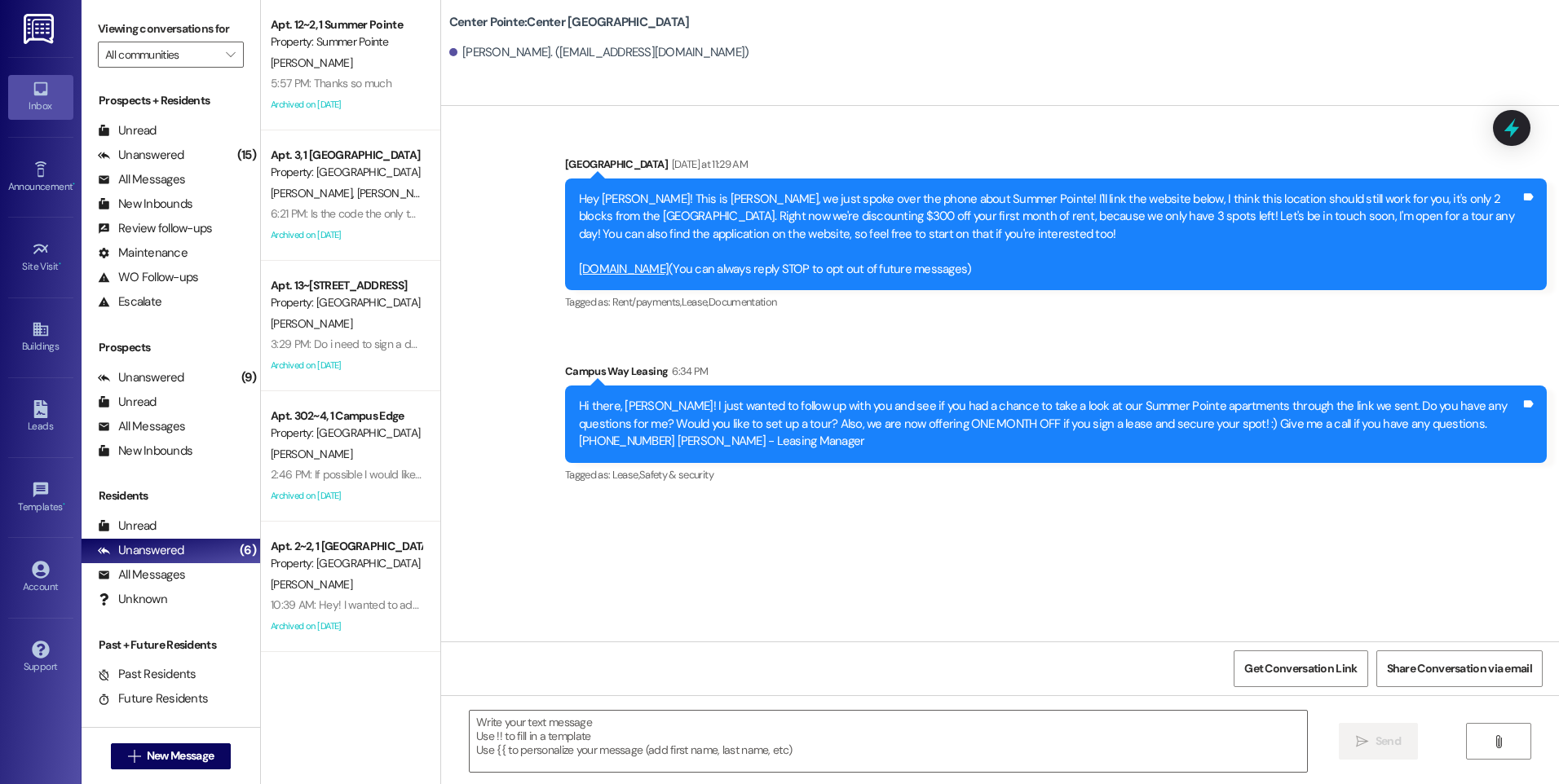
scroll to position [0, 0]
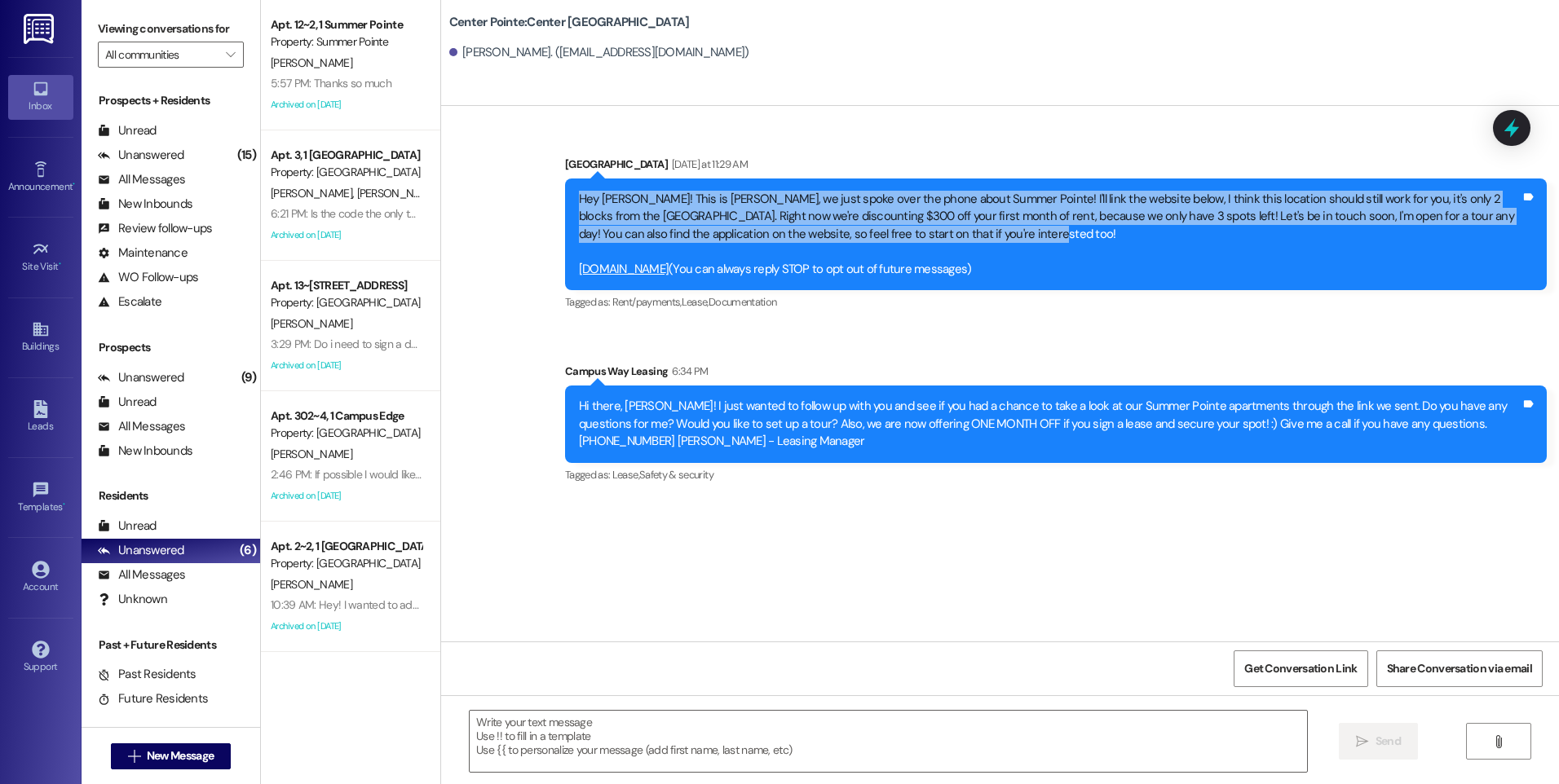
drag, startPoint x: 974, startPoint y: 242, endPoint x: 562, endPoint y: 204, distance: 413.7
click at [565, 204] on div "Hey Leslie! This is Drew, we just spoke over the phone about Summer Pointe! I'l…" at bounding box center [1056, 234] width 982 height 111
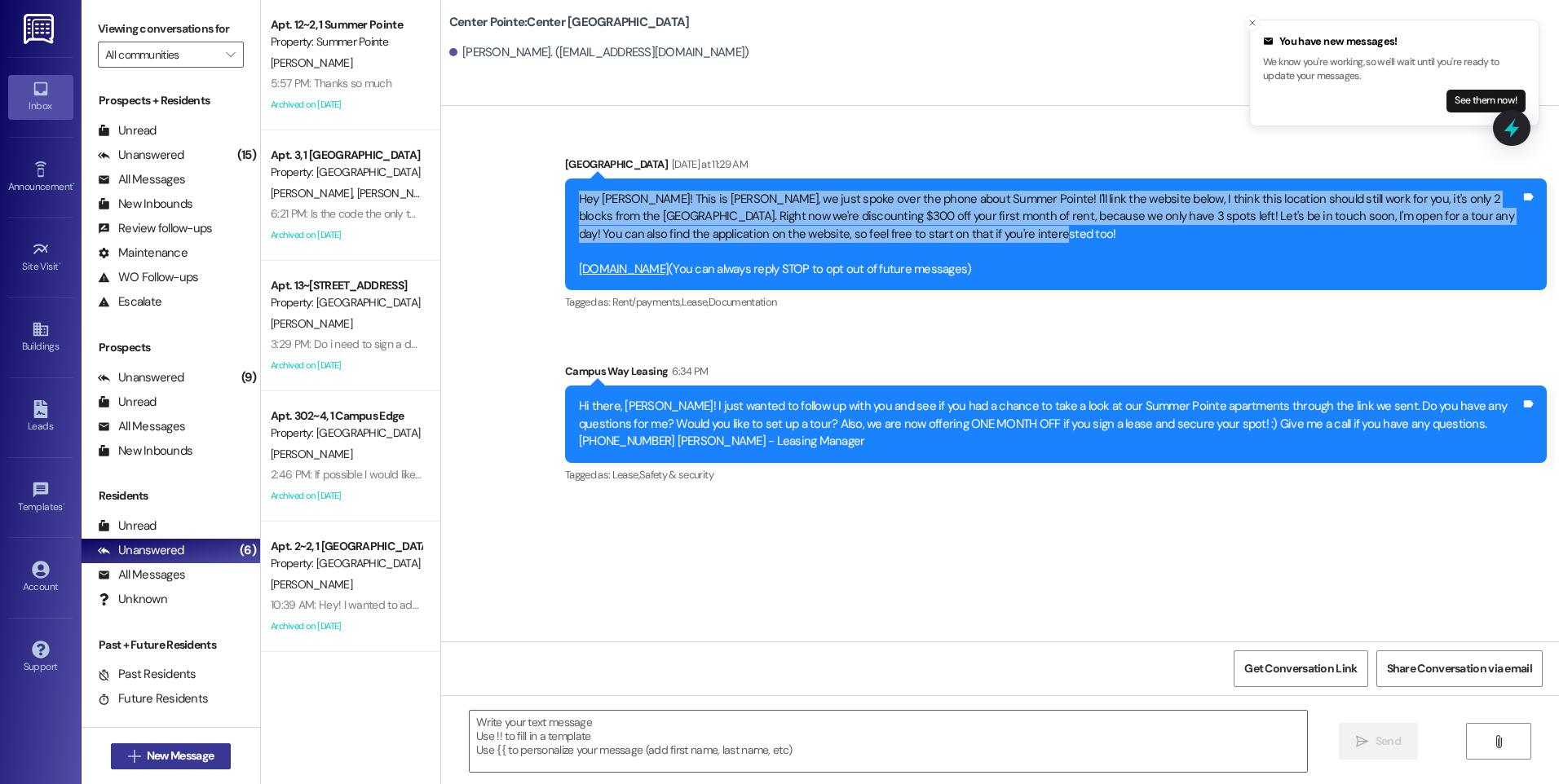
click at [180, 756] on span "New Message" at bounding box center [180, 756] width 67 height 17
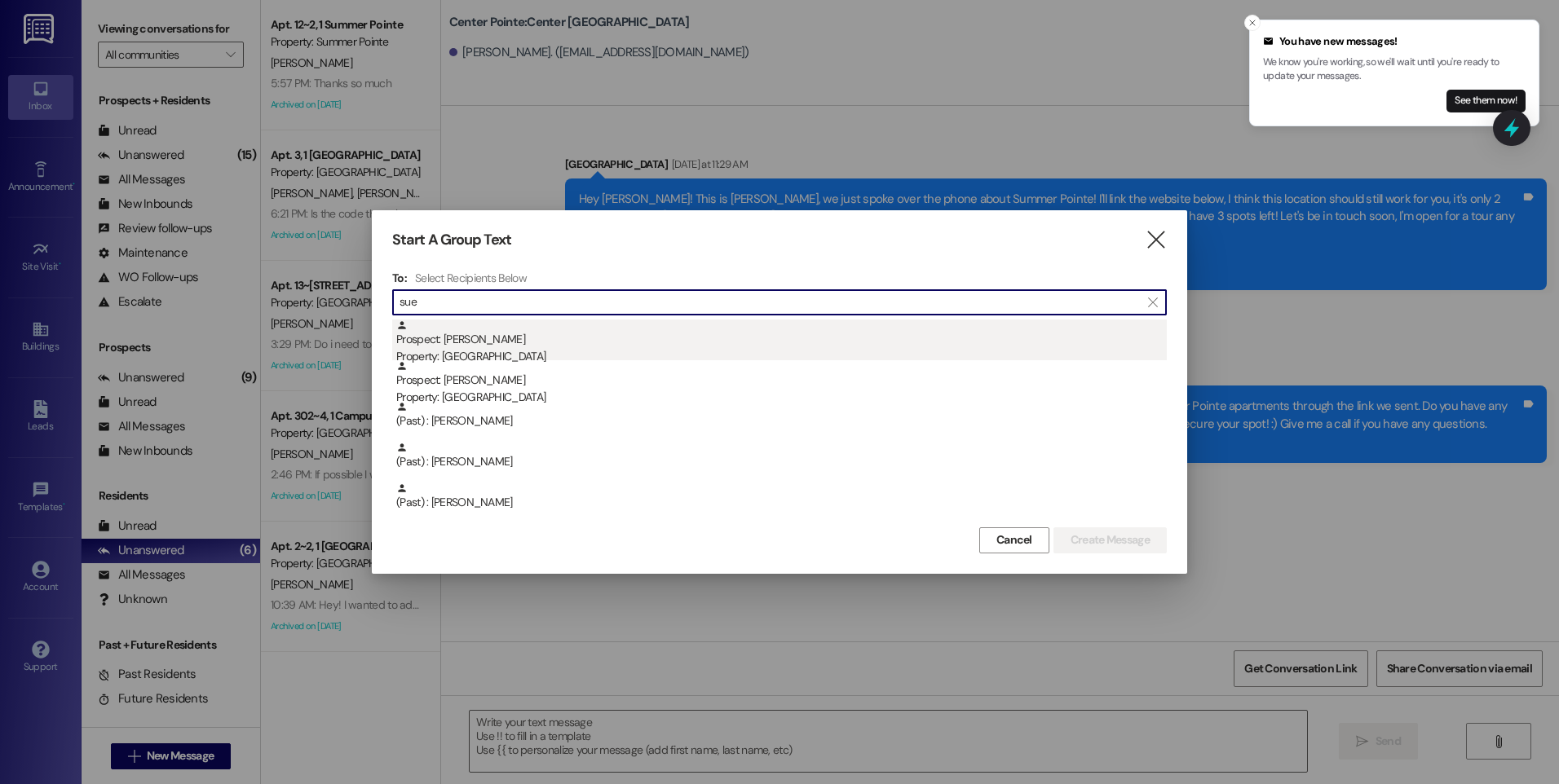
type input "sue"
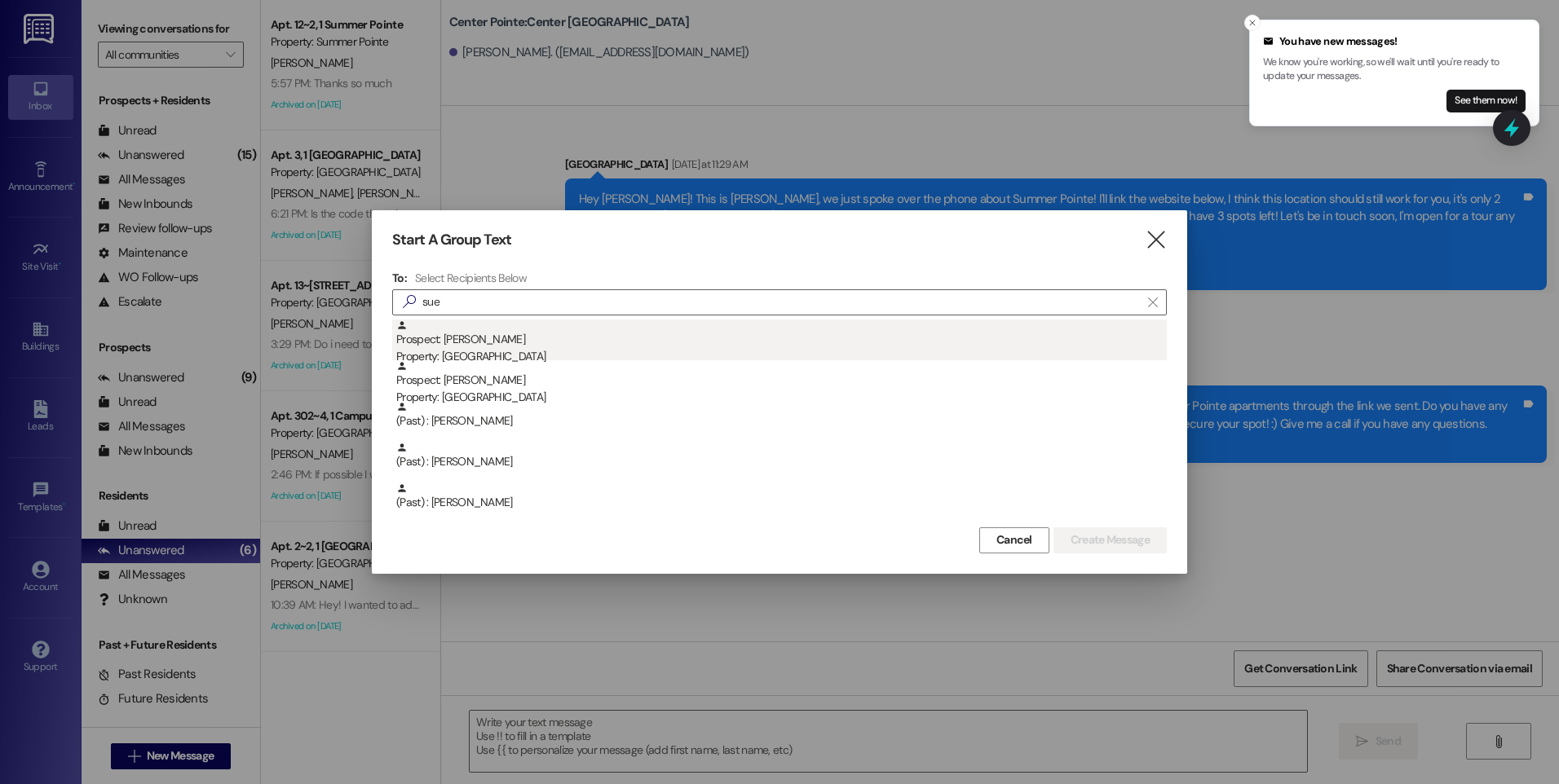
click at [498, 351] on div "Property: [GEOGRAPHIC_DATA]" at bounding box center [781, 357] width 770 height 17
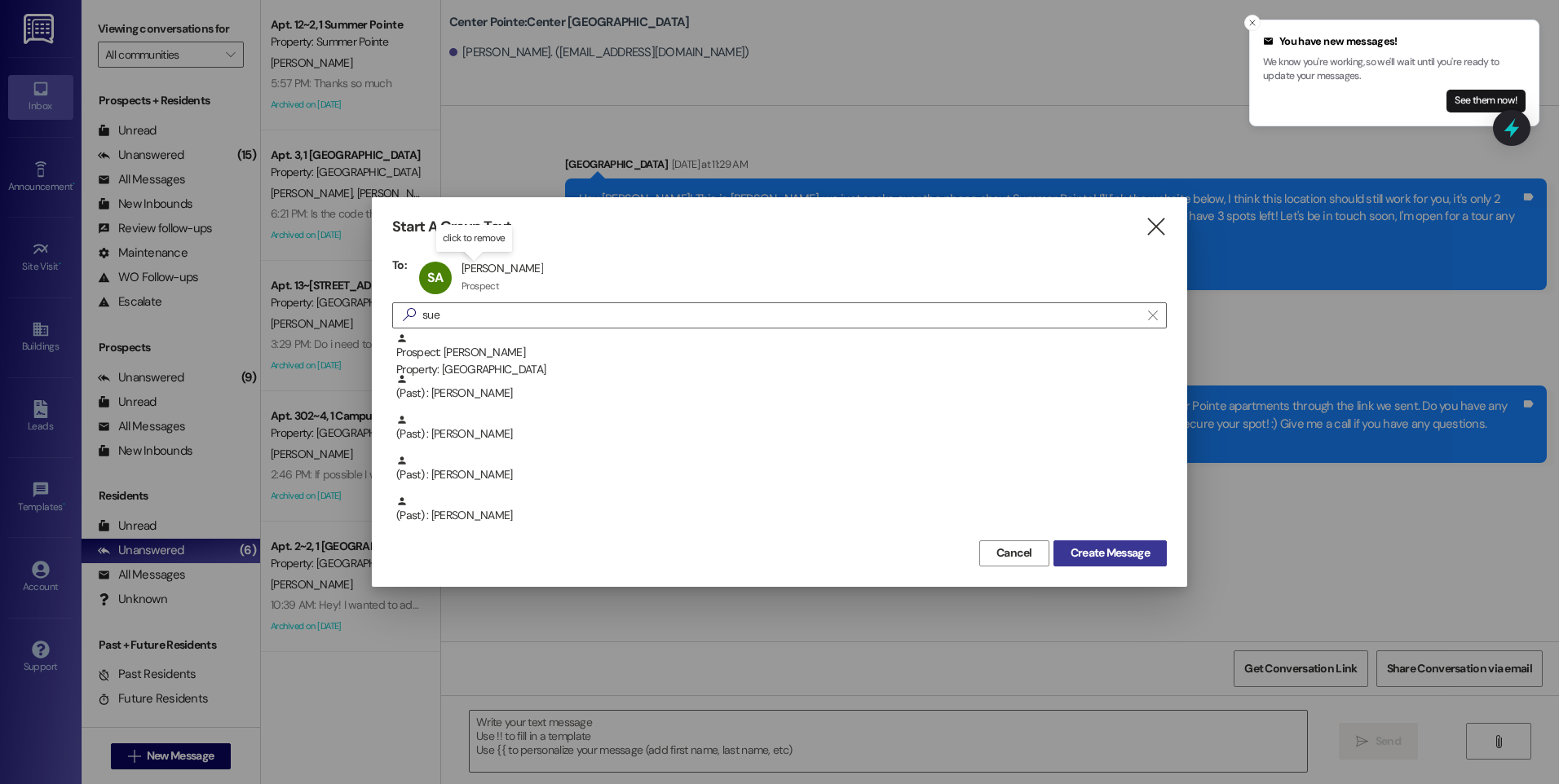
click at [1085, 550] on span "Create Message" at bounding box center [1109, 553] width 79 height 17
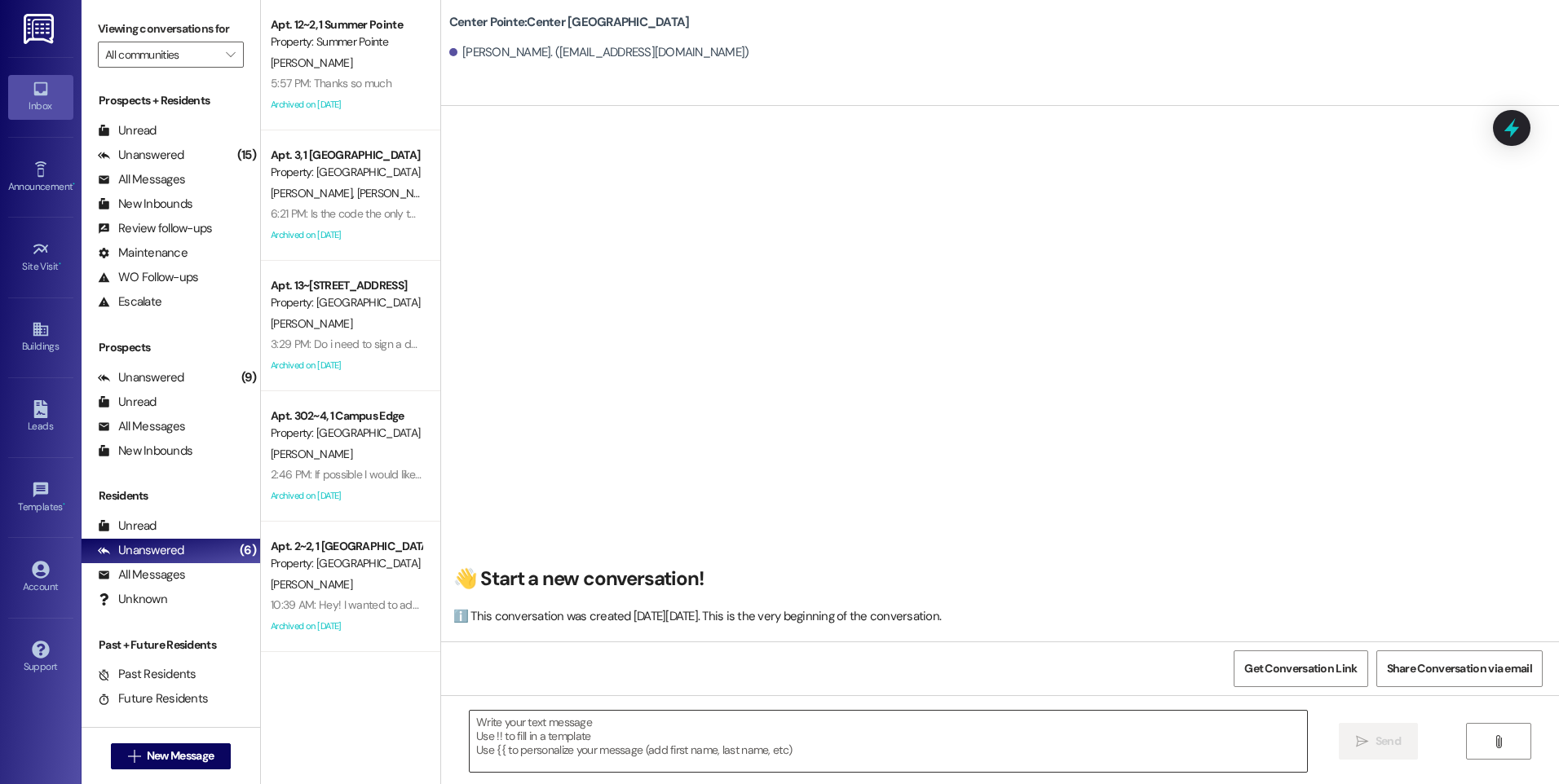
click at [704, 724] on textarea at bounding box center [887, 741] width 837 height 61
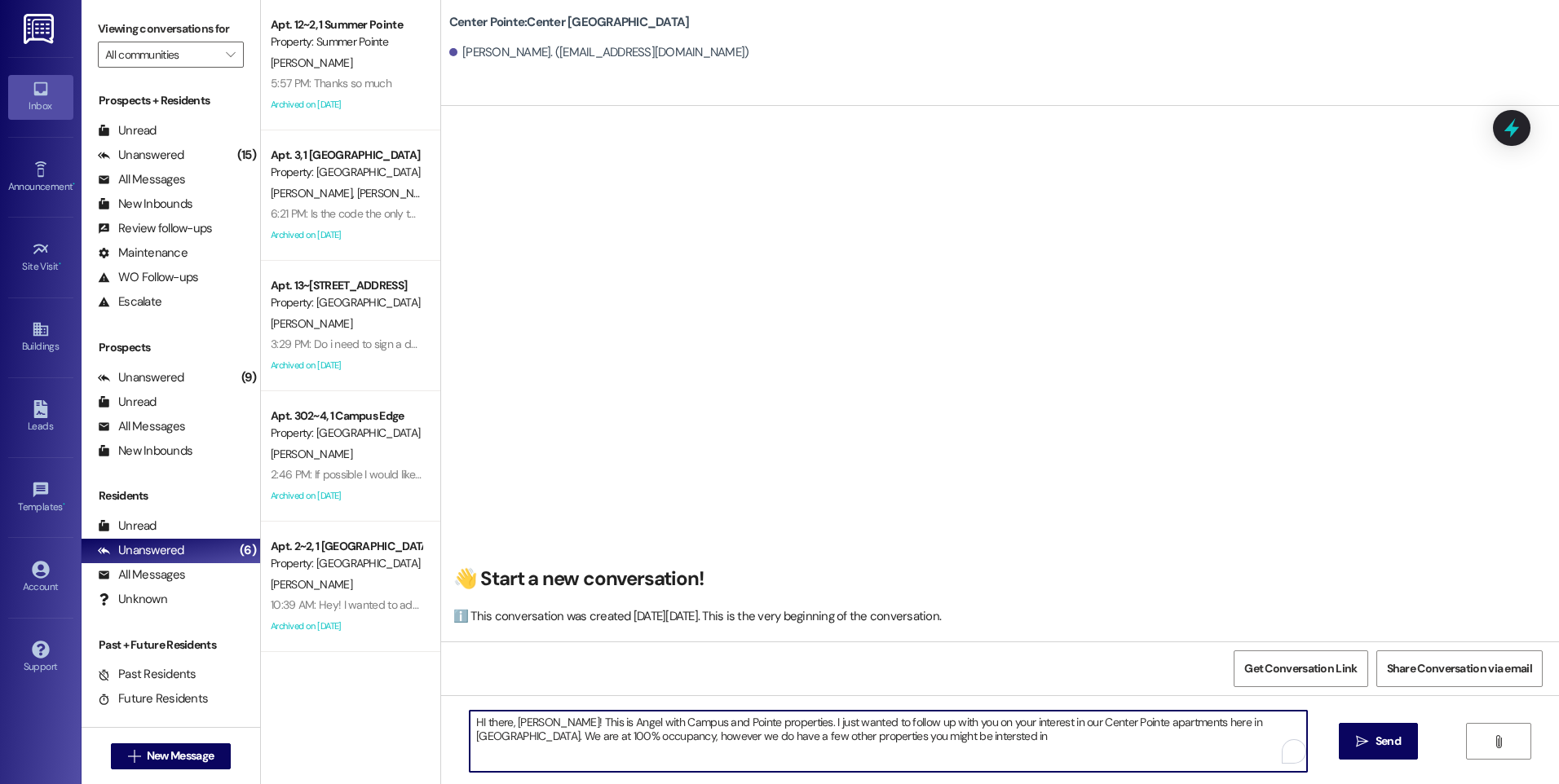
click at [814, 736] on textarea "HI there, Sue! This is Angel with Campus and Pointe properties. I just wanted t…" at bounding box center [887, 741] width 837 height 61
click at [864, 737] on textarea "HI there, Sue! This is Angel with Campus and Pointe properties. I just wanted t…" at bounding box center [887, 741] width 837 height 61
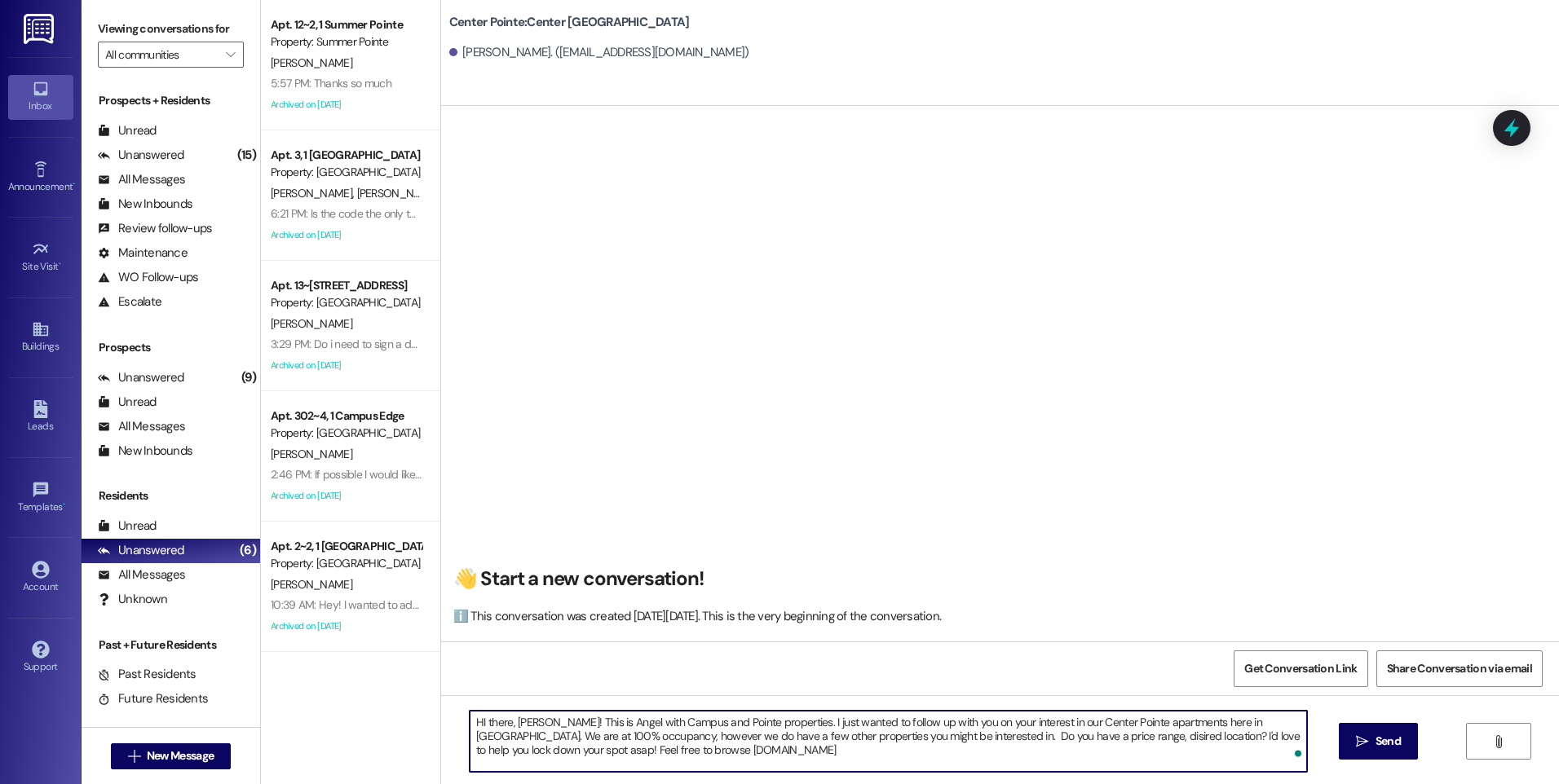
type textarea "HI there, Sue! This is Angel with Campus and Pointe properties. I just wanted t…"
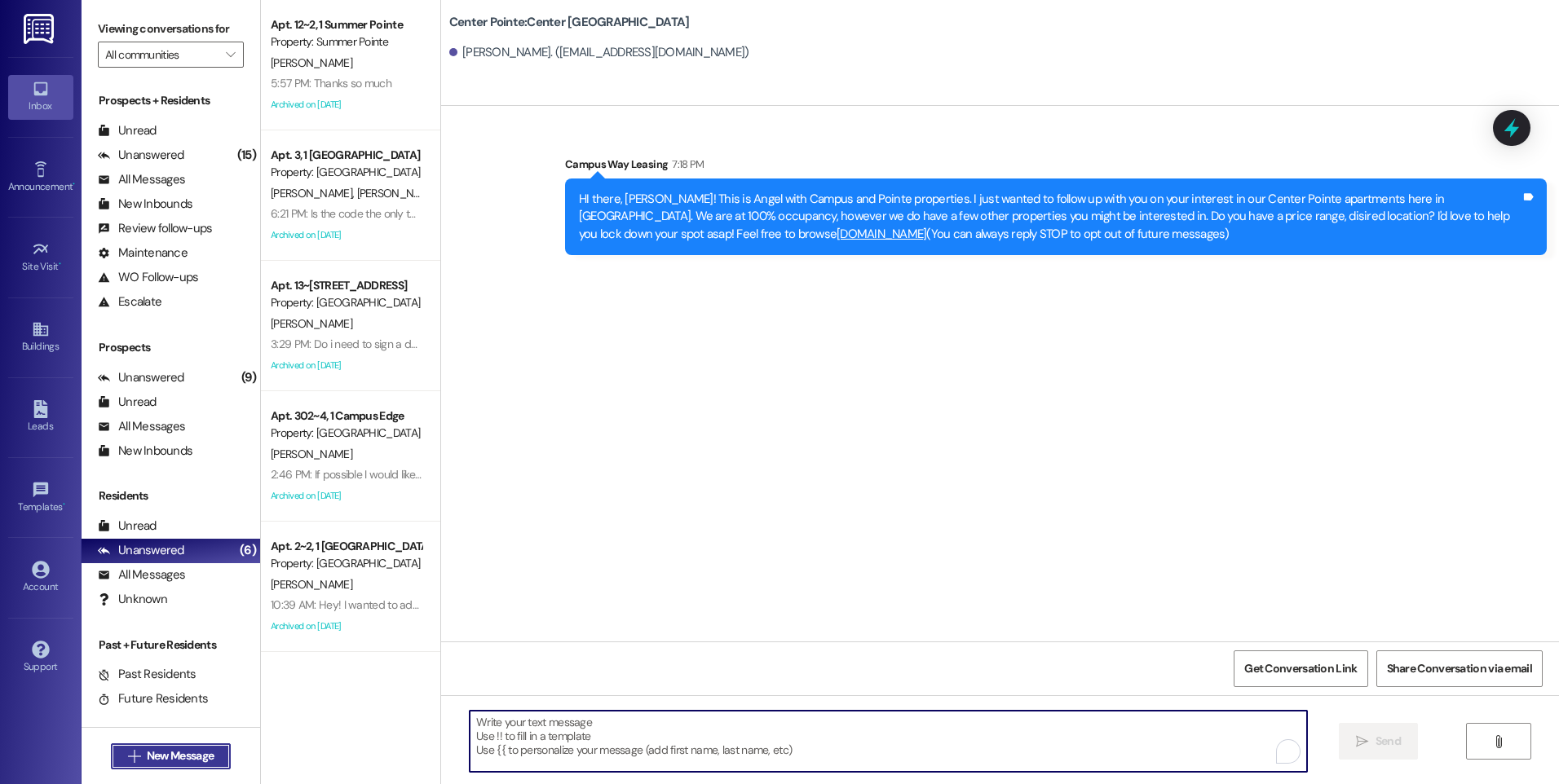
click at [147, 757] on span "New Message" at bounding box center [180, 756] width 67 height 17
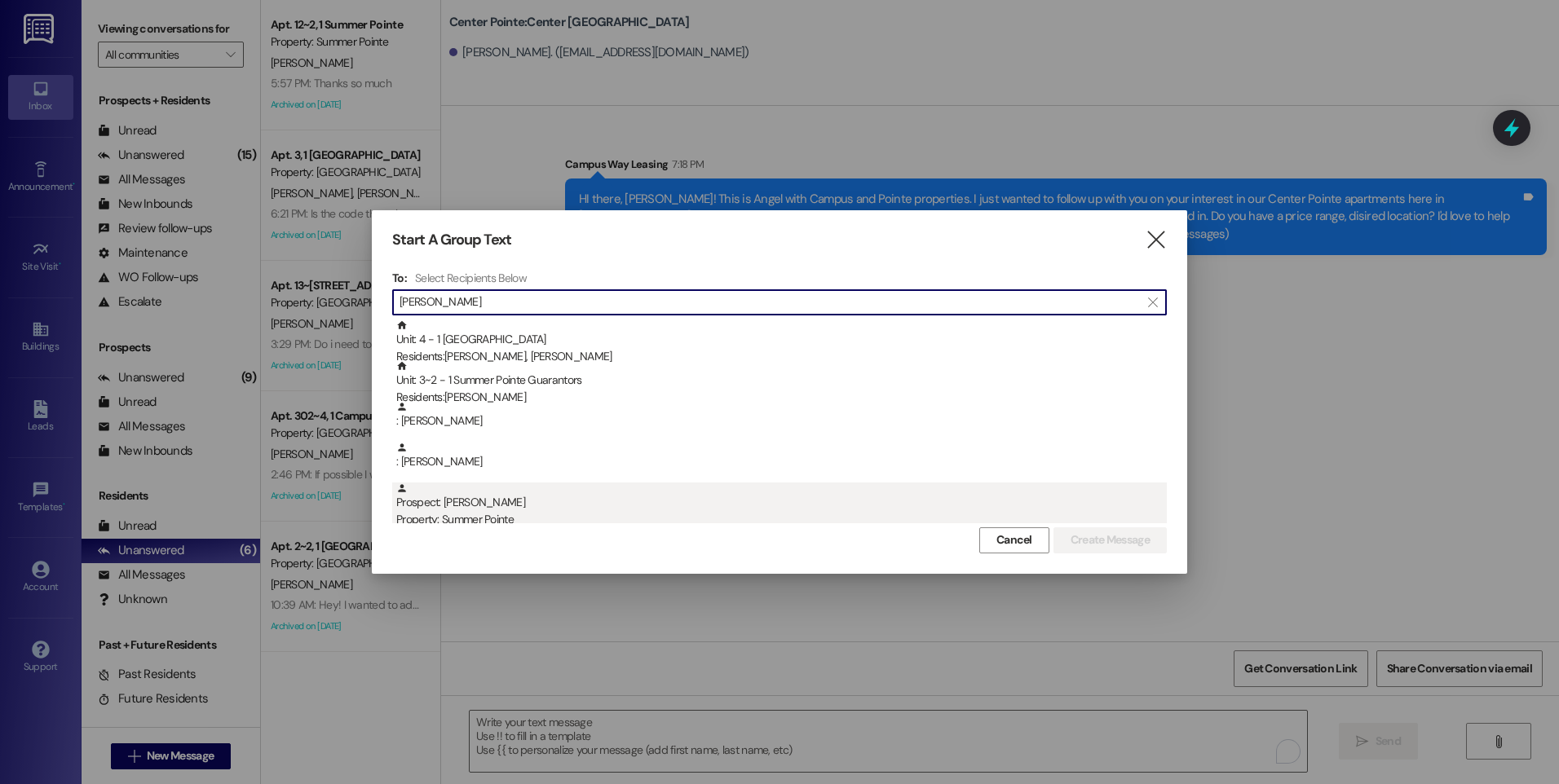
type input "[PERSON_NAME]"
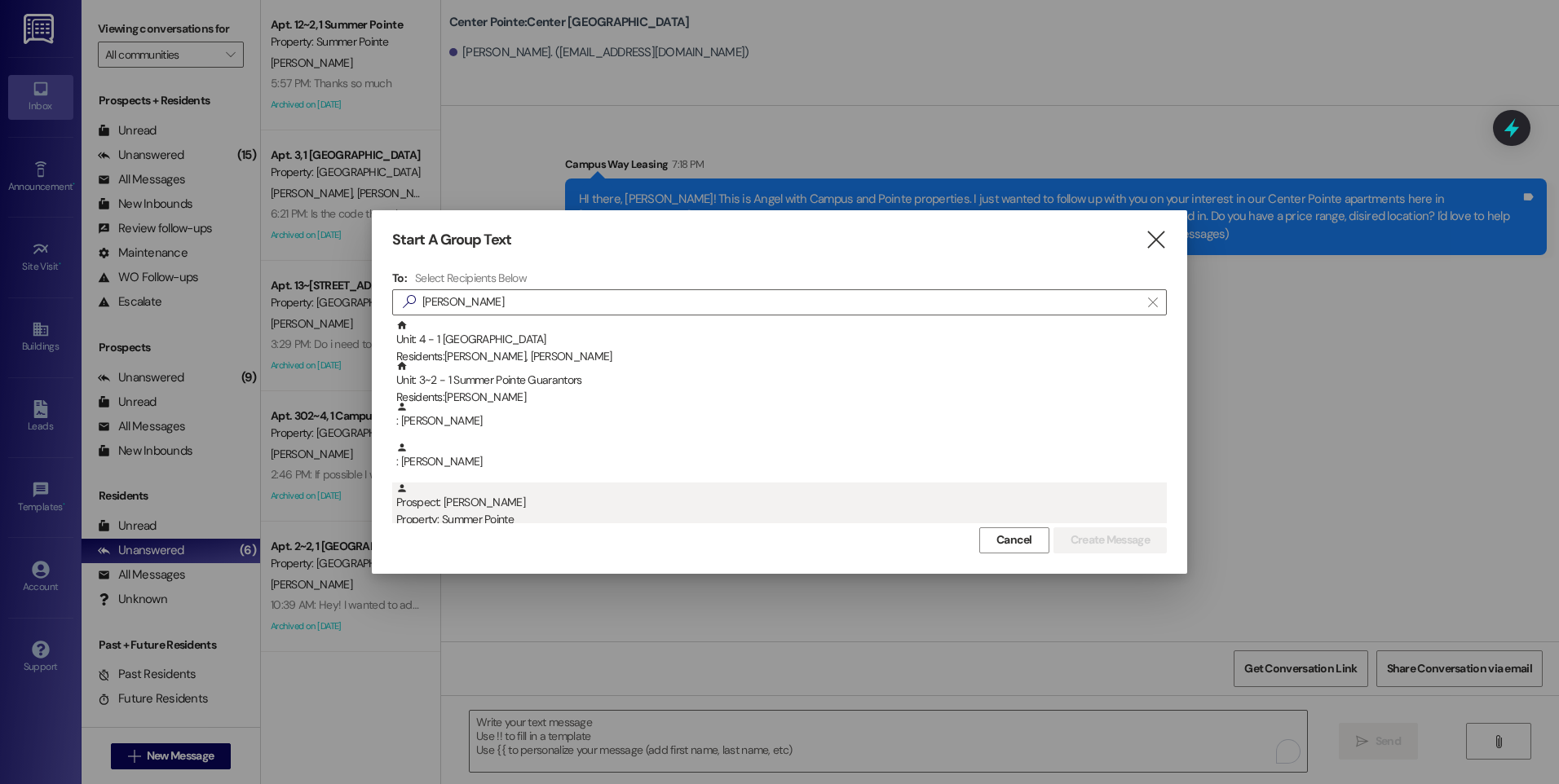
click at [499, 504] on div "Prospect: Leslie Ewool Property: Summer Pointe" at bounding box center [781, 506] width 770 height 47
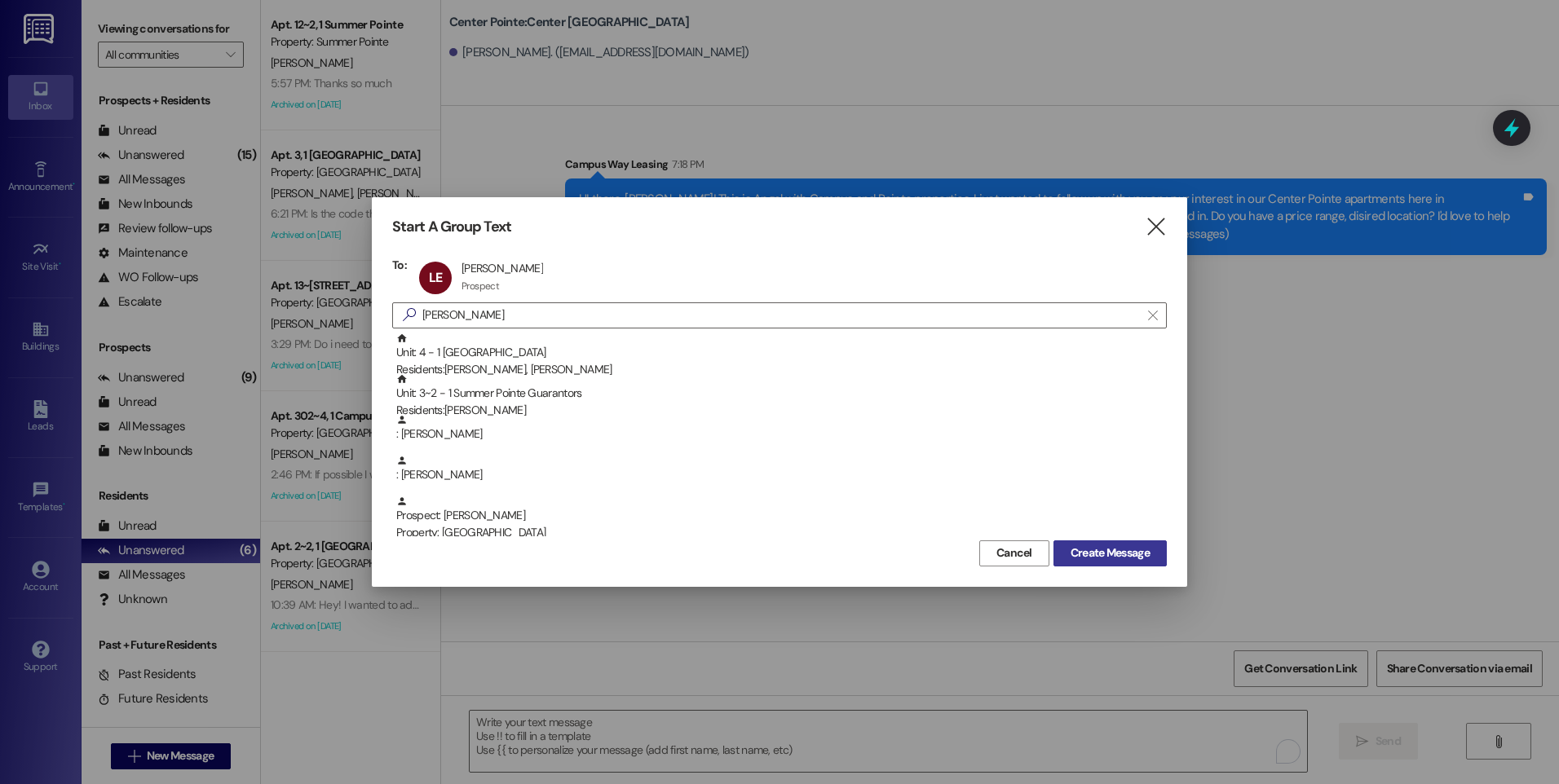
click at [1090, 555] on span "Create Message" at bounding box center [1109, 553] width 79 height 17
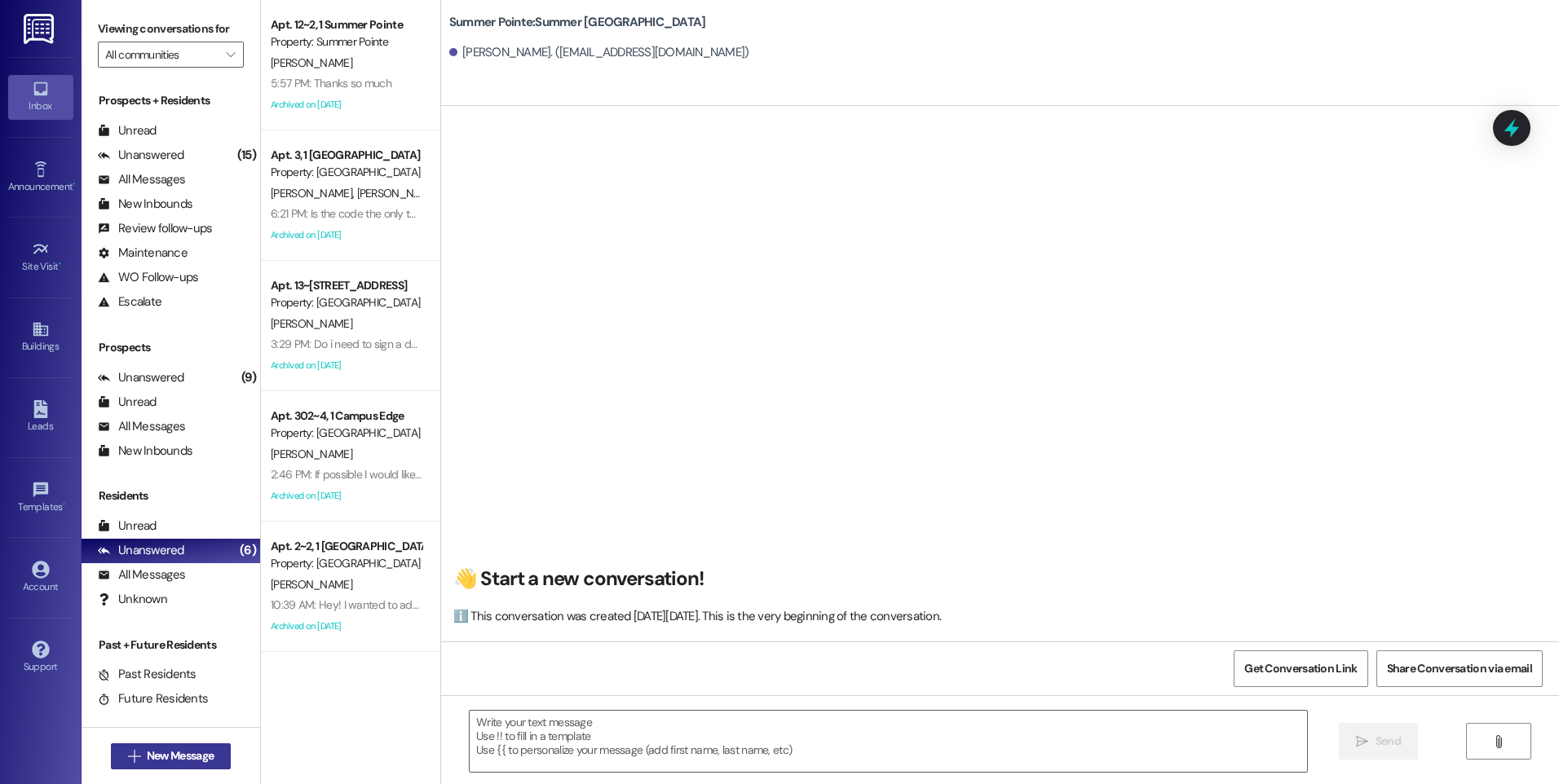
click at [157, 745] on button " New Message" at bounding box center [171, 756] width 121 height 26
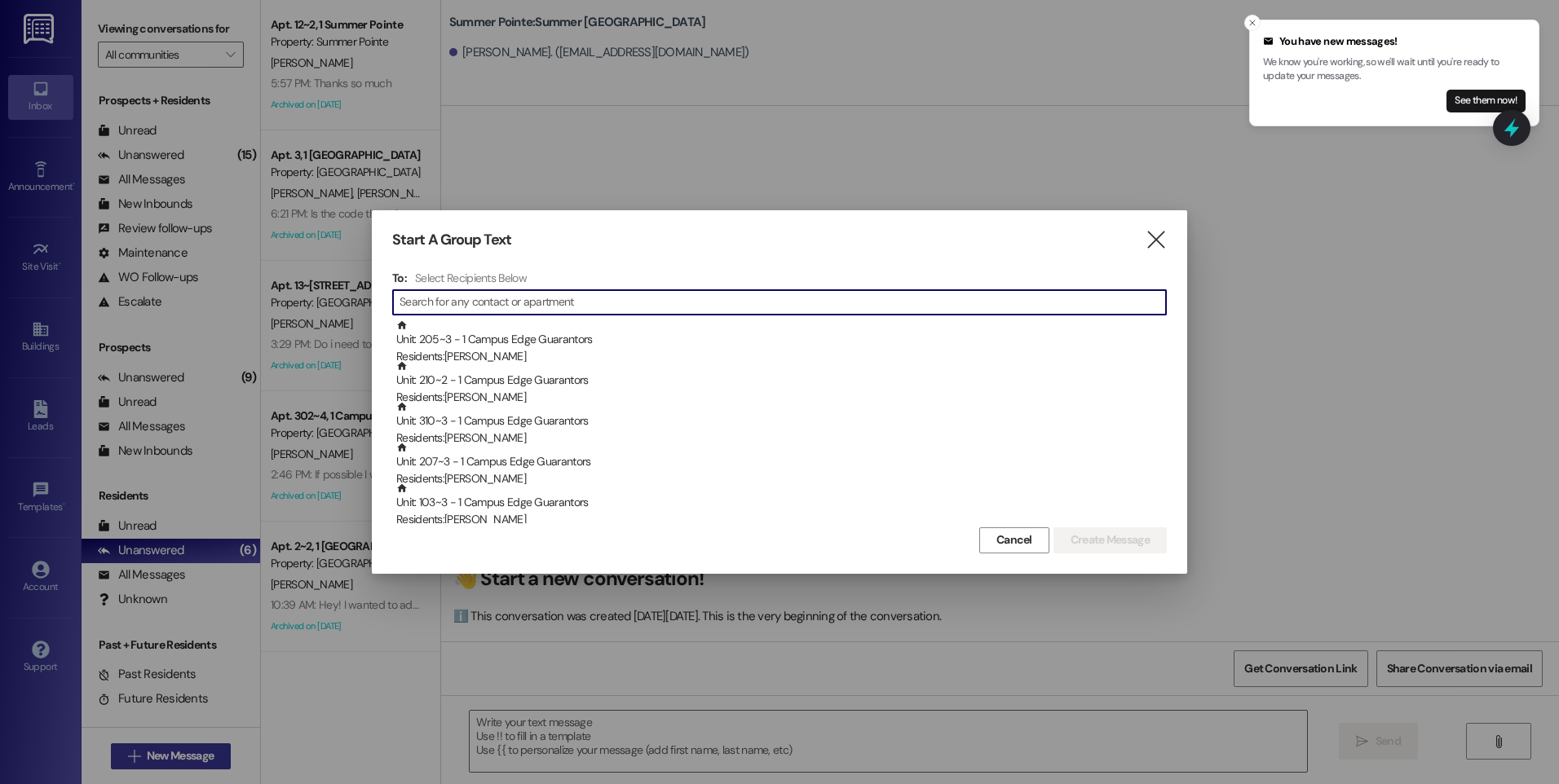
type input "w"
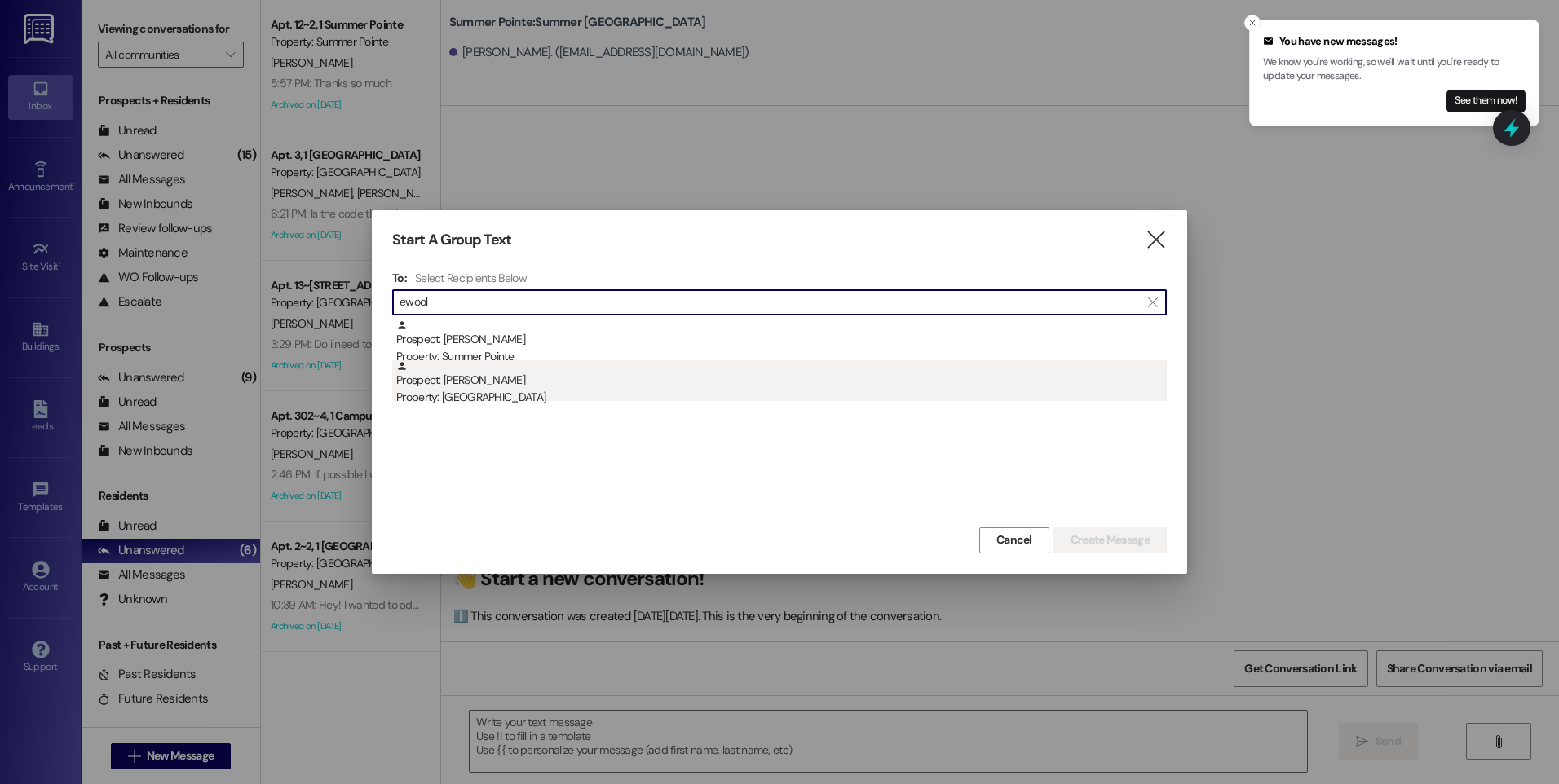
type input "ewool"
click at [545, 392] on div "Property: [GEOGRAPHIC_DATA]" at bounding box center [781, 397] width 770 height 17
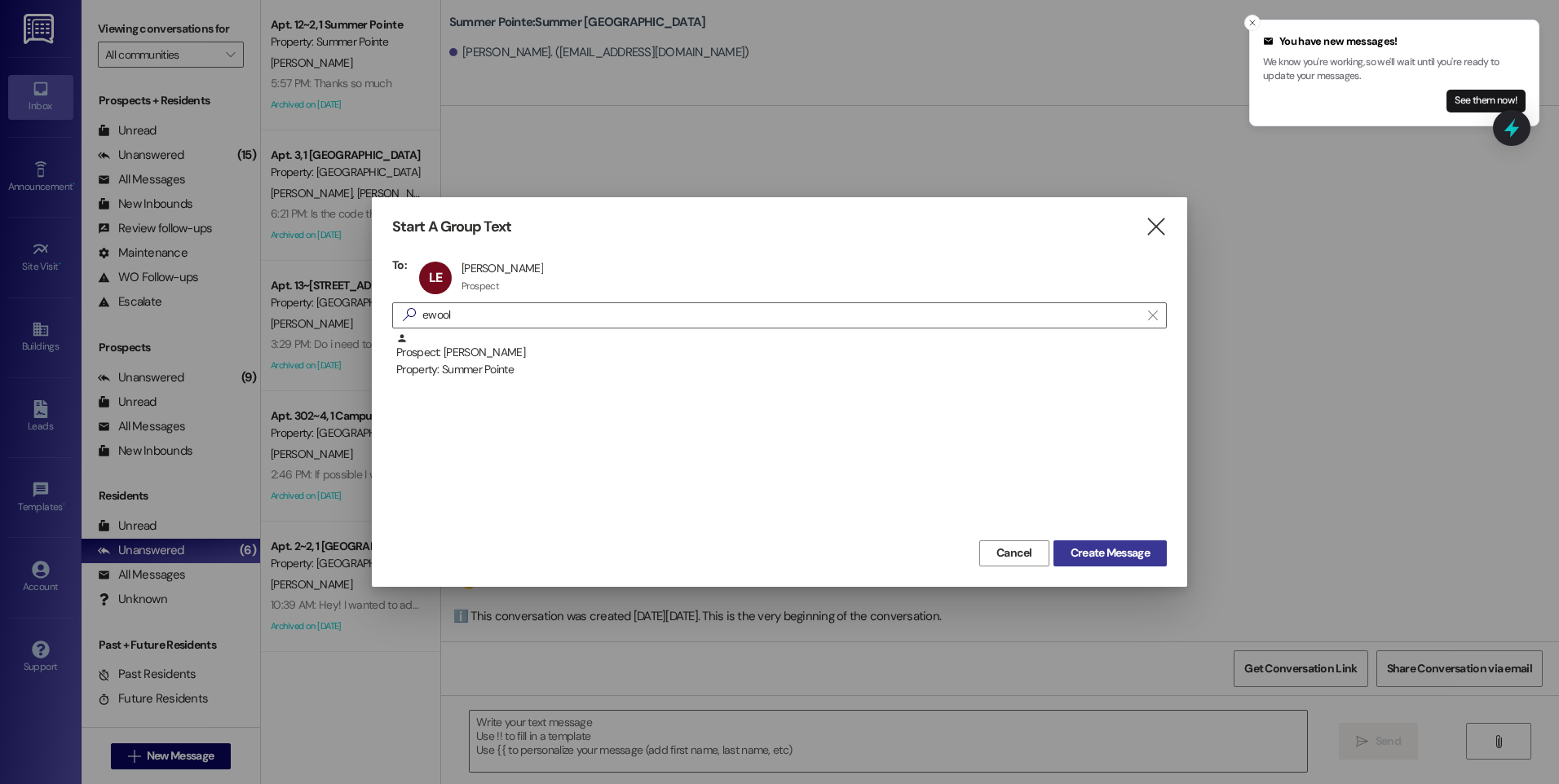
click at [1098, 563] on button "Create Message" at bounding box center [1109, 554] width 113 height 26
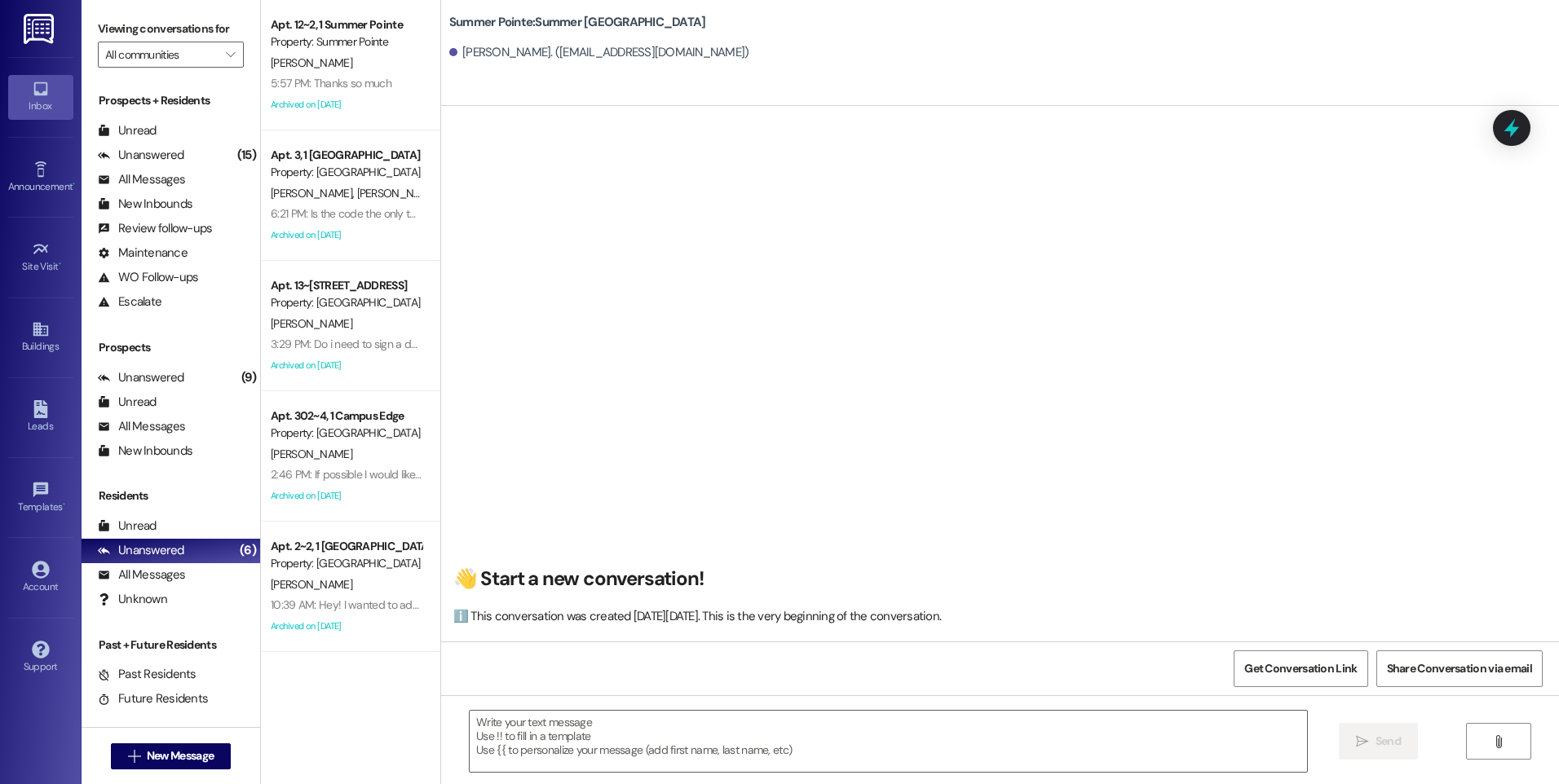
click at [1098, 562] on div "👋 Start a new conversation! ℹ️ This conversation was created on Thursday, Augus…" at bounding box center [1000, 380] width 1118 height 523
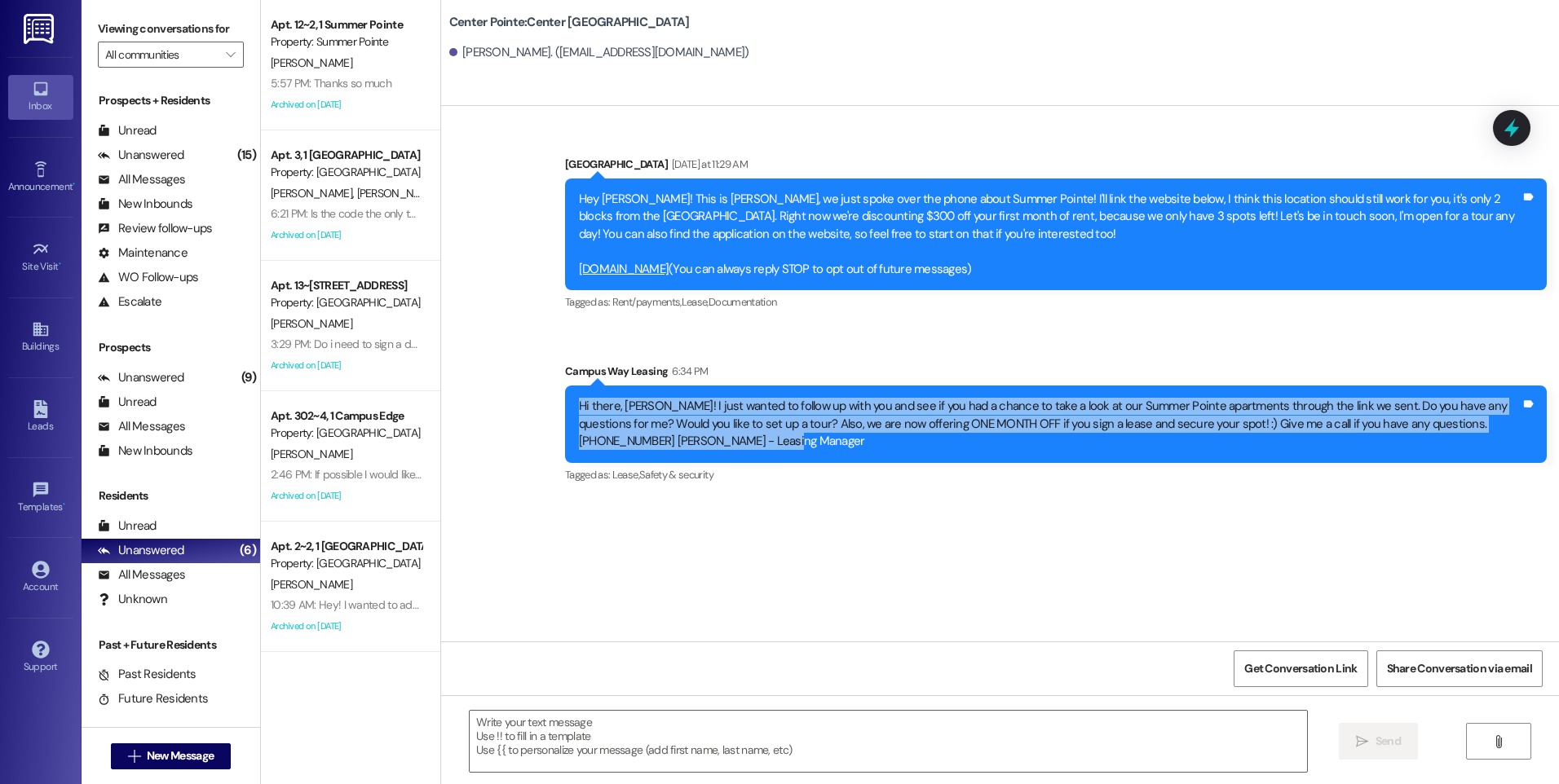
drag, startPoint x: 631, startPoint y: 431, endPoint x: 562, endPoint y: 402, distance: 74.8
click at [565, 402] on div "Hi there, Leslie! I just wanted to follow up with you and see if you had a chan…" at bounding box center [1056, 424] width 982 height 77
copy div "Hi there, Leslie! I just wanted to follow up with you and see if you had a chan…"
click at [217, 754] on button " New Message" at bounding box center [171, 756] width 121 height 26
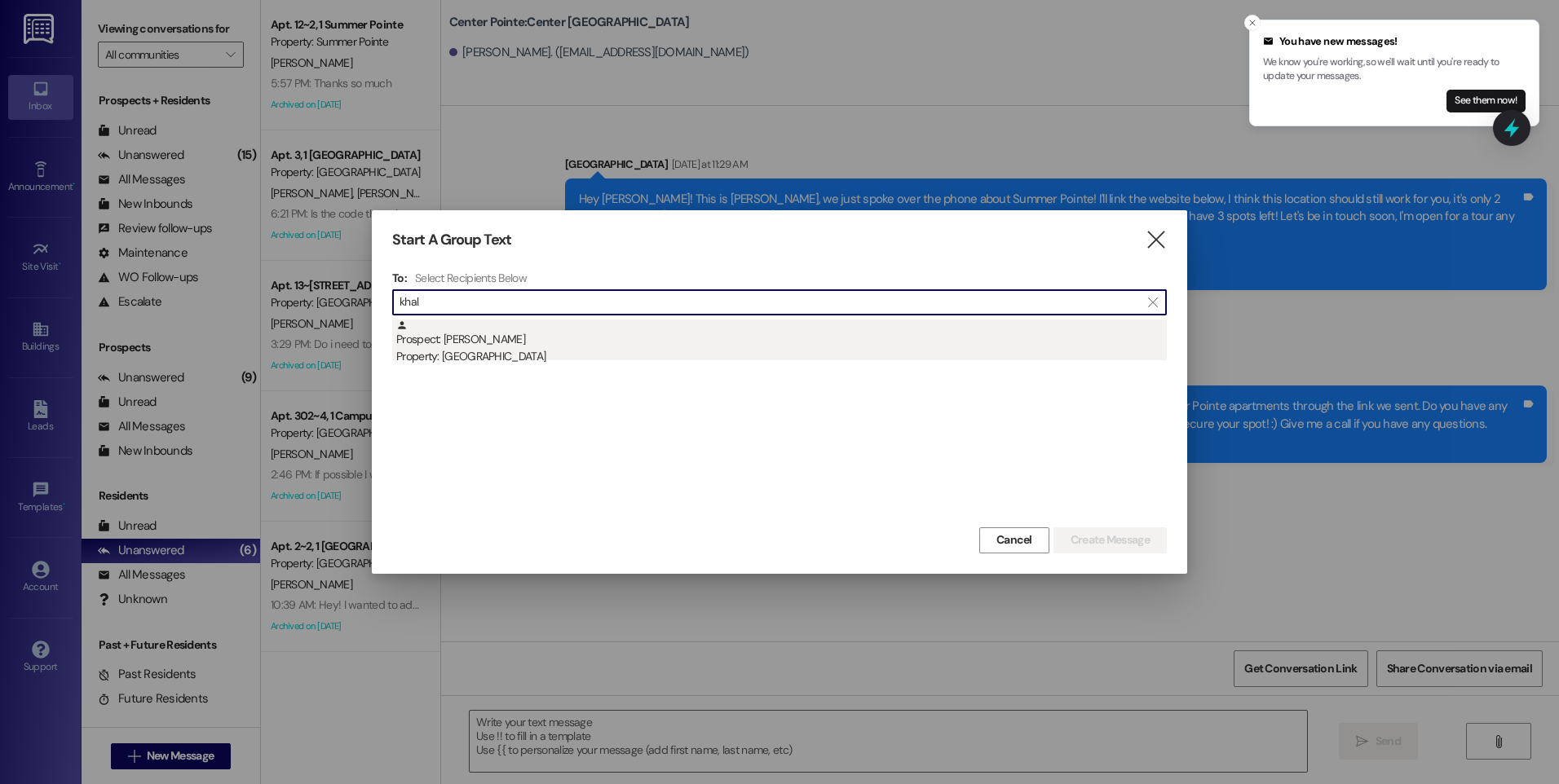
type input "khal"
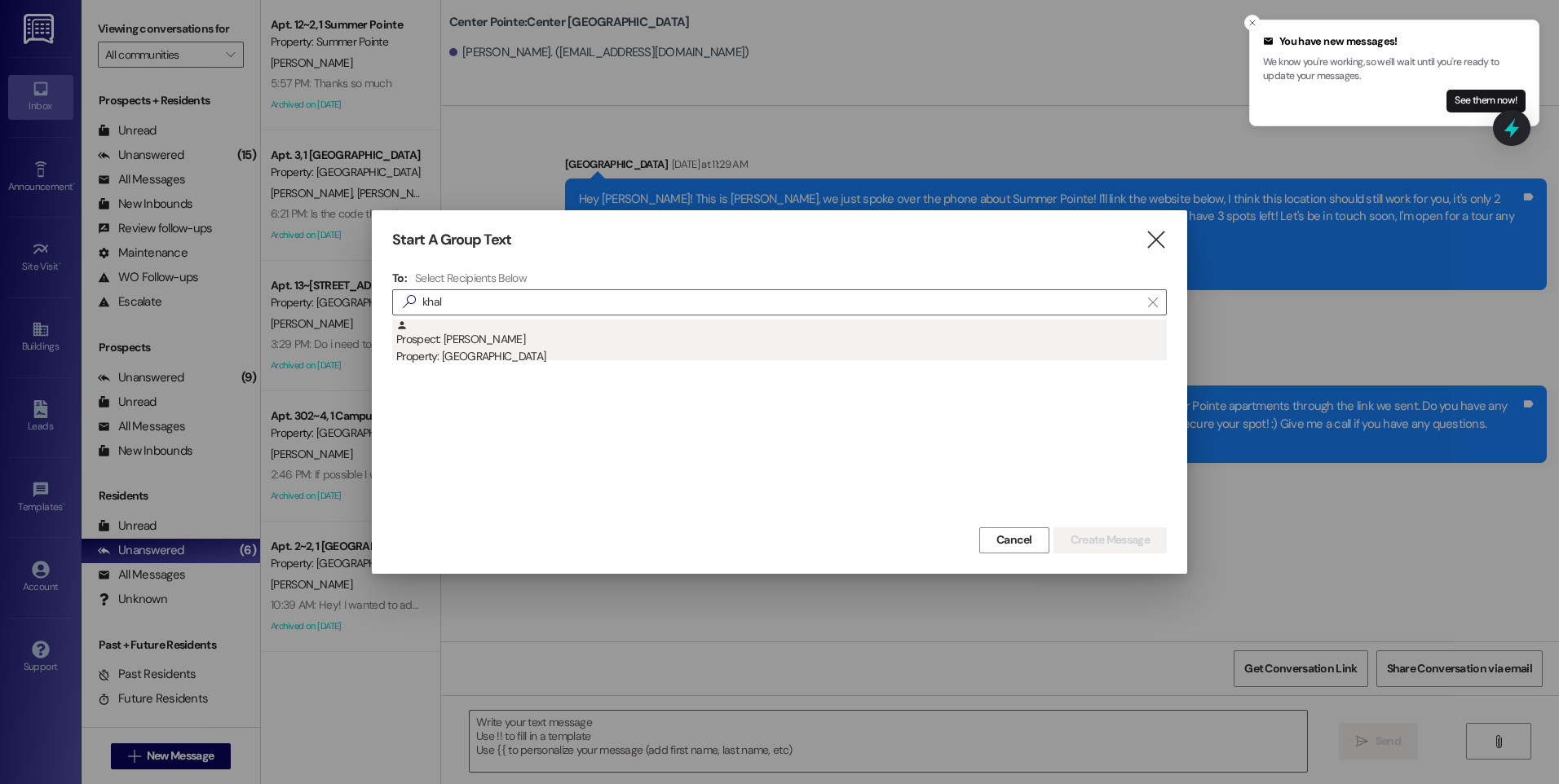
click at [497, 344] on div "Prospect: khaleel Hamad Property: Campus Way" at bounding box center [781, 343] width 770 height 47
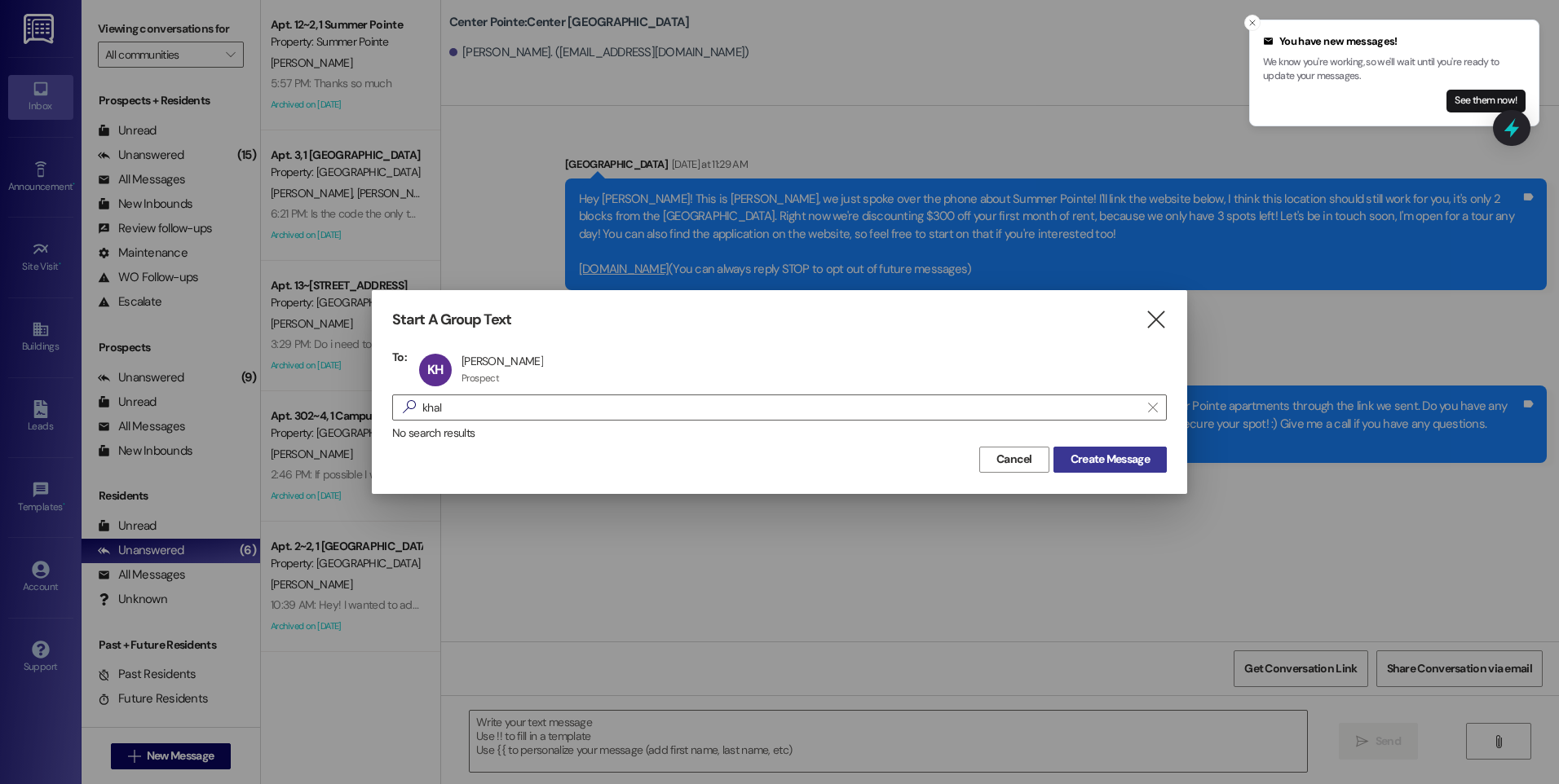
click at [1090, 466] on span "Create Message" at bounding box center [1109, 459] width 79 height 17
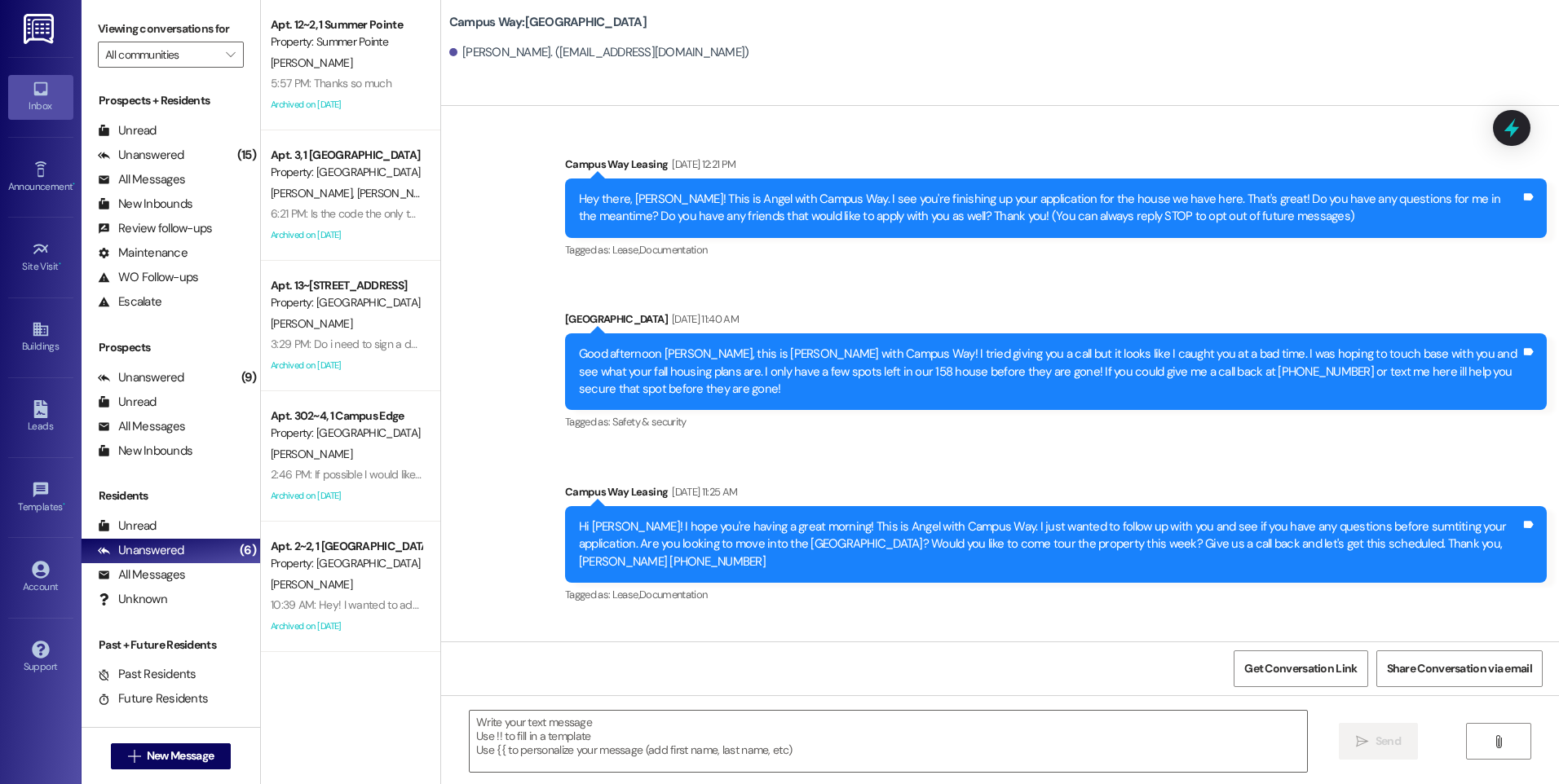
scroll to position [134, 0]
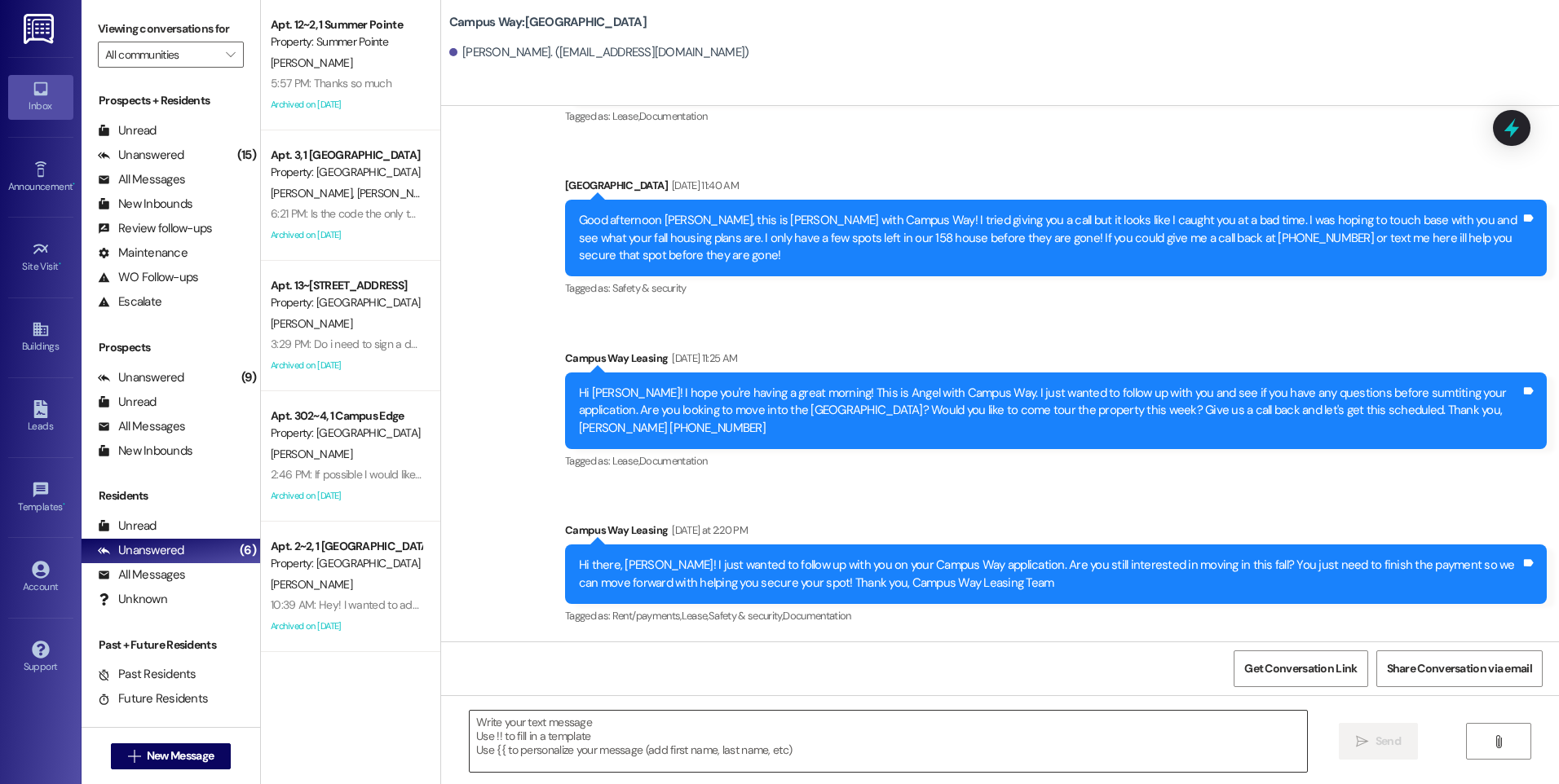
click at [643, 743] on textarea at bounding box center [887, 741] width 837 height 61
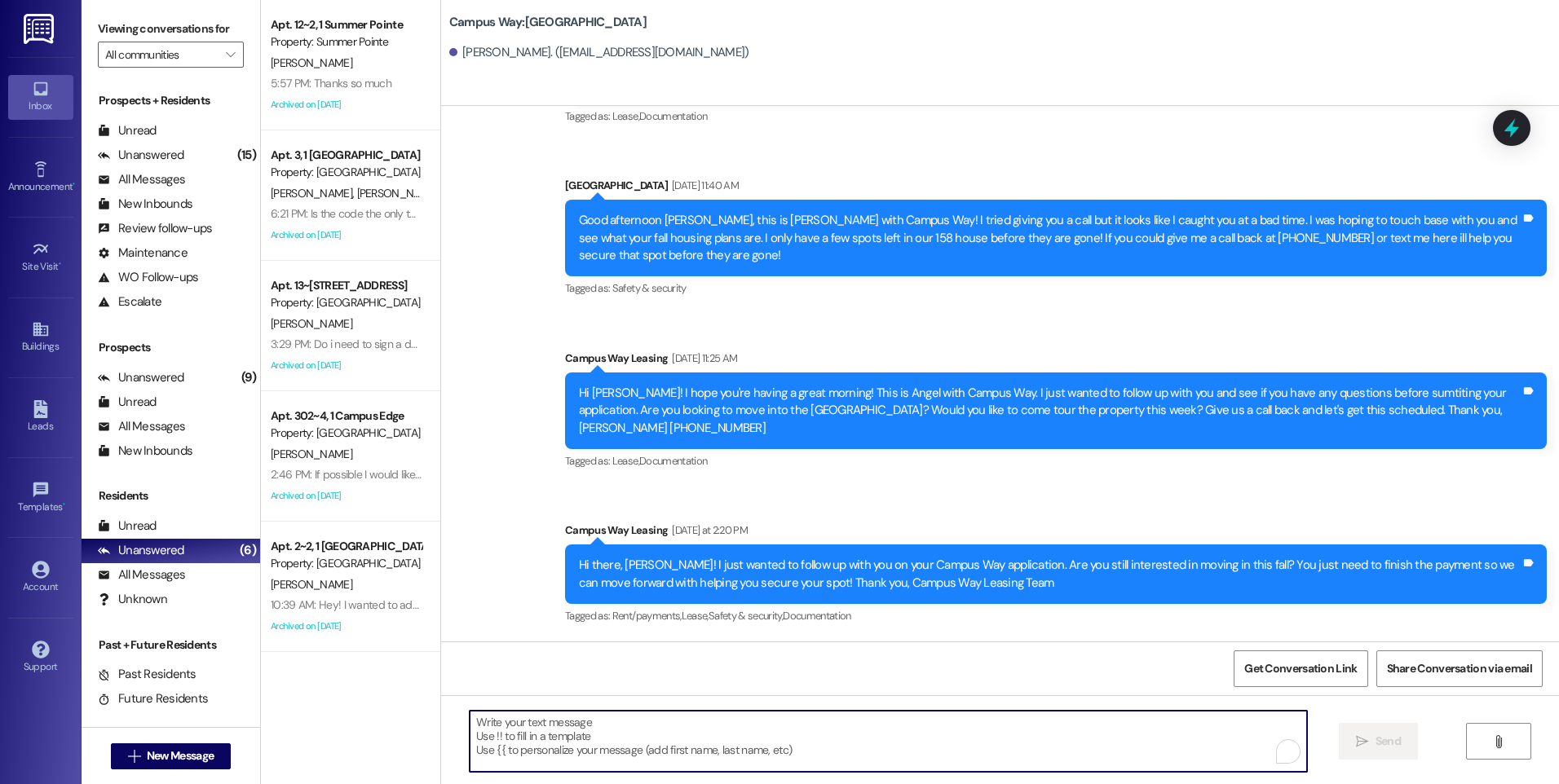
click at [645, 747] on textarea "To enrich screen reader interactions, please activate Accessibility in Grammarl…" at bounding box center [887, 741] width 837 height 61
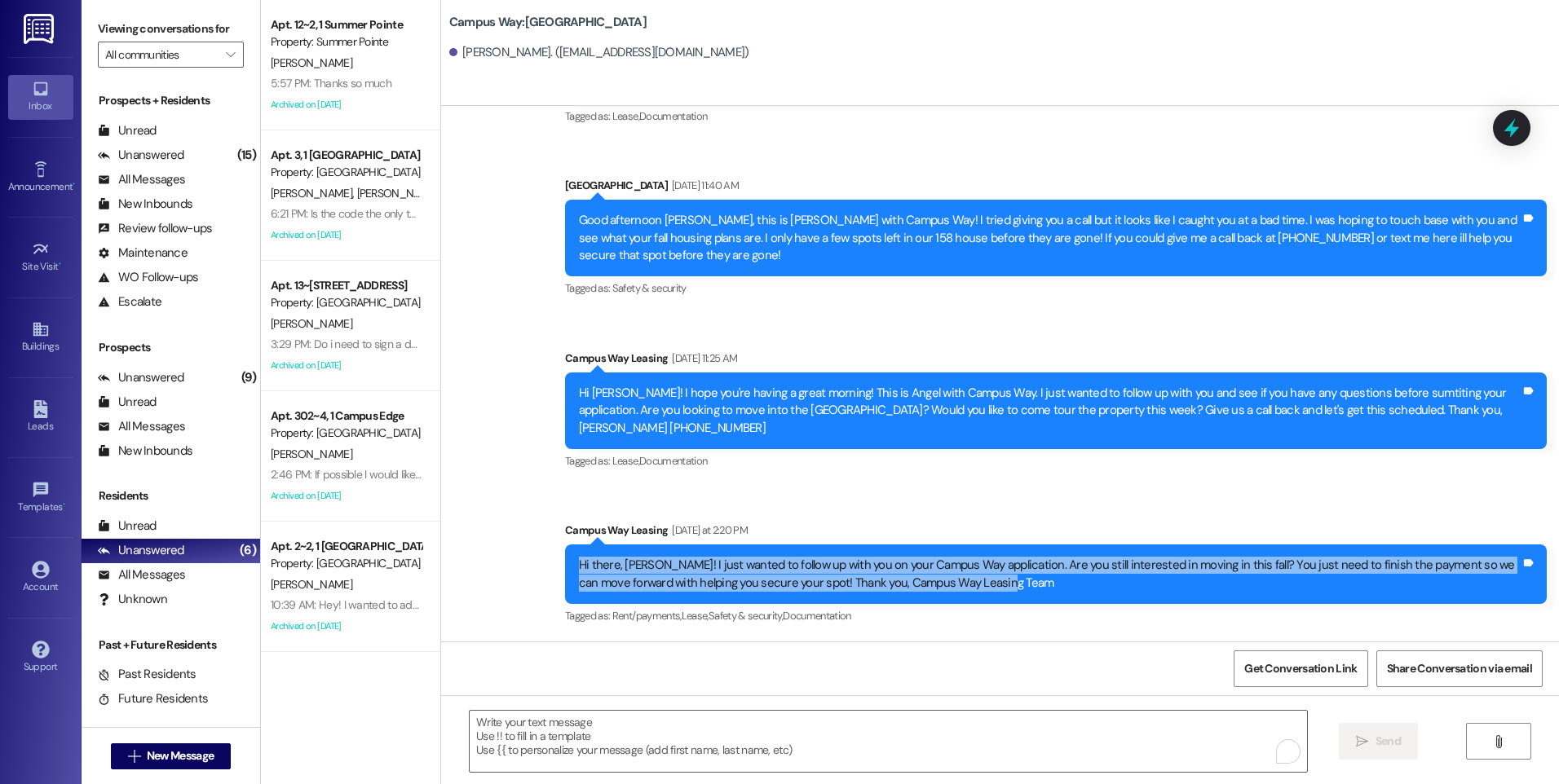
drag, startPoint x: 988, startPoint y: 587, endPoint x: 431, endPoint y: 556, distance: 557.9
click at [441, 556] on div "Sent via SMS Campus Way Leasing Aug 09, 2025 at 12:21 PM Hey there, Khaleel! Th…" at bounding box center [1000, 313] width 1118 height 656
copy div "Hi there, Khaleel! I just wanted to follow up with you on your Campus Way appli…"
